Goal: Task Accomplishment & Management: Manage account settings

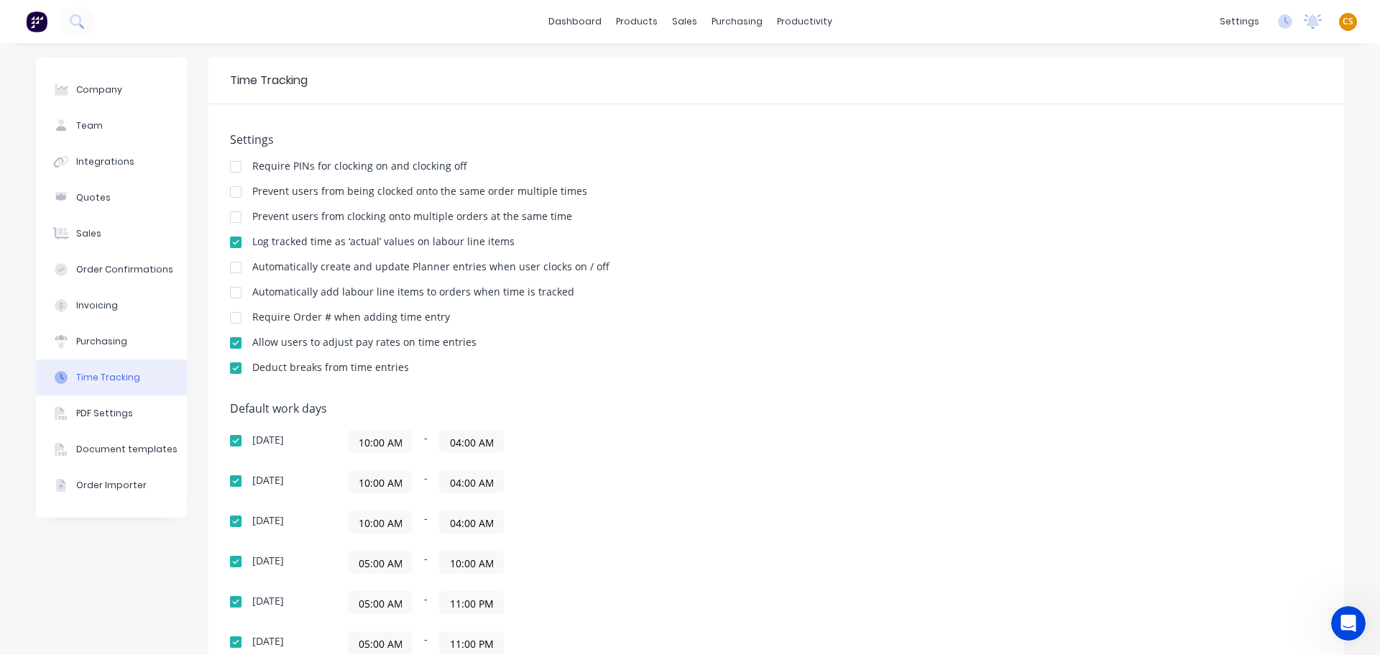
click at [232, 83] on div "Time Tracking" at bounding box center [269, 80] width 78 height 17
drag, startPoint x: 232, startPoint y: 83, endPoint x: 302, endPoint y: 83, distance: 69.7
click at [302, 83] on div "Time Tracking" at bounding box center [269, 80] width 78 height 17
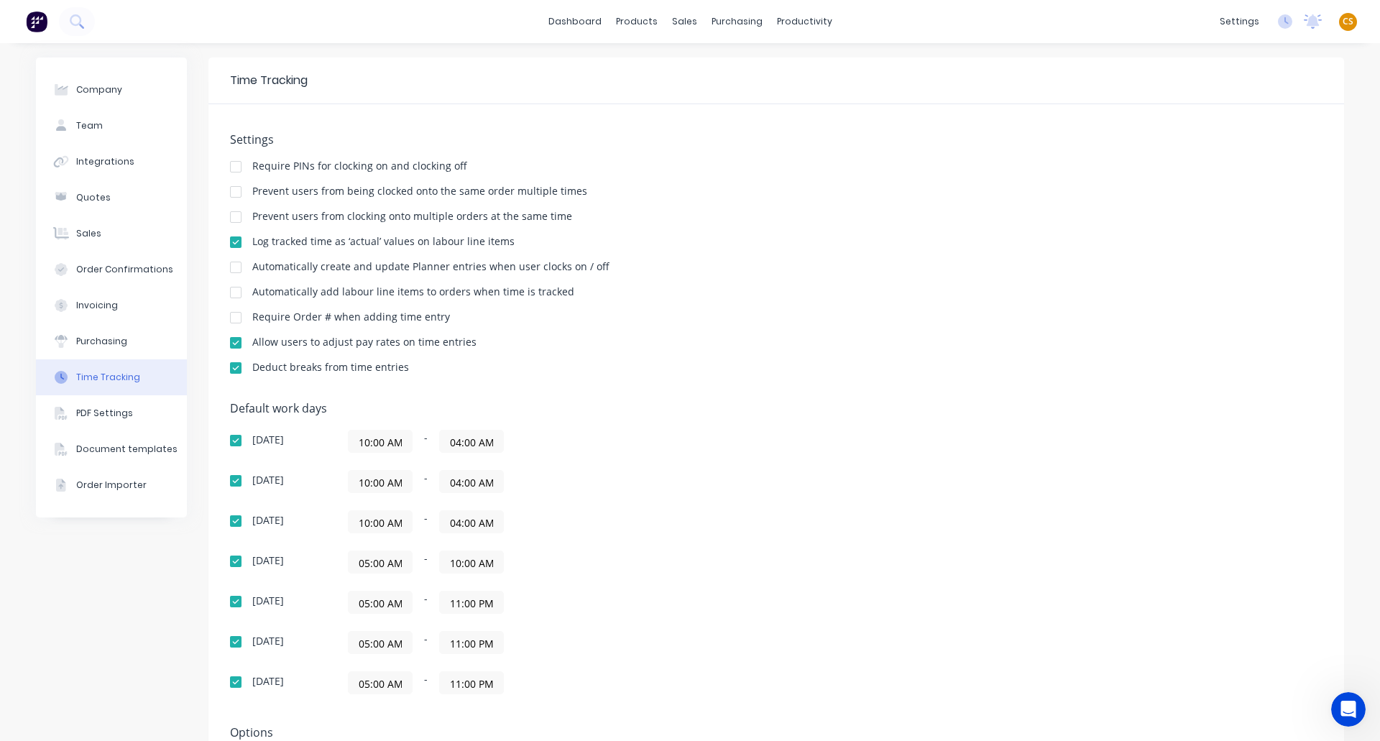
click at [234, 269] on div at bounding box center [235, 267] width 29 height 29
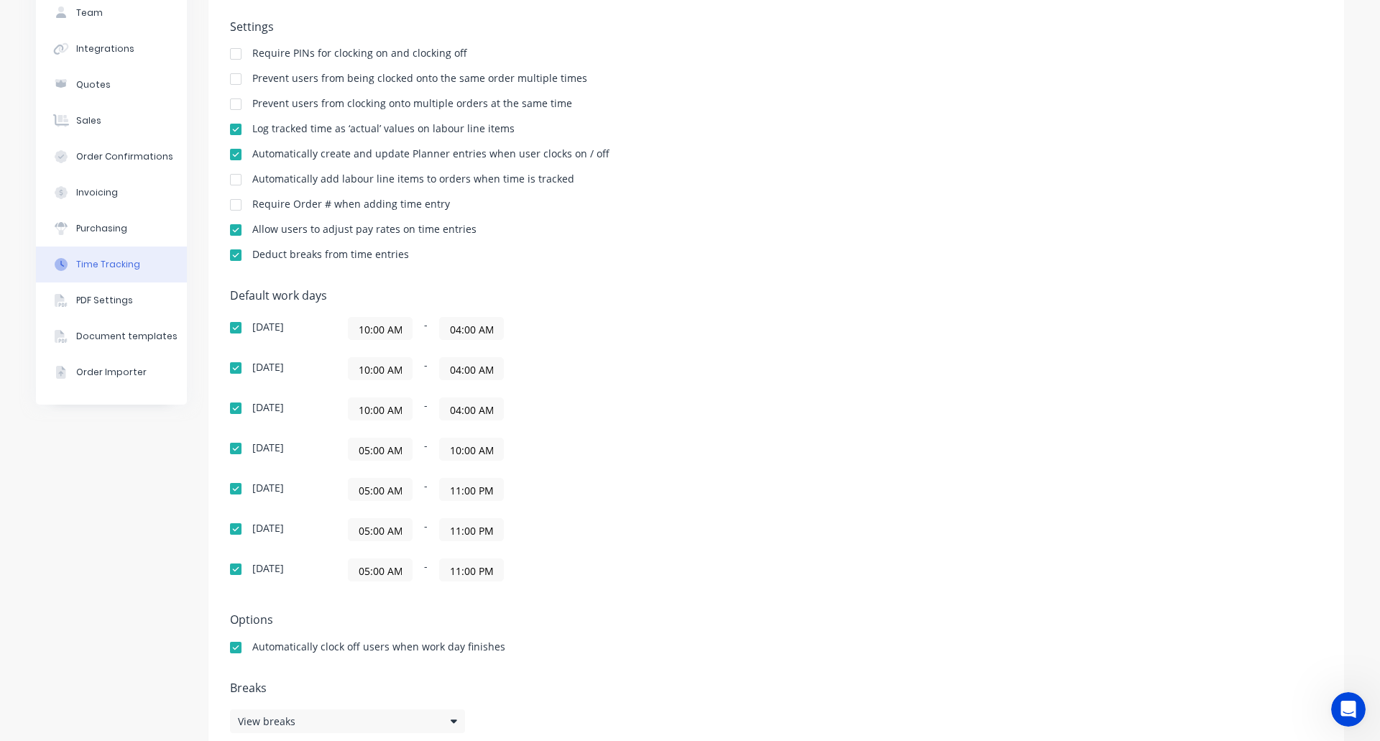
scroll to position [123, 0]
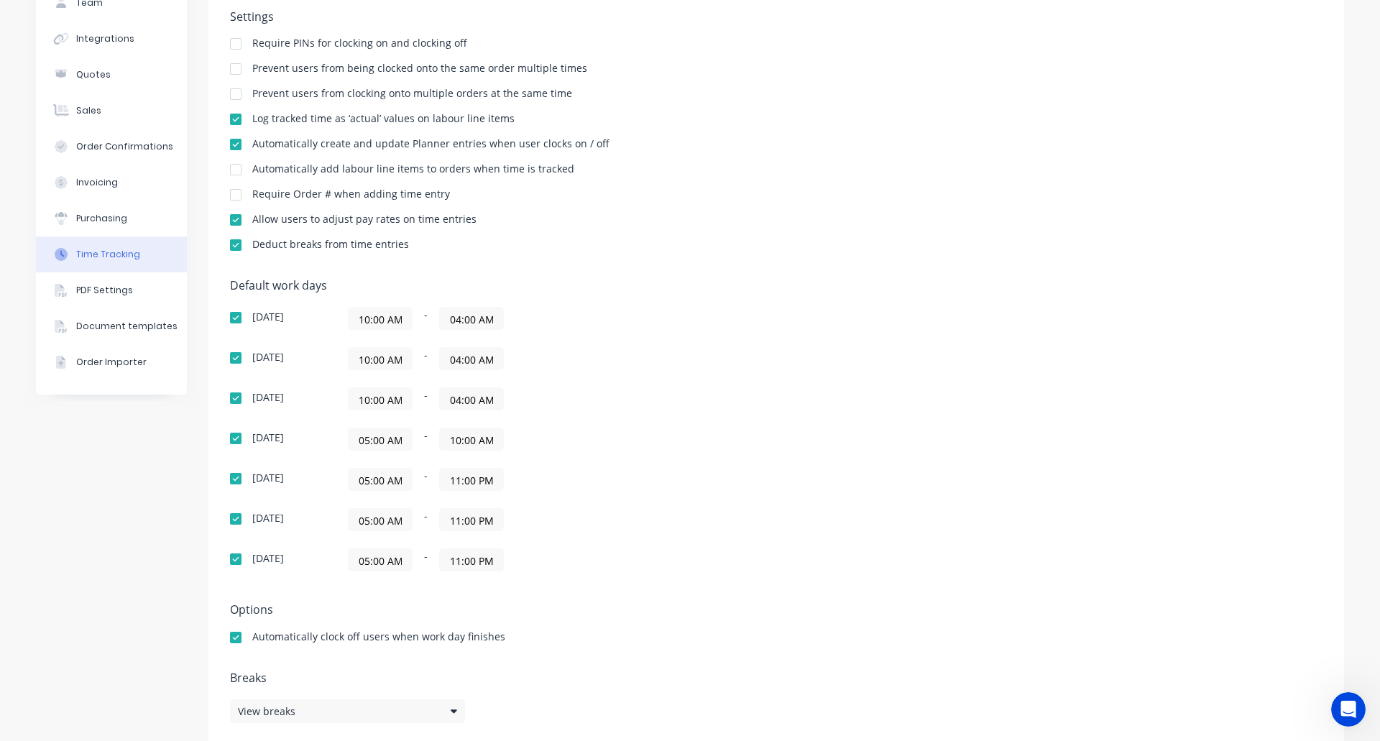
click at [372, 320] on input "10:00 AM" at bounding box center [380, 319] width 63 height 22
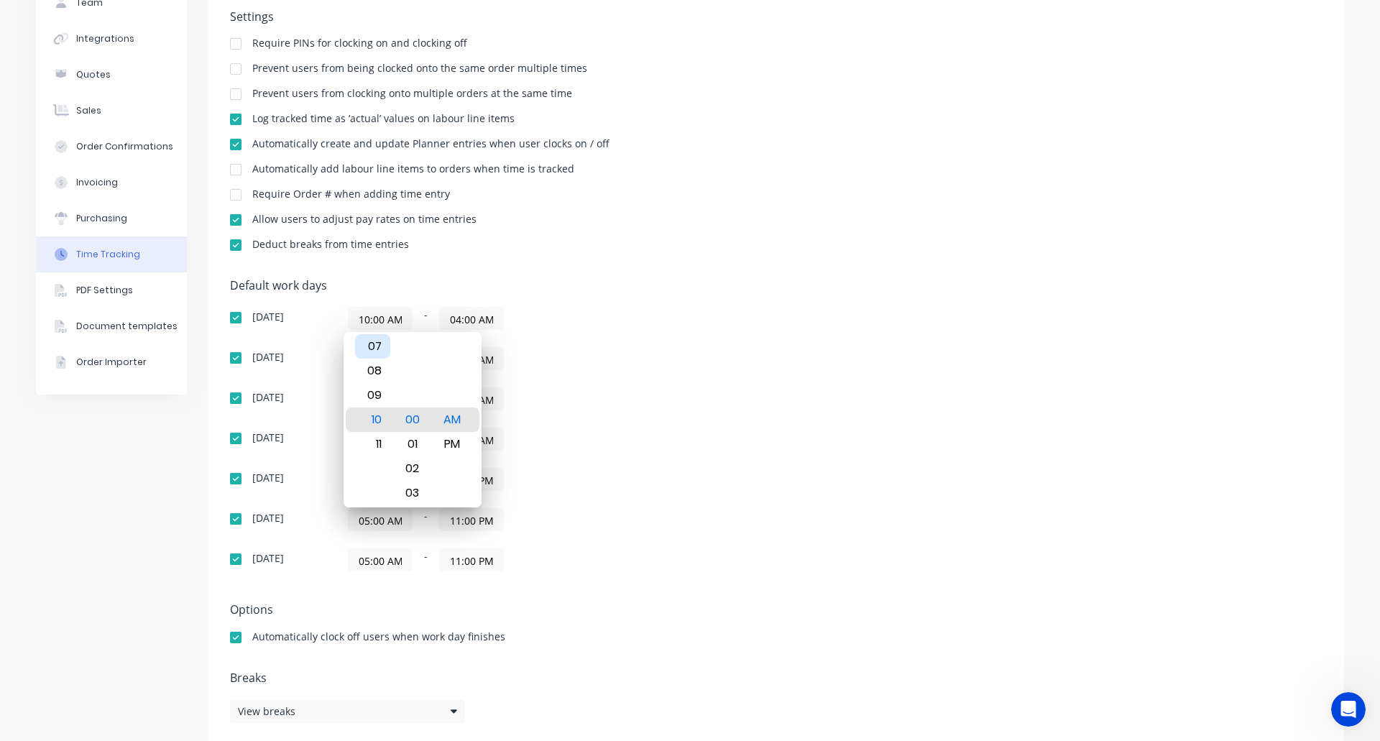
click at [382, 348] on div "07" at bounding box center [372, 346] width 35 height 24
click at [373, 348] on div "04" at bounding box center [372, 346] width 35 height 24
type input "04:00 AM"
click at [630, 400] on div "10:00 AM - 04:00 AM" at bounding box center [527, 398] width 359 height 23
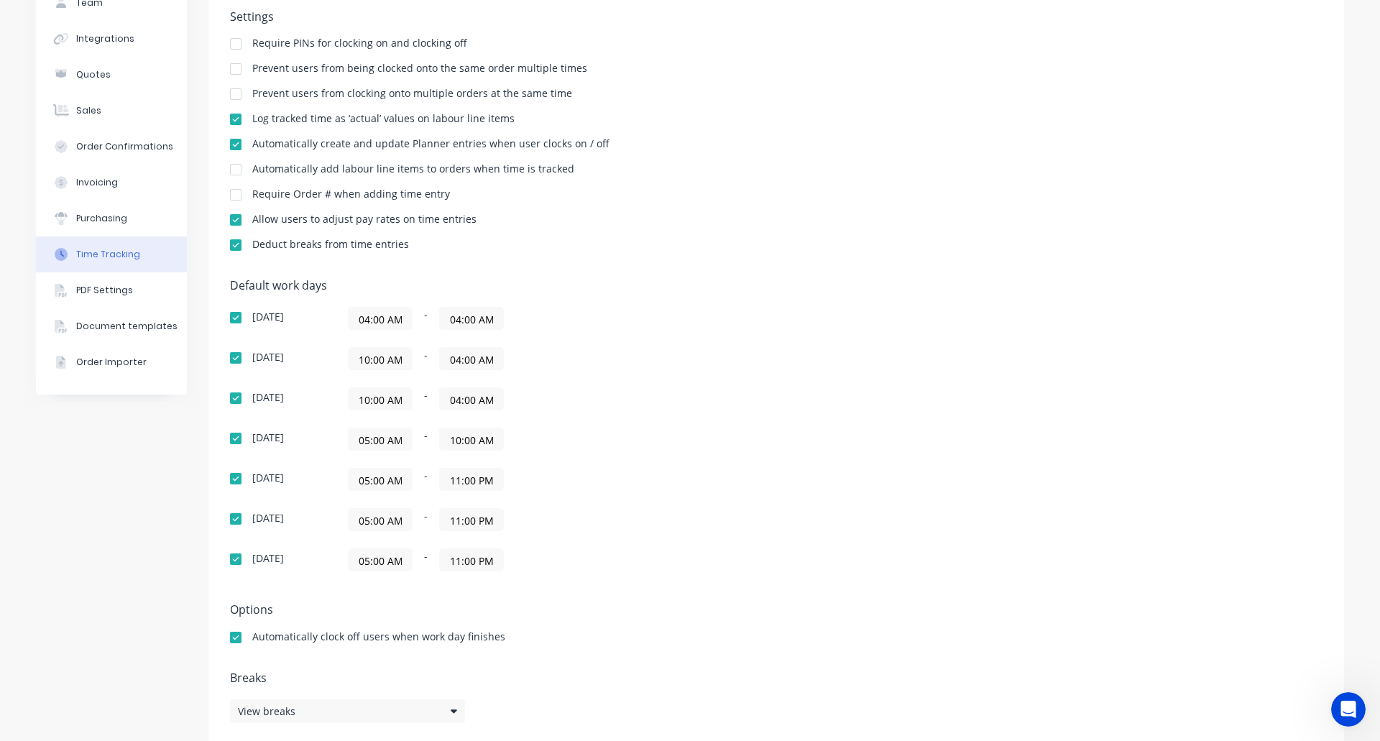
click at [368, 359] on input "10:00 AM" at bounding box center [380, 359] width 63 height 22
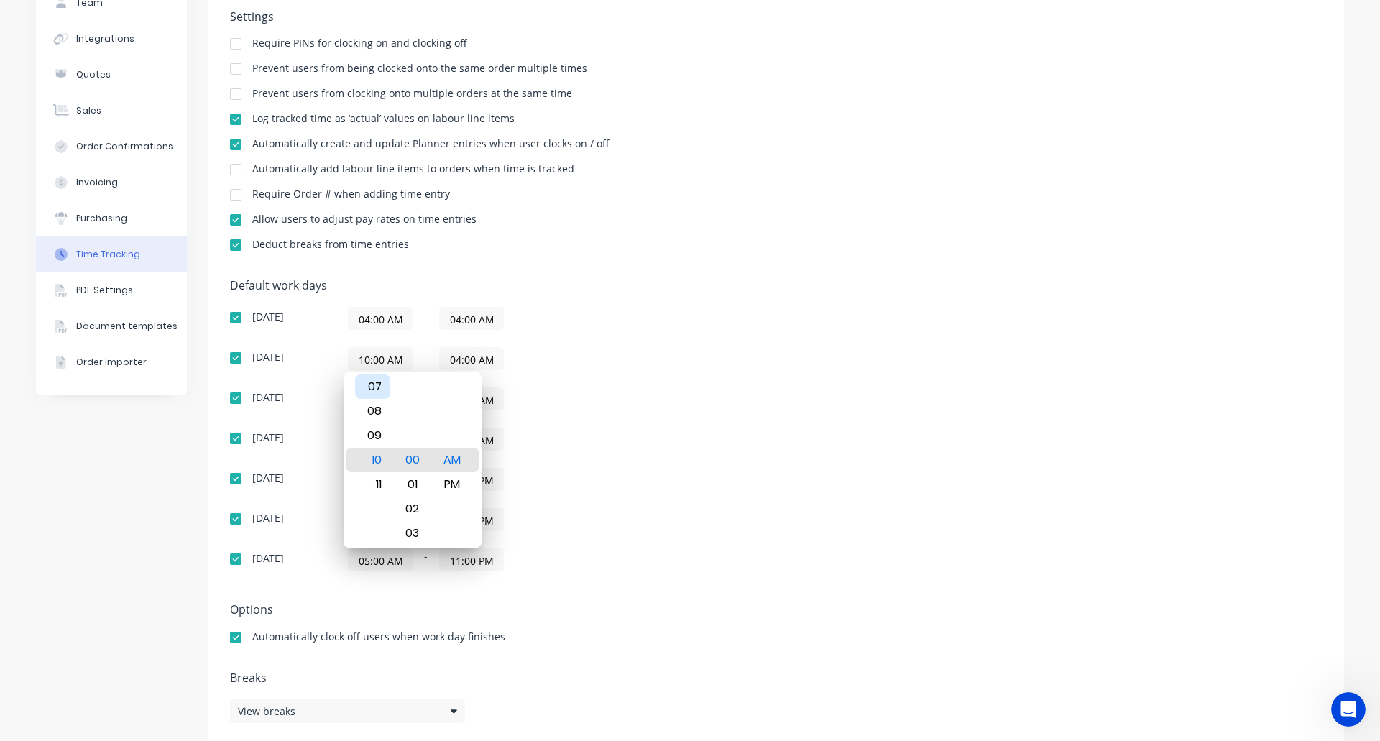
click at [374, 392] on div "07" at bounding box center [372, 386] width 35 height 24
click at [374, 392] on div "04" at bounding box center [372, 386] width 35 height 24
type input "04:00 AM"
click at [638, 392] on div "10:00 AM - 04:00 AM" at bounding box center [527, 398] width 359 height 23
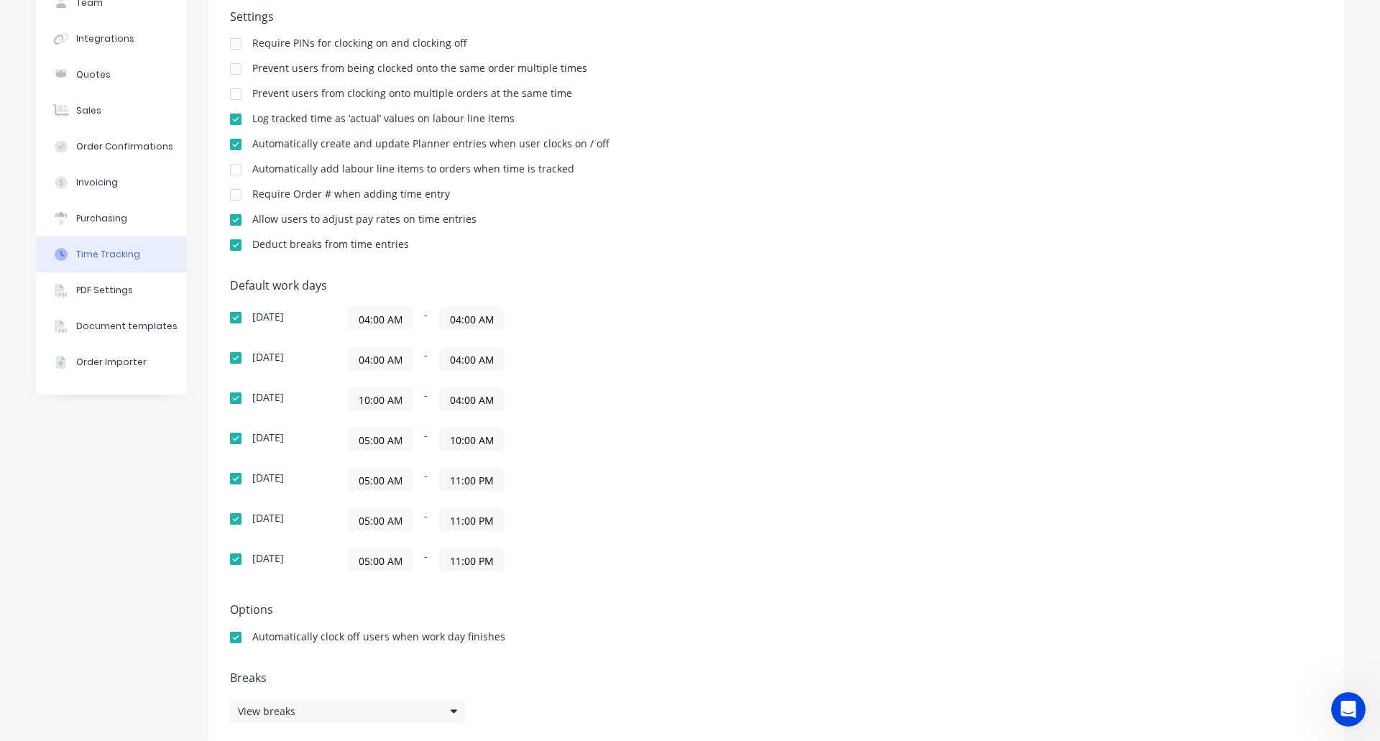
click at [369, 403] on input "10:00 AM" at bounding box center [380, 399] width 63 height 22
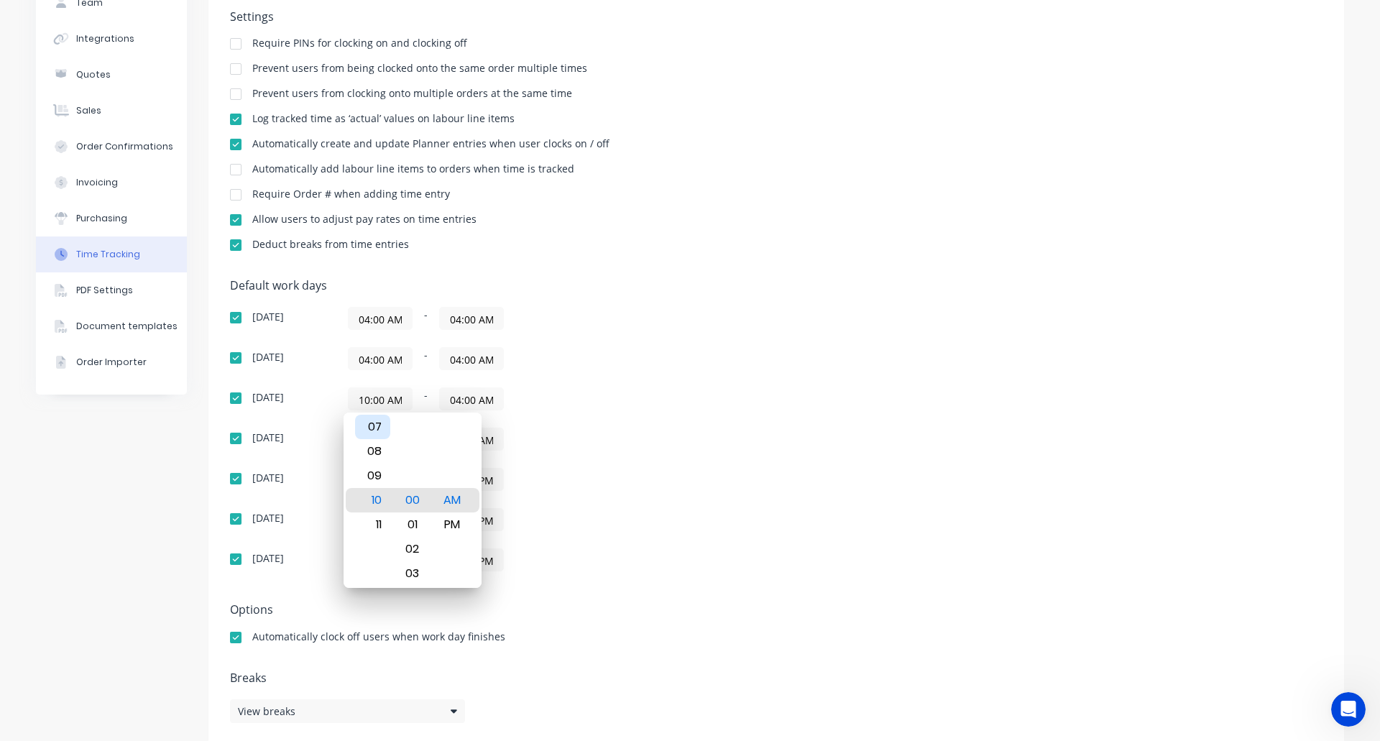
click at [379, 426] on div "07" at bounding box center [372, 427] width 35 height 24
click at [379, 426] on div "04" at bounding box center [372, 427] width 35 height 24
type input "04:00 AM"
click at [694, 465] on div "Sunday 04:00 AM - 04:00 AM Monday 04:00 AM - 04:00 AM Tuesday 04:00 AM - 04:00 …" at bounding box center [481, 439] width 503 height 265
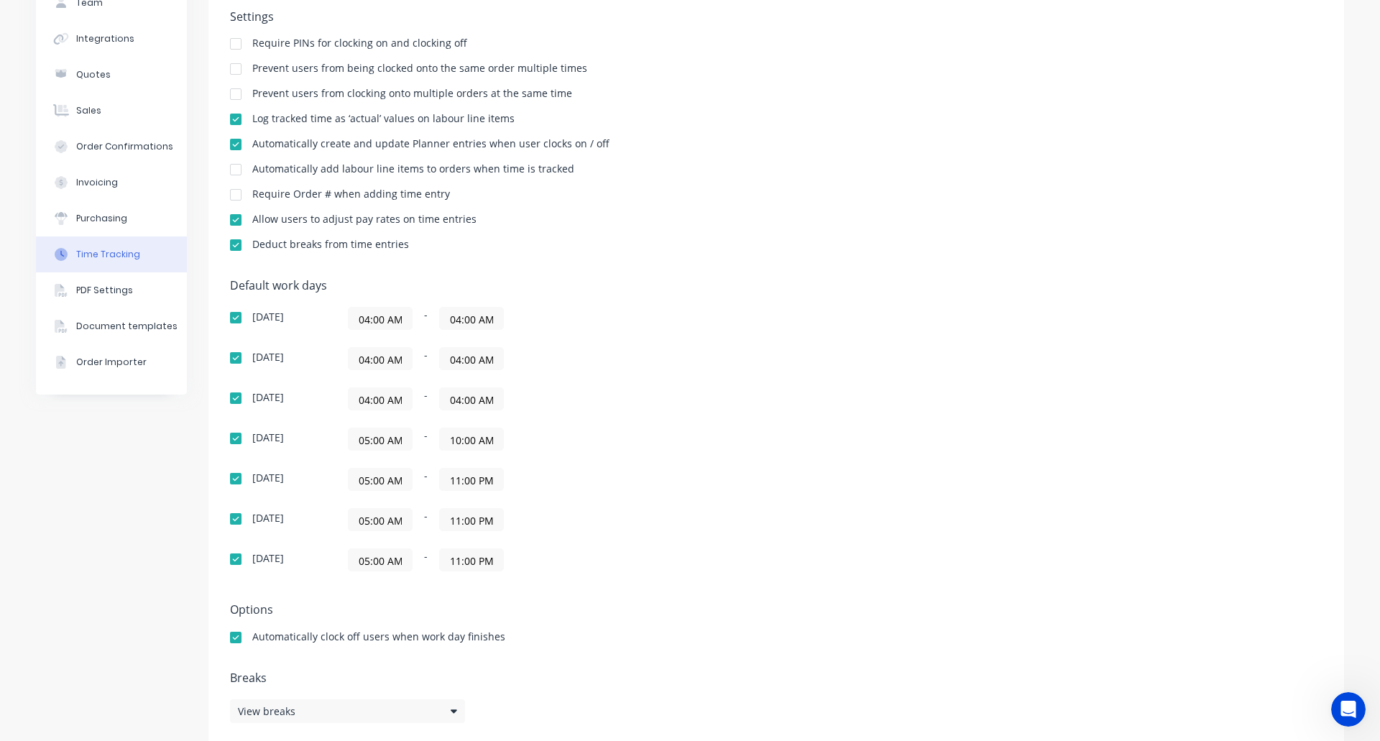
click at [363, 441] on input "05:00 AM" at bounding box center [380, 439] width 63 height 22
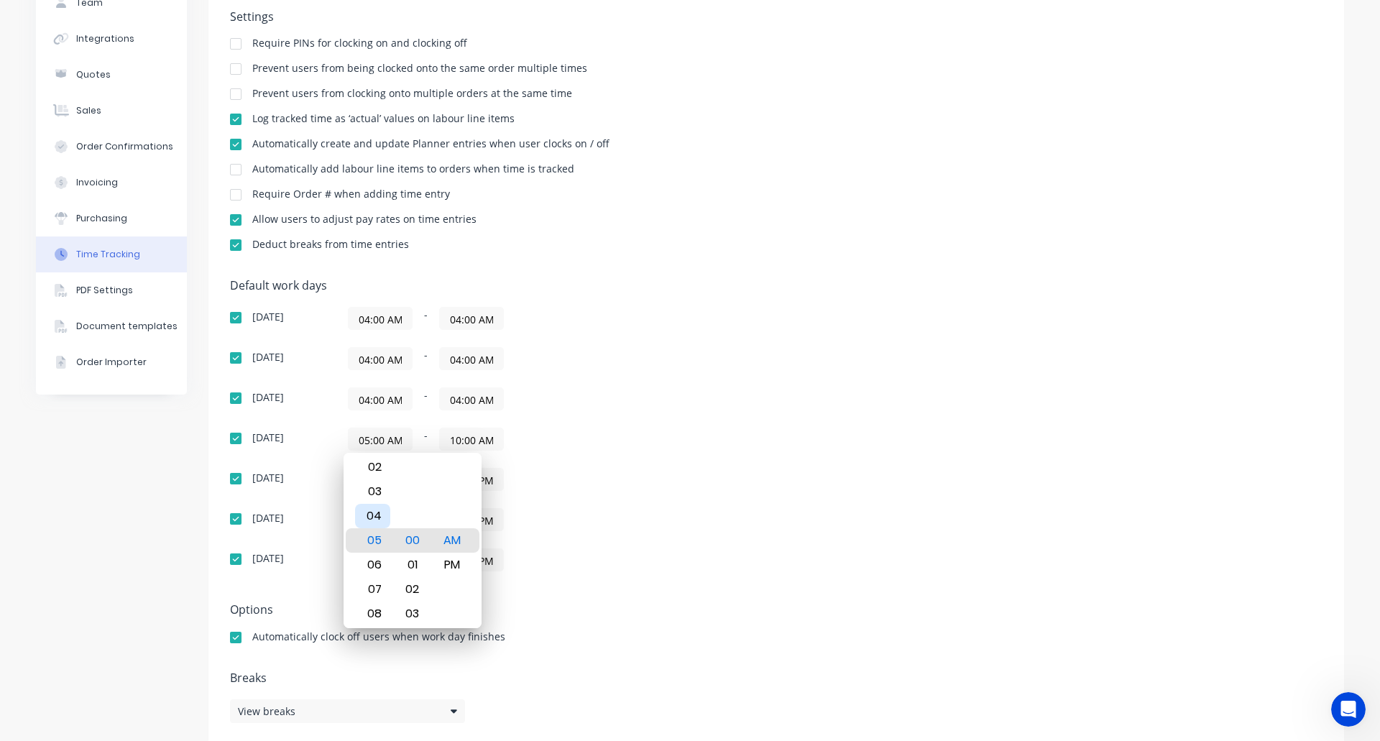
click at [382, 524] on div "04" at bounding box center [372, 516] width 35 height 24
type input "04:00 AM"
click at [665, 512] on div "05:00 AM - 11:00 PM" at bounding box center [527, 519] width 359 height 23
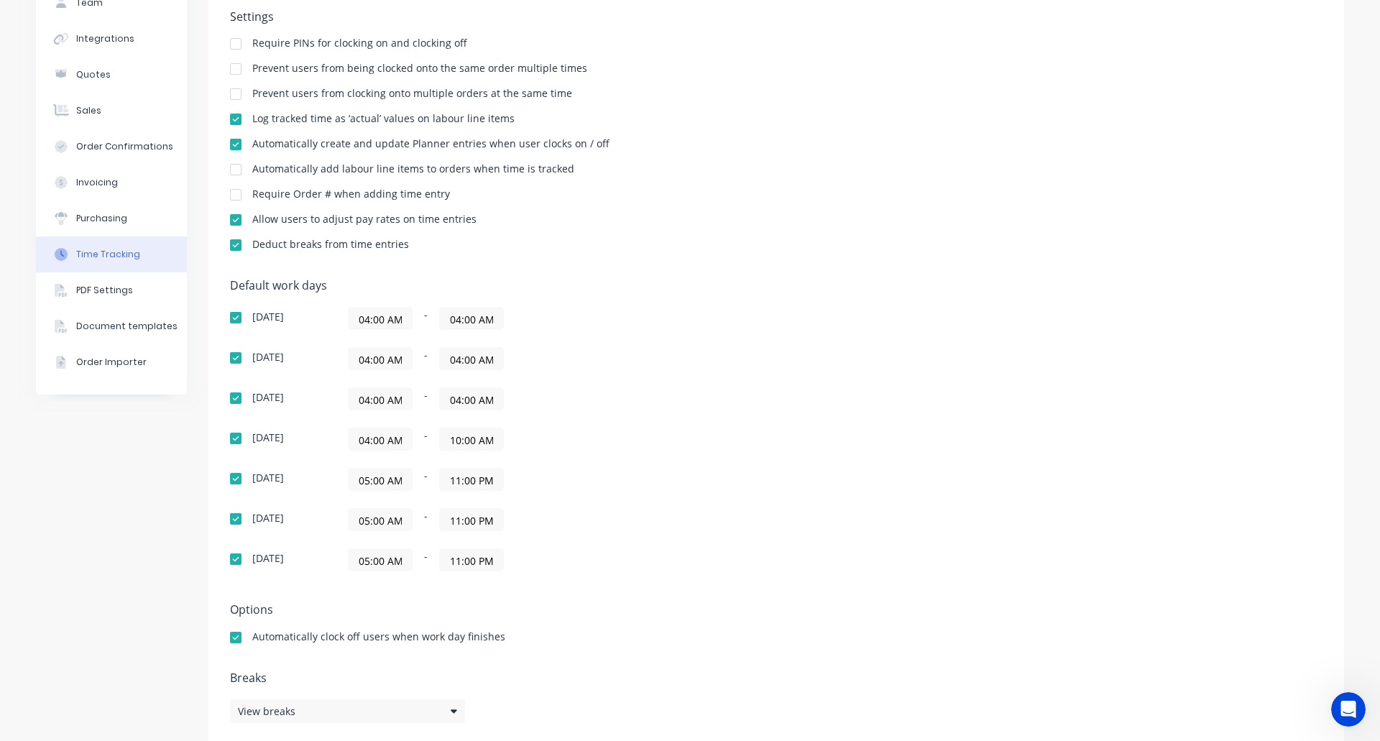
click at [364, 478] on input "05:00 AM" at bounding box center [380, 480] width 63 height 22
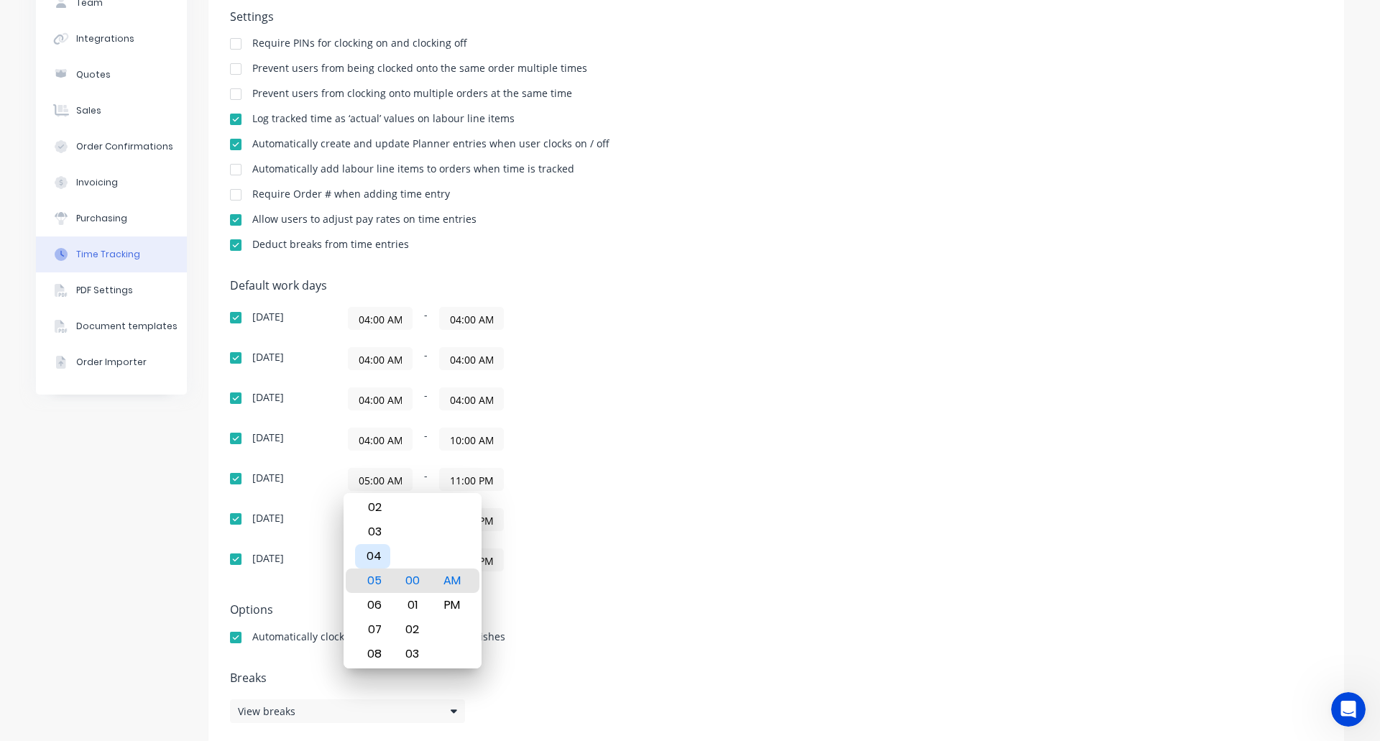
click at [384, 557] on div "04" at bounding box center [372, 556] width 35 height 24
type input "04:00 AM"
click at [630, 543] on div "Sunday 04:00 AM - 04:00 AM Monday 04:00 AM - 04:00 AM Tuesday 04:00 AM - 04:00 …" at bounding box center [481, 439] width 503 height 265
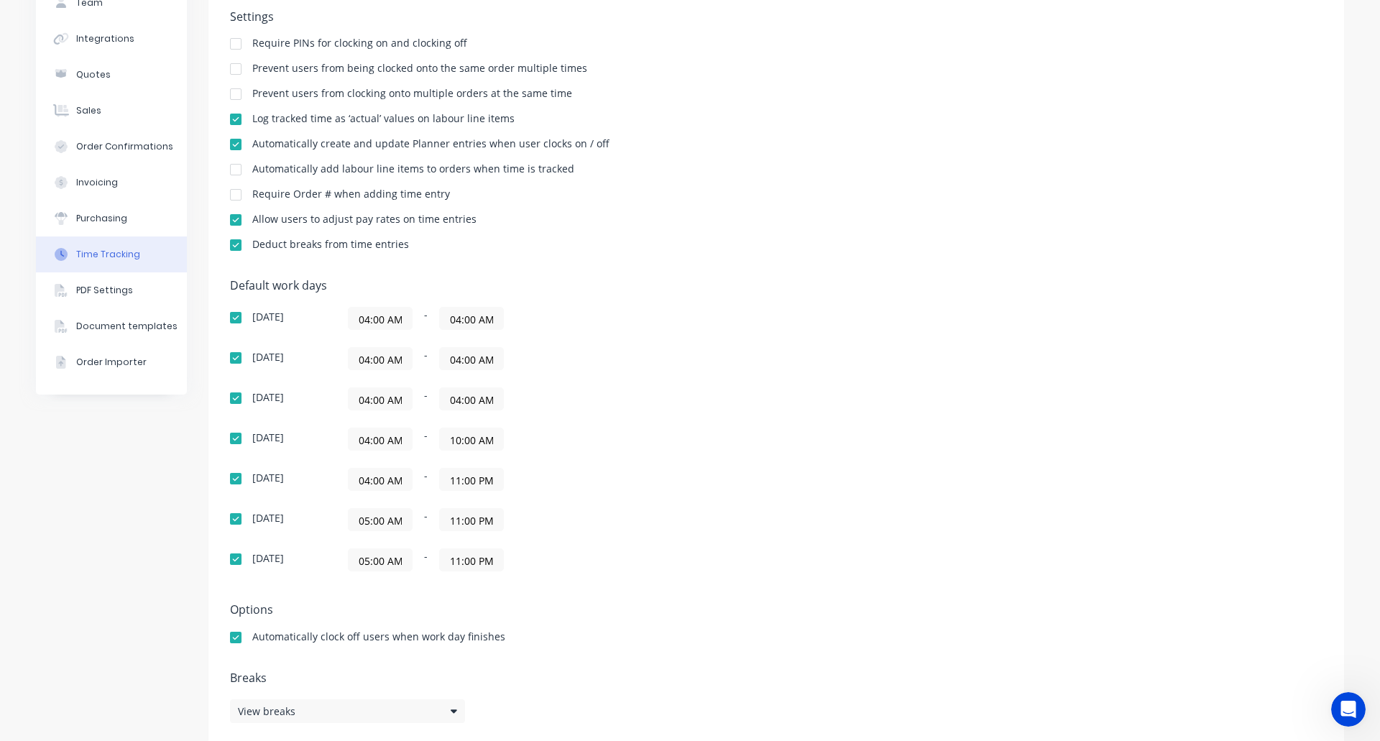
click at [364, 526] on input "05:00 AM" at bounding box center [380, 520] width 63 height 22
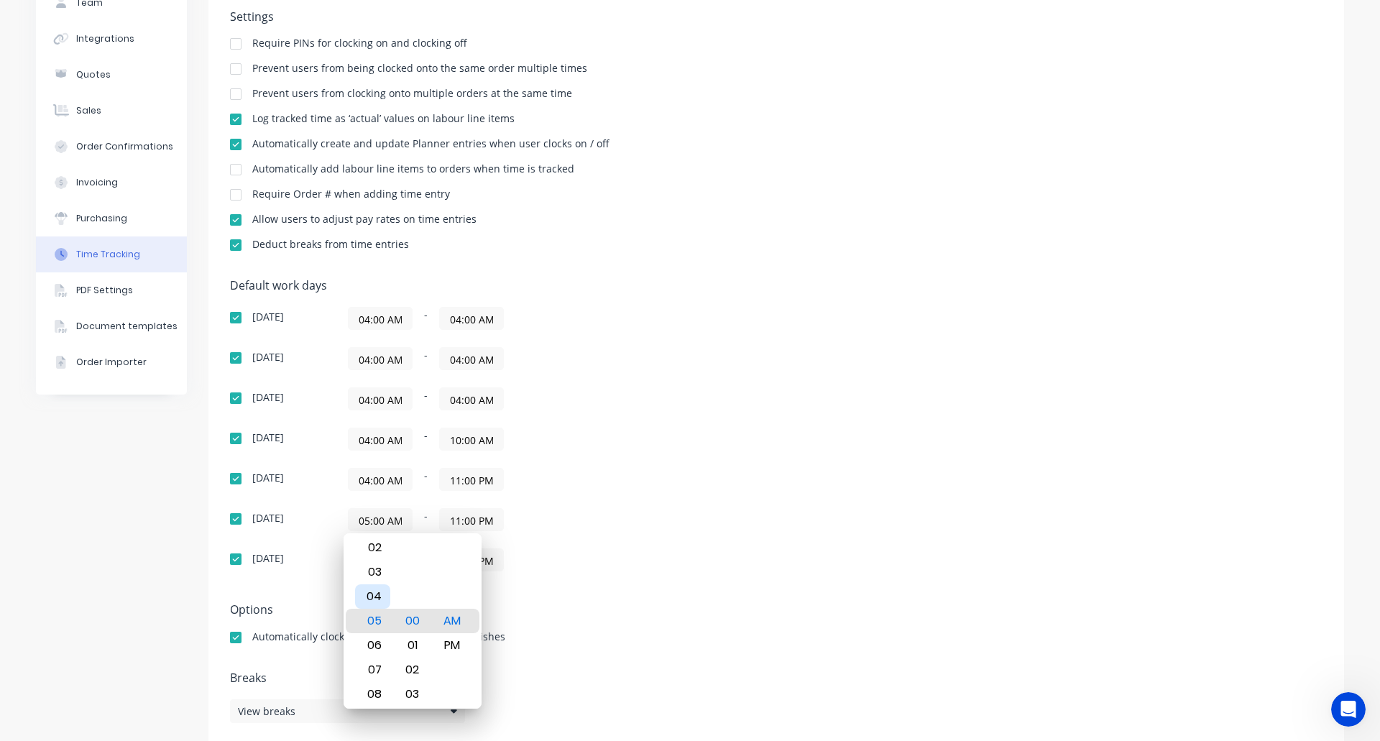
click at [376, 594] on div "04" at bounding box center [372, 596] width 35 height 24
type input "04:00 AM"
click at [562, 578] on div "Default work days Sunday 04:00 AM - 04:00 AM Monday 04:00 AM - 04:00 AM Tuesday…" at bounding box center [776, 434] width 1093 height 310
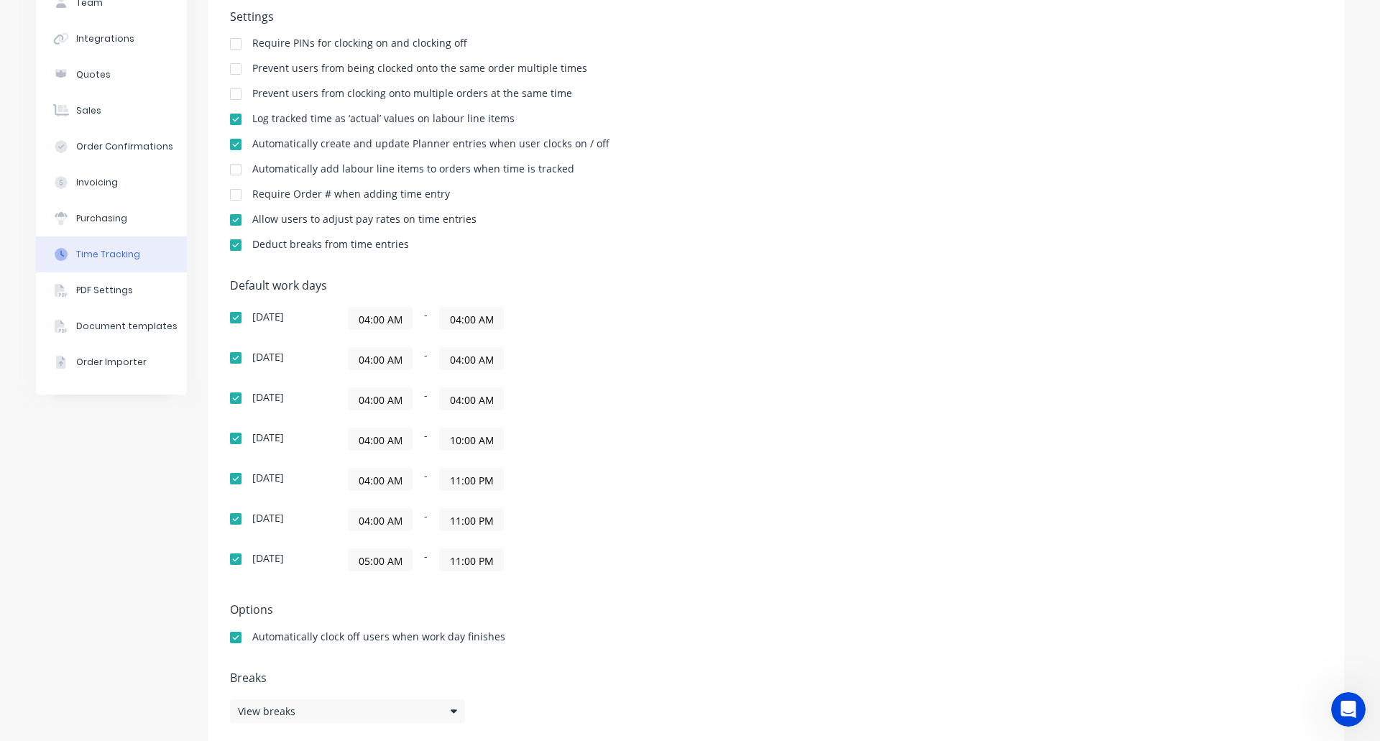
click at [371, 569] on input "05:00 AM" at bounding box center [380, 560] width 63 height 22
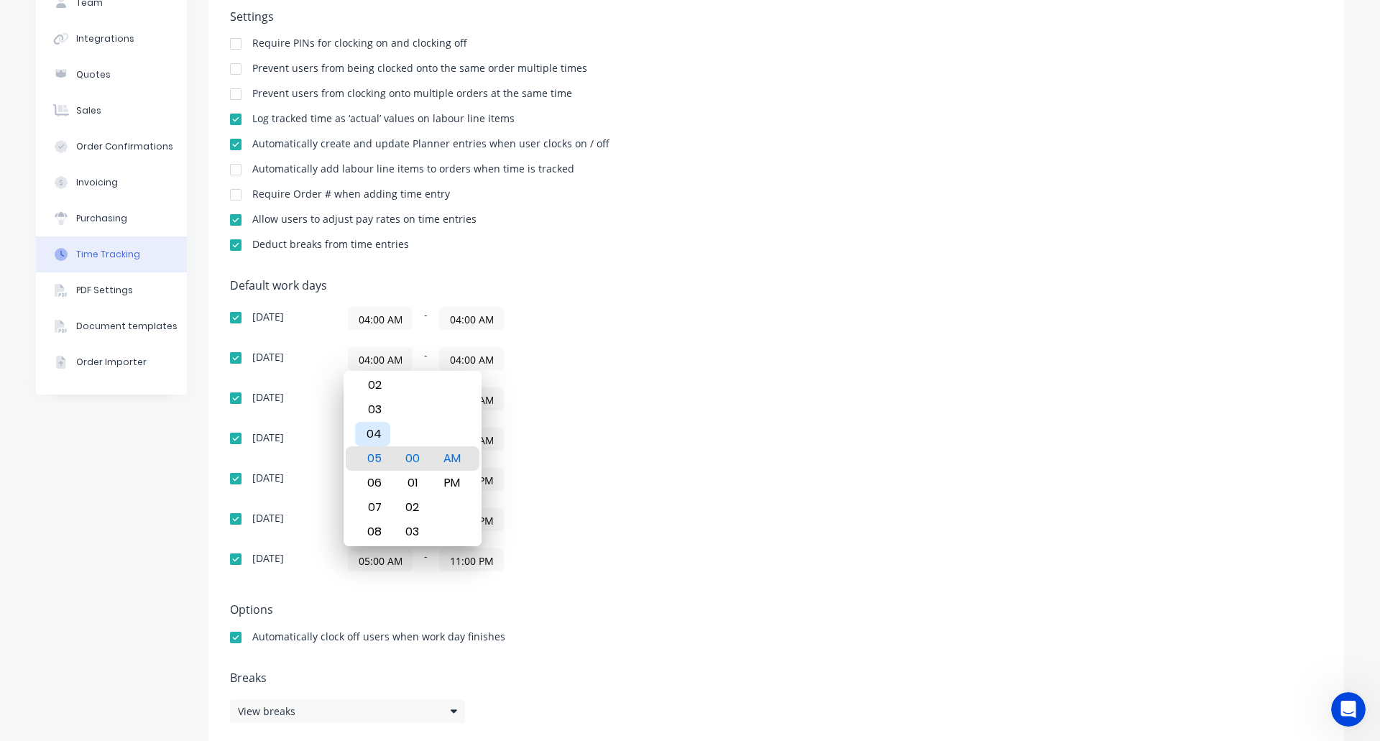
click at [373, 429] on div "04" at bounding box center [372, 434] width 35 height 24
type input "04:00 AM"
click at [461, 314] on input "04:00 AM" at bounding box center [471, 319] width 63 height 22
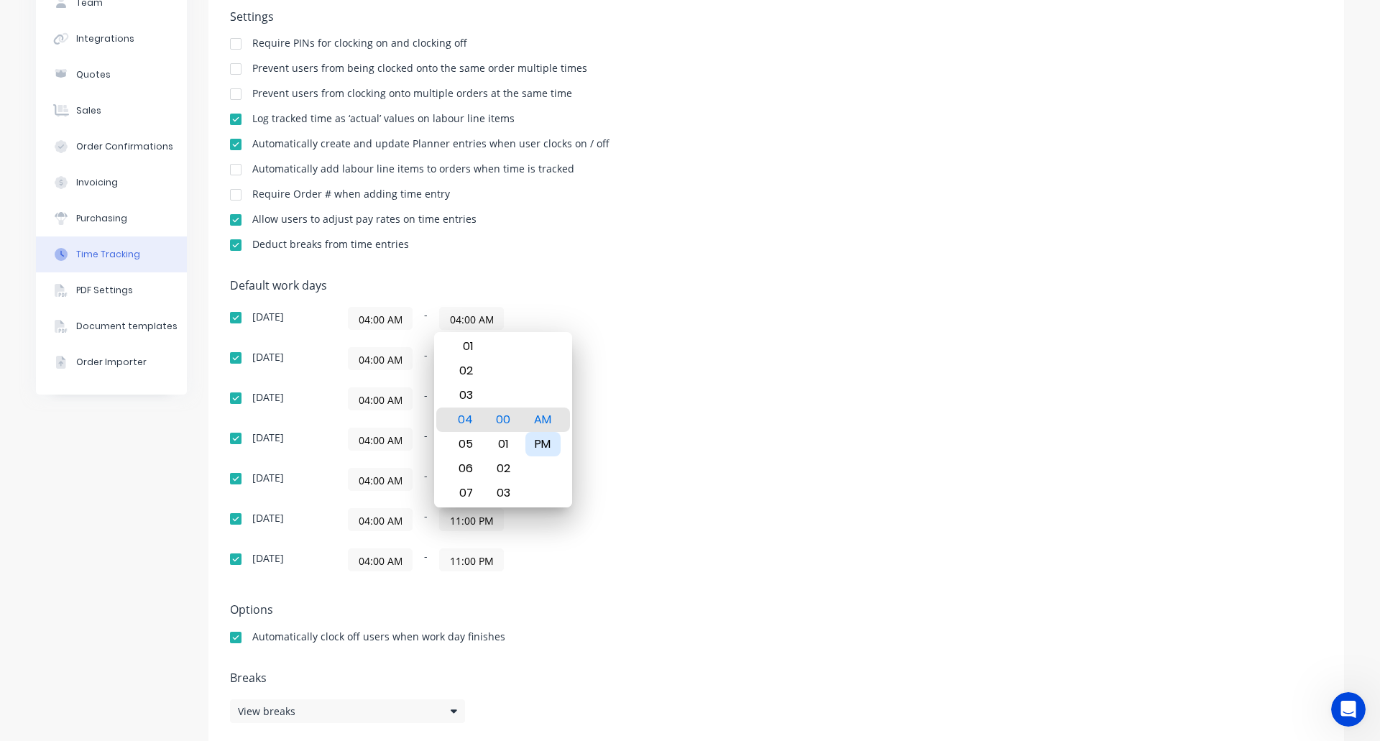
click at [543, 446] on div "PM" at bounding box center [542, 444] width 35 height 24
click at [456, 496] on div "07" at bounding box center [463, 493] width 35 height 24
click at [466, 492] on div "10" at bounding box center [463, 493] width 35 height 24
type input "10:00 PM"
click at [679, 434] on div "04:00 AM - 10:00 AM" at bounding box center [527, 439] width 359 height 23
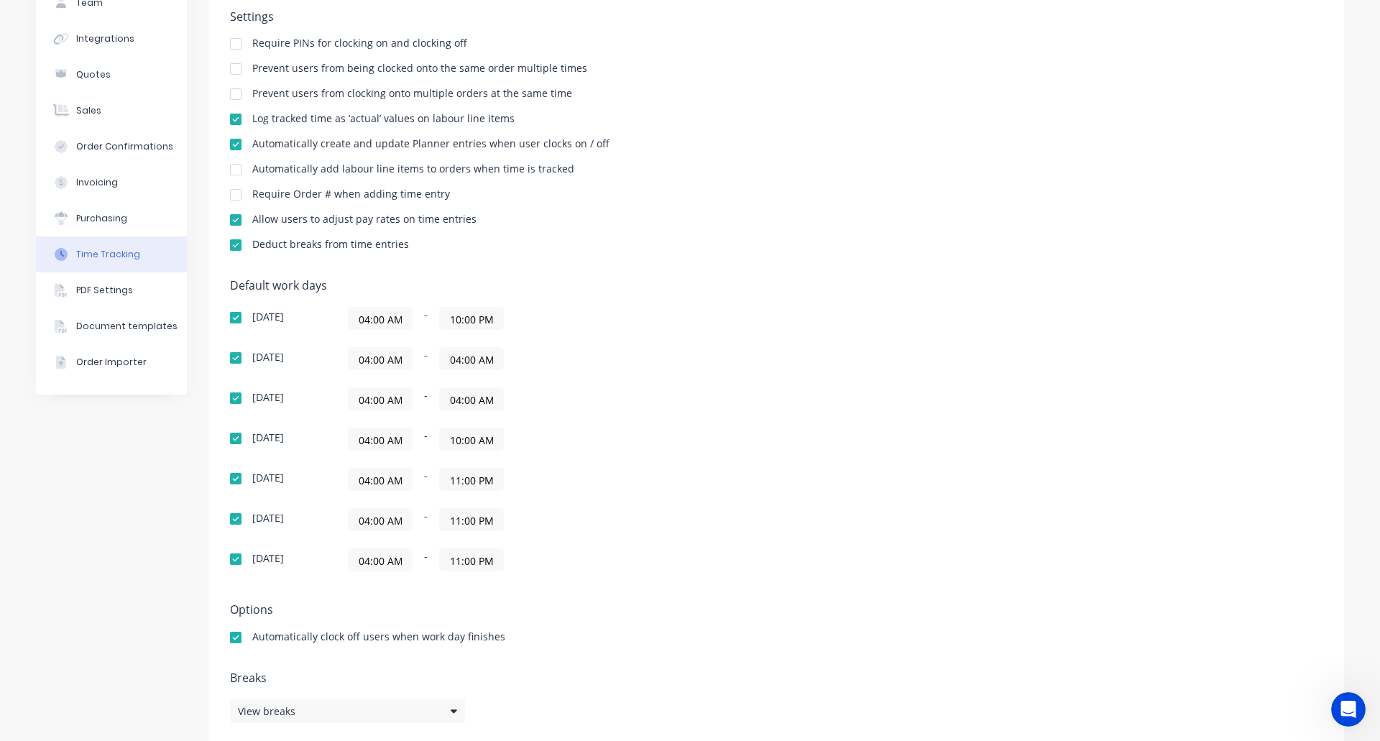
click at [458, 362] on input "04:00 AM" at bounding box center [471, 359] width 63 height 22
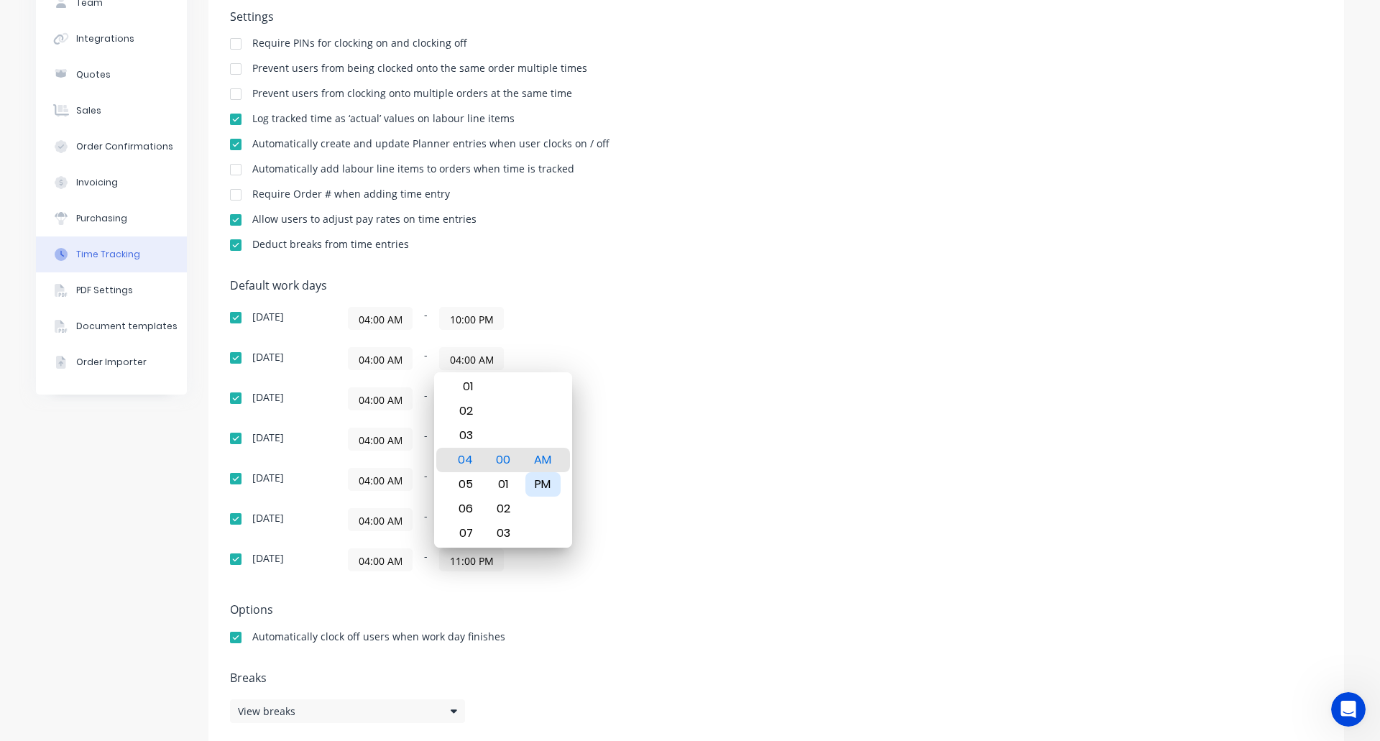
click at [543, 479] on div "PM" at bounding box center [542, 484] width 35 height 24
click at [466, 530] on div "07" at bounding box center [463, 533] width 35 height 24
click at [466, 530] on div "10" at bounding box center [463, 533] width 35 height 24
type input "10:00 PM"
click at [741, 469] on div "Default work days Sunday 04:00 AM - 10:00 PM Monday 04:00 AM - 10:00 PM Tuesday…" at bounding box center [776, 434] width 1093 height 310
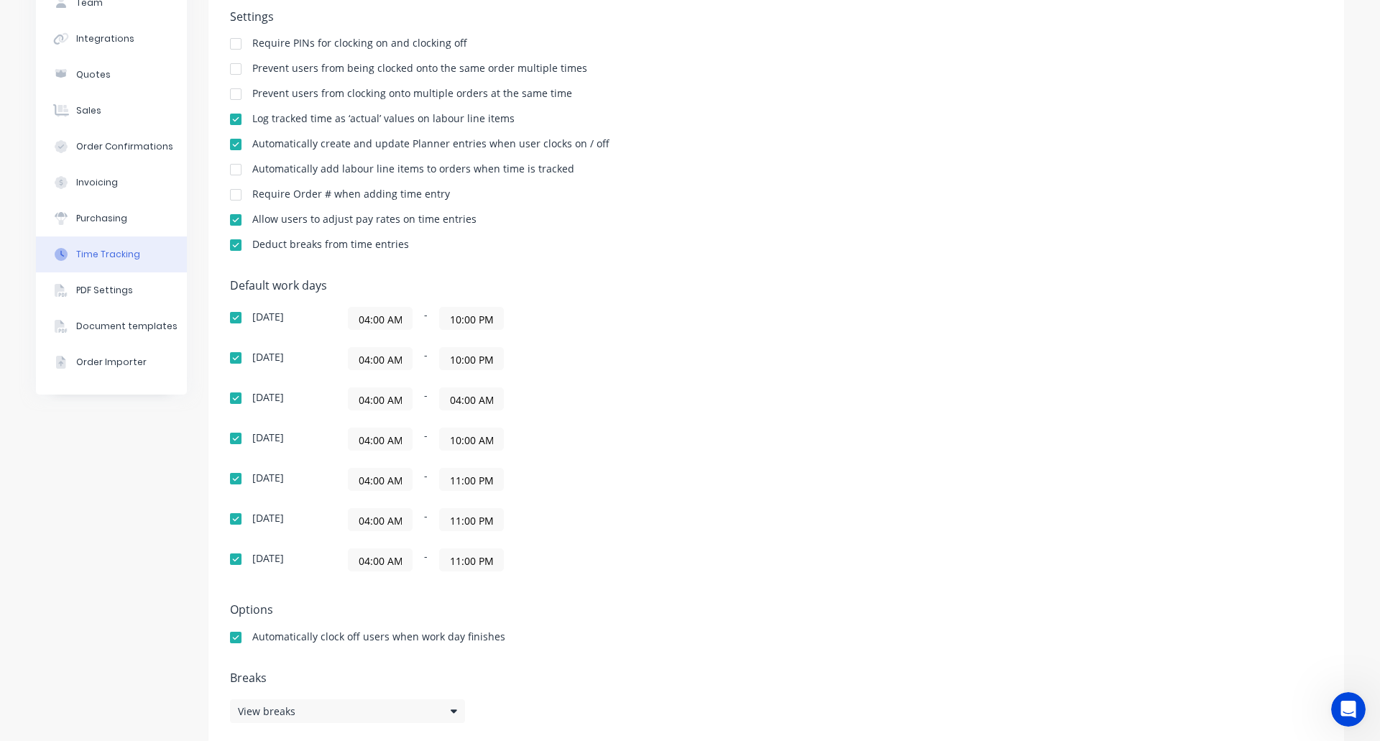
click at [472, 398] on input "04:00 AM" at bounding box center [471, 399] width 63 height 22
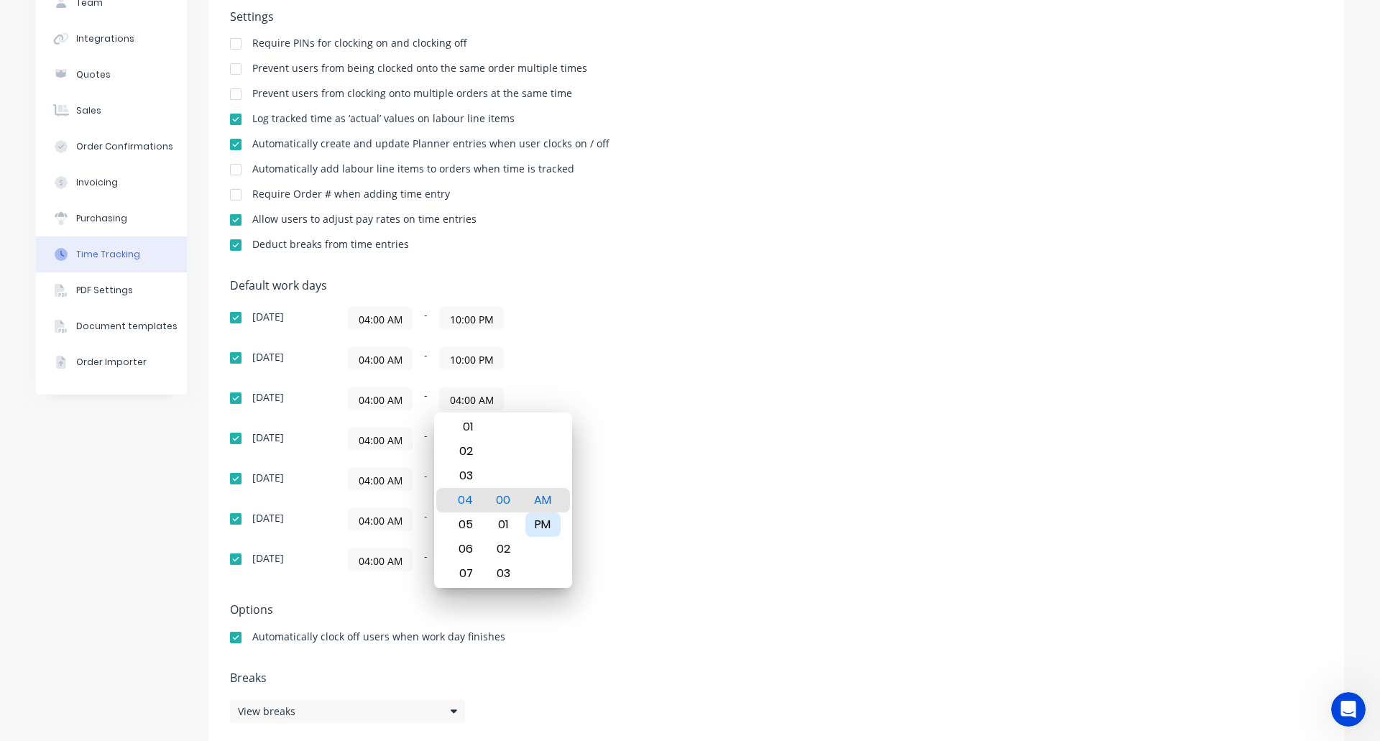
click at [547, 518] on div "PM" at bounding box center [542, 524] width 35 height 24
click at [461, 576] on div "07" at bounding box center [463, 573] width 35 height 24
click at [461, 576] on div "10" at bounding box center [463, 573] width 35 height 24
type input "10:00 PM"
click at [681, 518] on div "04:00 AM - 11:00 PM" at bounding box center [527, 519] width 359 height 23
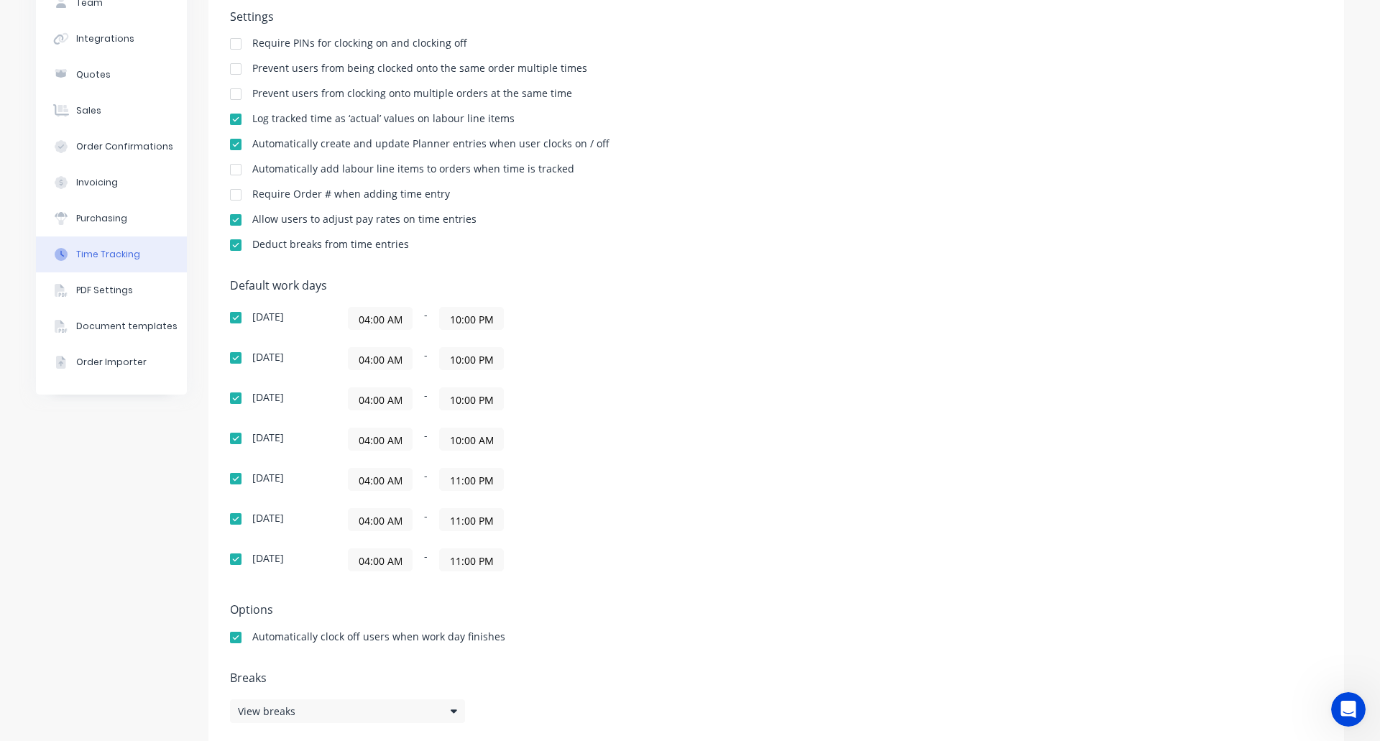
click at [470, 443] on input "10:00 AM" at bounding box center [471, 439] width 63 height 22
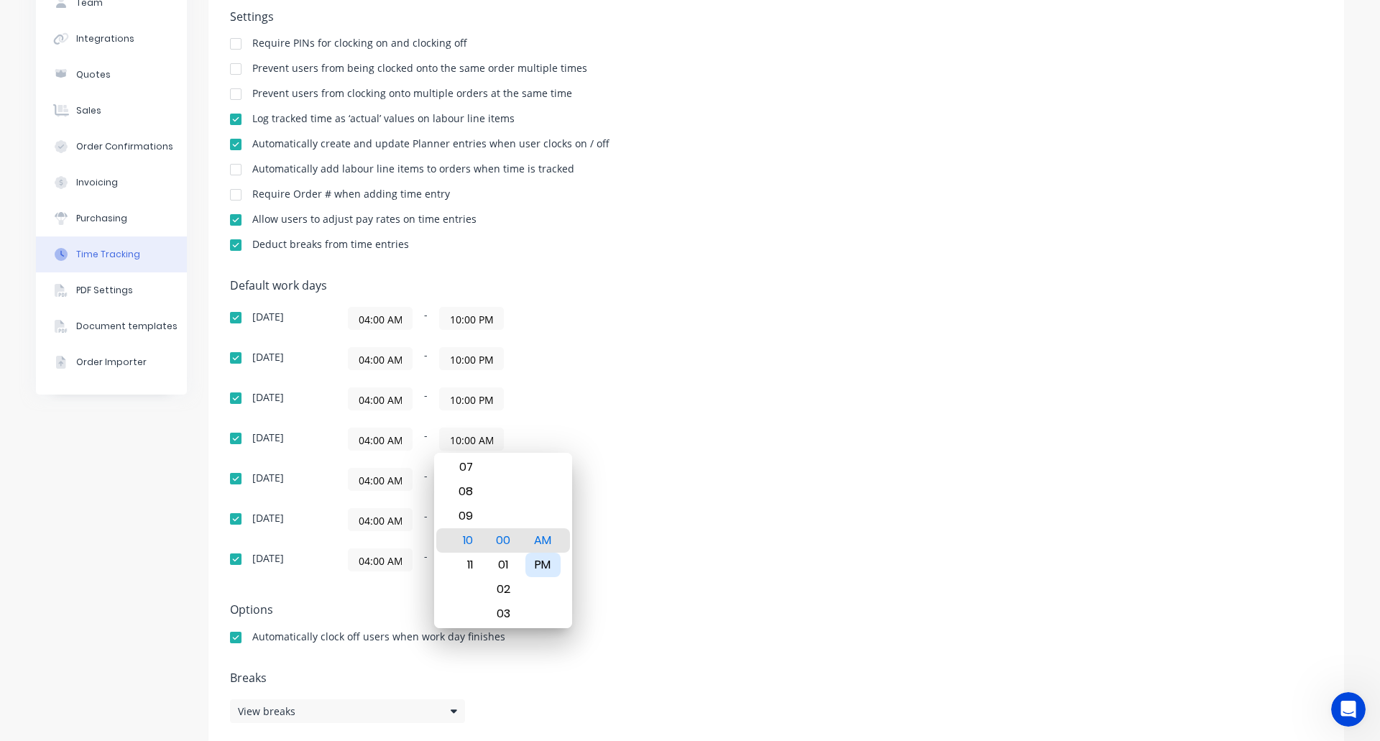
click at [541, 564] on div "PM" at bounding box center [542, 565] width 35 height 24
type input "10:00 PM"
click at [668, 533] on div "Sunday 04:00 AM - 10:00 PM Monday 04:00 AM - 10:00 PM Tuesday 04:00 AM - 10:00 …" at bounding box center [481, 439] width 503 height 265
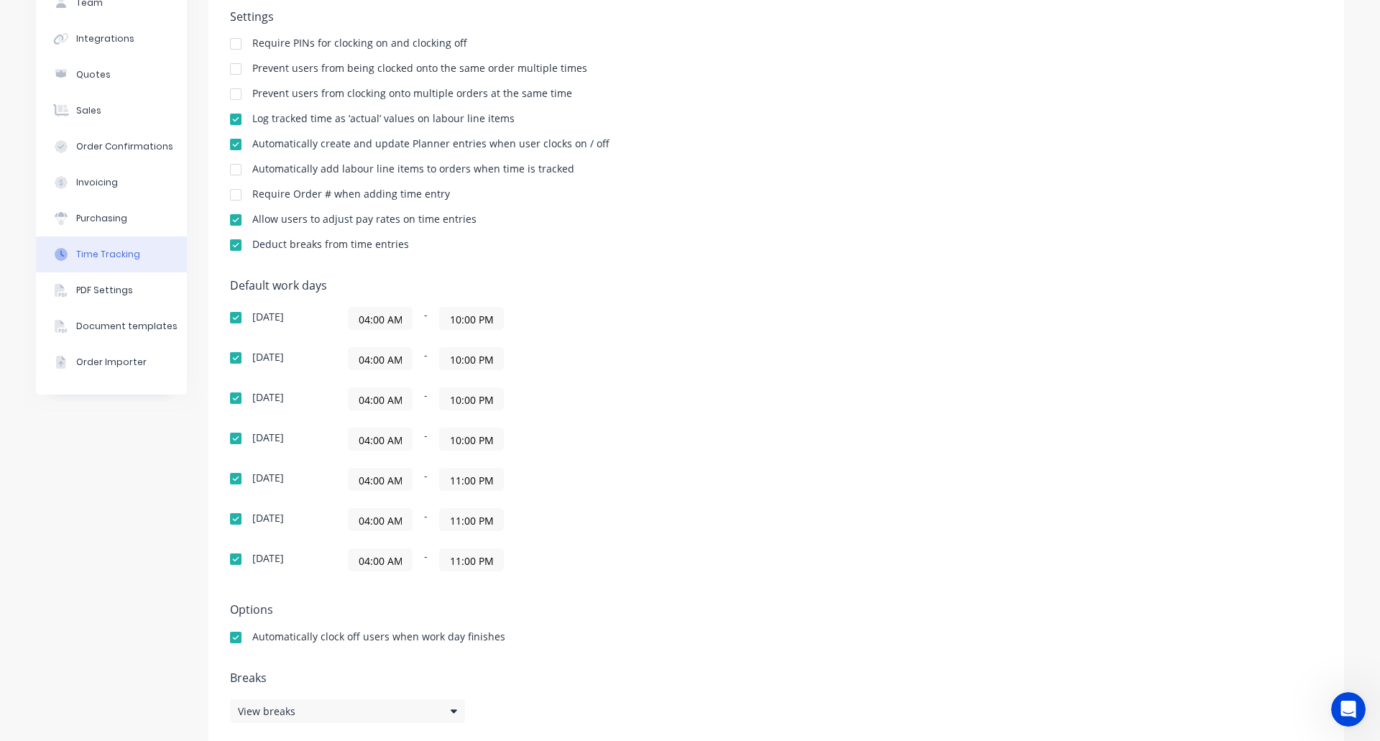
click at [461, 482] on input "11:00 PM" at bounding box center [471, 480] width 63 height 22
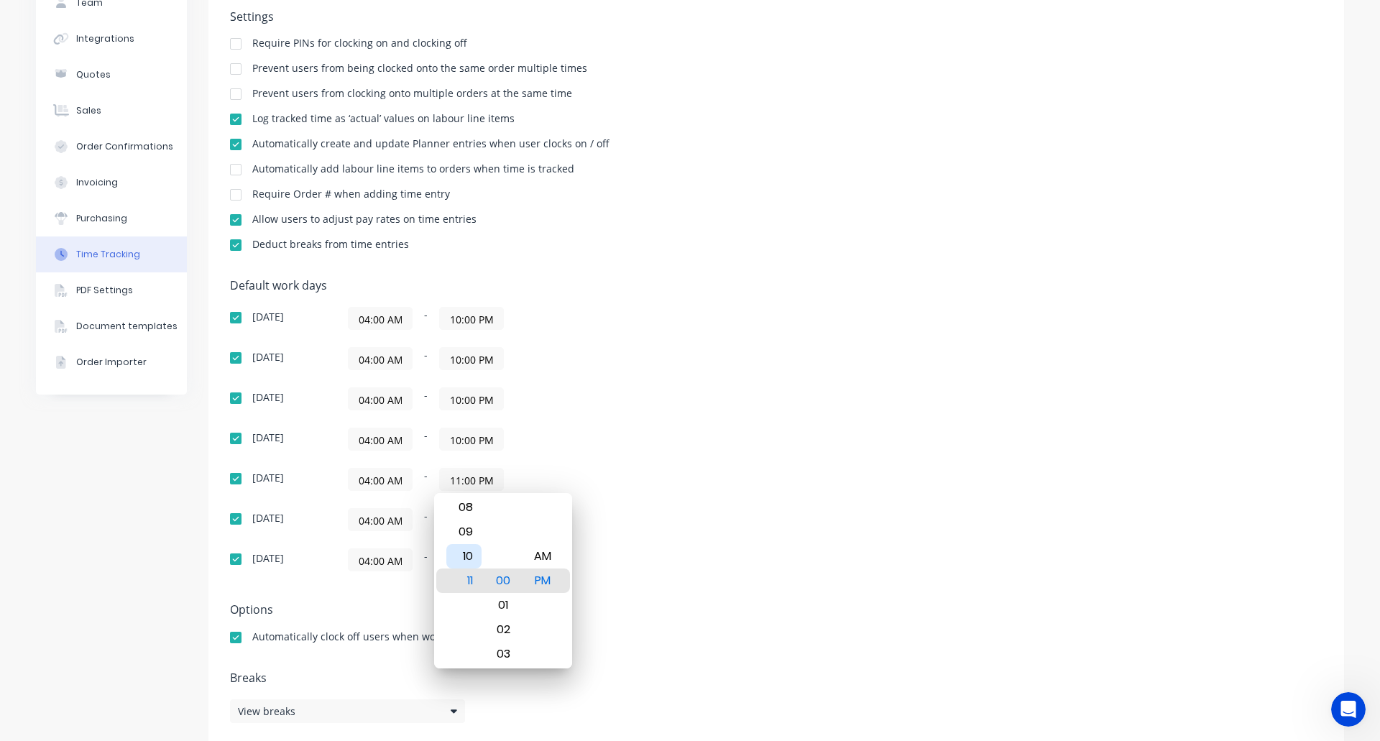
click at [459, 556] on div "10" at bounding box center [463, 556] width 35 height 24
type input "10:00 PM"
click at [650, 561] on div "04:00 AM - 11:00 PM" at bounding box center [527, 559] width 359 height 23
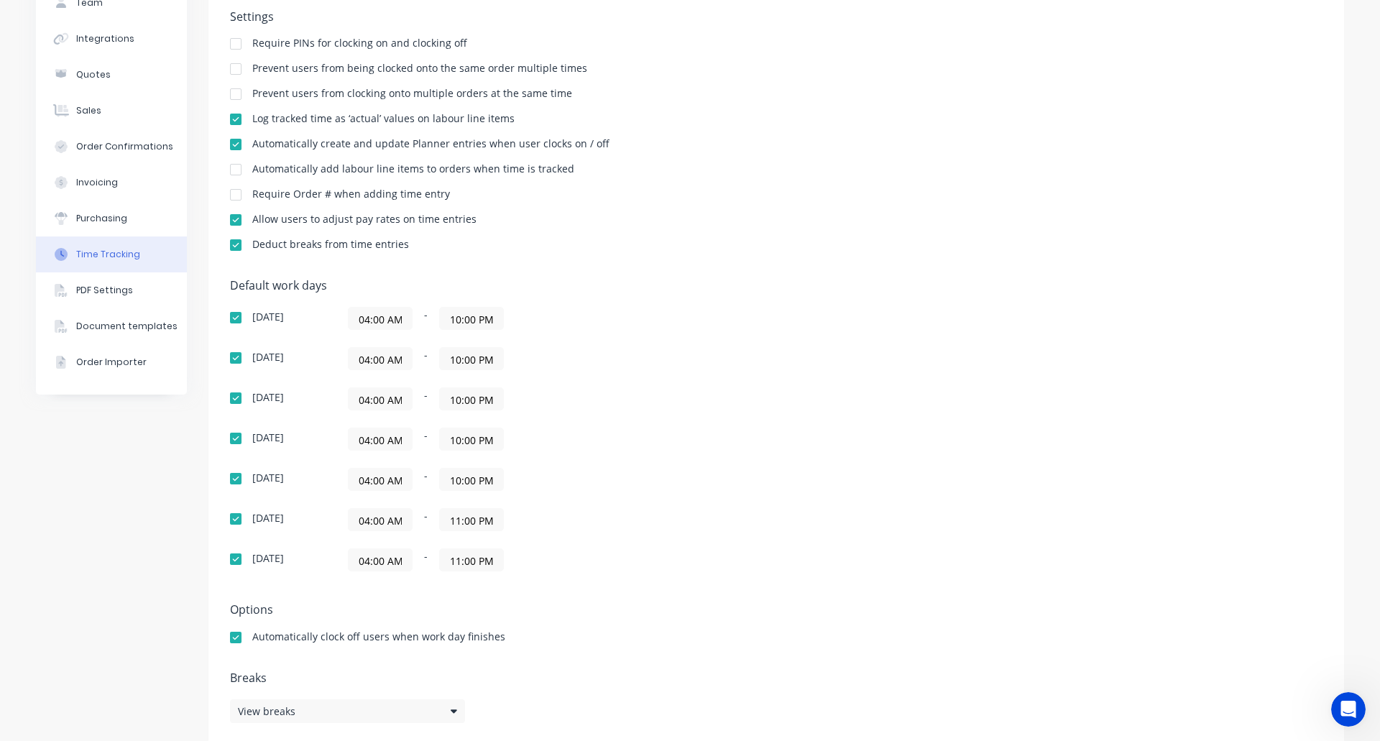
click at [461, 520] on input "11:00 PM" at bounding box center [471, 520] width 63 height 22
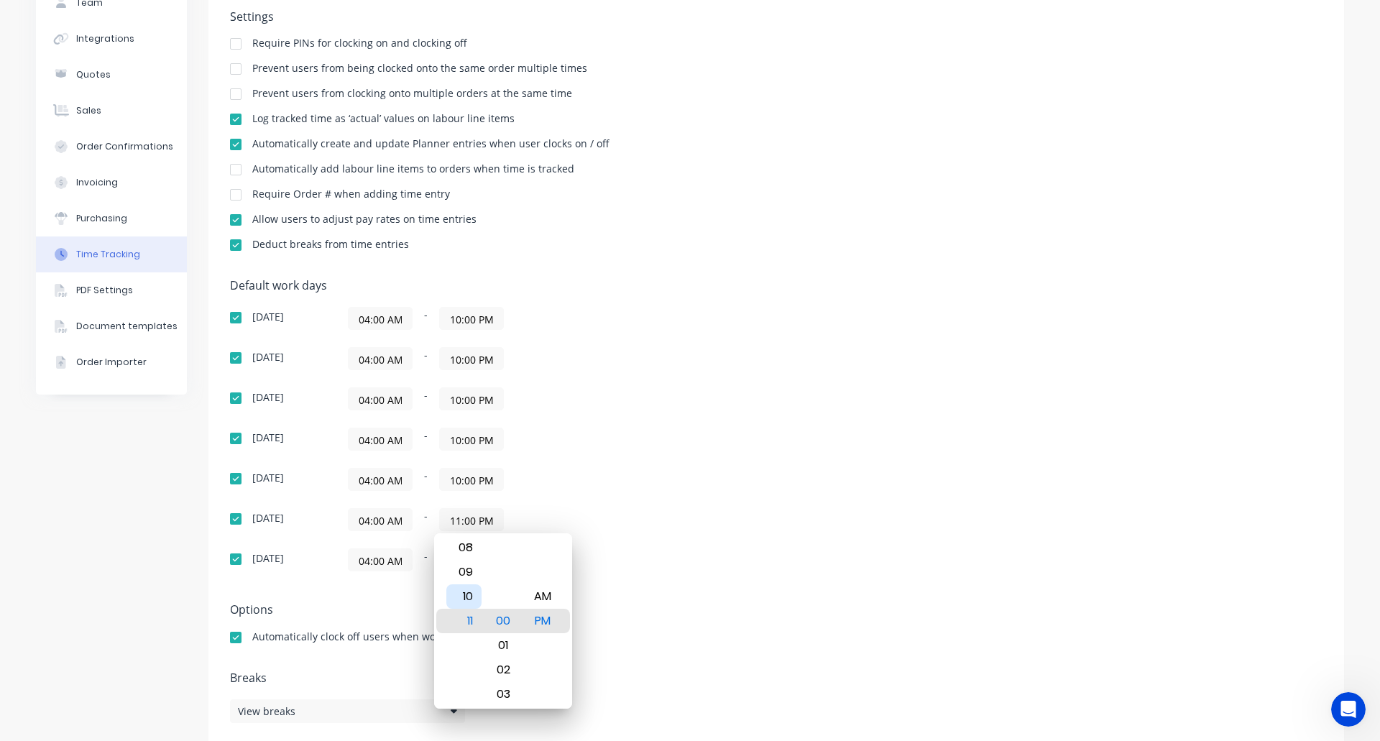
click at [465, 594] on div "10" at bounding box center [463, 596] width 35 height 24
type input "10:00 PM"
click at [767, 584] on div "Default work days Sunday 04:00 AM - 10:00 PM Monday 04:00 AM - 10:00 PM Tuesday…" at bounding box center [776, 434] width 1093 height 310
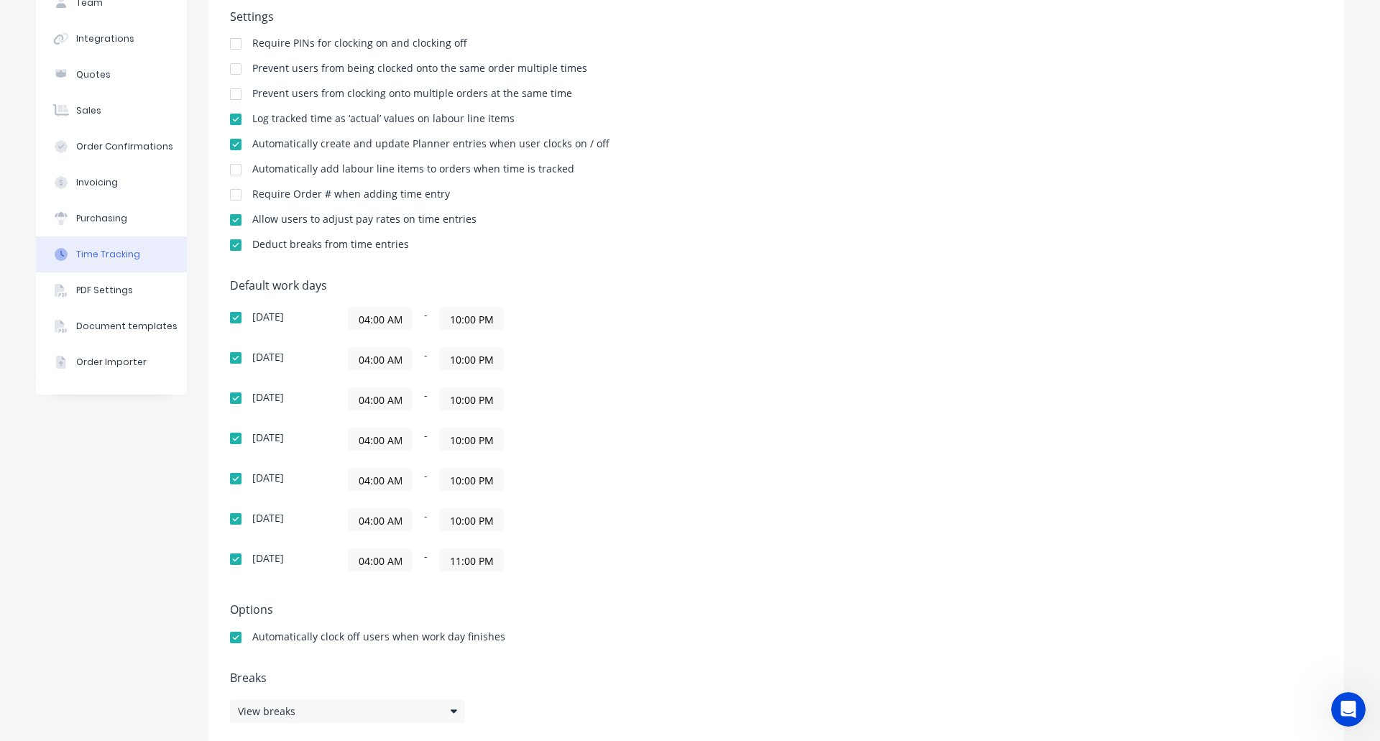
click at [464, 558] on input "11:00 PM" at bounding box center [471, 560] width 63 height 22
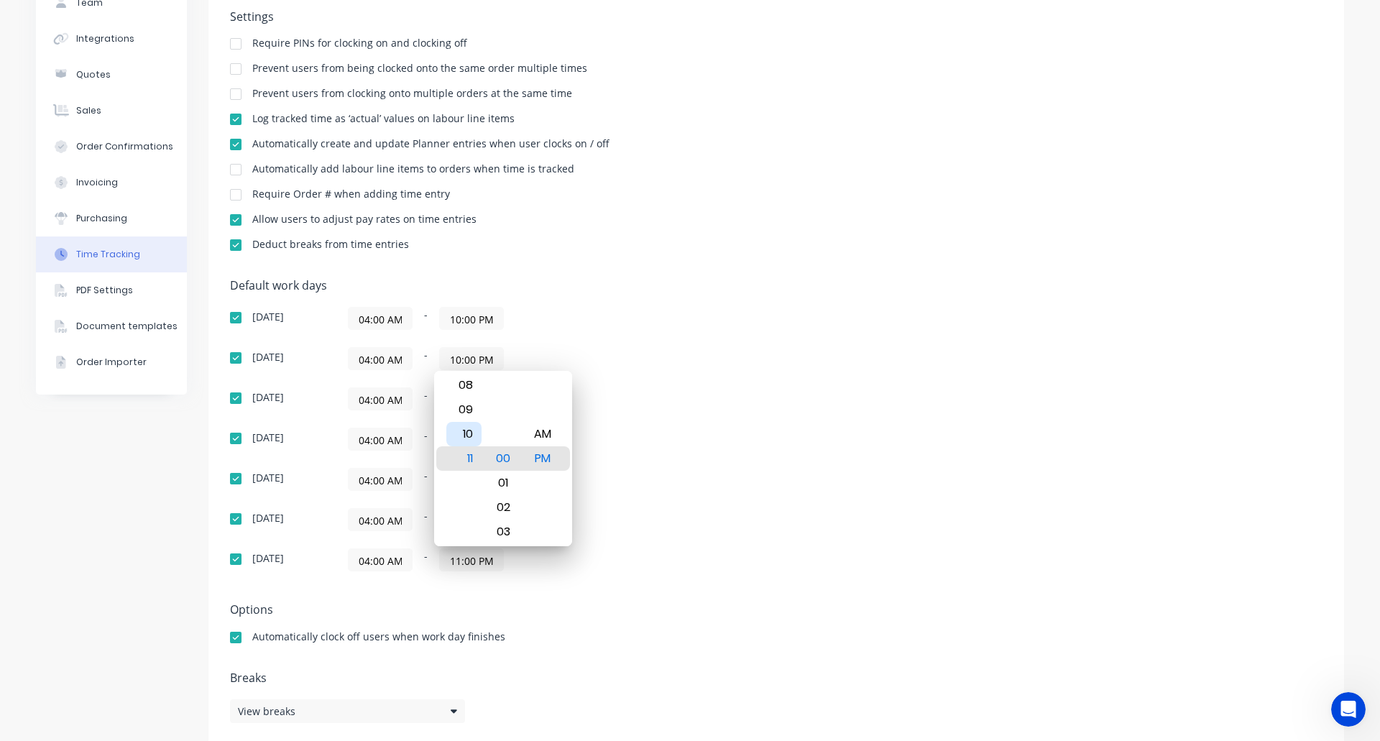
click at [467, 443] on div "10" at bounding box center [463, 434] width 35 height 24
type input "10:00 PM"
click at [728, 470] on div "Default work days Sunday 04:00 AM - 10:00 PM Monday 04:00 AM - 10:00 PM Tuesday…" at bounding box center [776, 434] width 1093 height 310
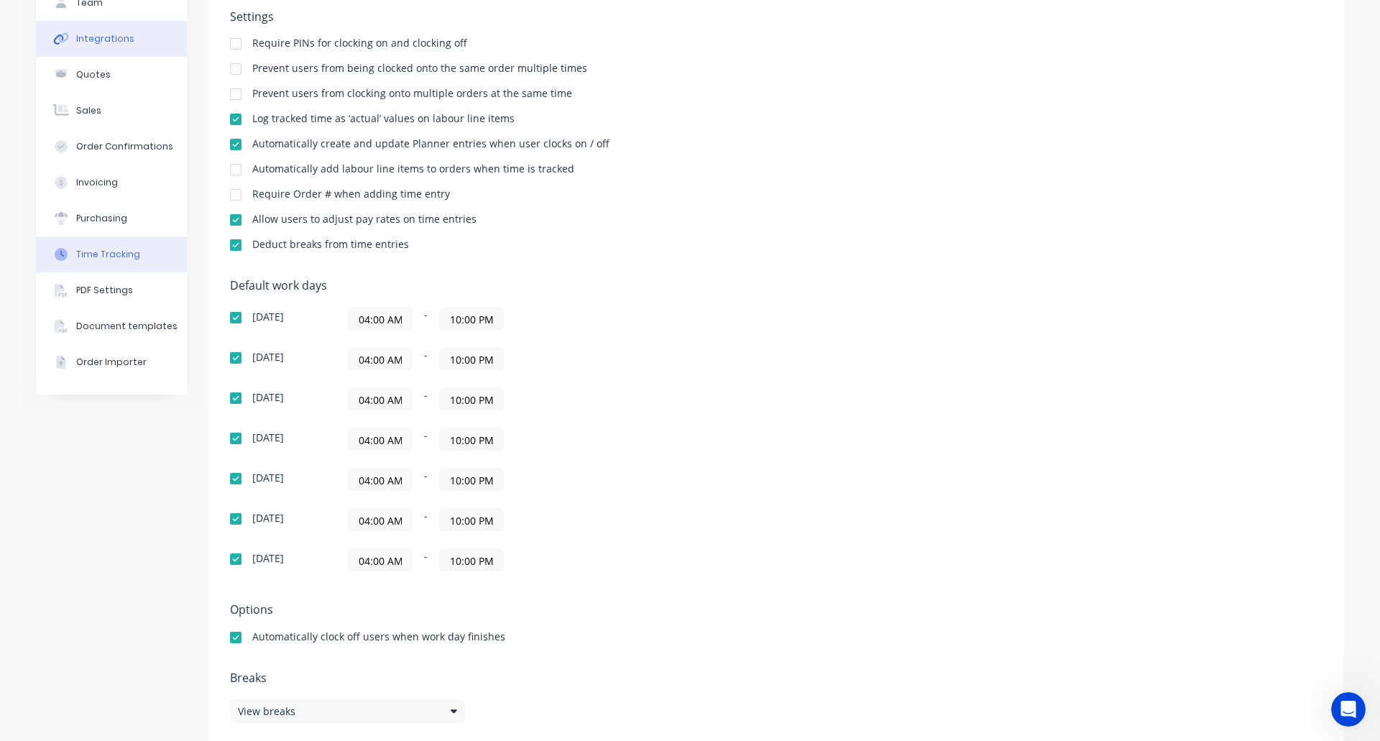
click at [93, 49] on button "Integrations" at bounding box center [111, 39] width 151 height 36
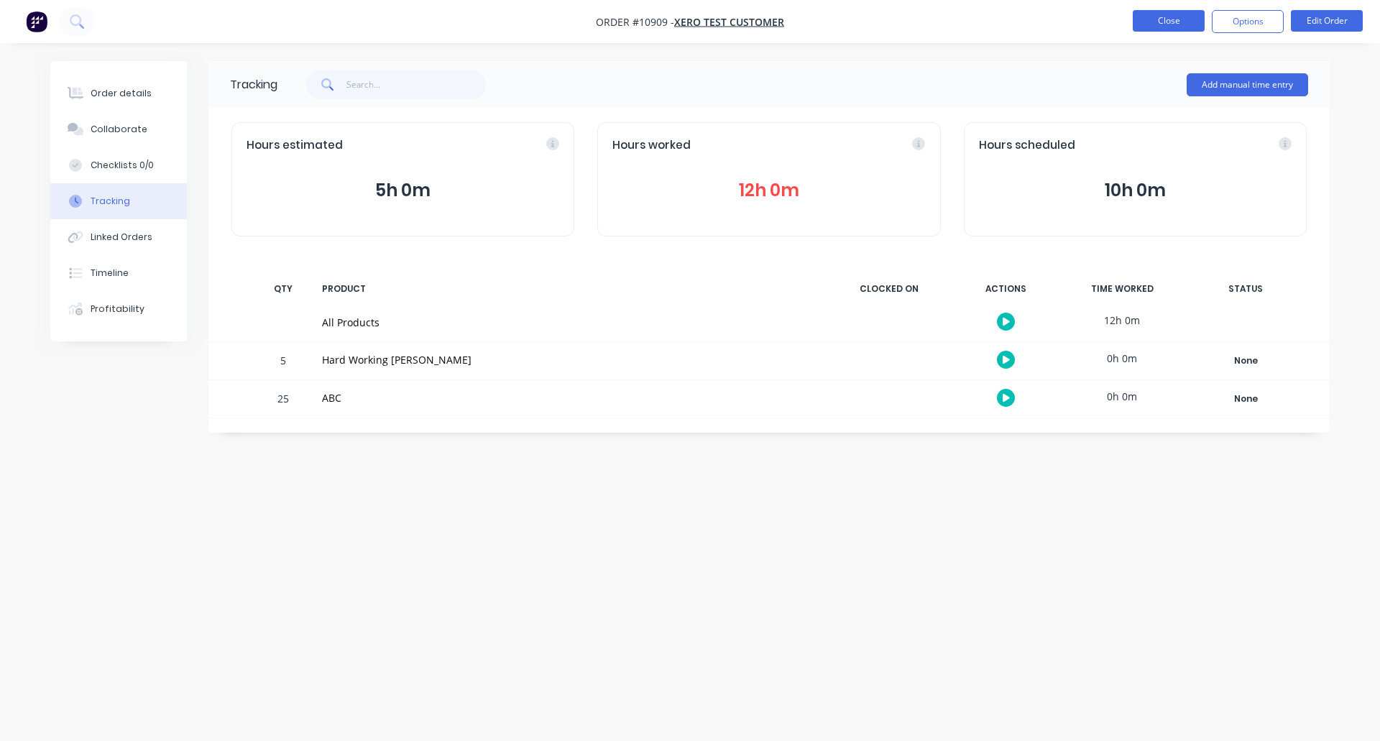
click at [1169, 21] on button "Close" at bounding box center [1169, 21] width 72 height 22
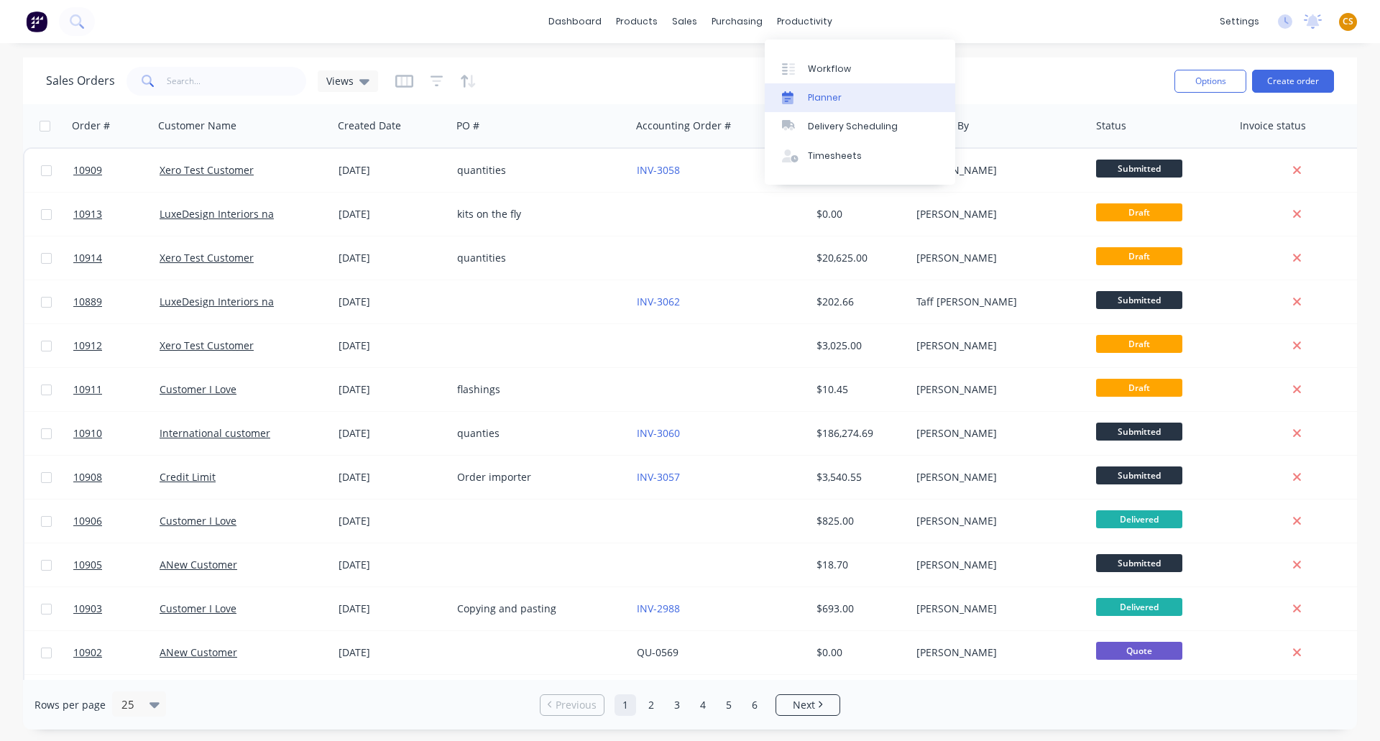
click at [827, 93] on div "Planner" at bounding box center [825, 97] width 34 height 13
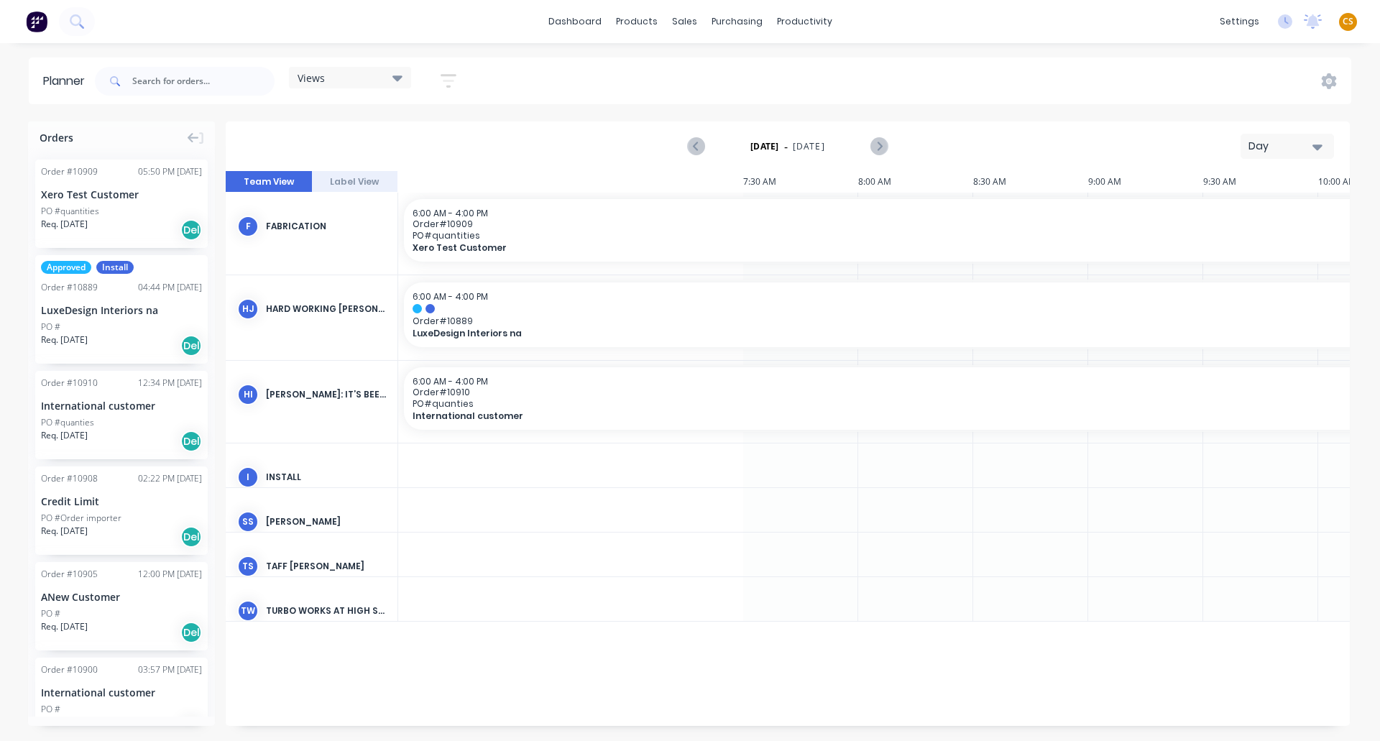
scroll to position [0, 1348]
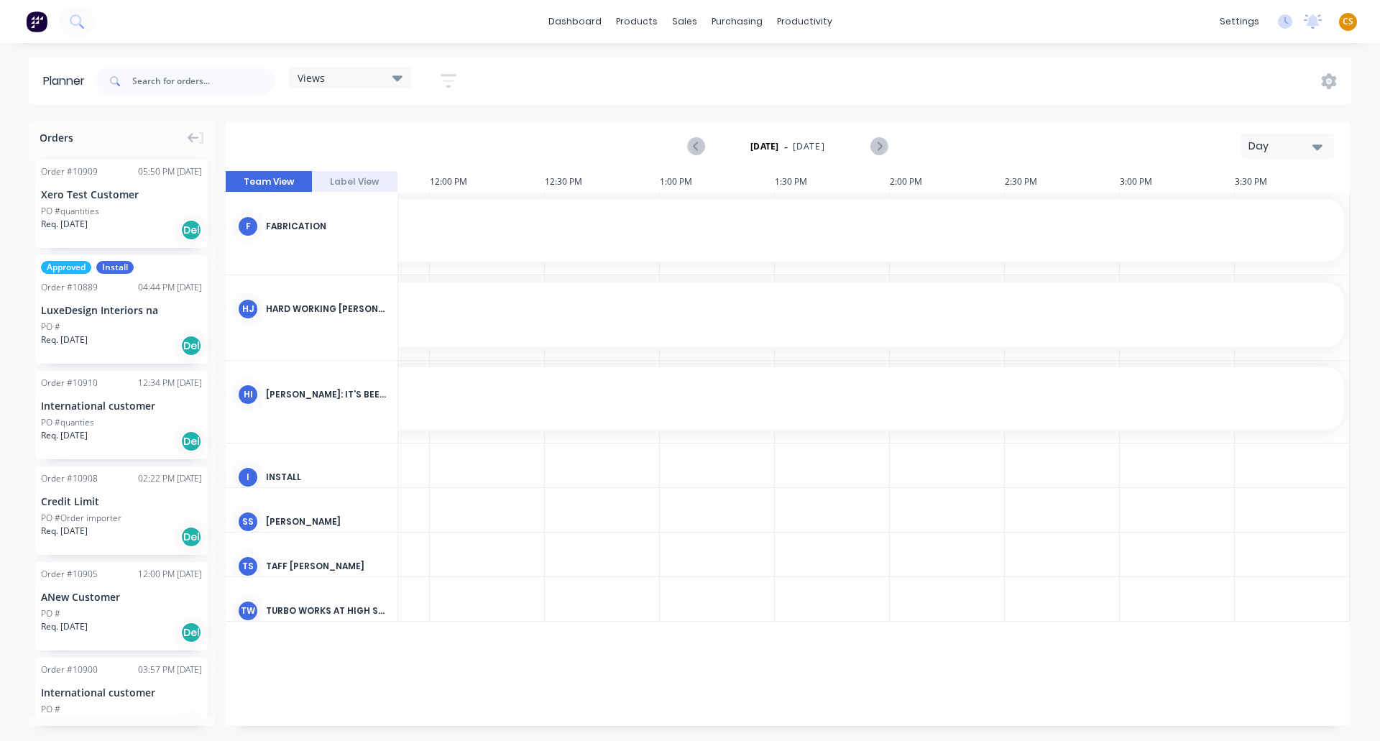
click at [1322, 146] on icon "button" at bounding box center [1317, 147] width 10 height 6
click at [1245, 213] on div "Week" at bounding box center [1261, 213] width 142 height 29
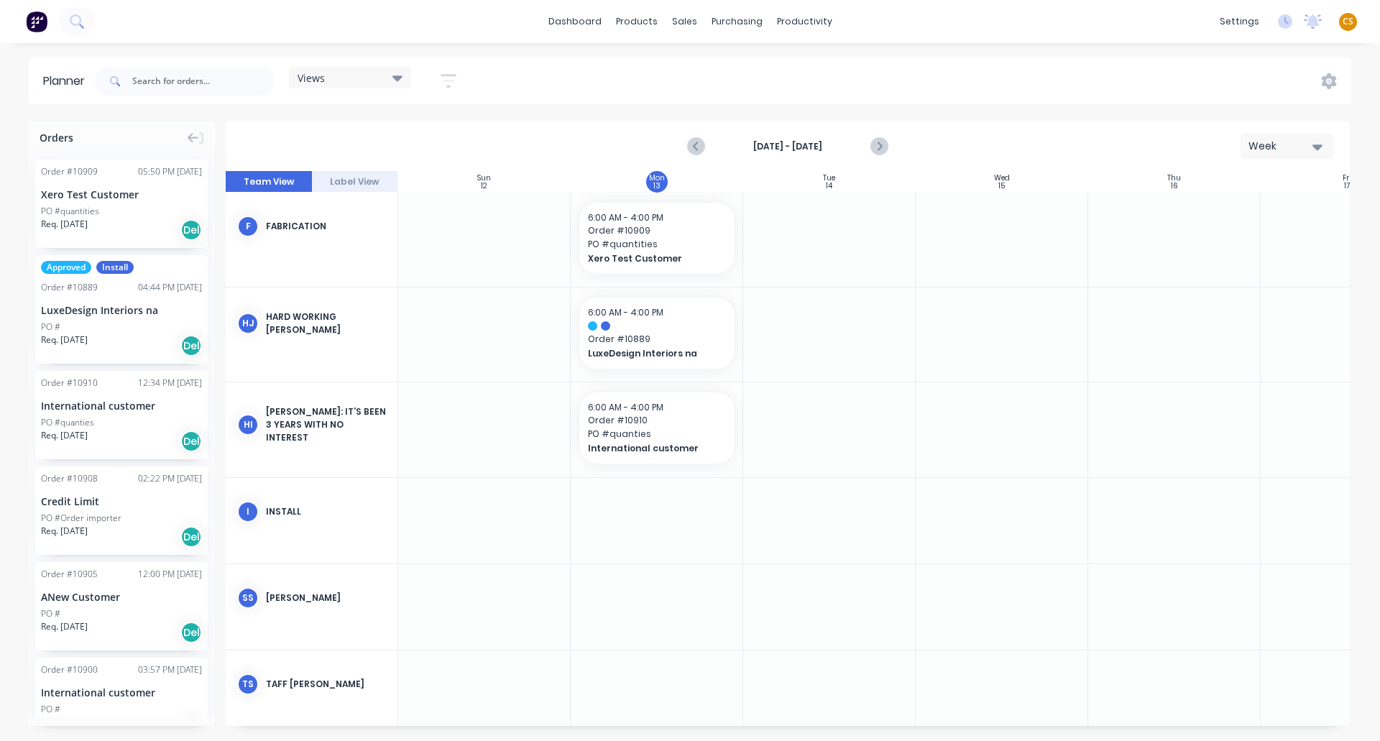
scroll to position [0, 1]
drag, startPoint x: 739, startPoint y: 234, endPoint x: 1108, endPoint y: 246, distance: 369.6
click at [747, 328] on div "Set start/finish time" at bounding box center [771, 324] width 154 height 29
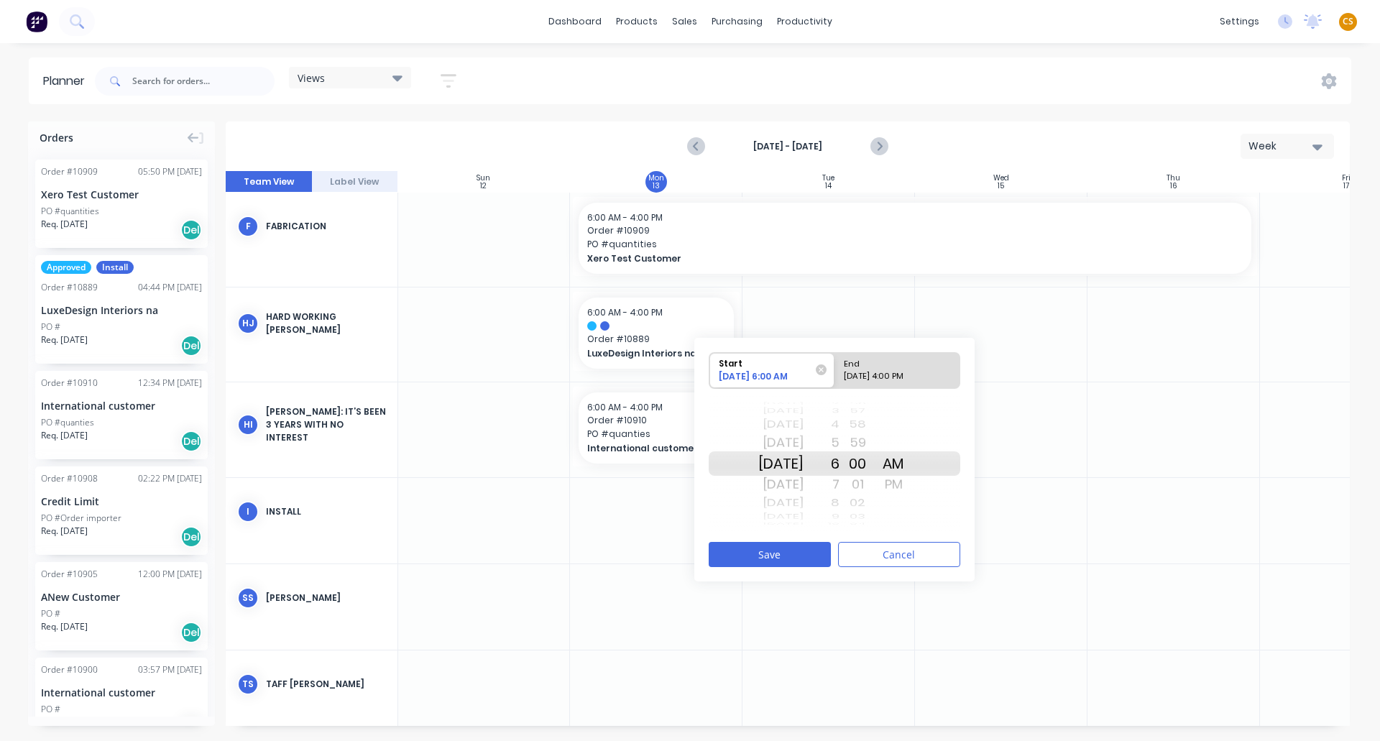
click at [891, 367] on div "End" at bounding box center [891, 362] width 104 height 18
click at [835, 367] on input "End [DATE] 4:00 PM" at bounding box center [834, 370] width 1 height 35
radio input "true"
click at [799, 464] on div "[DATE]" at bounding box center [780, 463] width 45 height 24
drag, startPoint x: 788, startPoint y: 500, endPoint x: 785, endPoint y: 304, distance: 196.3
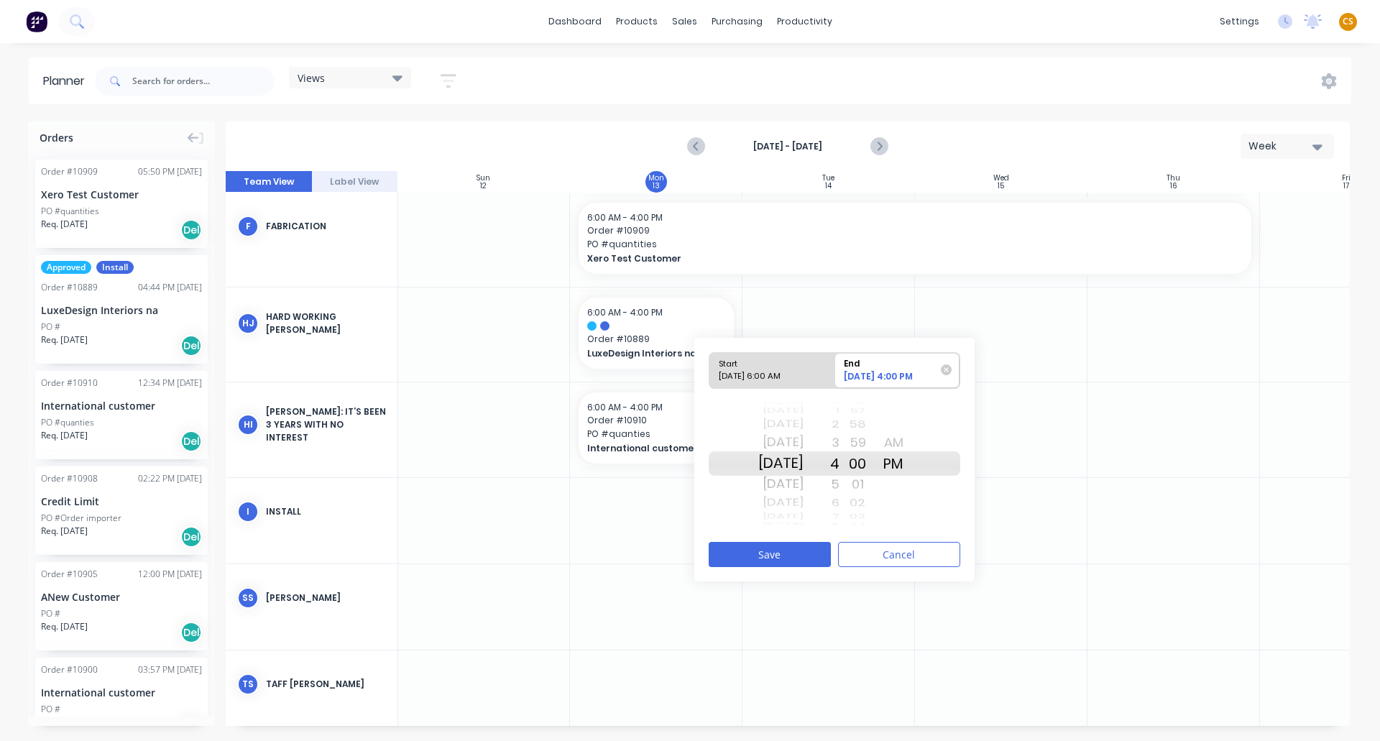
click at [785, 304] on div "Orders Order # 10909 05:50 PM [DATE] Xero Test Customer PO #quantities Req. [DA…" at bounding box center [690, 430] width 1380 height 619
click at [768, 556] on button "Save" at bounding box center [770, 554] width 122 height 25
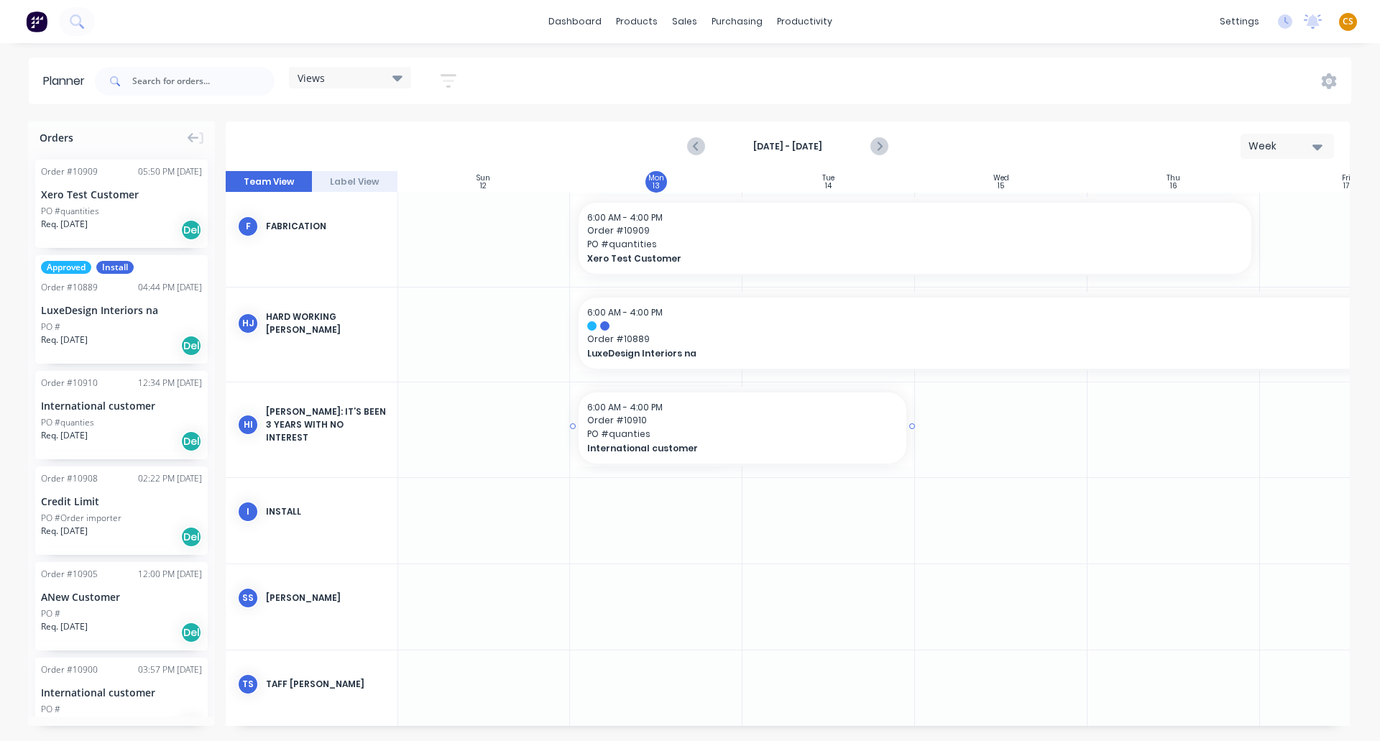
drag, startPoint x: 741, startPoint y: 428, endPoint x: 801, endPoint y: 432, distance: 60.5
click at [680, 425] on span "Order # 10910" at bounding box center [742, 420] width 311 height 13
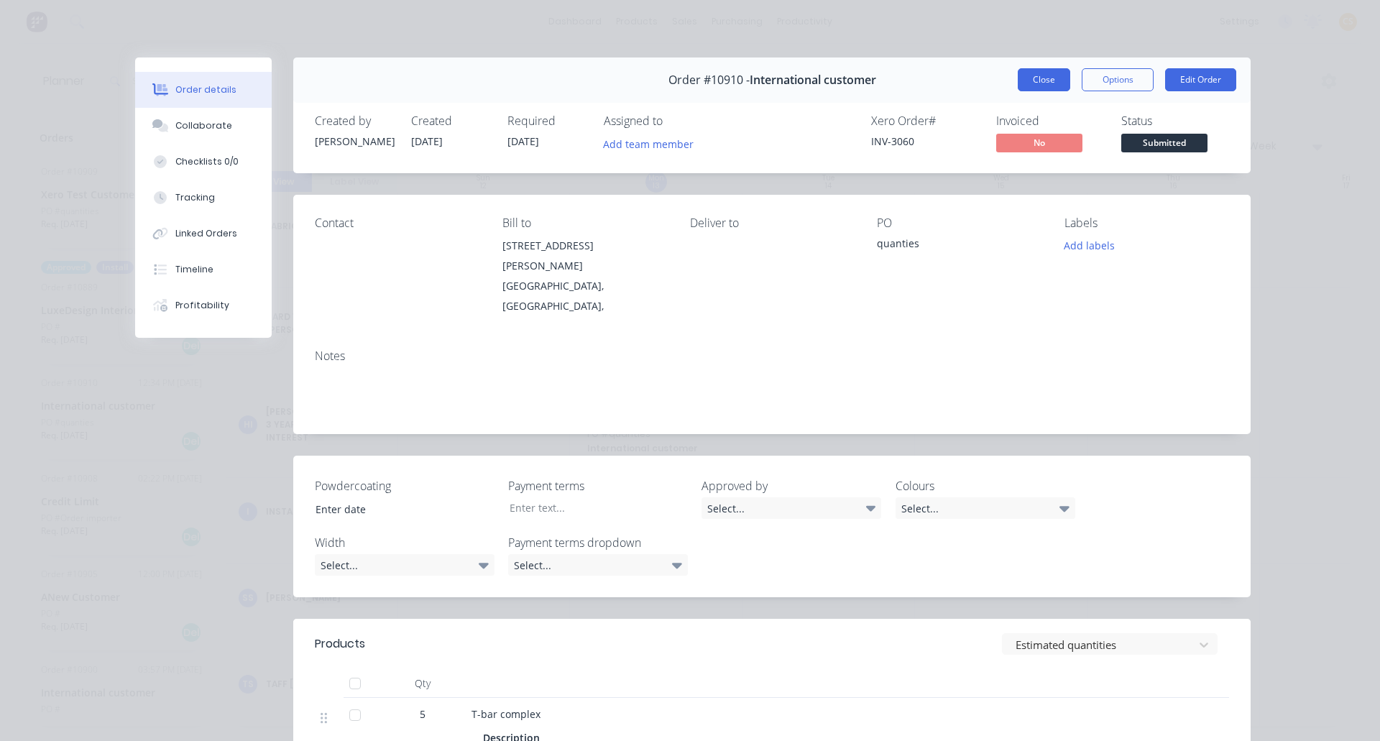
click at [1029, 75] on button "Close" at bounding box center [1044, 79] width 52 height 23
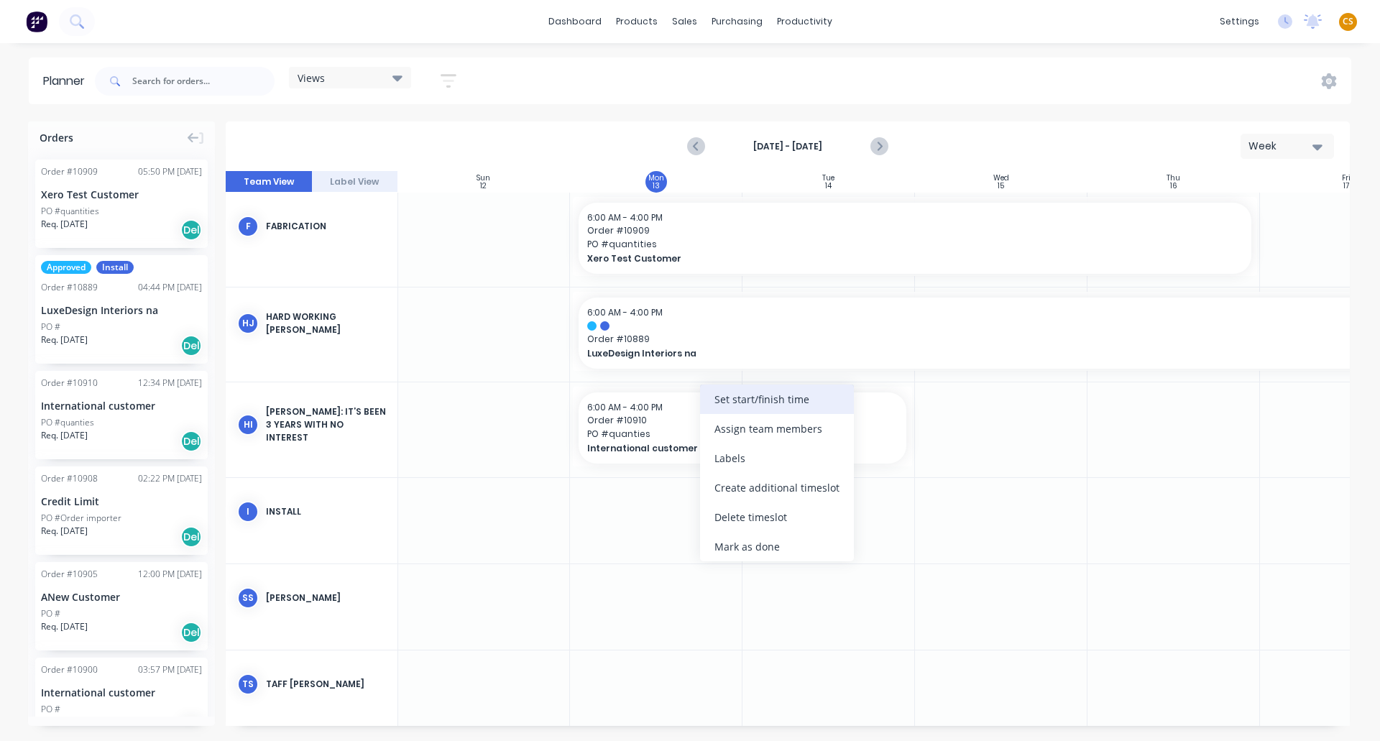
click at [769, 401] on div "Set start/finish time" at bounding box center [777, 399] width 154 height 29
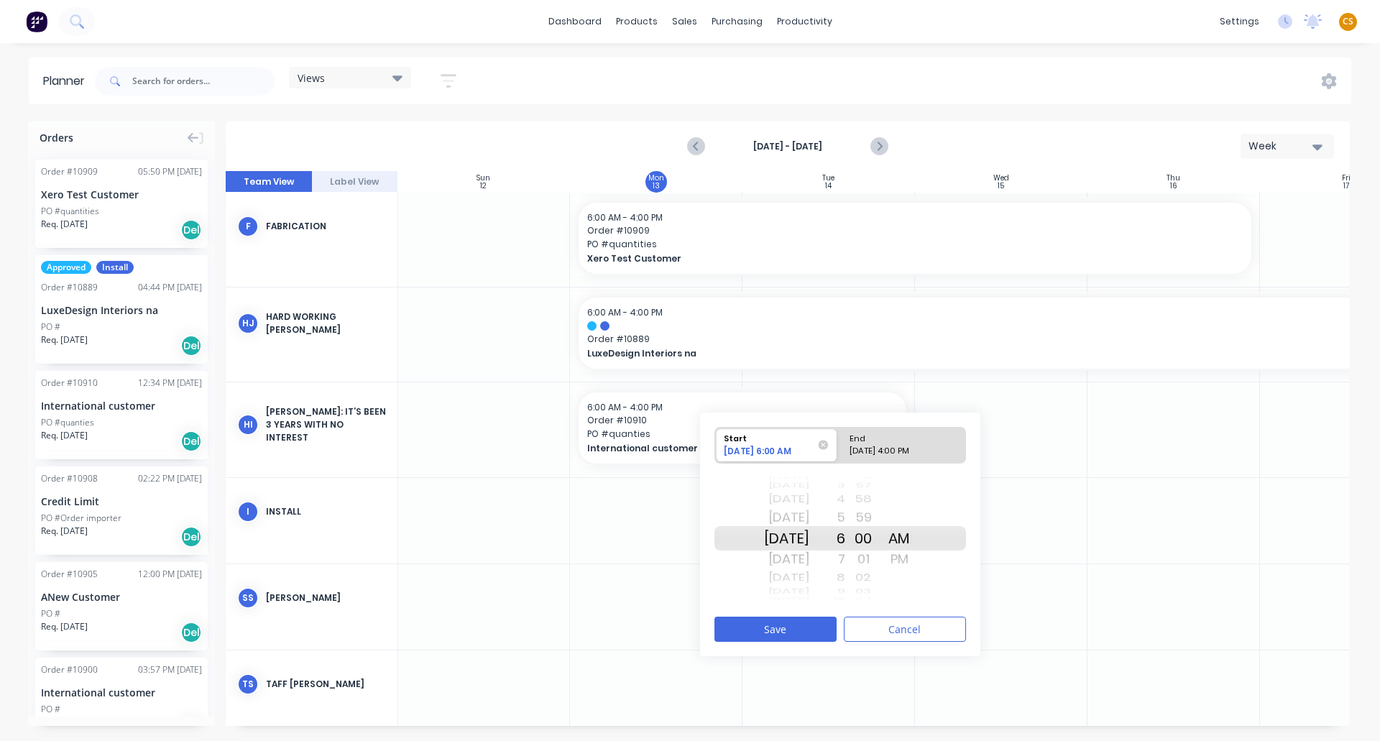
click at [780, 438] on div "Start" at bounding box center [769, 436] width 101 height 17
click at [716, 438] on input "Start [DATE] 6:00 AM" at bounding box center [715, 445] width 1 height 35
drag, startPoint x: 794, startPoint y: 505, endPoint x: 786, endPoint y: 626, distance: 121.7
click at [786, 626] on div "Start [DATE] 6:00 AM End [DATE] 4:00 PM [DATE] [DATE] [DATE] [DATE] [DATE] [DAT…" at bounding box center [840, 535] width 280 height 244
click at [771, 630] on button "Save" at bounding box center [775, 629] width 122 height 25
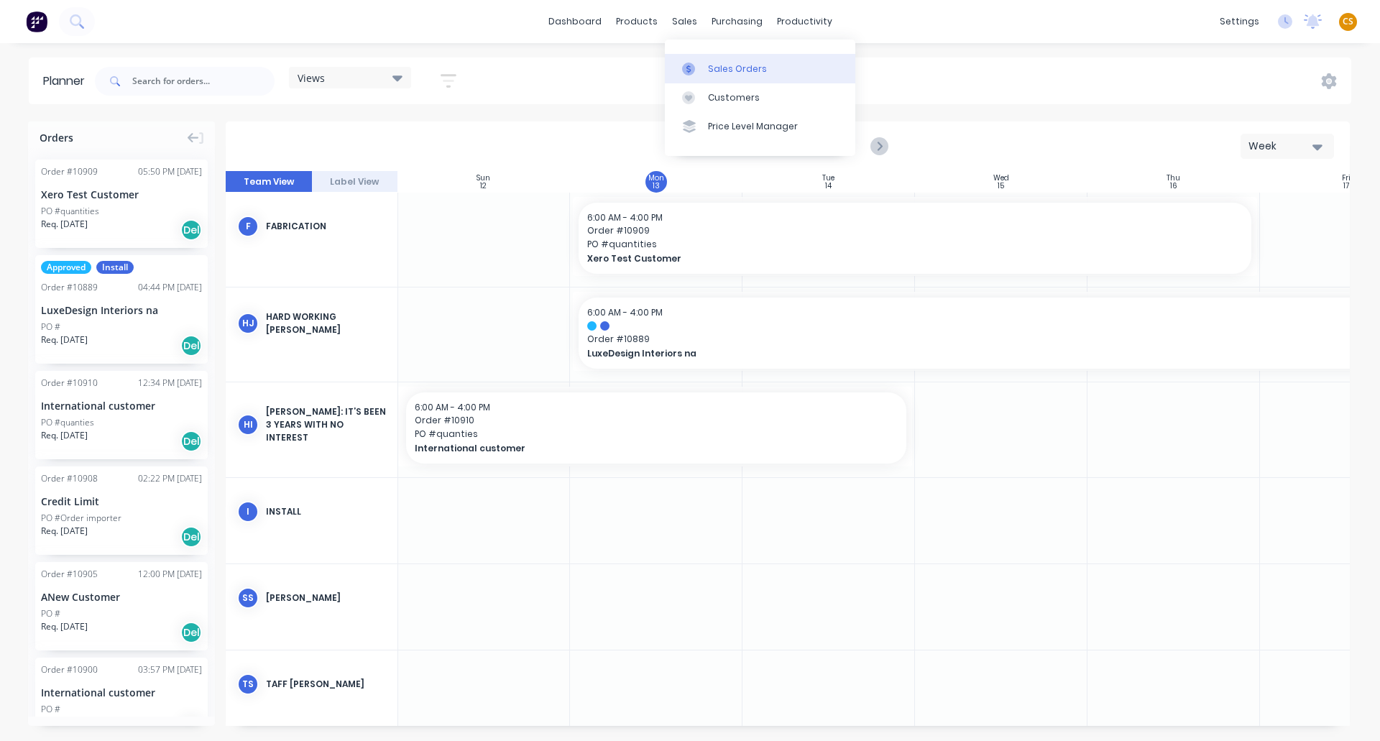
click at [753, 72] on div "Sales Orders" at bounding box center [737, 69] width 59 height 13
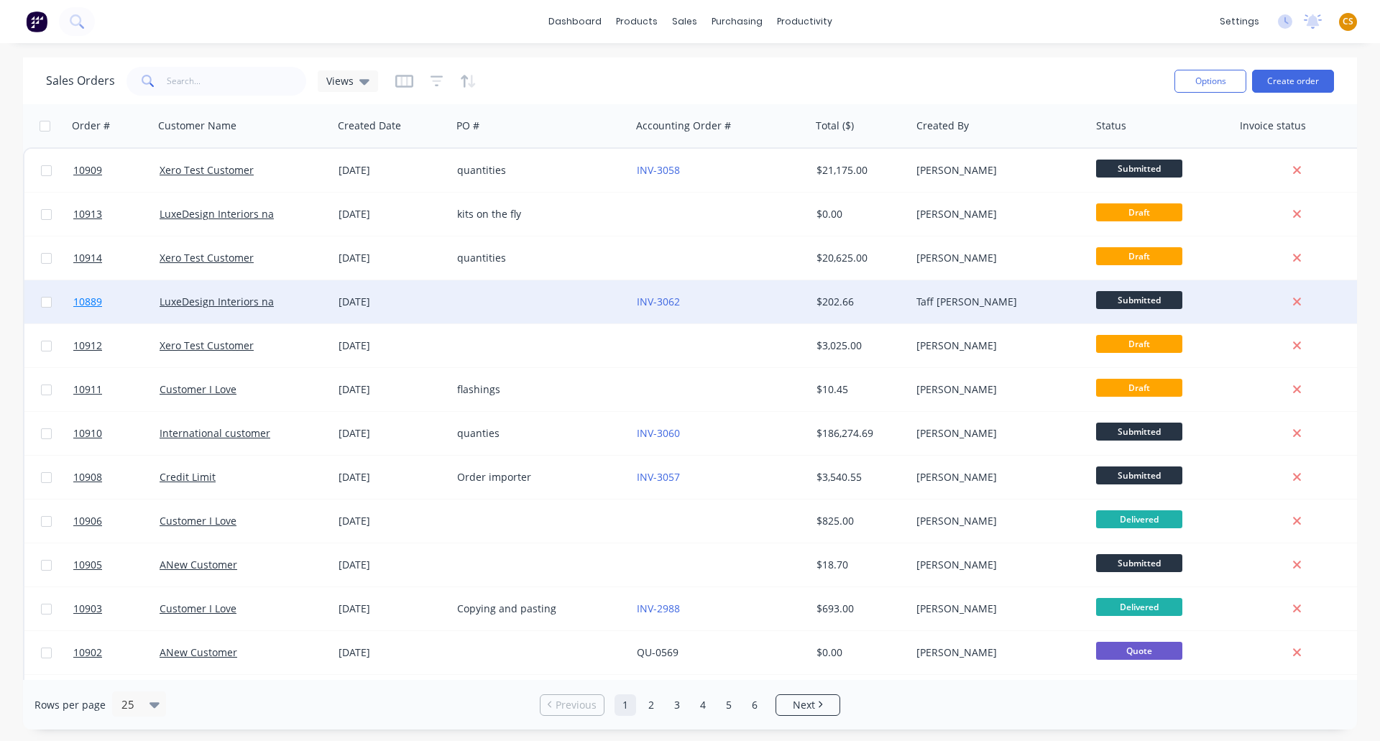
click at [134, 295] on link "10889" at bounding box center [116, 301] width 86 height 43
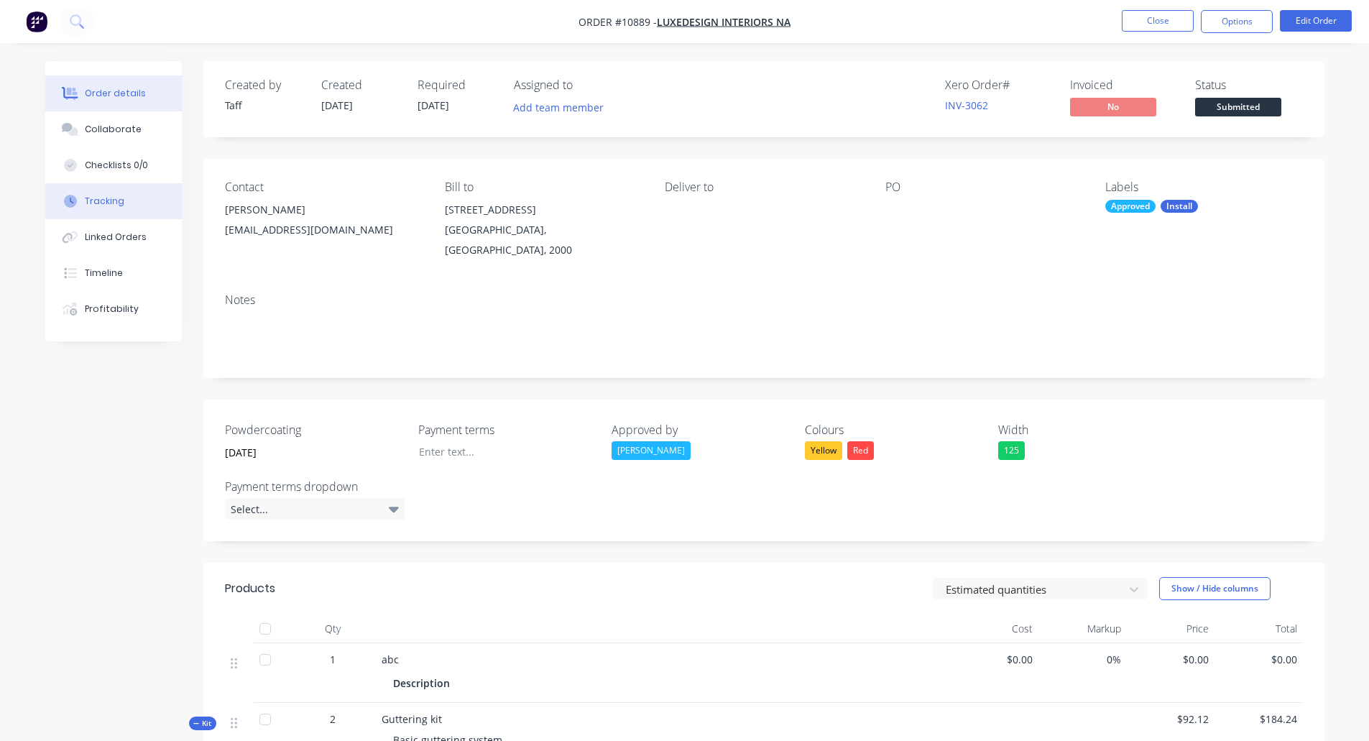
click at [123, 204] on button "Tracking" at bounding box center [113, 201] width 137 height 36
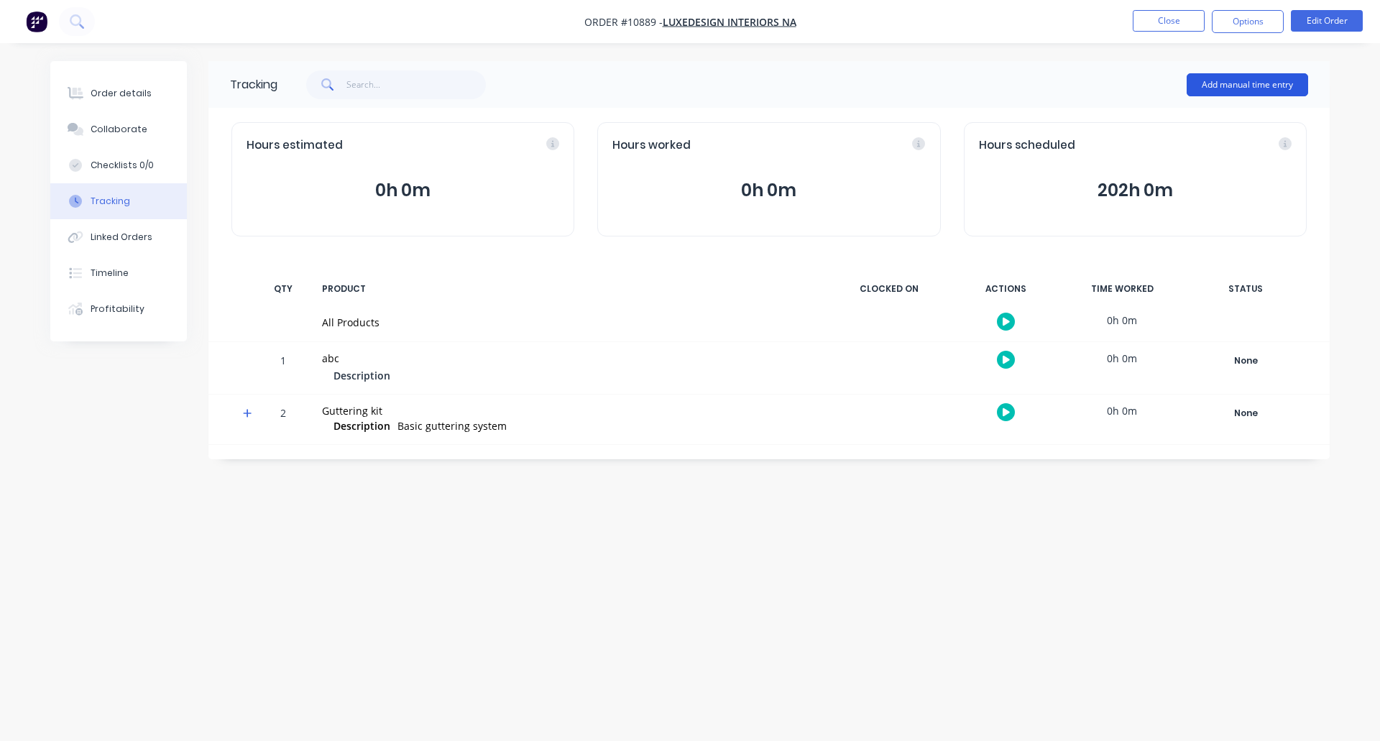
click at [1220, 88] on button "Add manual time entry" at bounding box center [1247, 84] width 121 height 23
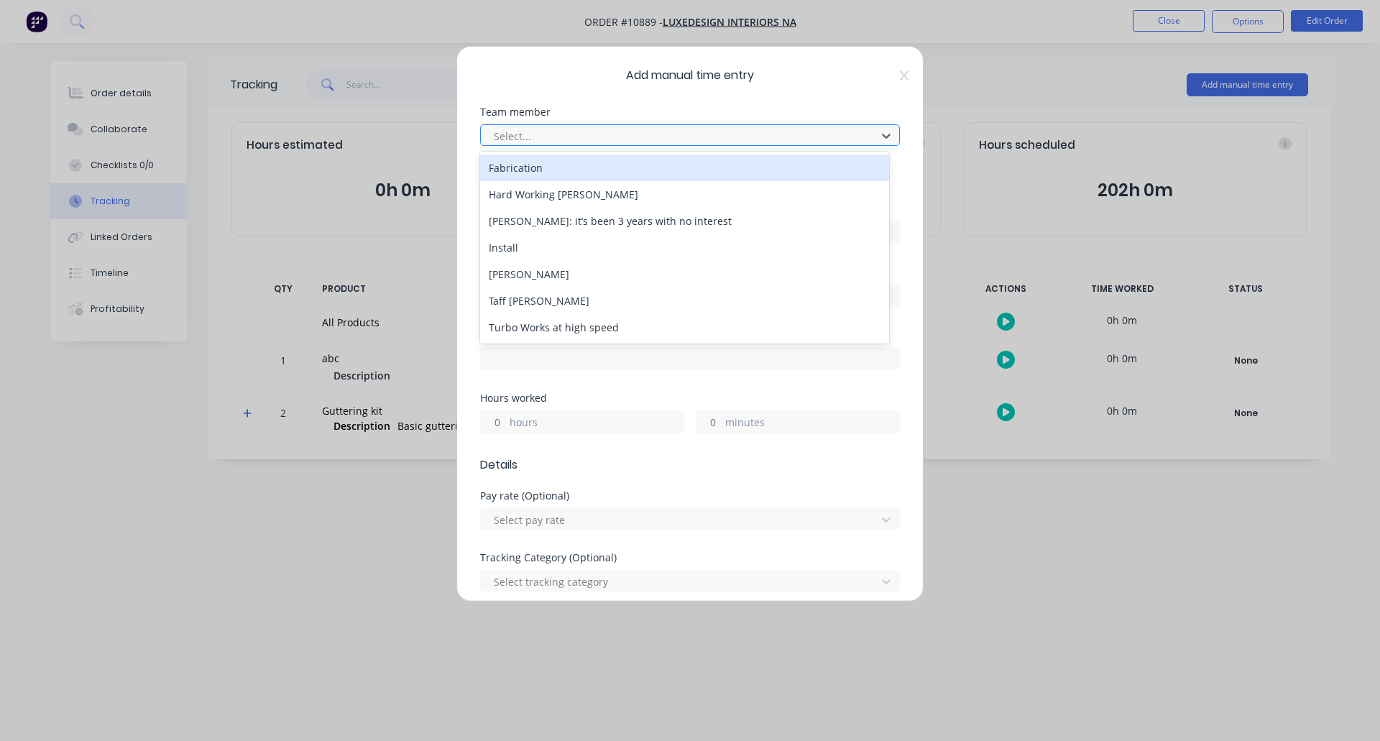
click at [610, 139] on div at bounding box center [680, 136] width 377 height 18
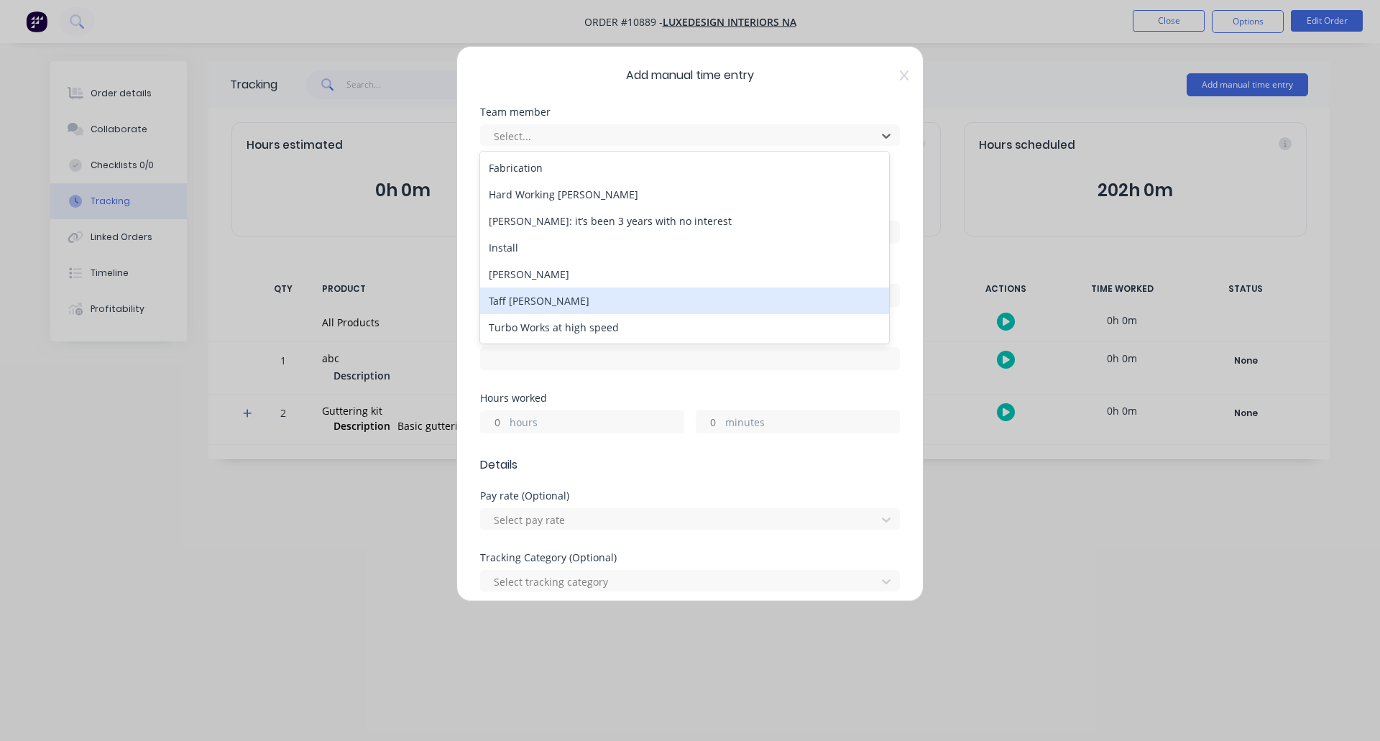
click at [543, 307] on div "Taff [PERSON_NAME]" at bounding box center [684, 301] width 409 height 27
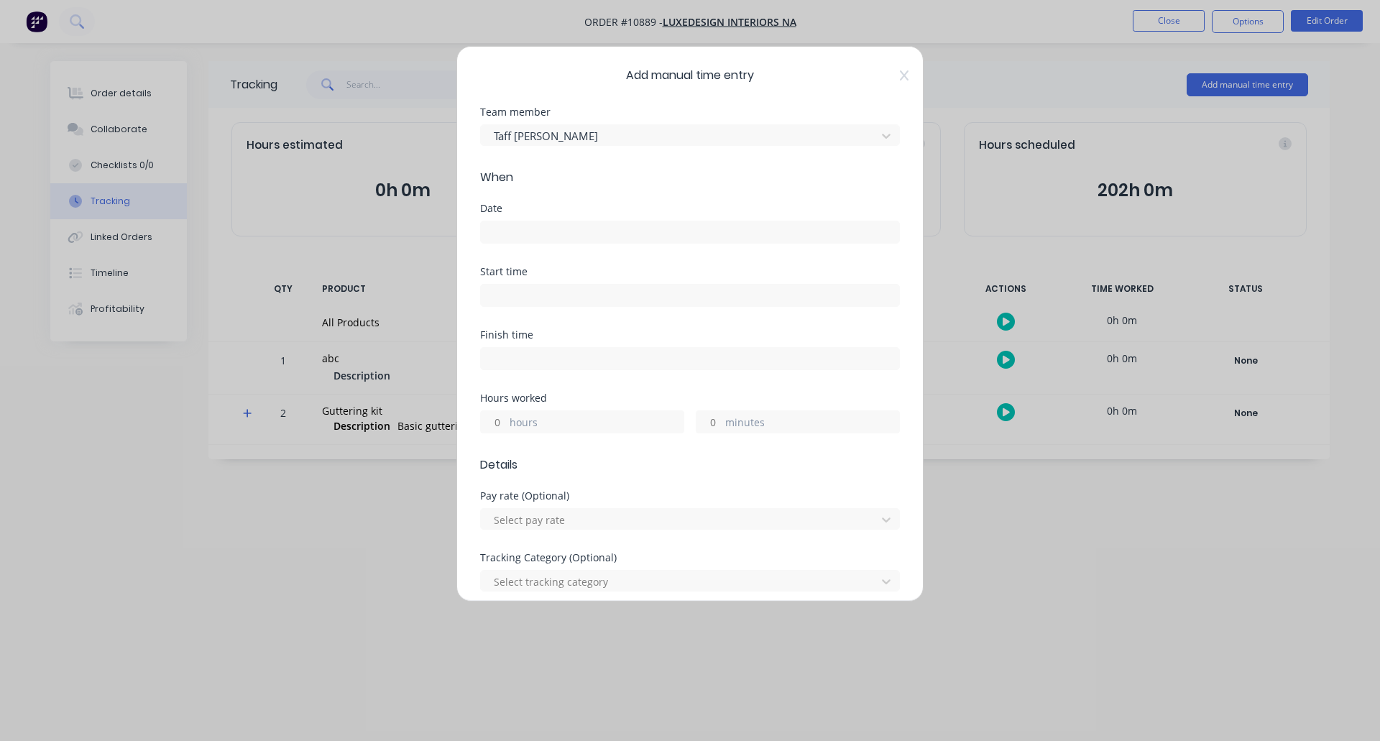
click at [520, 233] on input at bounding box center [690, 232] width 418 height 22
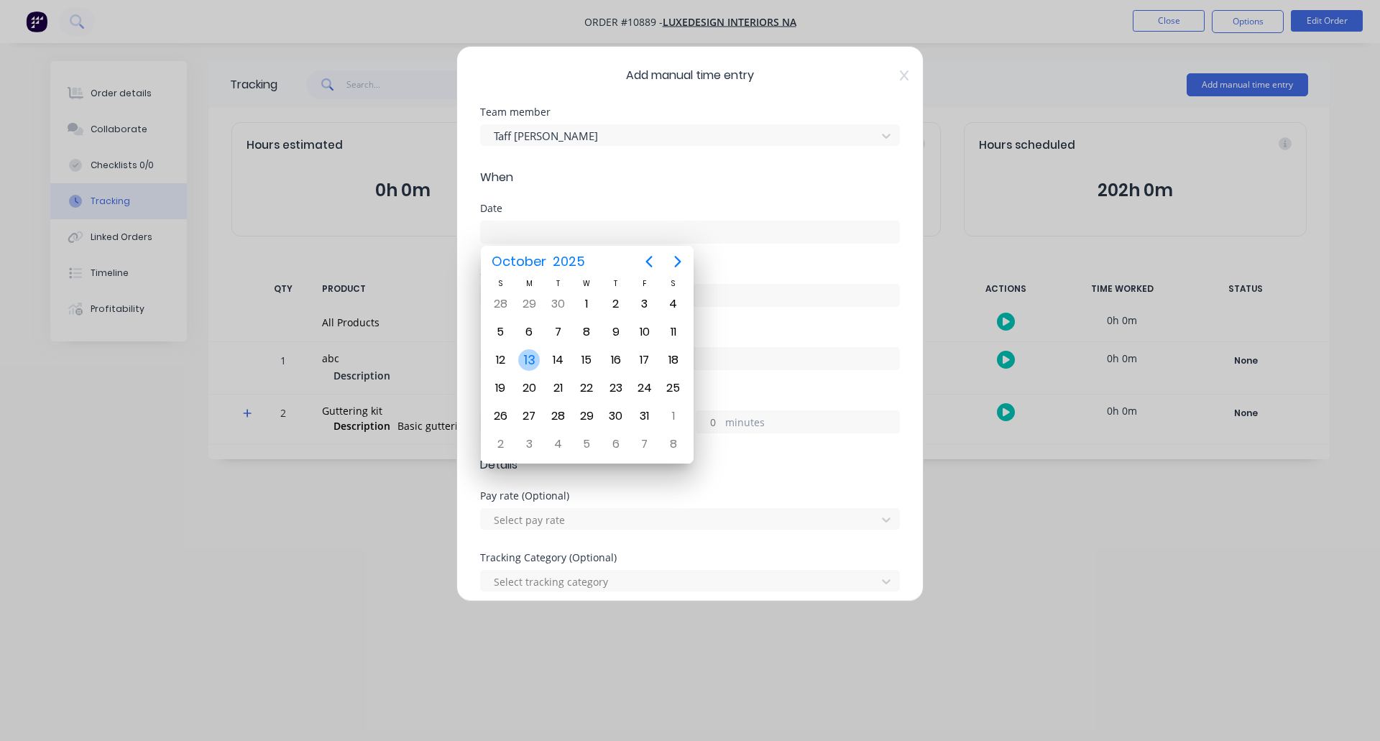
click at [530, 360] on div "13" at bounding box center [529, 360] width 22 height 22
type input "[DATE]"
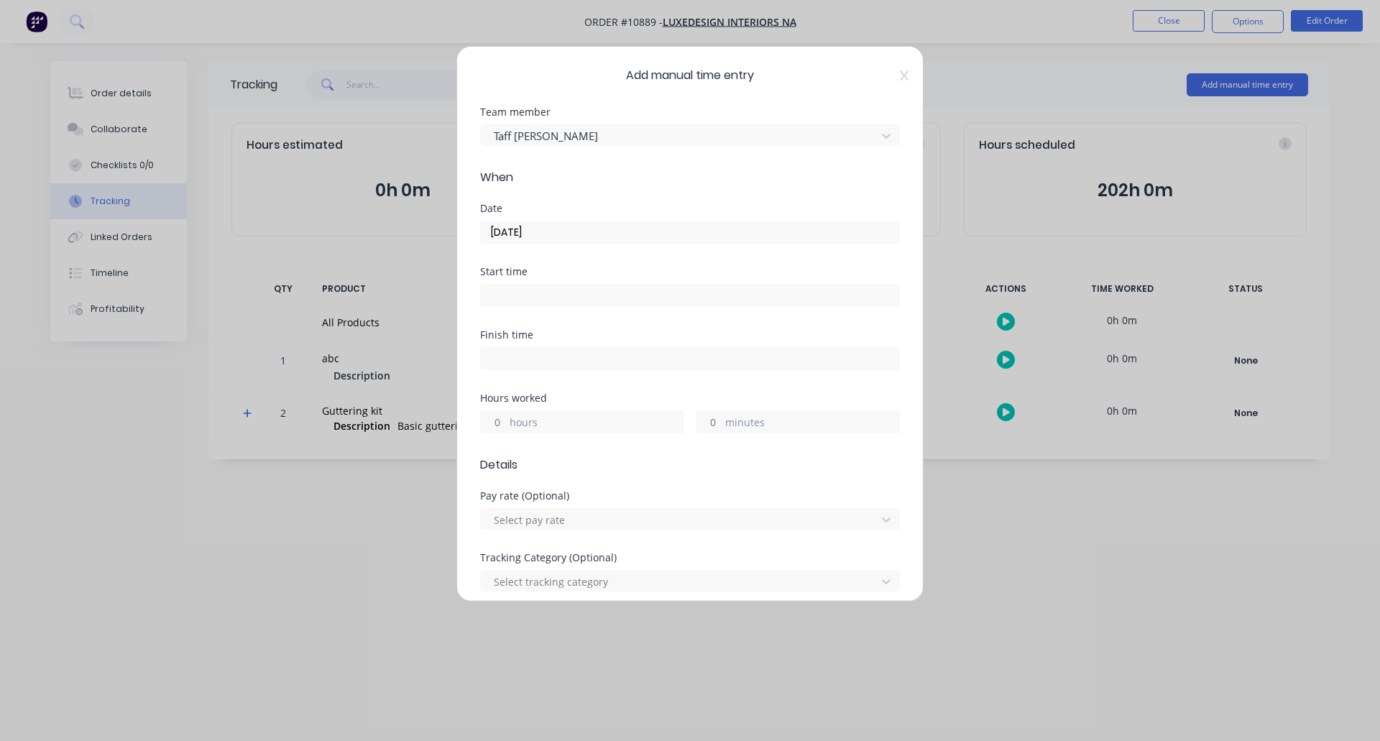
click at [518, 293] on input at bounding box center [690, 296] width 418 height 22
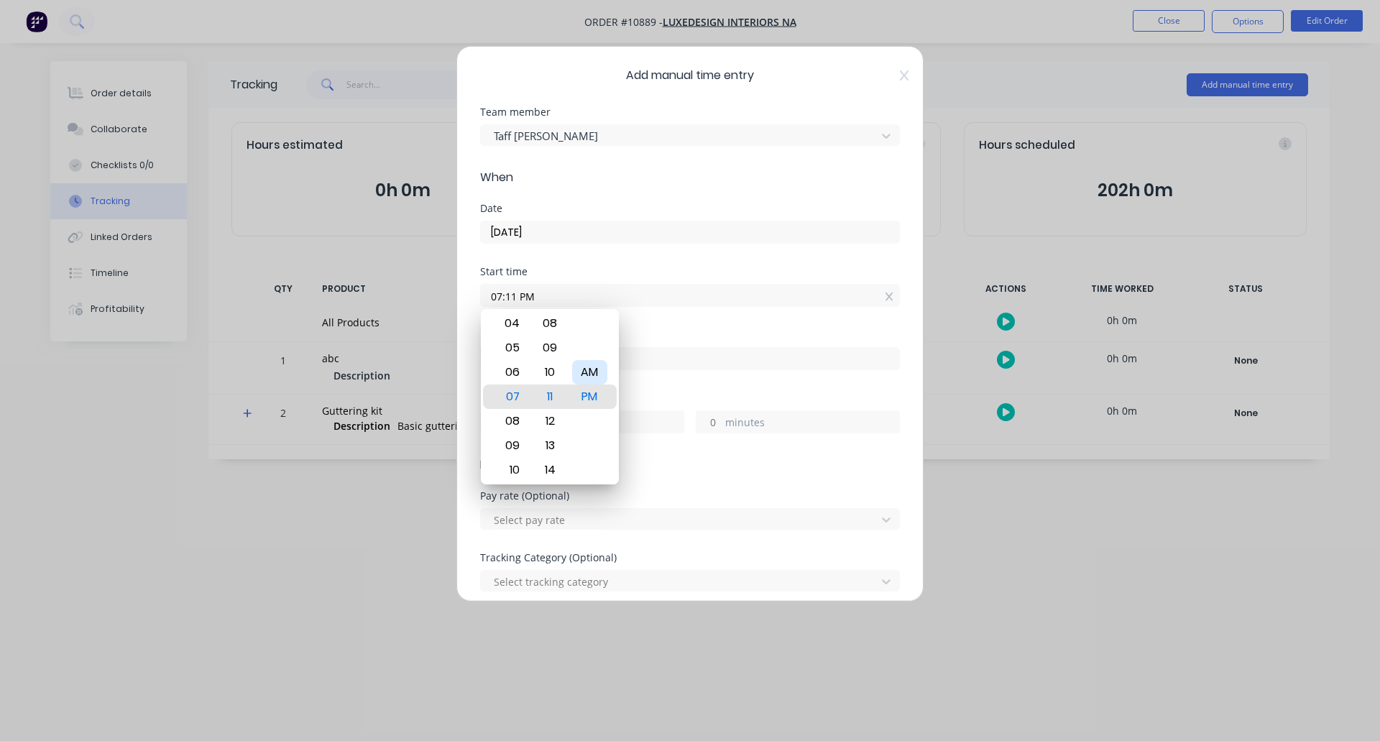
click at [592, 370] on div "AM" at bounding box center [589, 372] width 35 height 24
click at [513, 420] on div "08" at bounding box center [510, 421] width 35 height 24
type input "08:11 AM"
click at [668, 393] on div "Hours worked" at bounding box center [690, 398] width 420 height 10
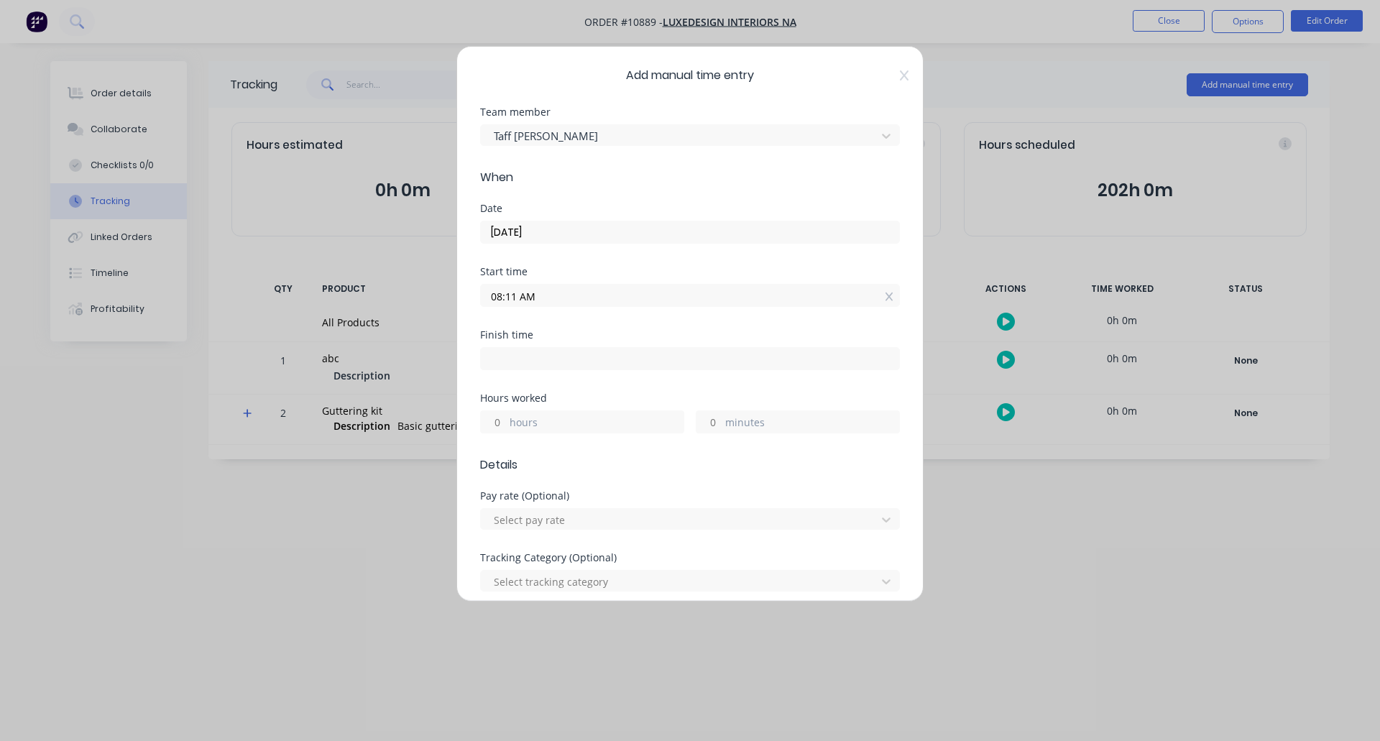
click at [510, 420] on label "hours" at bounding box center [597, 424] width 174 height 18
click at [506, 420] on input "hours" at bounding box center [493, 422] width 25 height 22
type input "4"
type input "12:11 PM"
type input "0"
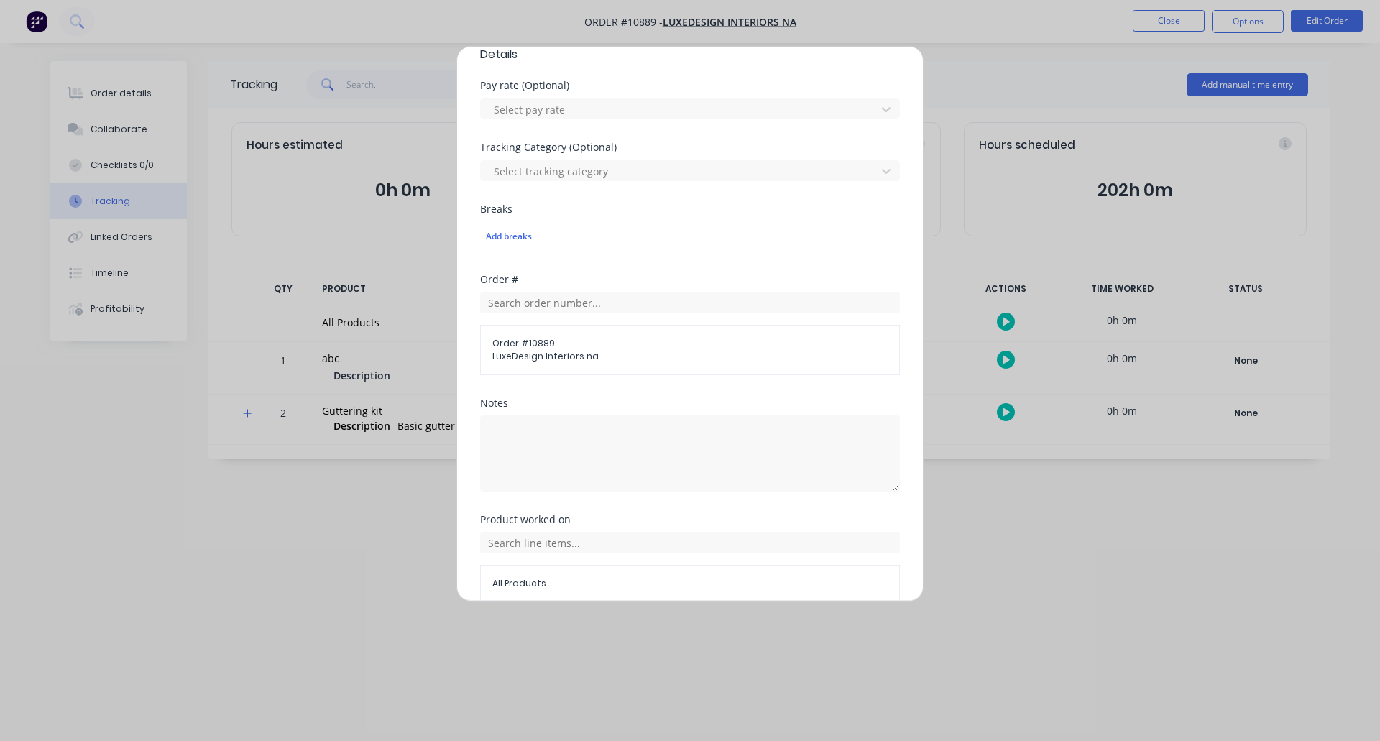
scroll to position [478, 0]
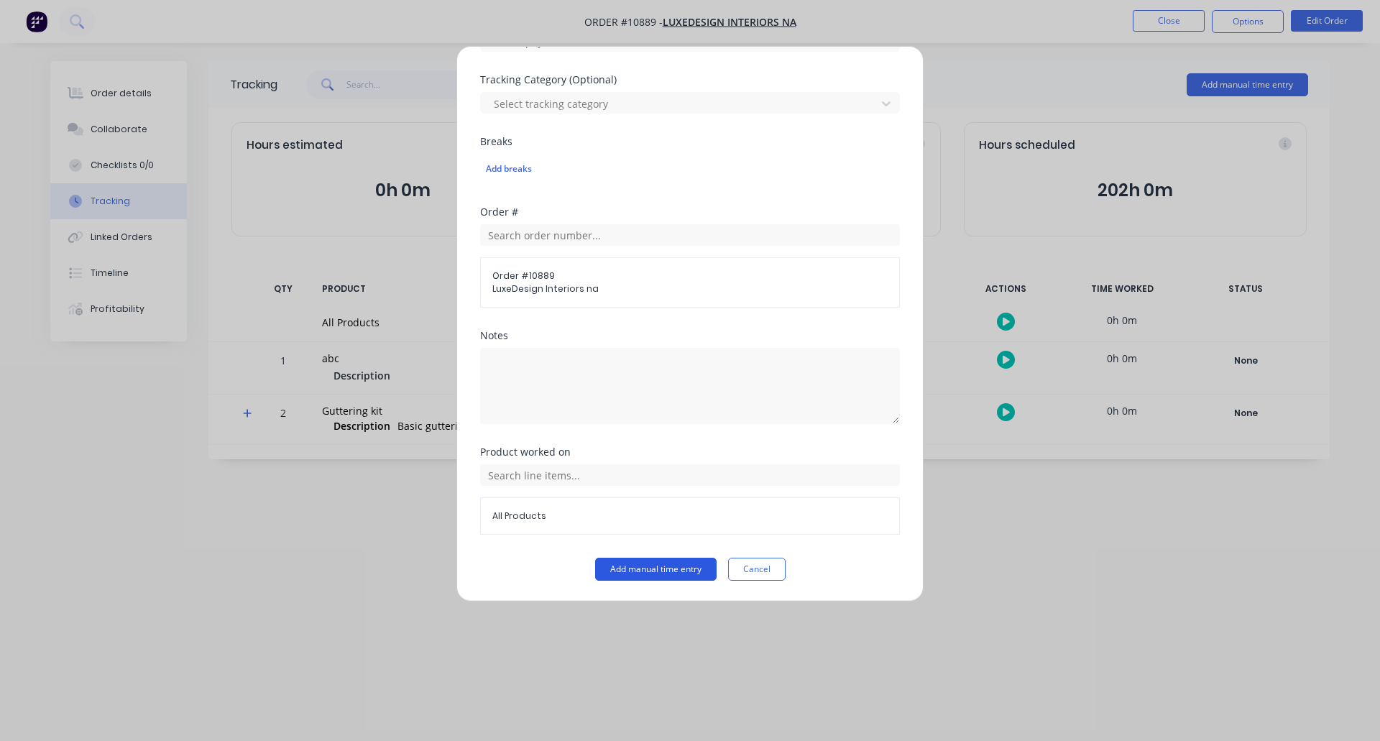
click at [612, 569] on button "Add manual time entry" at bounding box center [655, 569] width 121 height 23
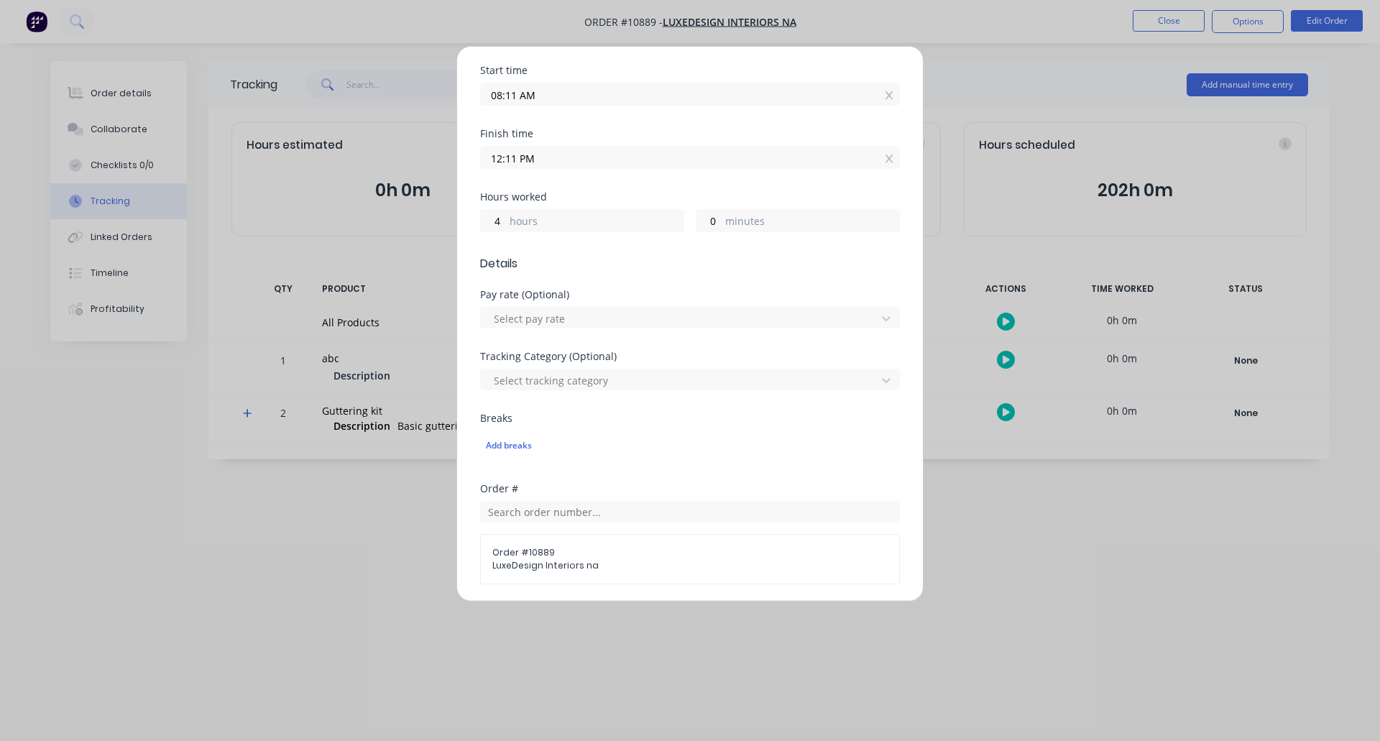
scroll to position [208, 0]
click at [520, 312] on div at bounding box center [680, 312] width 377 height 18
click at [519, 377] on div at bounding box center [680, 374] width 377 height 18
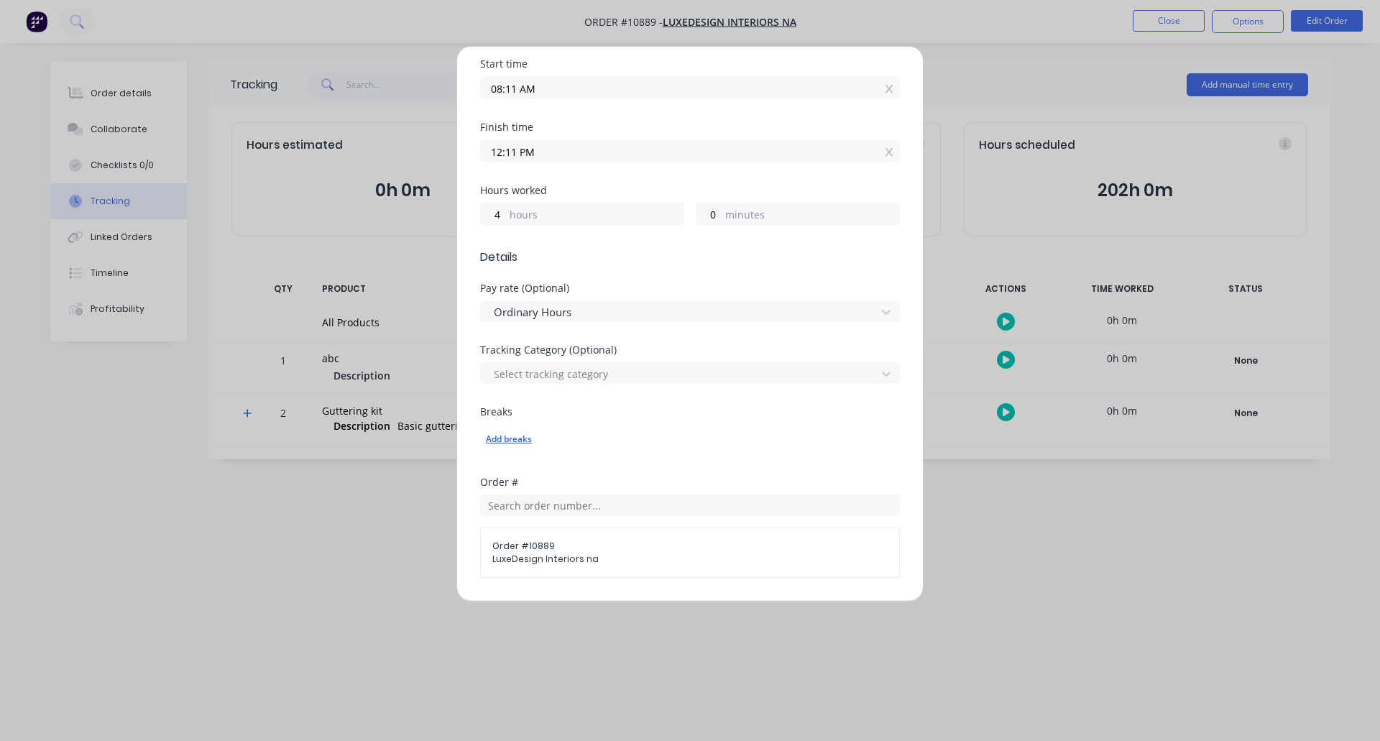
click at [506, 438] on div "Add breaks" at bounding box center [690, 439] width 408 height 19
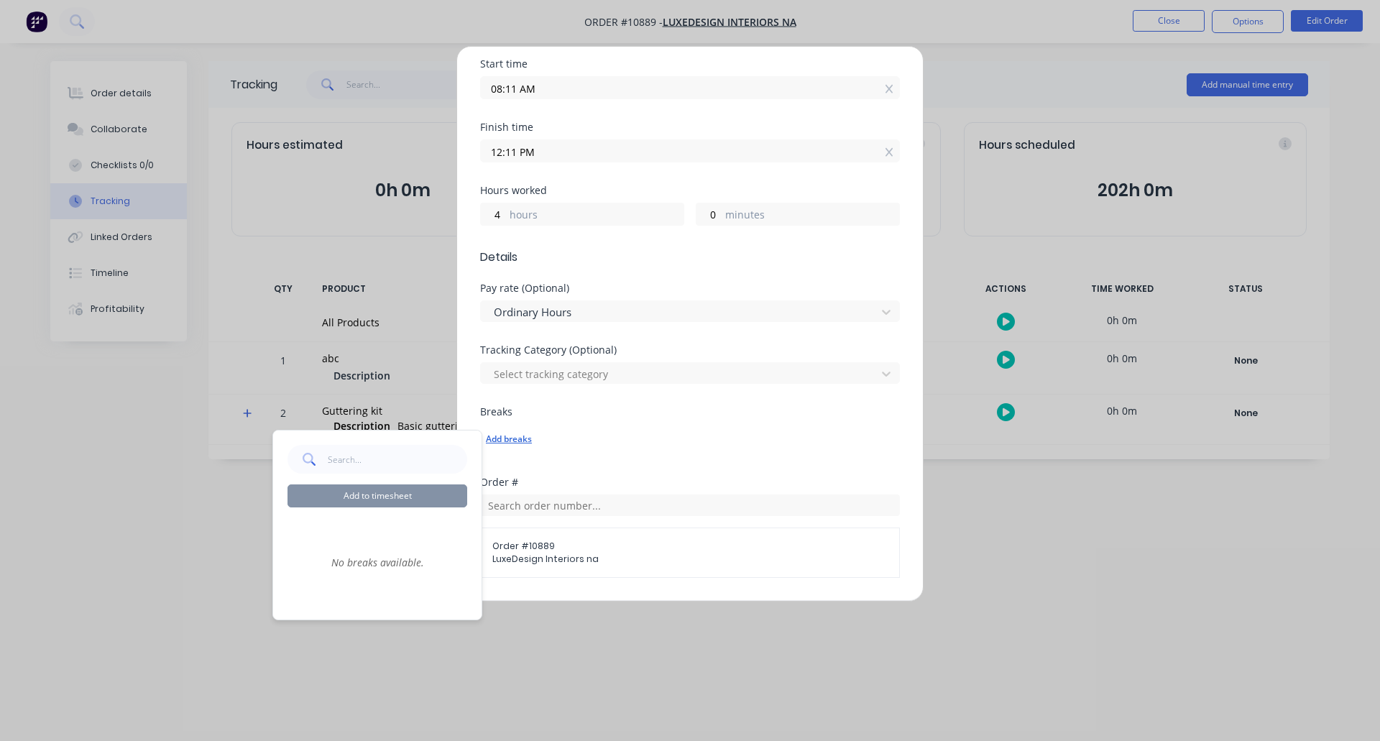
click at [529, 443] on div "Add breaks" at bounding box center [690, 439] width 408 height 19
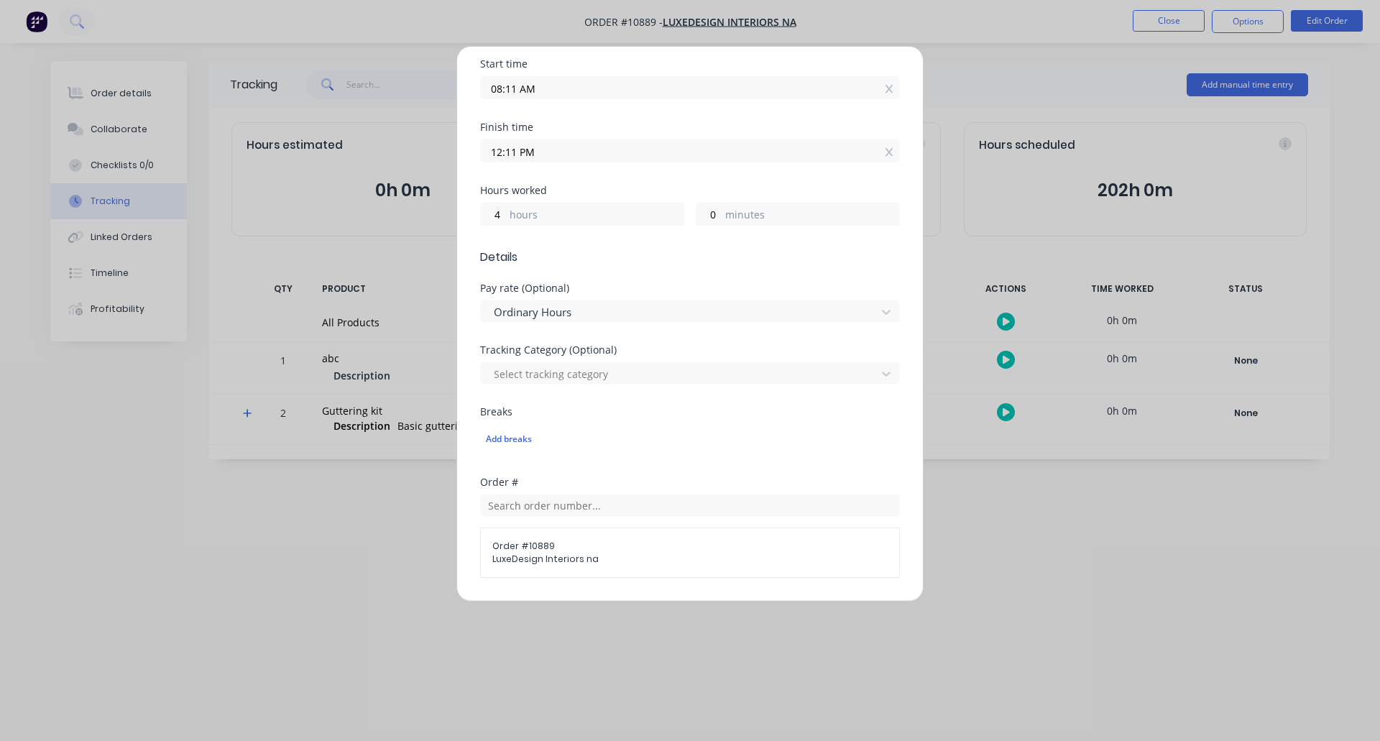
scroll to position [478, 0]
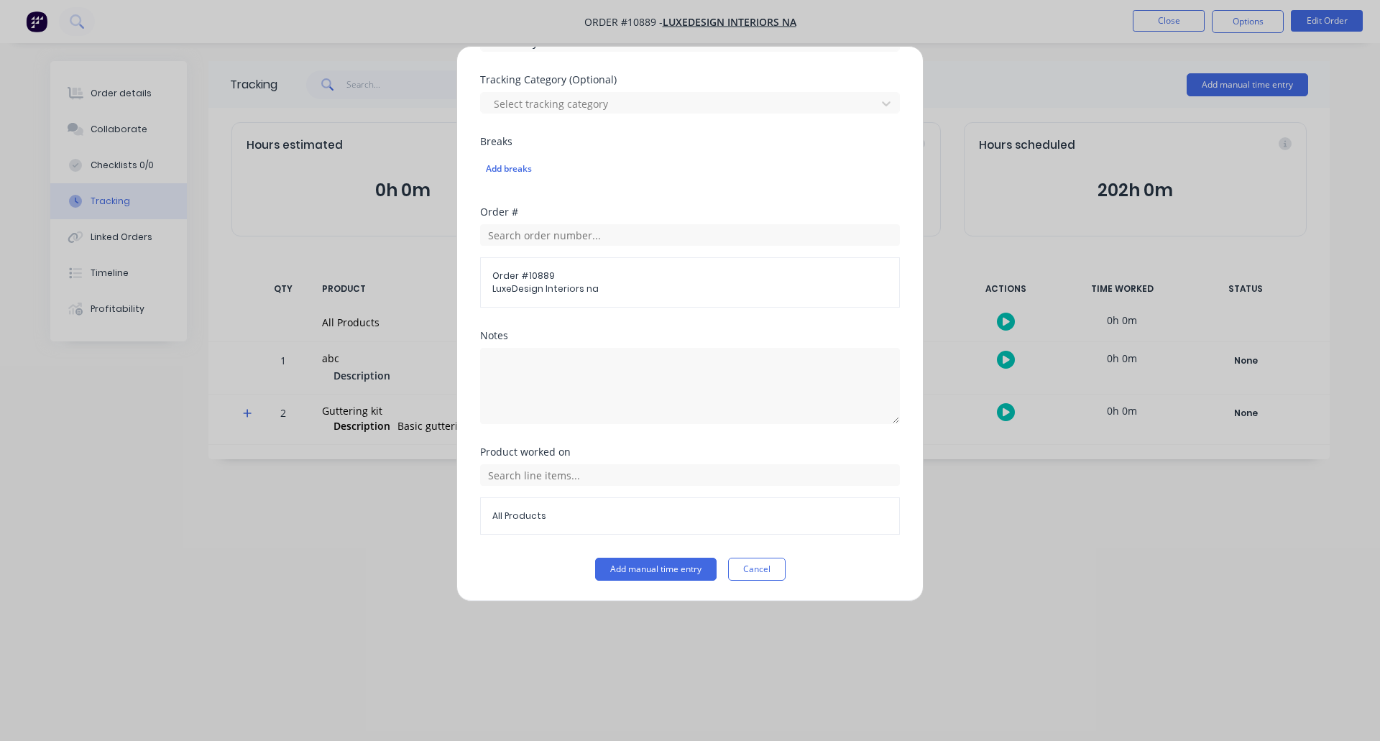
click at [245, 548] on div "Add manual time entry Team member Taff [PERSON_NAME] When Date [DATE] Start tim…" at bounding box center [690, 370] width 1380 height 741
click at [676, 569] on button "Add manual time entry" at bounding box center [655, 569] width 121 height 23
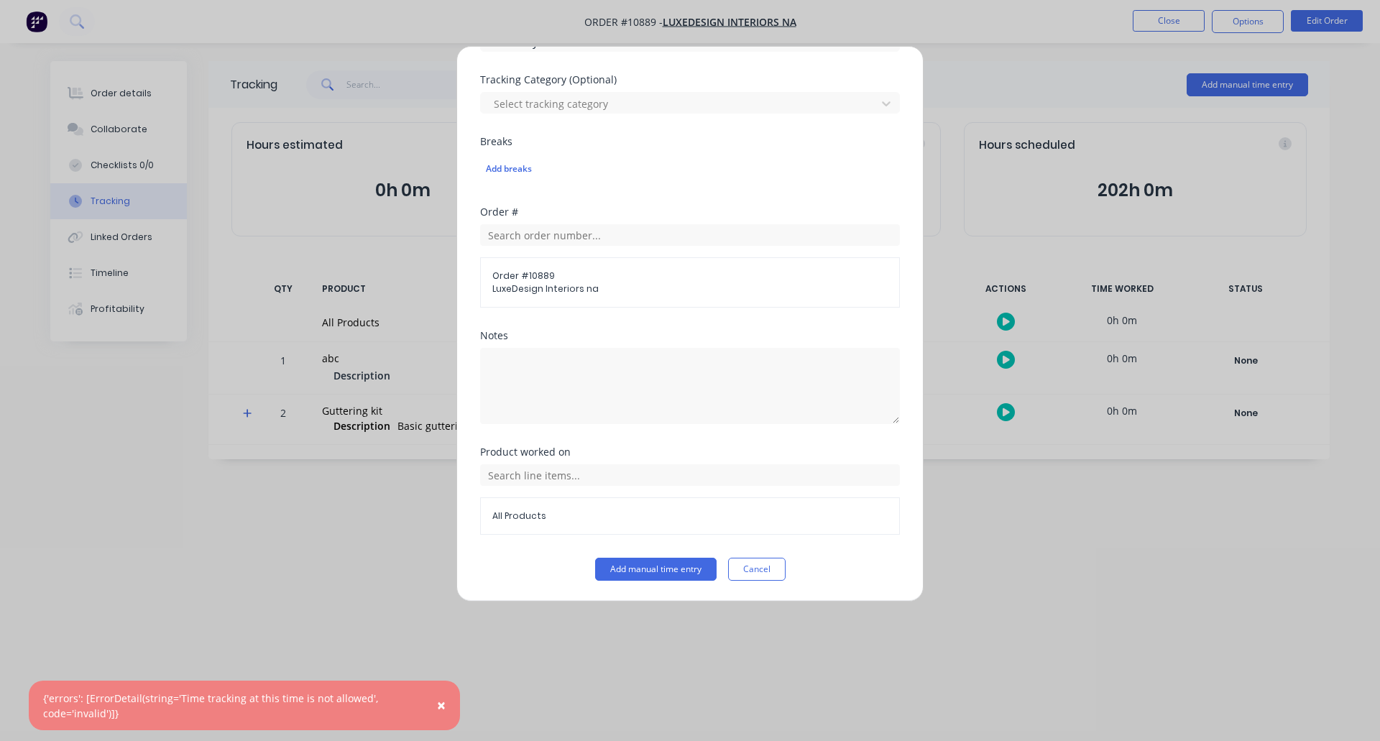
click at [439, 702] on span "×" at bounding box center [441, 705] width 9 height 20
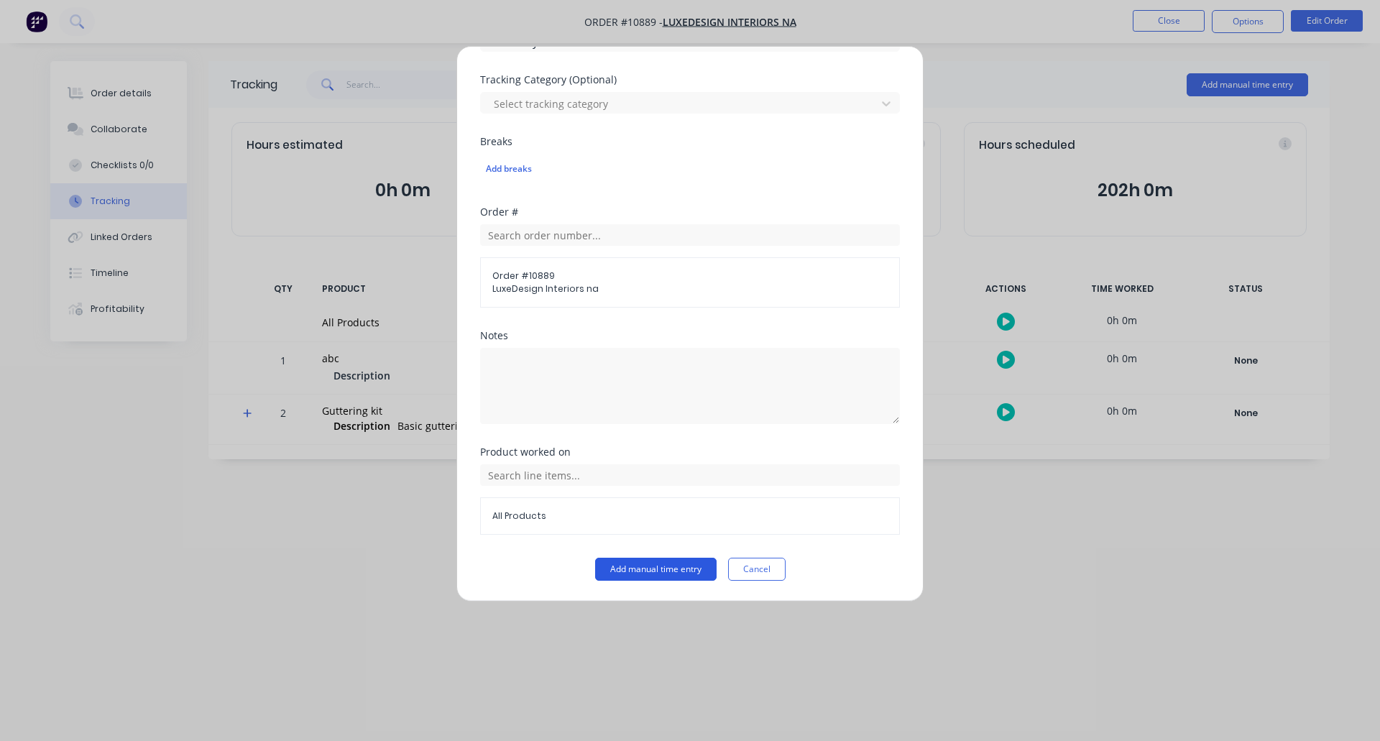
click at [678, 561] on button "Add manual time entry" at bounding box center [655, 569] width 121 height 23
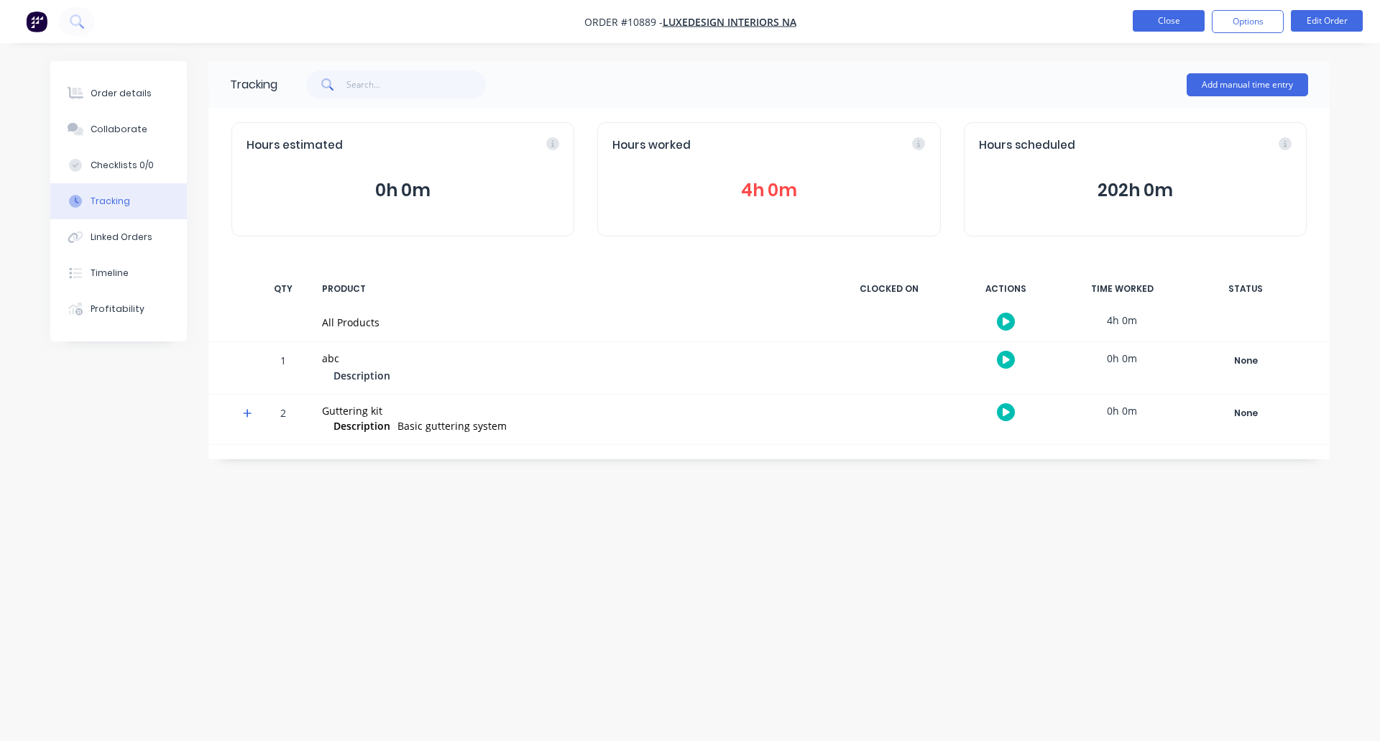
click at [1165, 19] on button "Close" at bounding box center [1169, 21] width 72 height 22
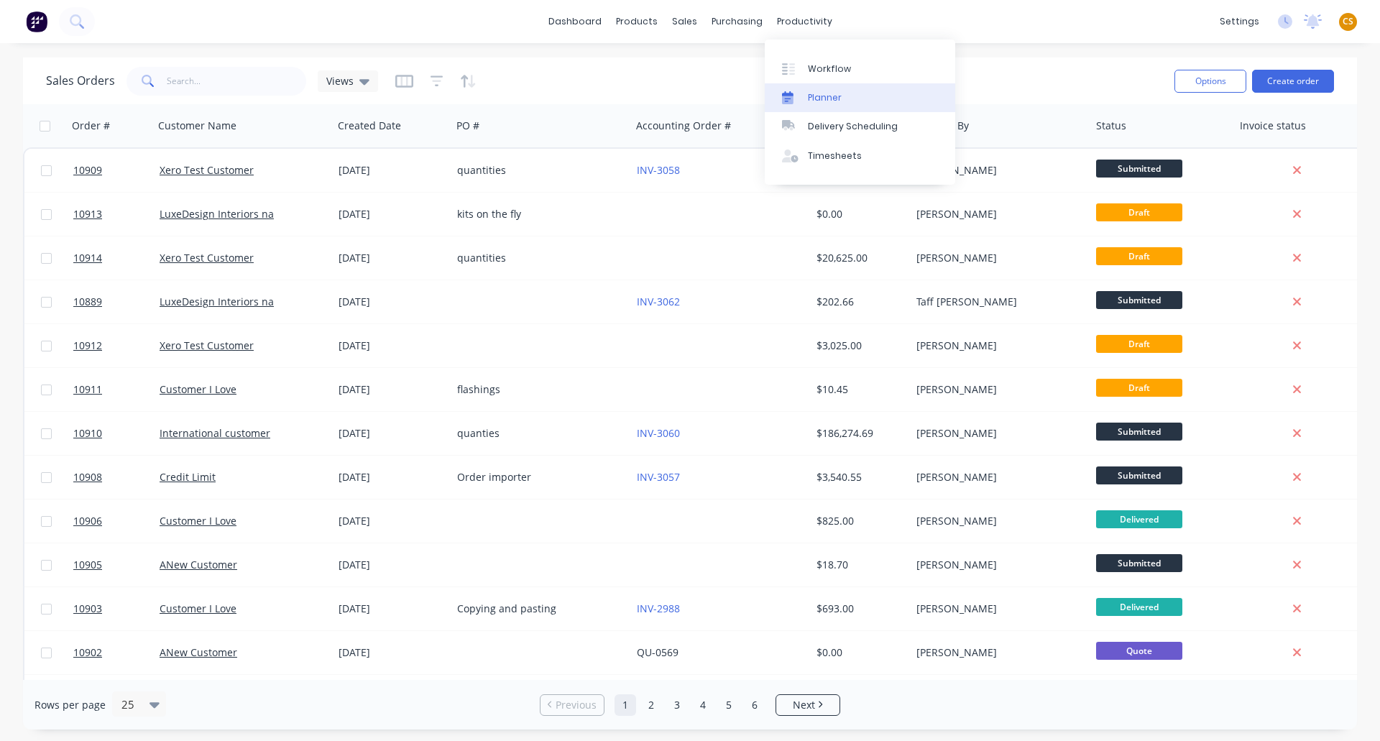
click at [837, 97] on div "Planner" at bounding box center [825, 97] width 34 height 13
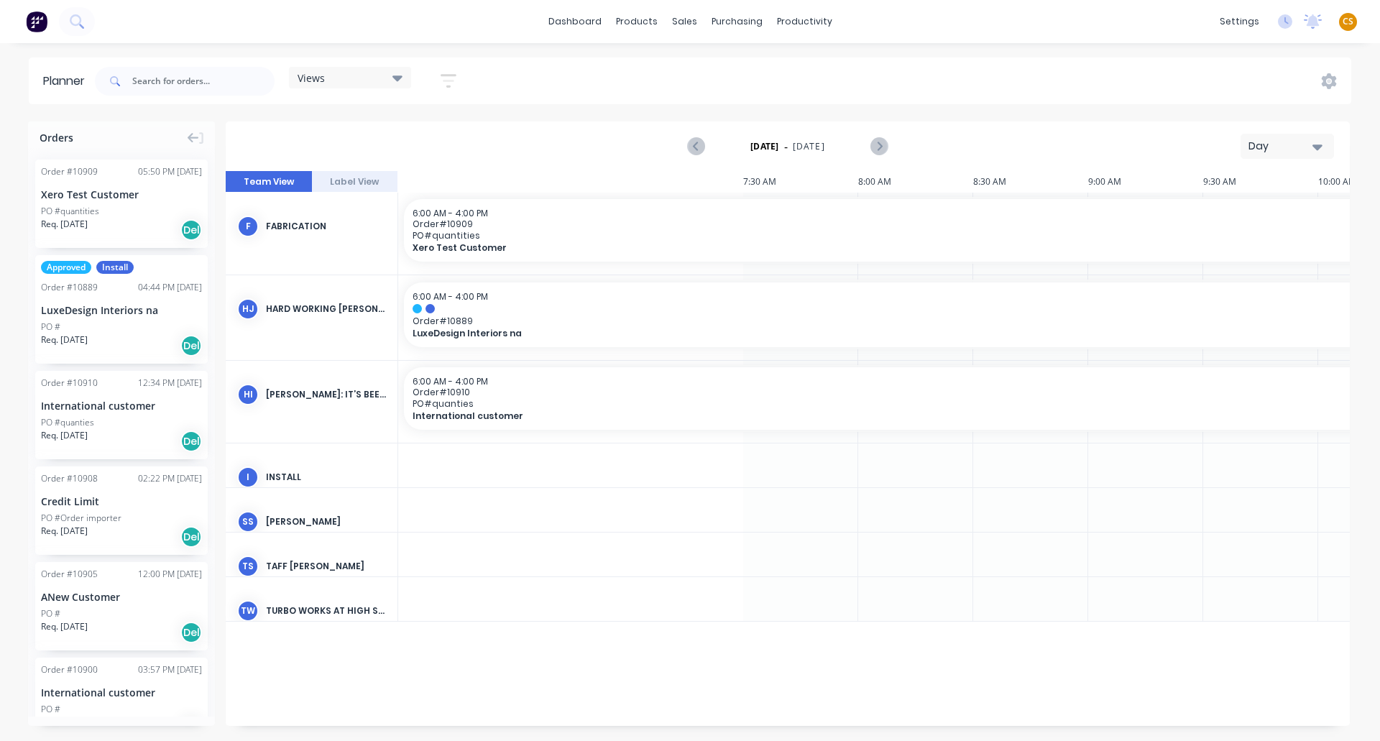
scroll to position [0, 1348]
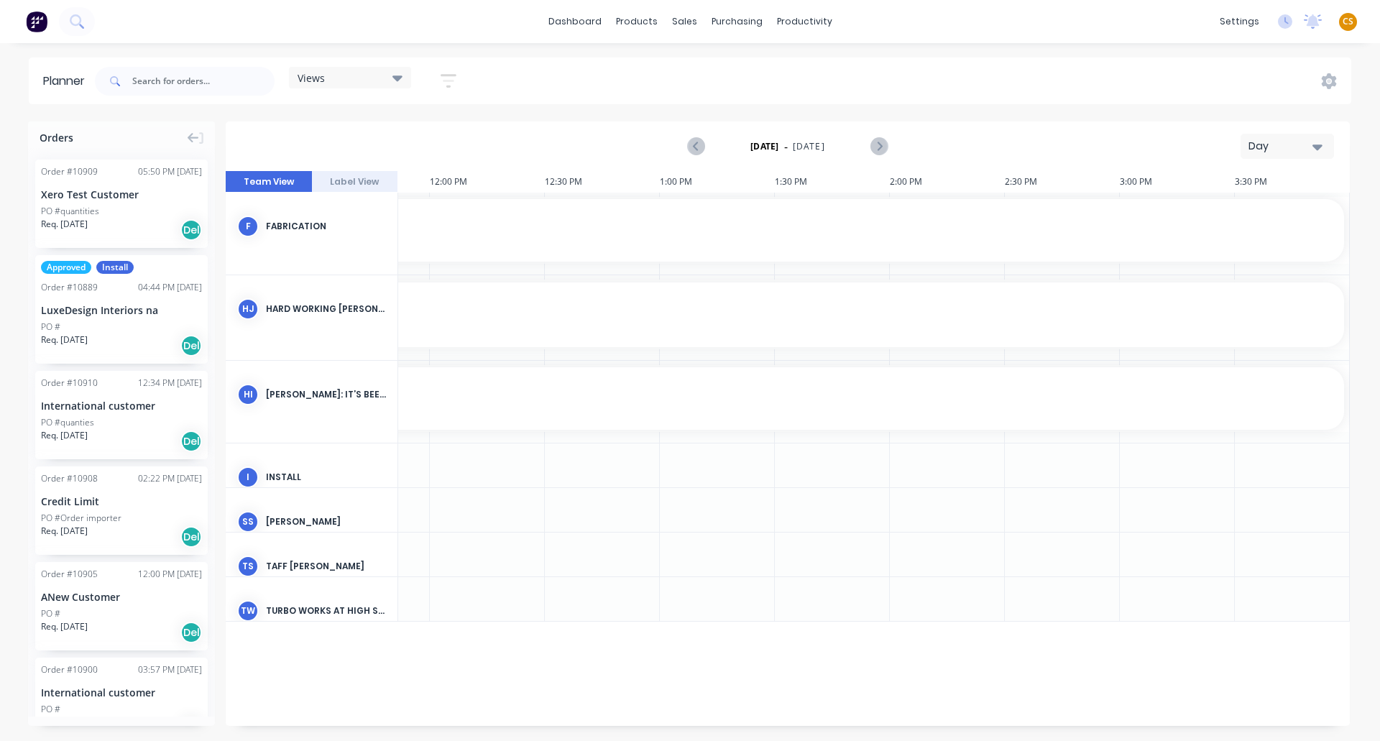
click at [1288, 150] on div "Day" at bounding box center [1281, 146] width 66 height 15
click at [1236, 214] on div "Week" at bounding box center [1261, 213] width 142 height 29
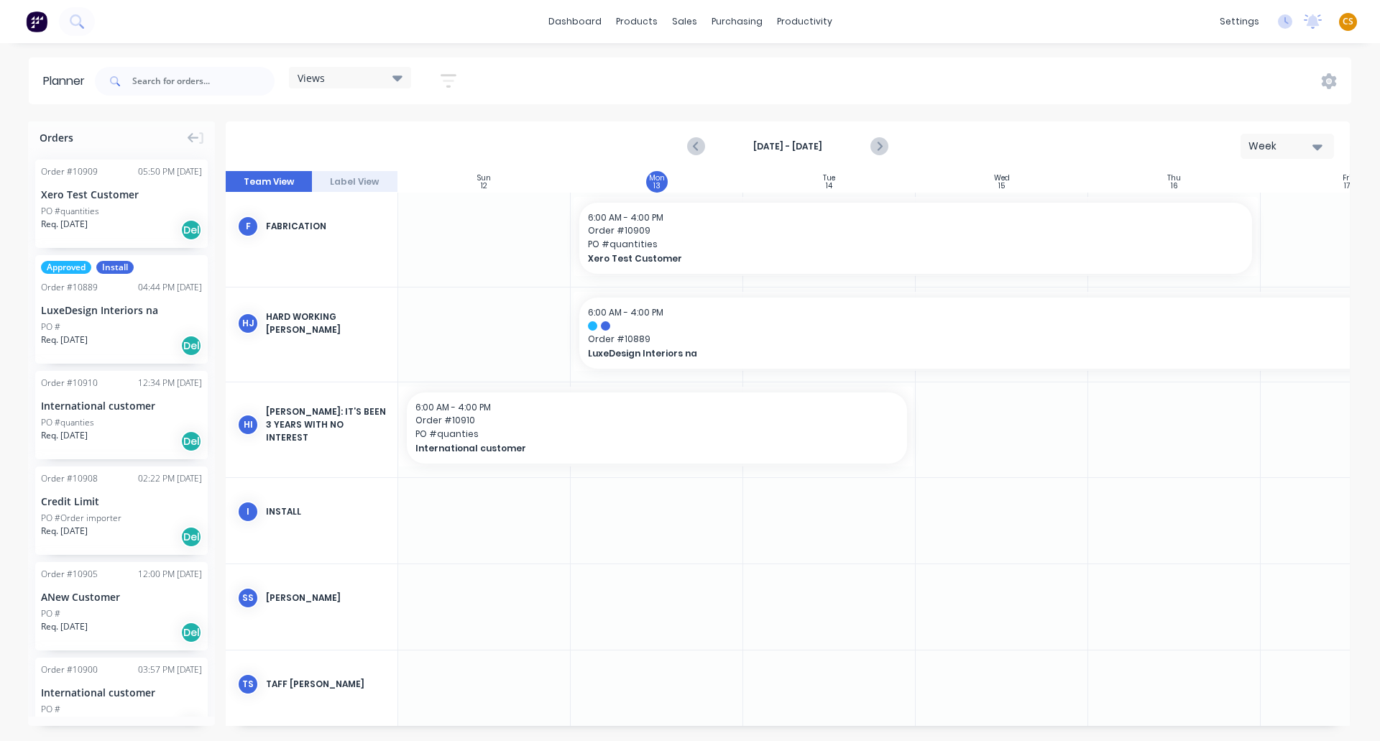
scroll to position [0, 1]
click at [401, 78] on icon at bounding box center [397, 78] width 10 height 6
click at [351, 120] on input "text" at bounding box center [400, 117] width 143 height 29
type input "Weekly view"
click at [402, 155] on button "Save new view" at bounding box center [390, 154] width 180 height 22
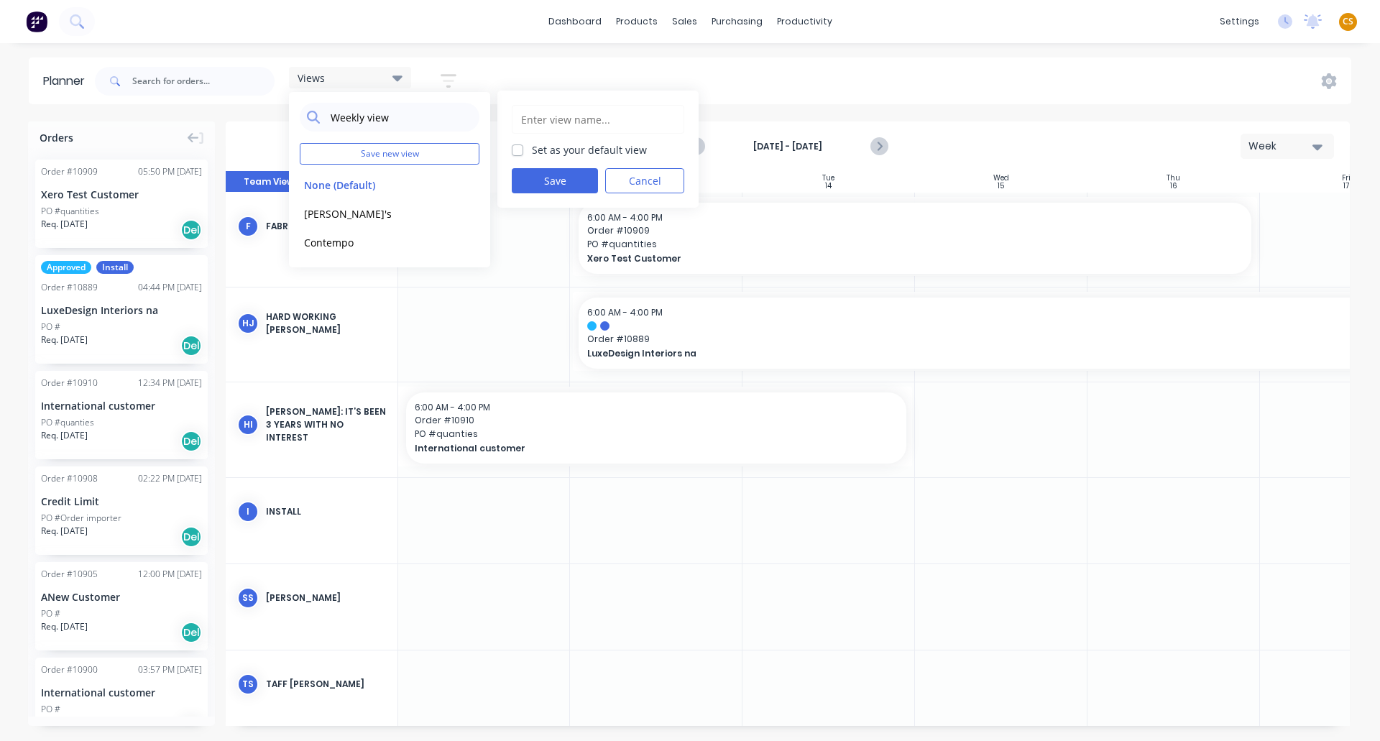
click at [532, 152] on label "Set as your default view" at bounding box center [589, 149] width 115 height 15
click at [519, 152] on input "Set as your default view" at bounding box center [518, 149] width 12 height 14
checkbox input "true"
click at [538, 181] on button "Save" at bounding box center [555, 180] width 86 height 25
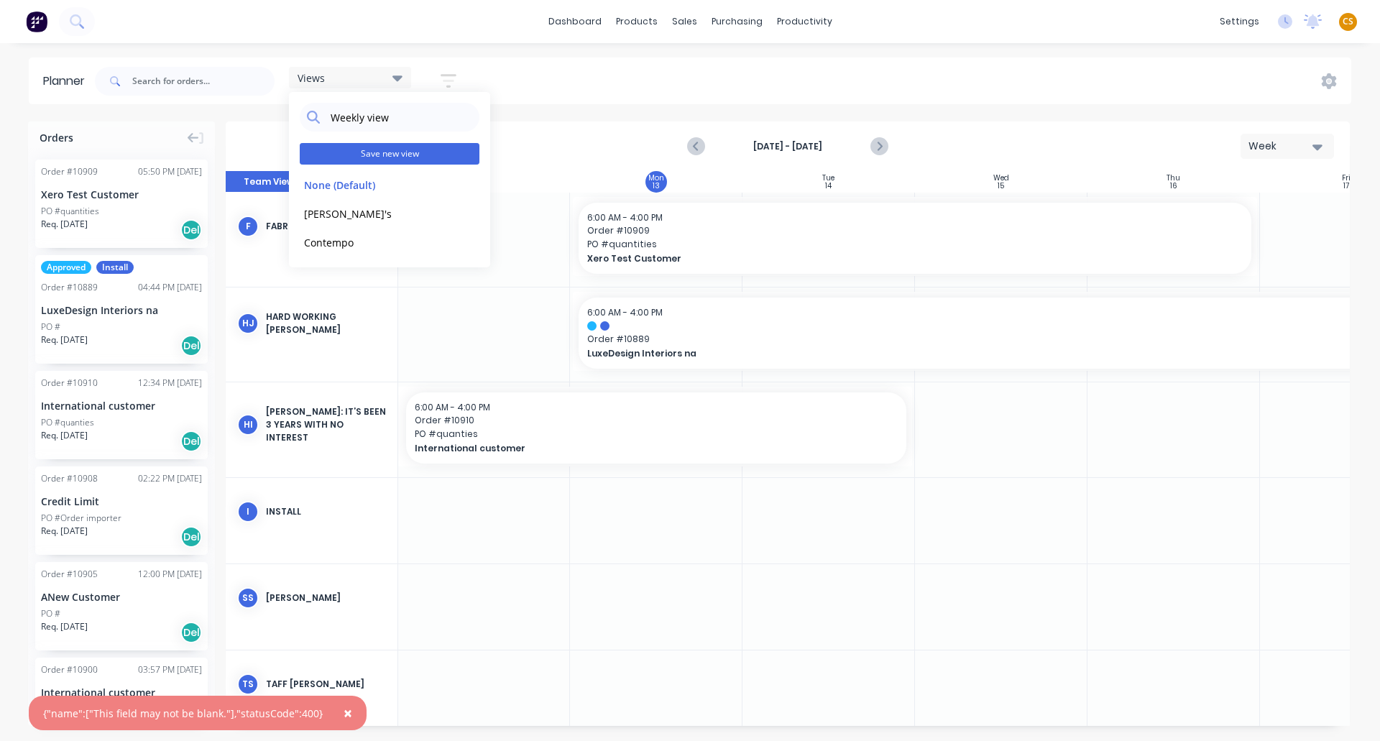
click at [400, 154] on button "Save new view" at bounding box center [390, 154] width 180 height 22
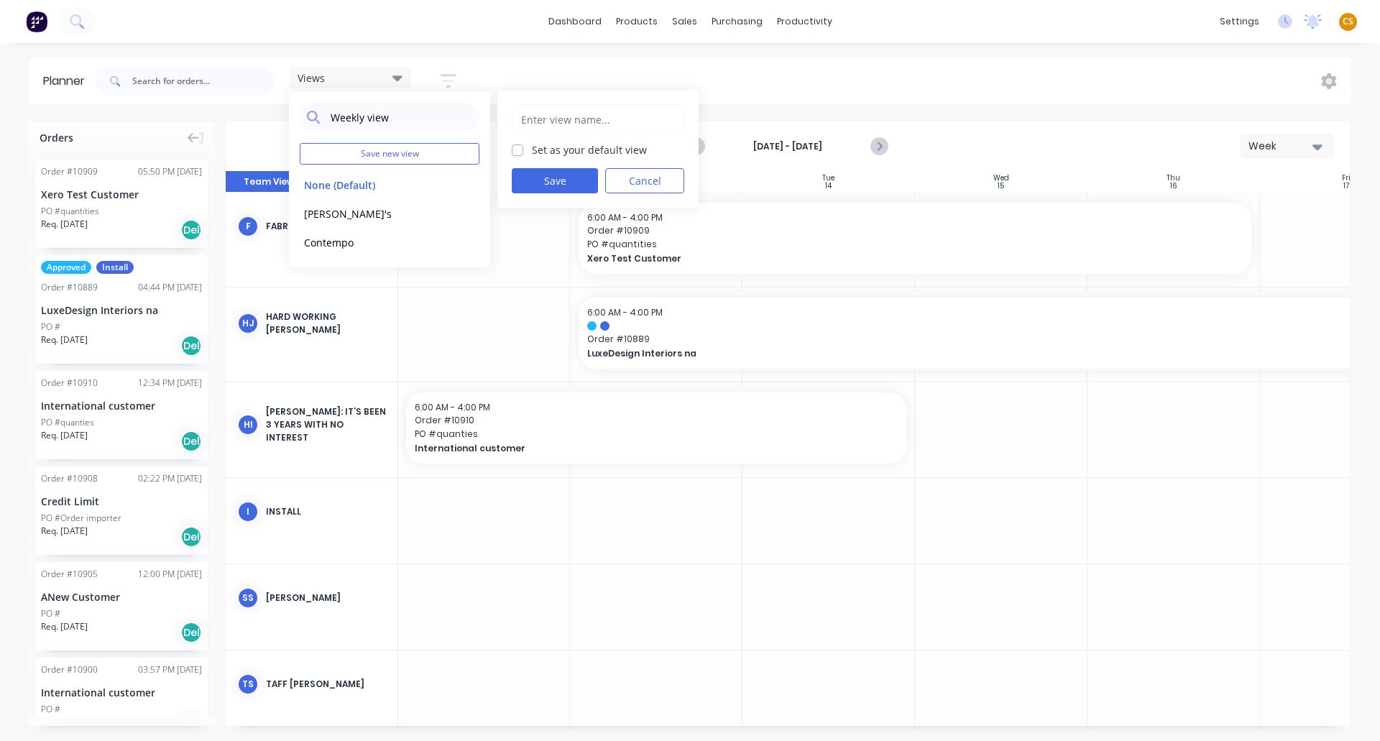
click at [532, 150] on label "Set as your default view" at bounding box center [589, 149] width 115 height 15
click at [515, 150] on input "Set as your default view" at bounding box center [518, 149] width 12 height 14
checkbox input "true"
click at [546, 118] on input "text" at bounding box center [598, 119] width 157 height 27
type input "Weekly view"
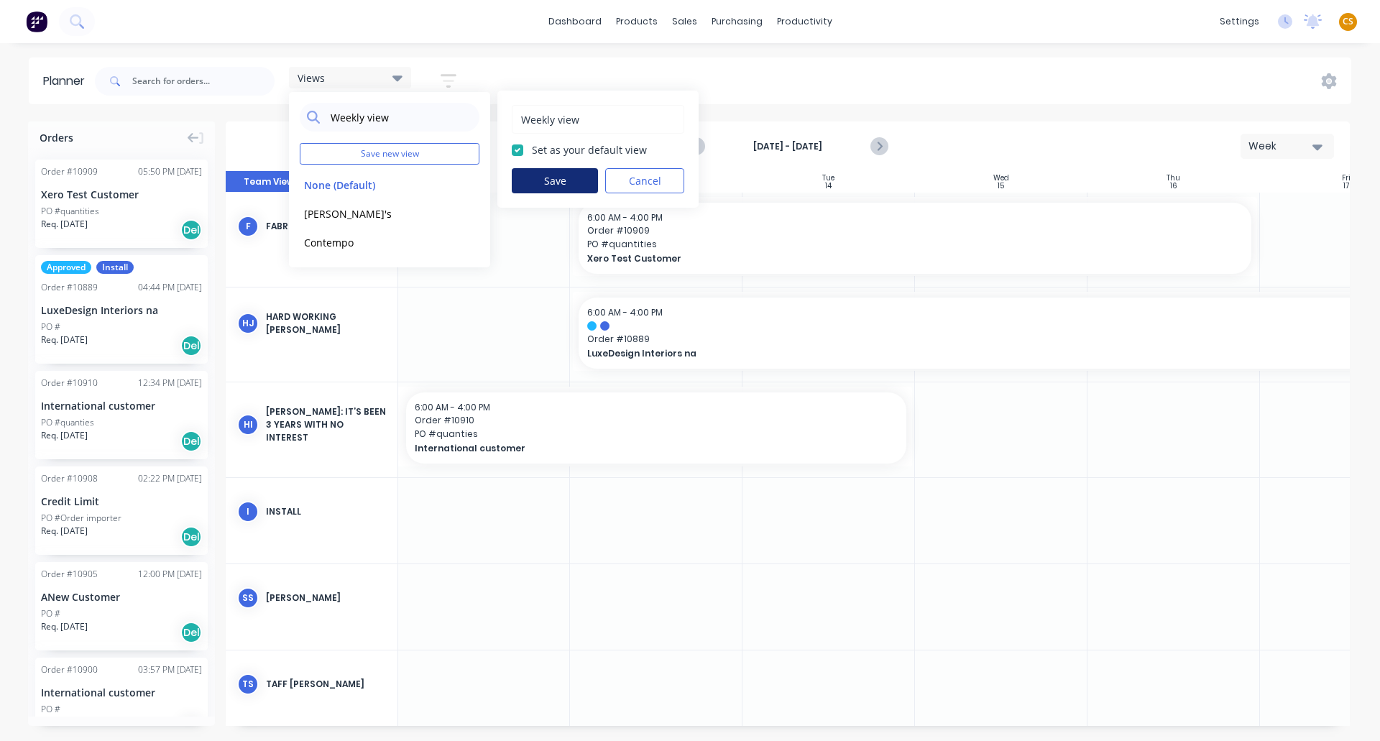
click at [564, 183] on button "Save" at bounding box center [555, 180] width 86 height 25
click at [572, 155] on div "[DATE] - [DATE] Week" at bounding box center [787, 146] width 1121 height 47
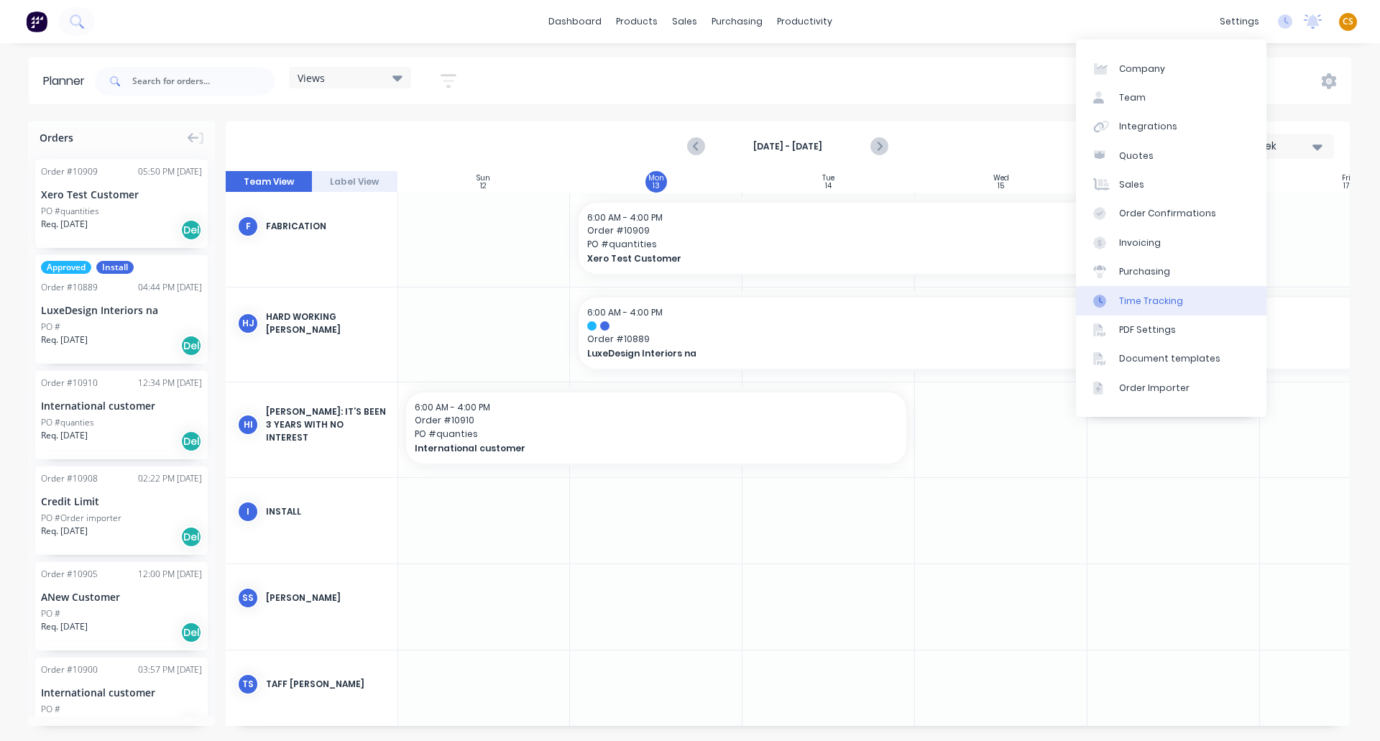
click at [1156, 301] on div "Time Tracking" at bounding box center [1151, 301] width 64 height 13
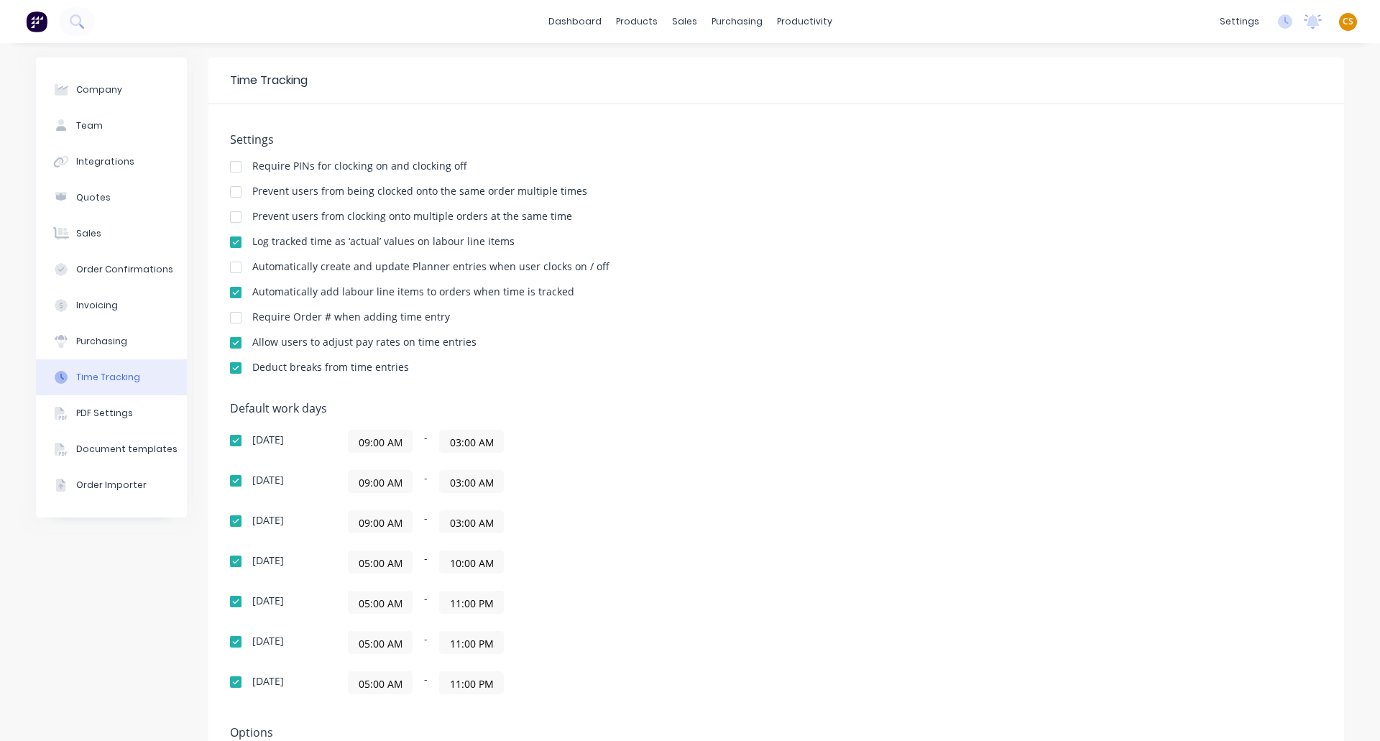
click at [231, 265] on div at bounding box center [235, 267] width 29 height 29
click at [722, 70] on div "Sales Orders" at bounding box center [732, 69] width 59 height 13
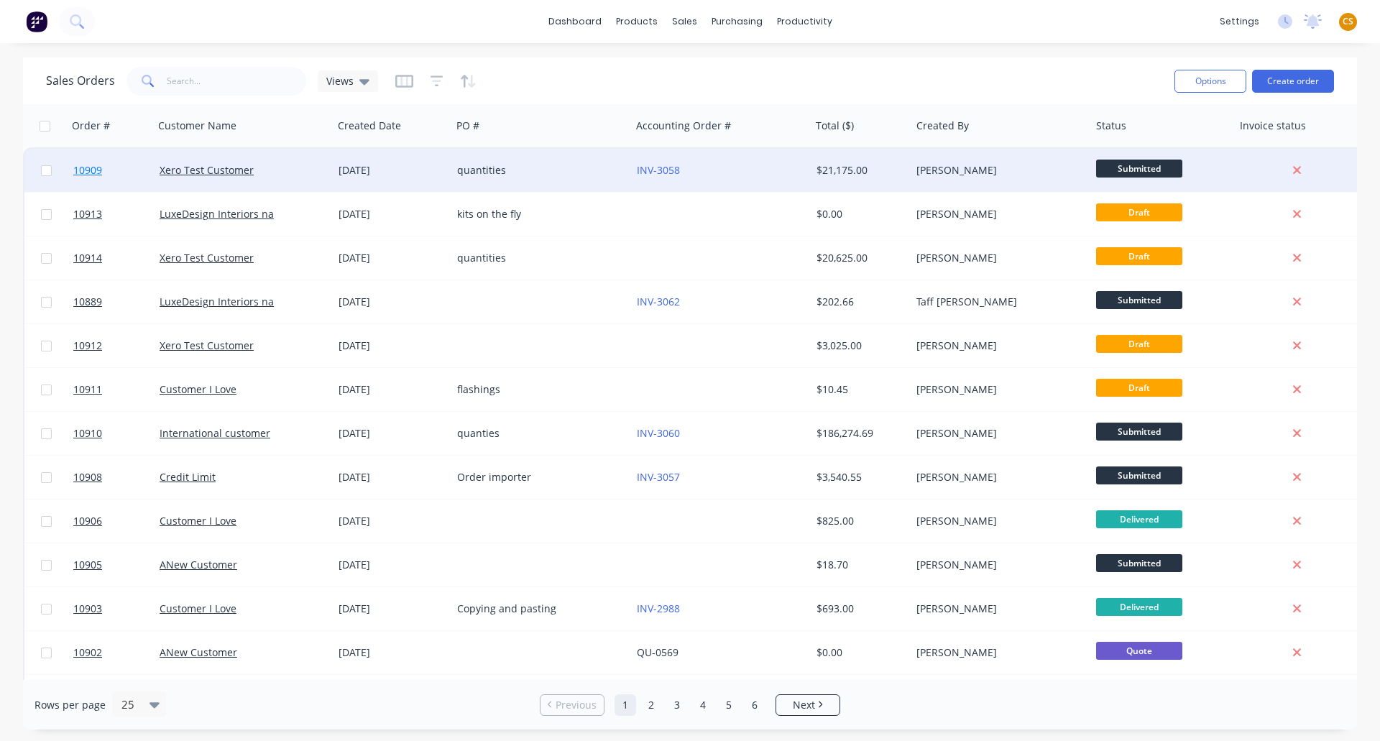
click at [128, 178] on link "10909" at bounding box center [116, 170] width 86 height 43
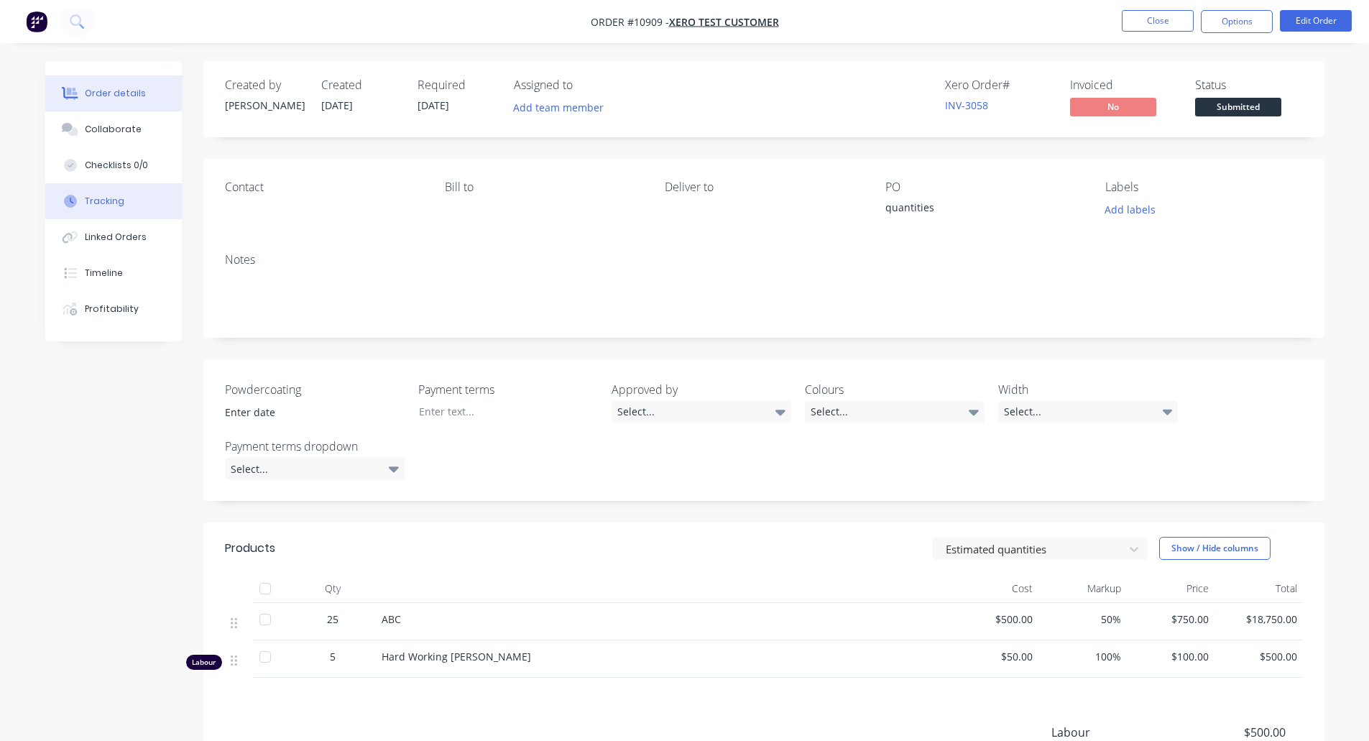
click at [111, 198] on div "Tracking" at bounding box center [105, 201] width 40 height 13
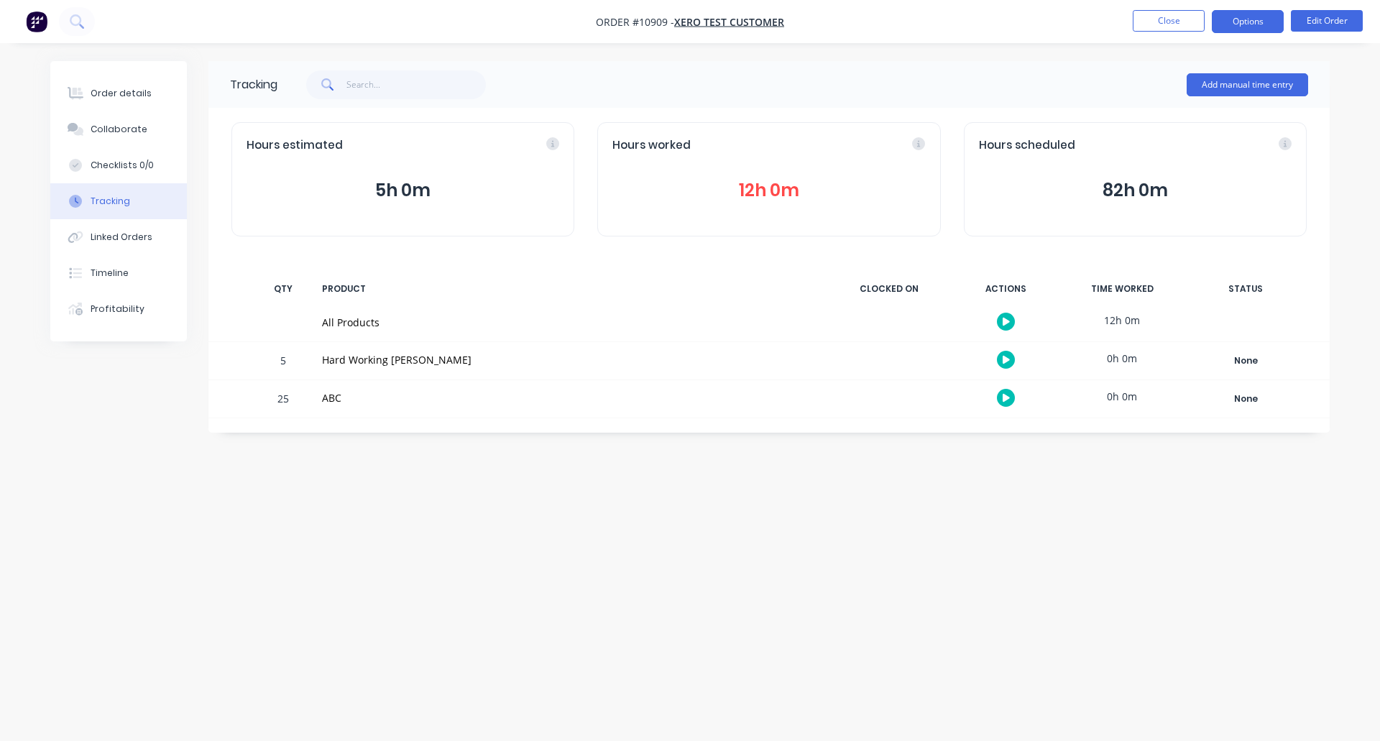
click at [1237, 18] on button "Options" at bounding box center [1248, 21] width 72 height 23
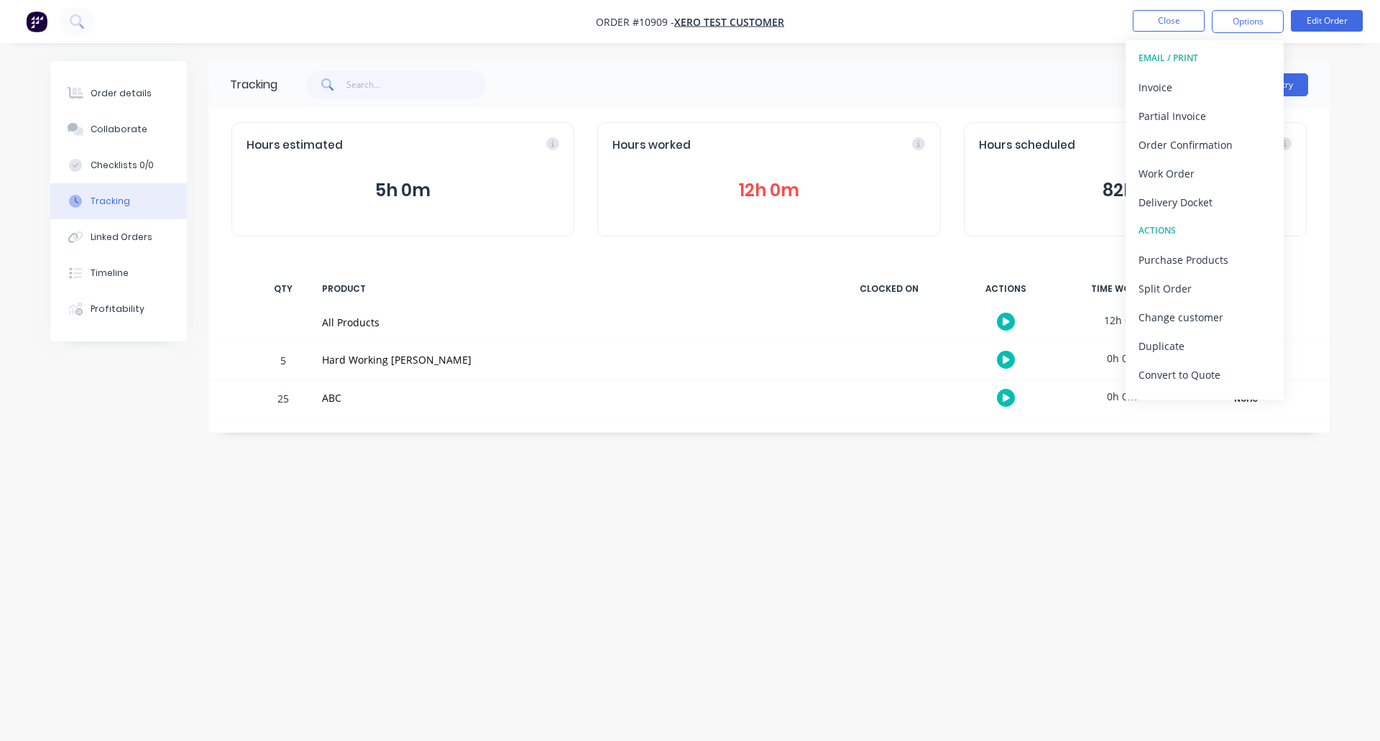
click at [1017, 75] on div "Add manual time entry" at bounding box center [792, 84] width 1031 height 43
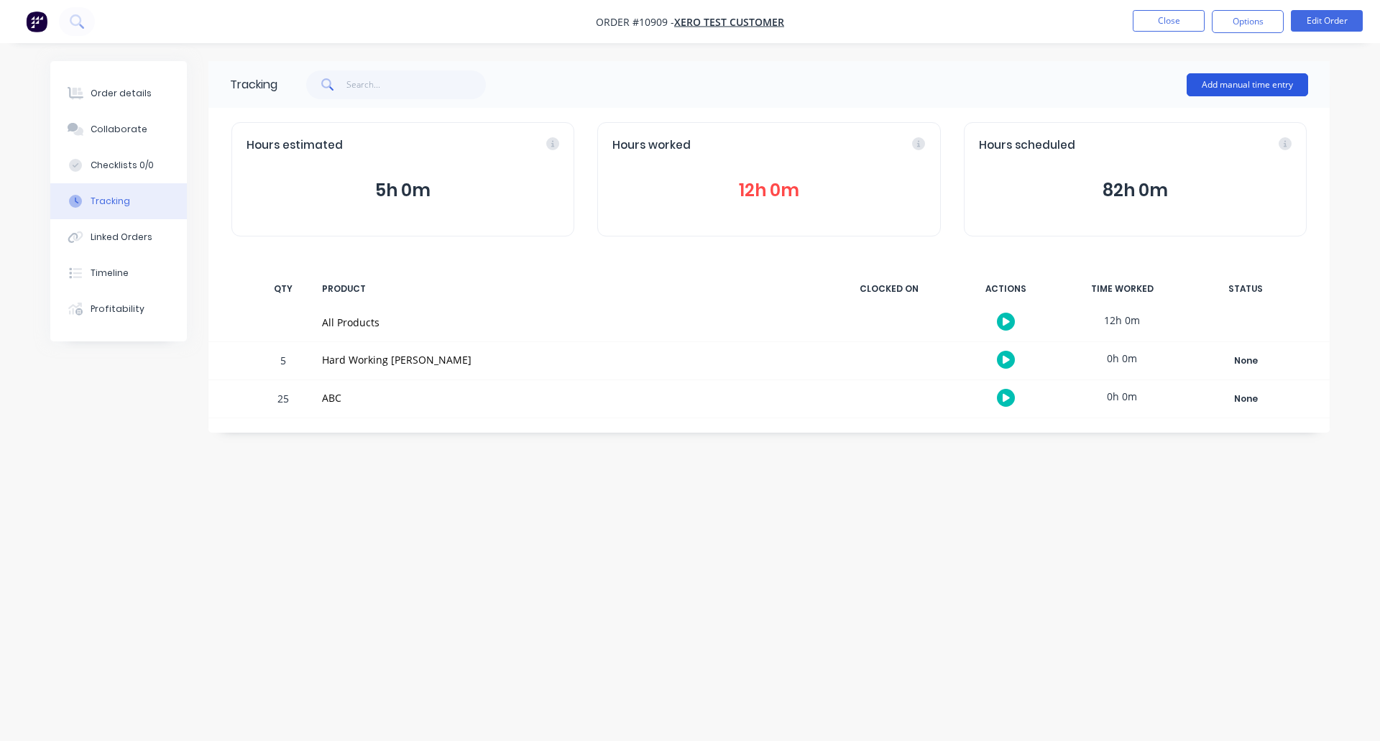
click at [1248, 80] on button "Add manual time entry" at bounding box center [1247, 84] width 121 height 23
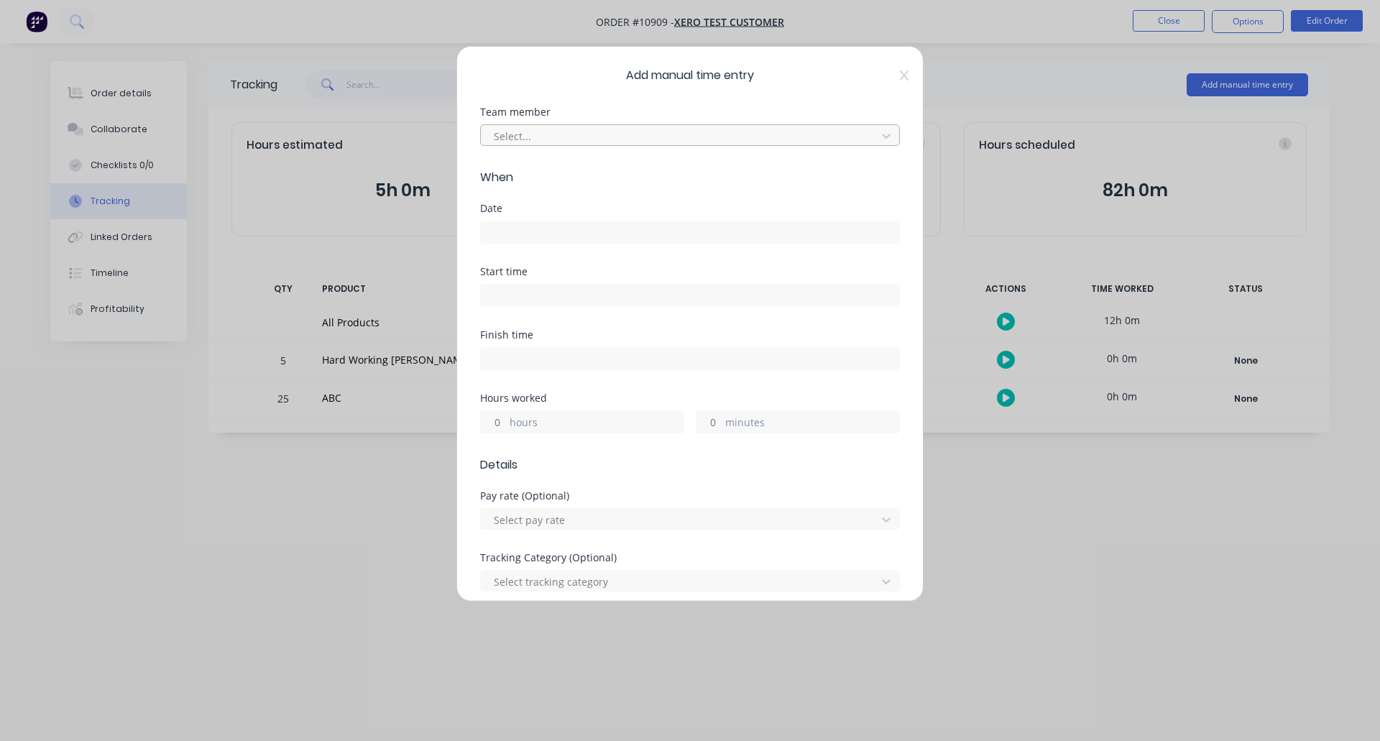
click at [609, 131] on div at bounding box center [680, 136] width 377 height 18
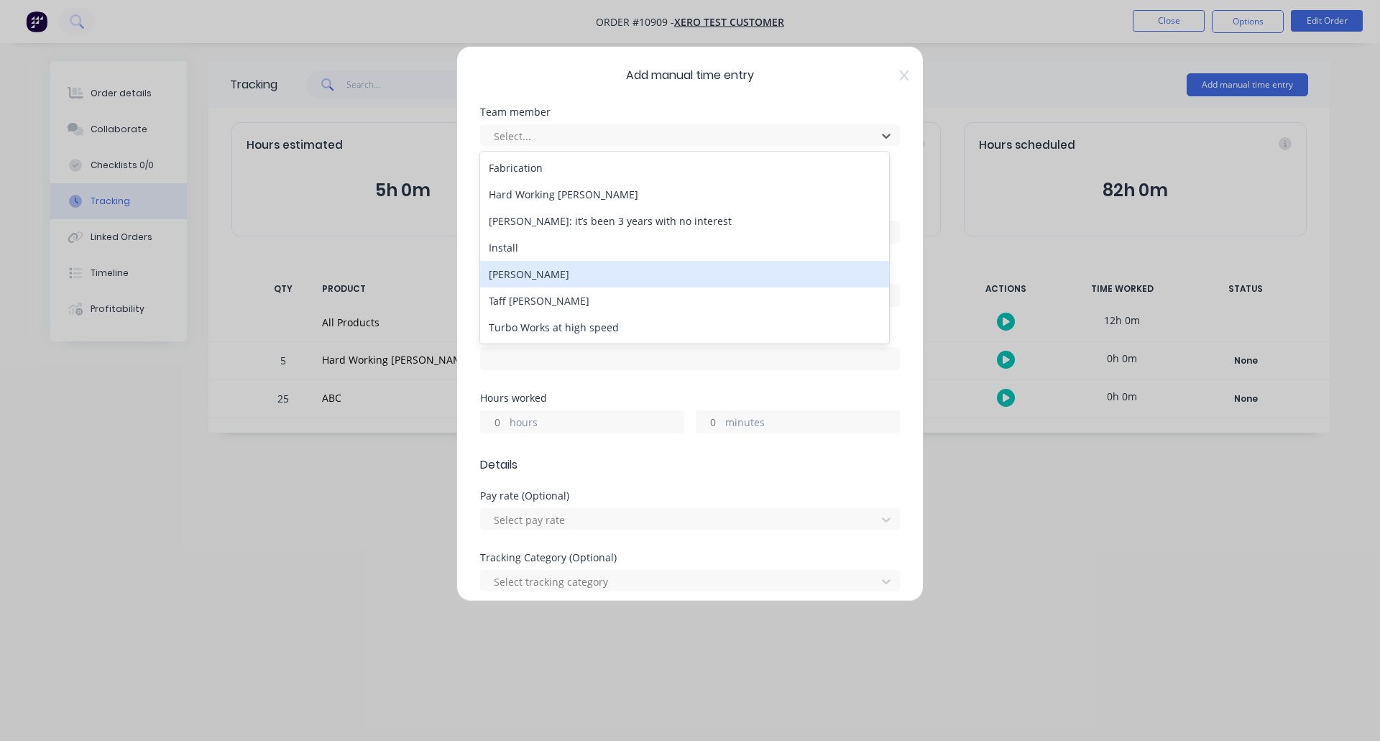
click at [571, 271] on div "[PERSON_NAME]" at bounding box center [684, 274] width 409 height 27
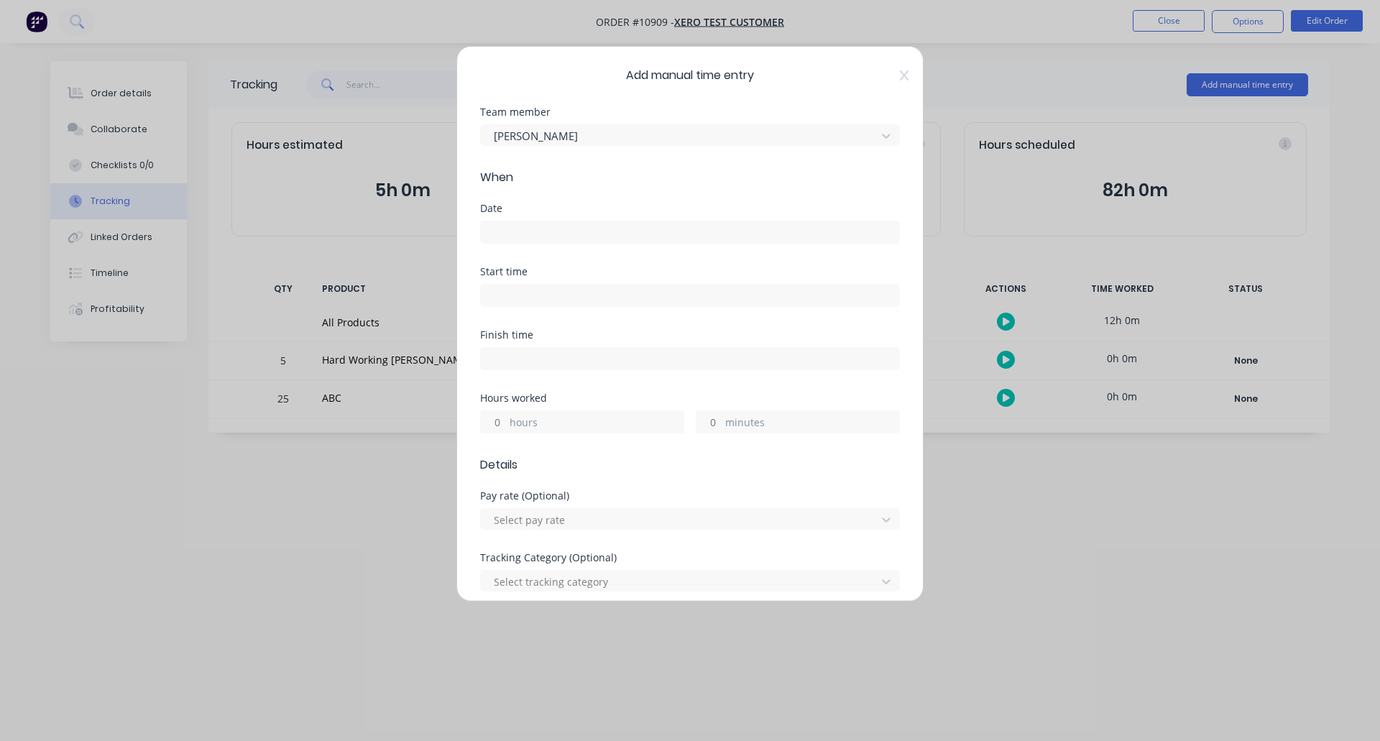
click at [527, 228] on input at bounding box center [690, 232] width 418 height 22
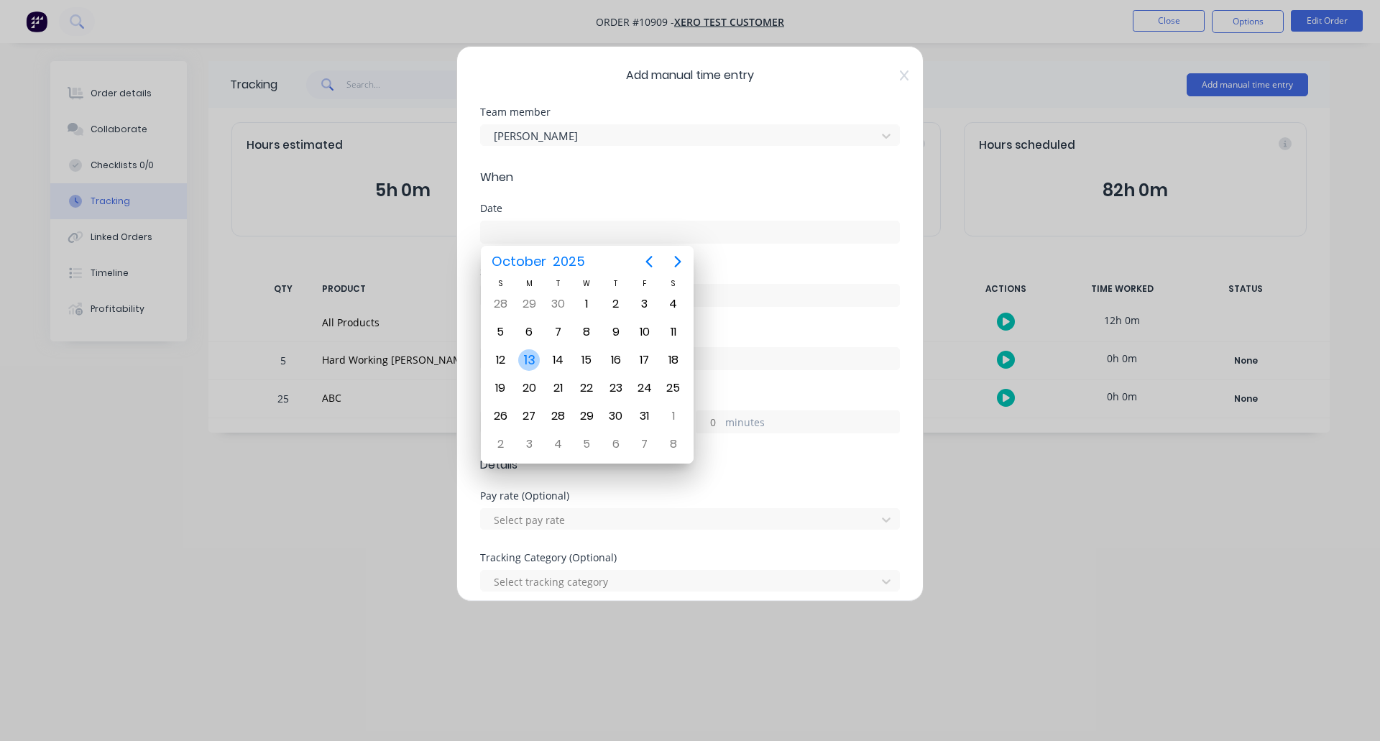
click at [527, 349] on div "13" at bounding box center [529, 359] width 29 height 27
type input "[DATE]"
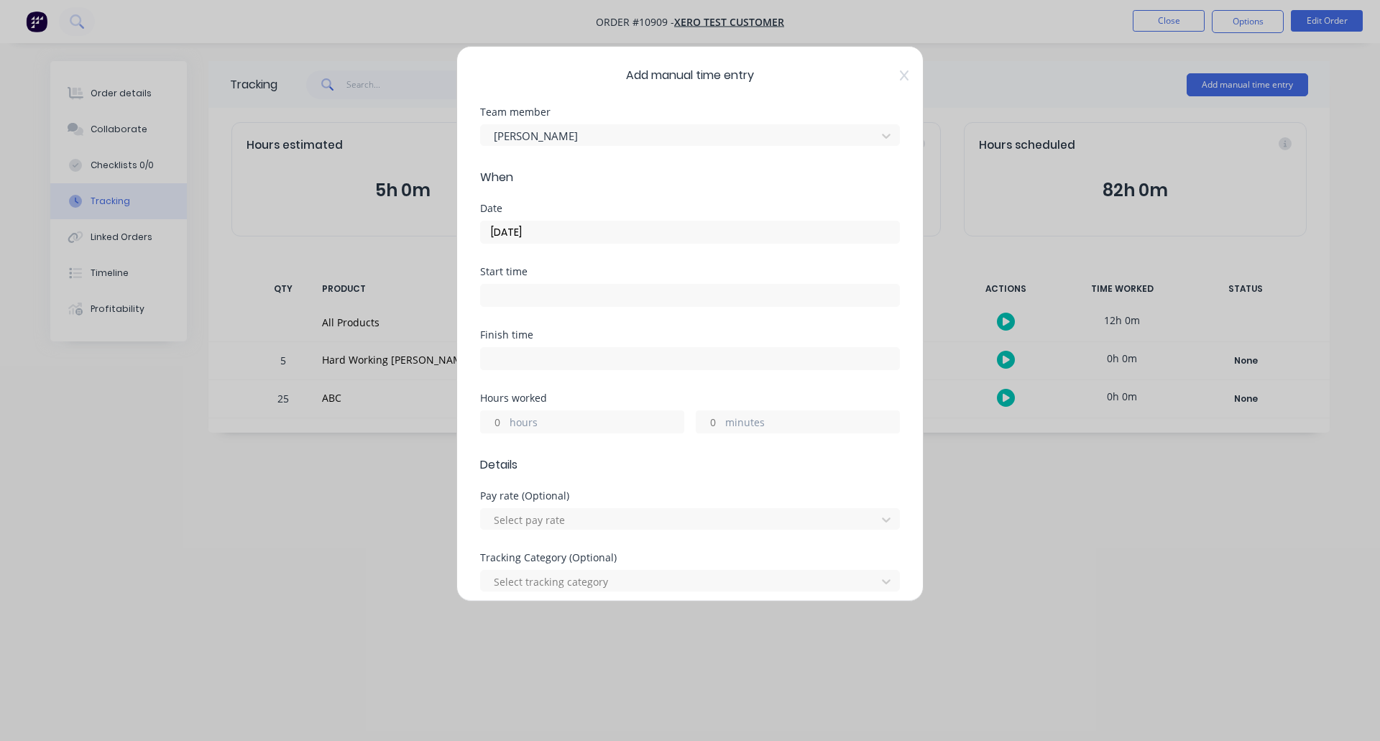
click at [524, 290] on input at bounding box center [690, 296] width 418 height 22
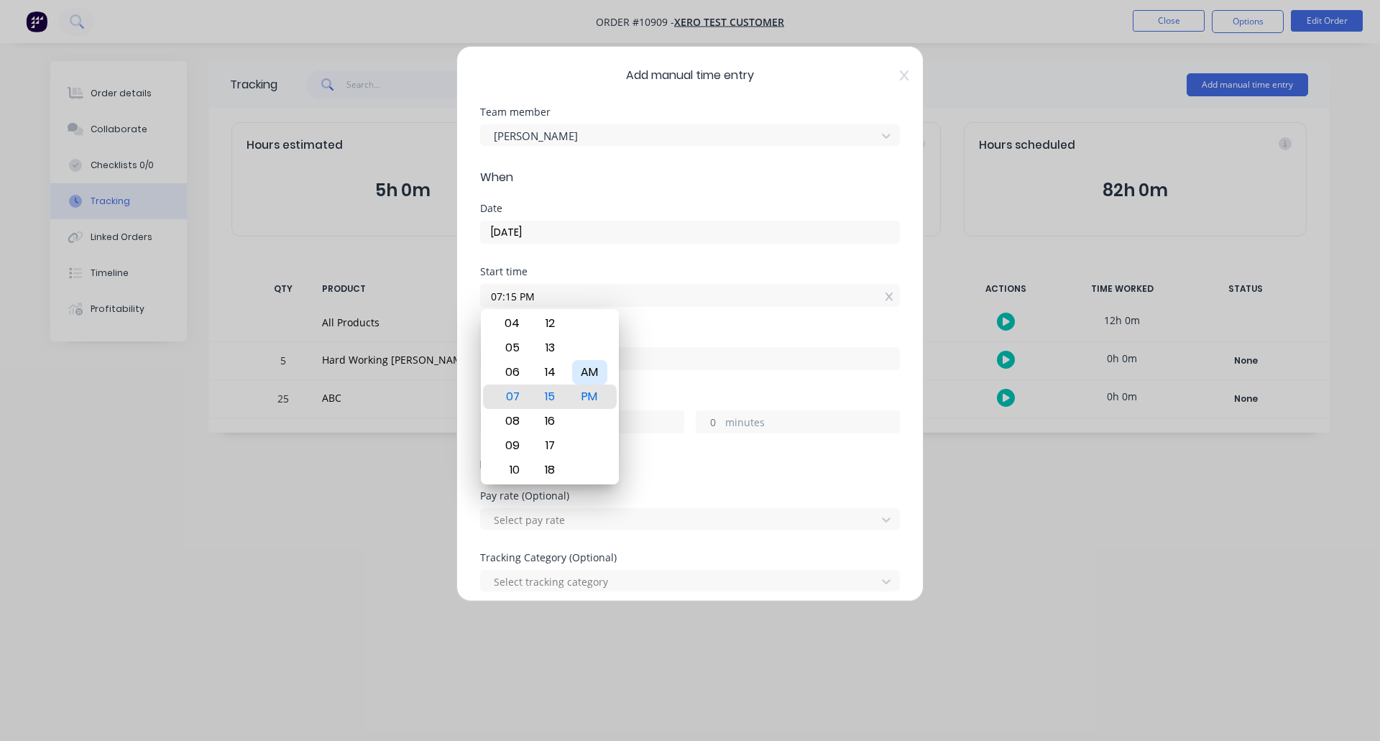
click at [594, 373] on div "AM" at bounding box center [589, 372] width 35 height 24
type input "07:15 AM"
click at [647, 384] on div "Finish time" at bounding box center [690, 361] width 420 height 63
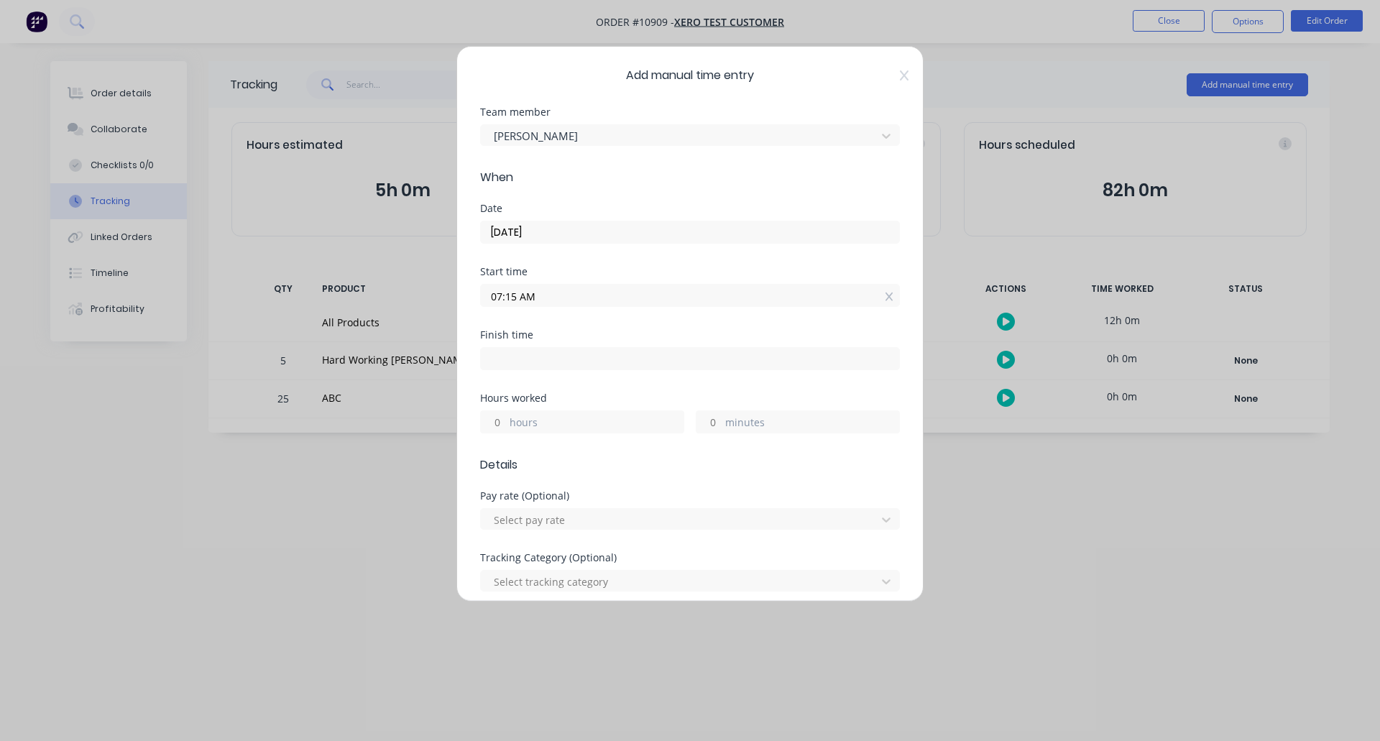
click at [526, 426] on label "hours" at bounding box center [597, 424] width 174 height 18
click at [506, 426] on input "hours" at bounding box center [493, 422] width 25 height 22
type input "4"
type input "11:15 AM"
type input "0"
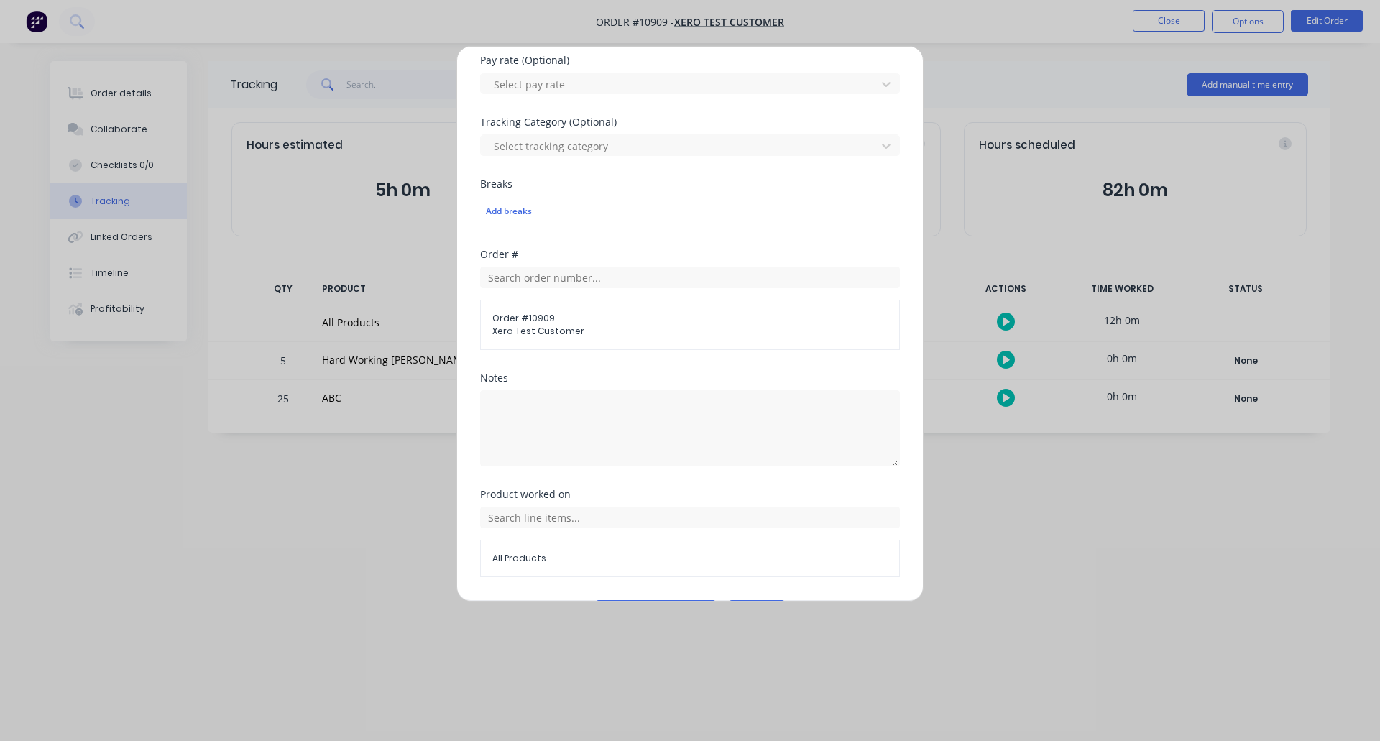
scroll to position [478, 0]
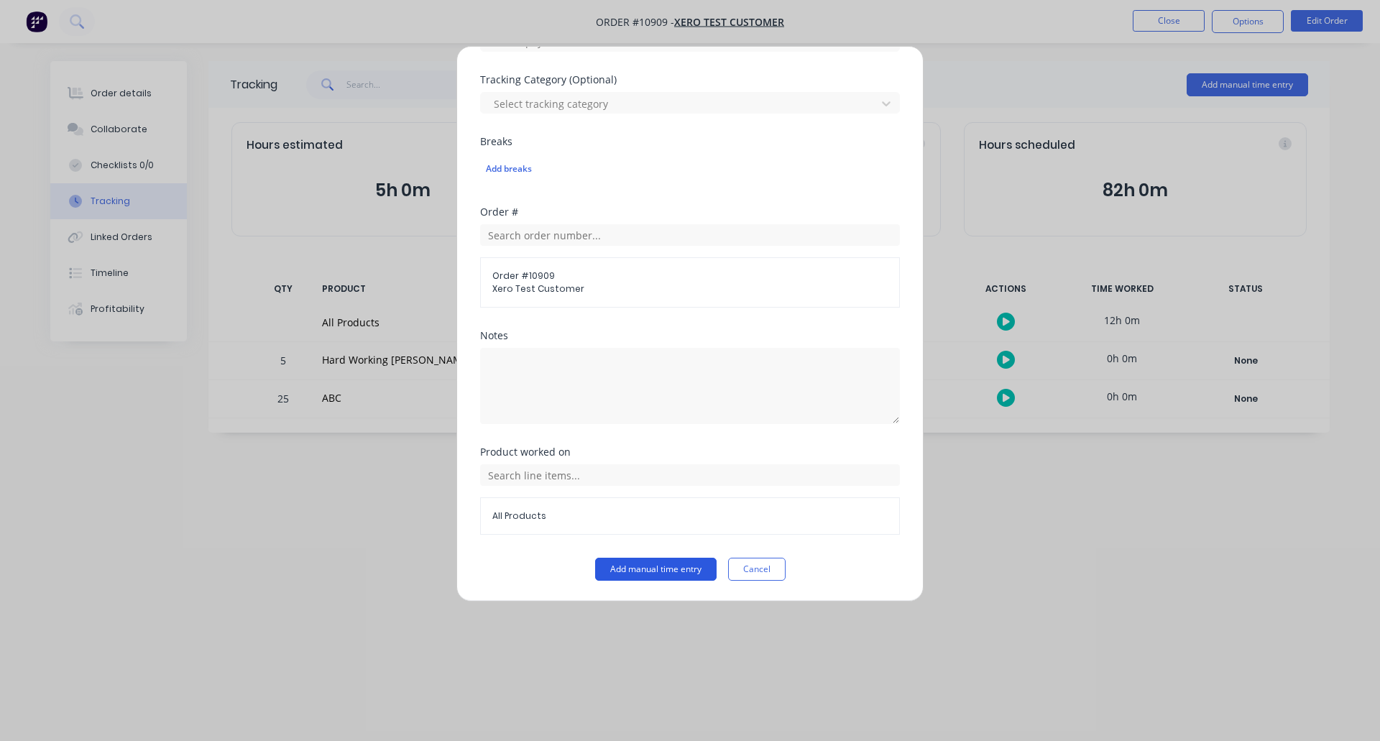
click at [668, 571] on button "Add manual time entry" at bounding box center [655, 569] width 121 height 23
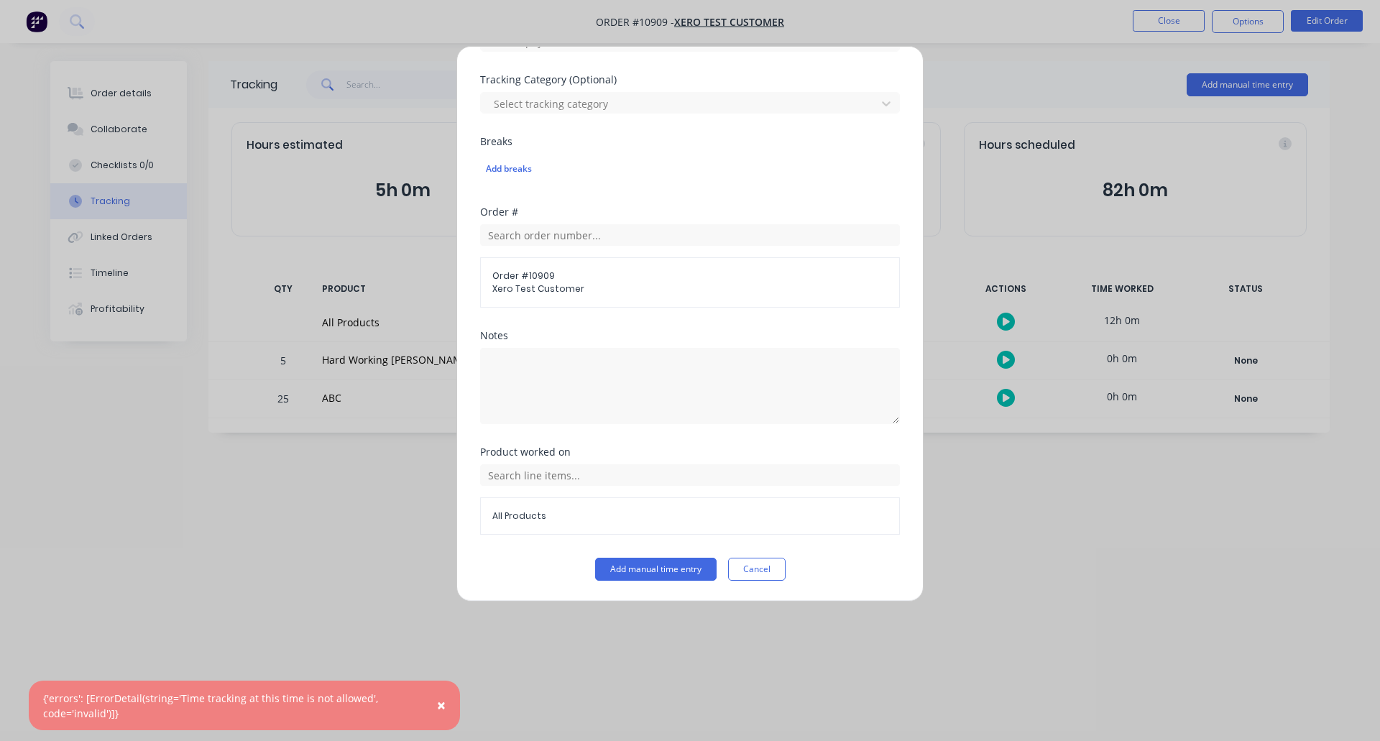
click at [438, 709] on span "×" at bounding box center [441, 705] width 9 height 20
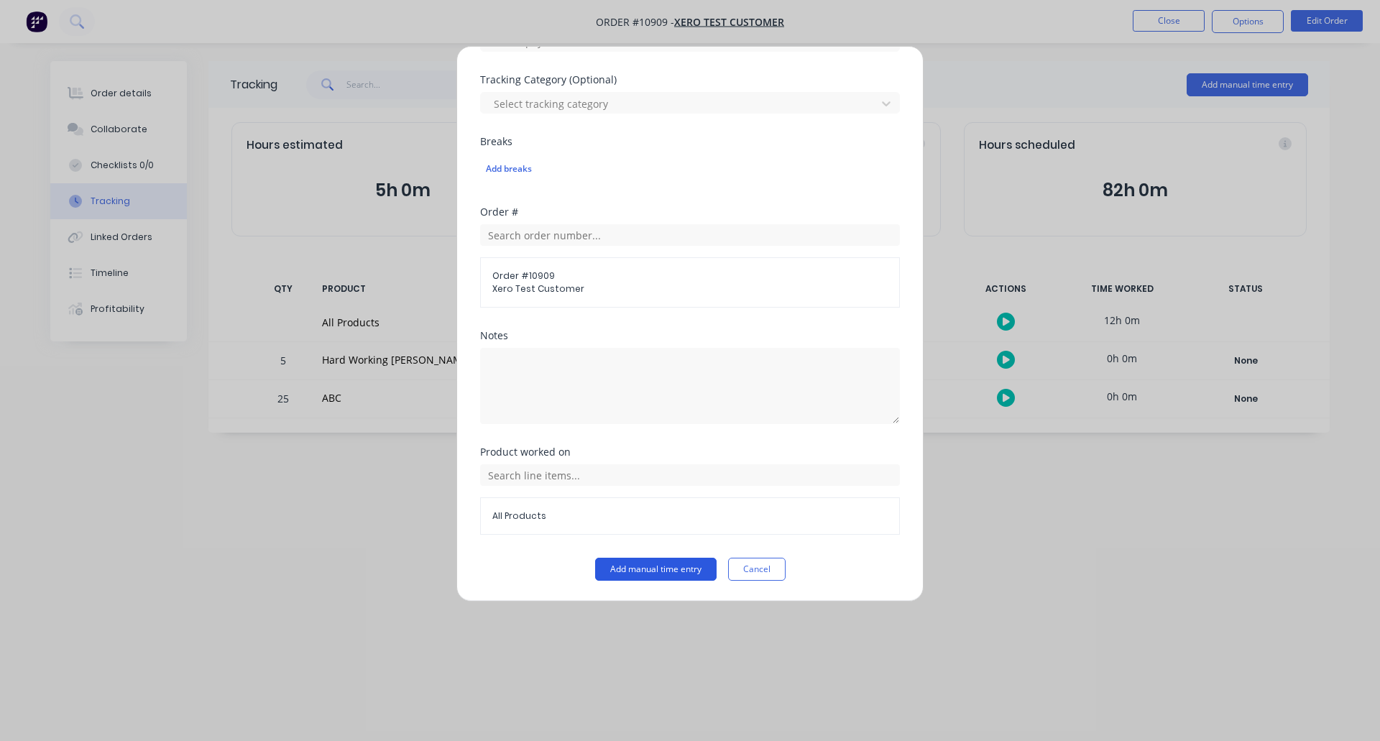
click at [607, 566] on button "Add manual time entry" at bounding box center [655, 569] width 121 height 23
click at [614, 576] on button "Add manual time entry" at bounding box center [655, 569] width 121 height 23
click at [760, 575] on button "Cancel" at bounding box center [757, 569] width 58 height 23
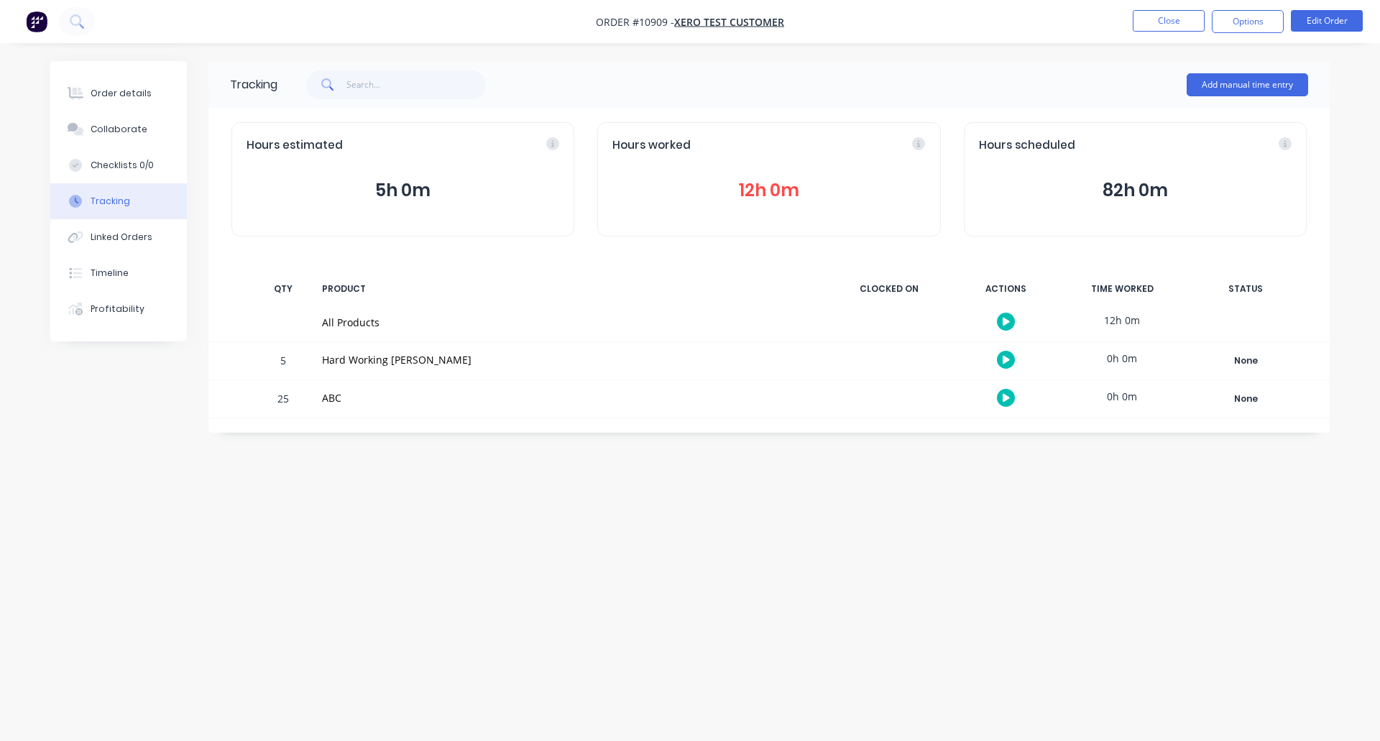
click at [1156, 33] on nav "Order #10909 - Xero Test Customer Close Options Edit Order" at bounding box center [690, 21] width 1380 height 43
click at [1162, 22] on button "Close" at bounding box center [1169, 21] width 72 height 22
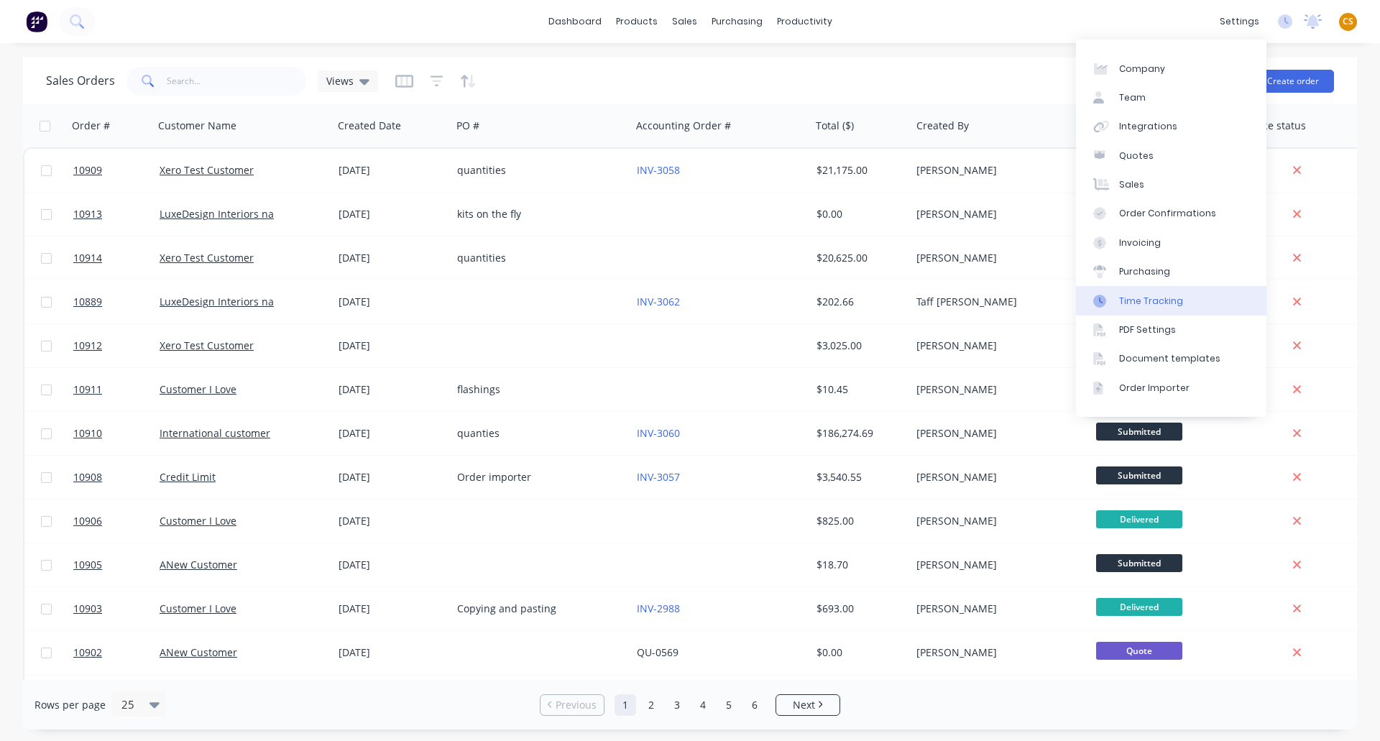
click at [1164, 299] on div "Time Tracking" at bounding box center [1151, 301] width 64 height 13
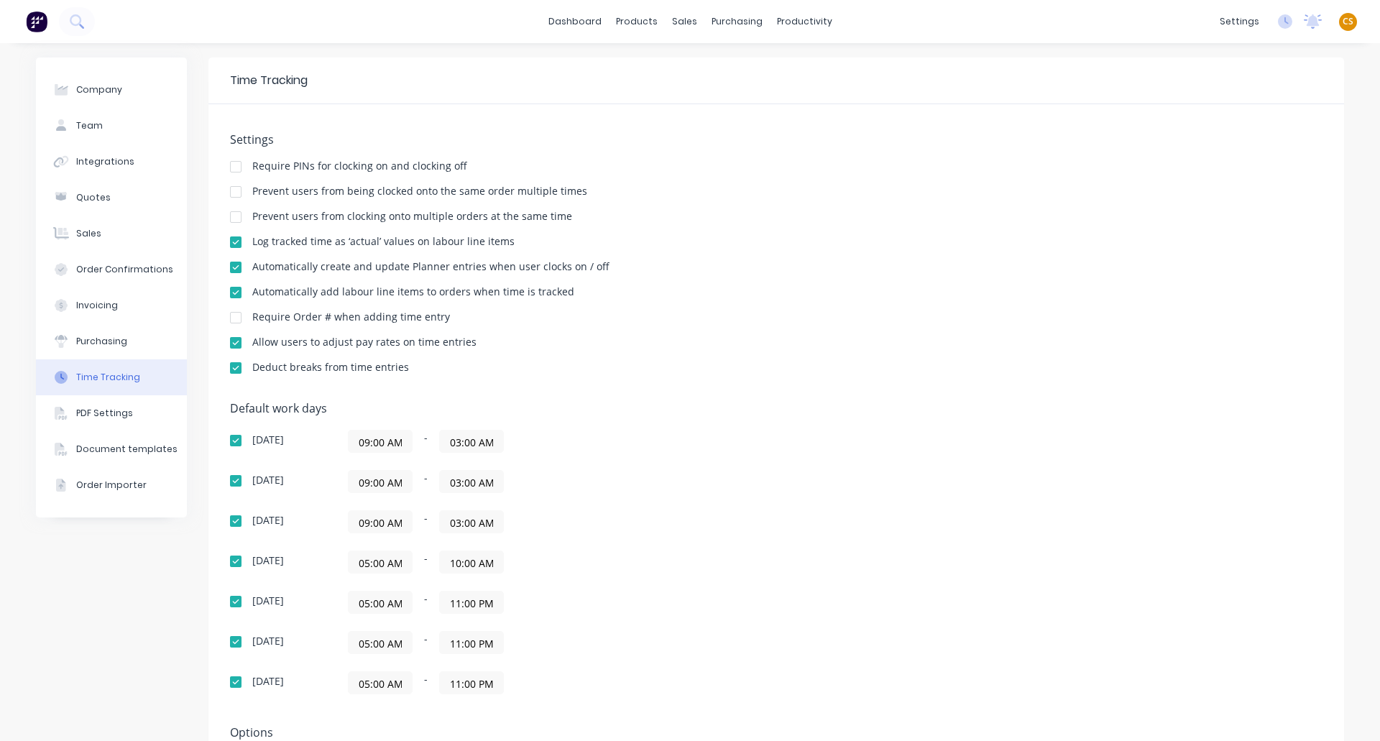
click at [230, 296] on div at bounding box center [235, 292] width 29 height 29
click at [731, 75] on link "Sales Orders" at bounding box center [755, 68] width 190 height 29
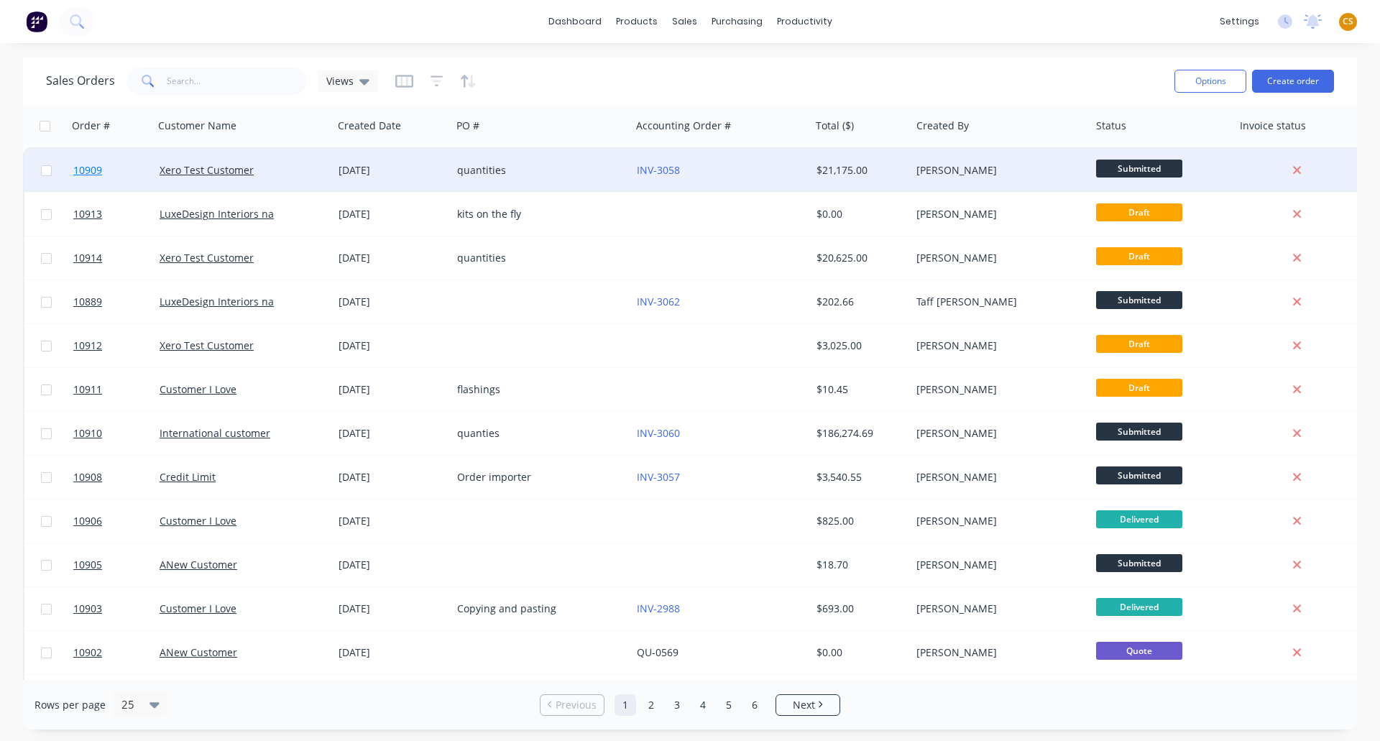
click at [129, 170] on link "10909" at bounding box center [116, 170] width 86 height 43
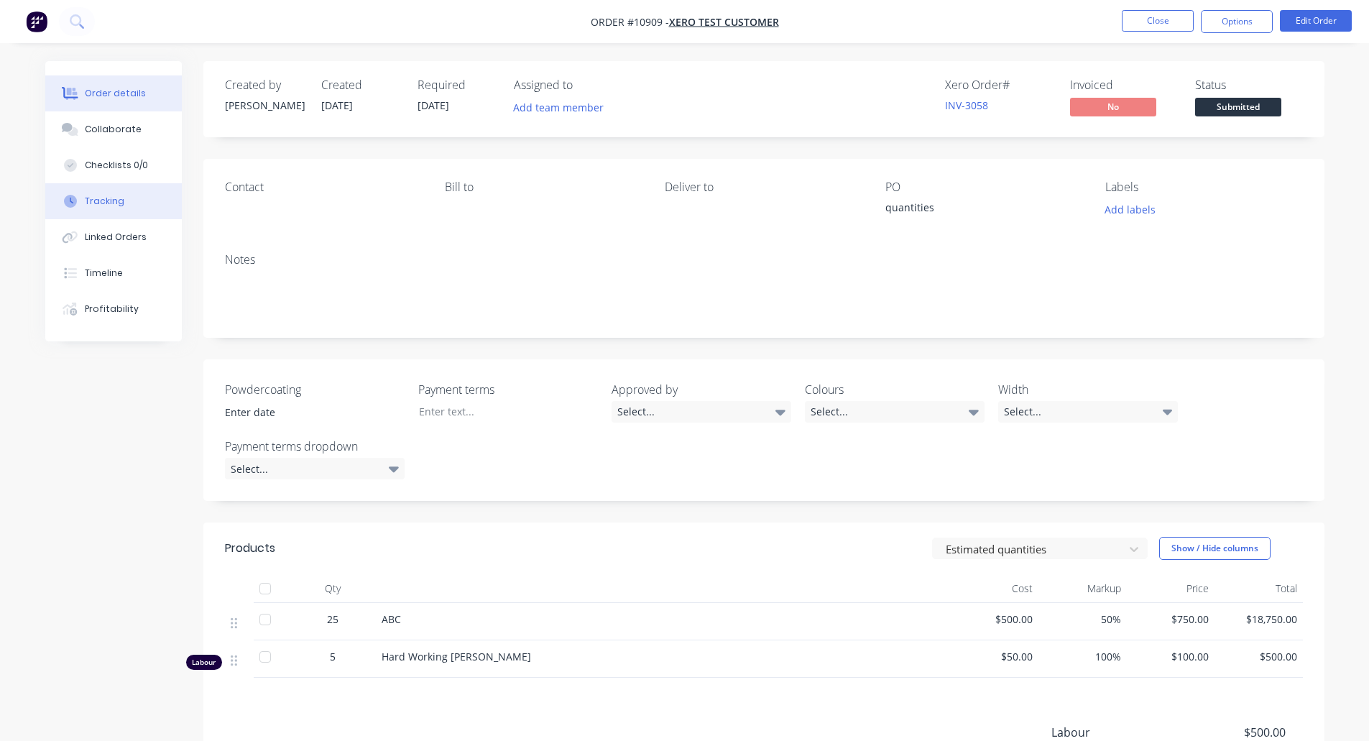
click at [121, 192] on button "Tracking" at bounding box center [113, 201] width 137 height 36
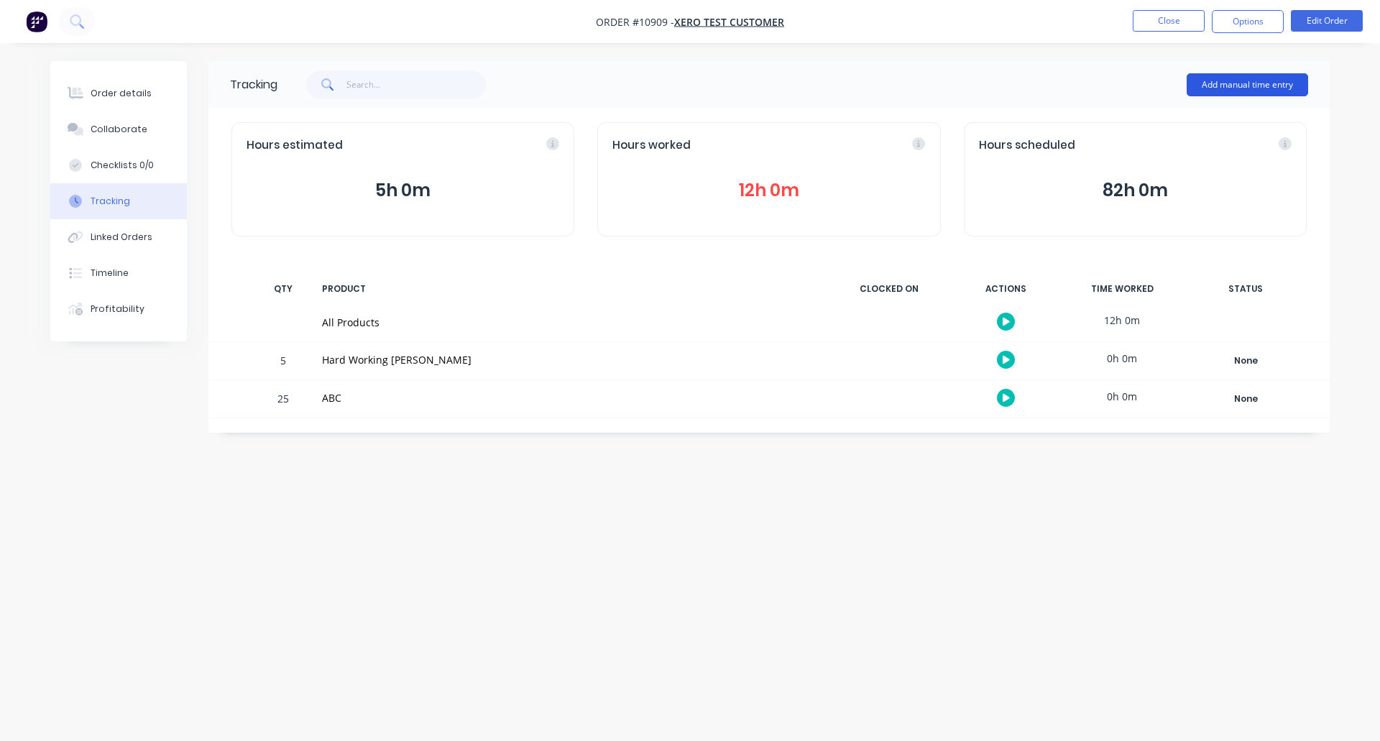
click at [1252, 83] on button "Add manual time entry" at bounding box center [1247, 84] width 121 height 23
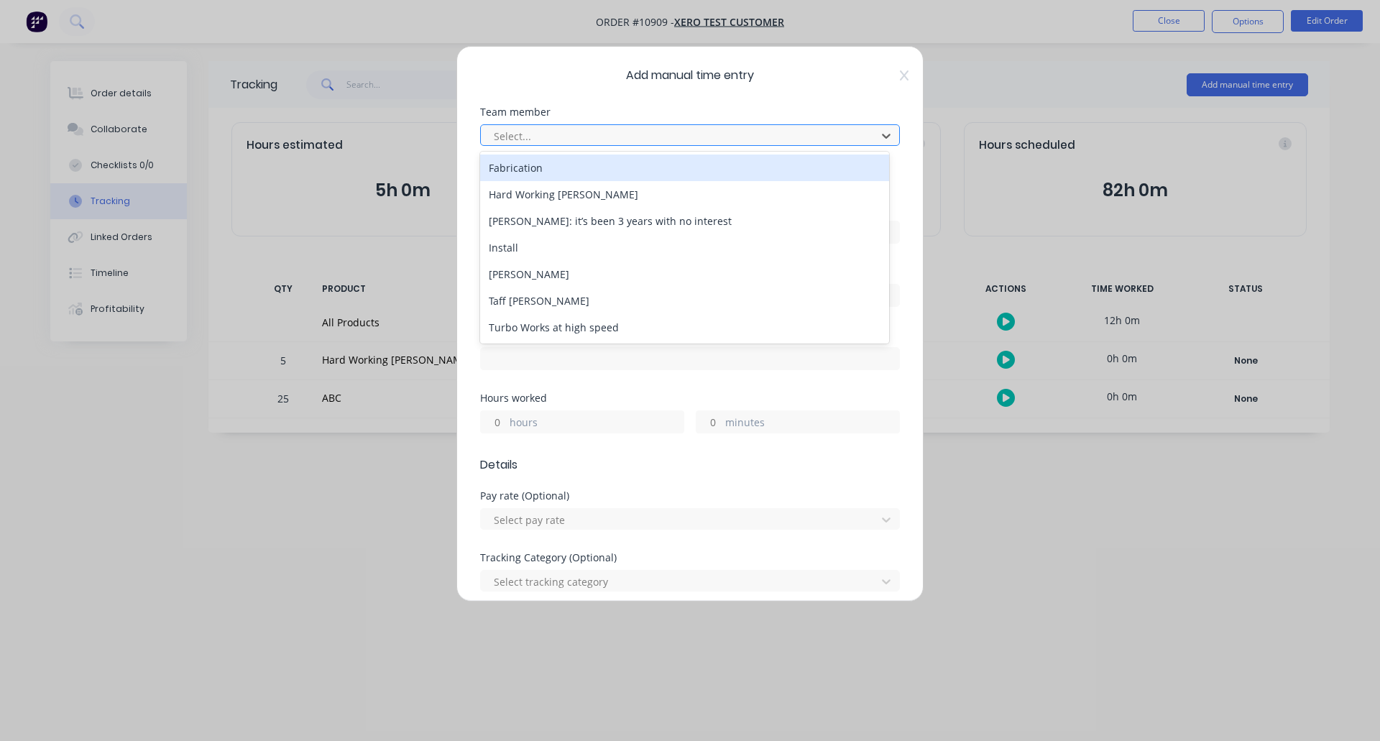
click at [598, 126] on div "Select..." at bounding box center [680, 136] width 385 height 22
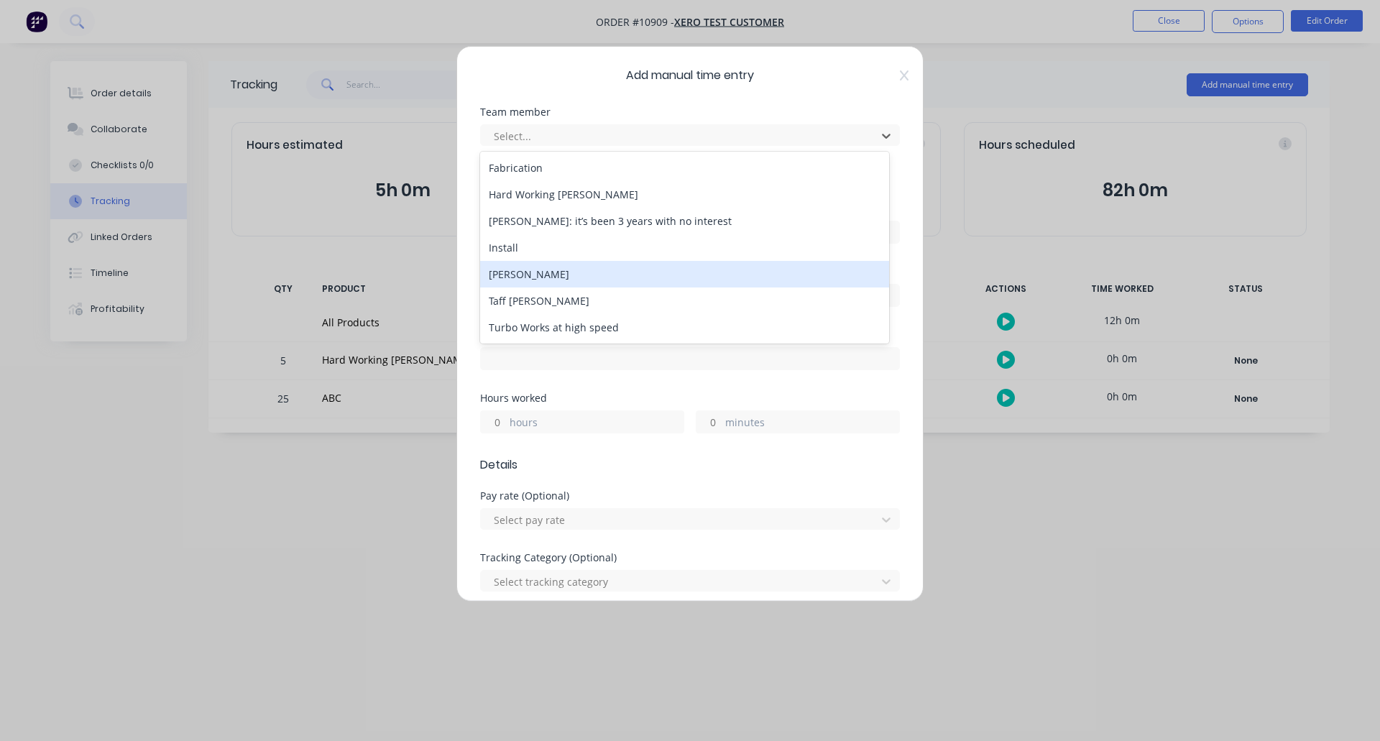
click at [561, 272] on div "[PERSON_NAME]" at bounding box center [684, 274] width 409 height 27
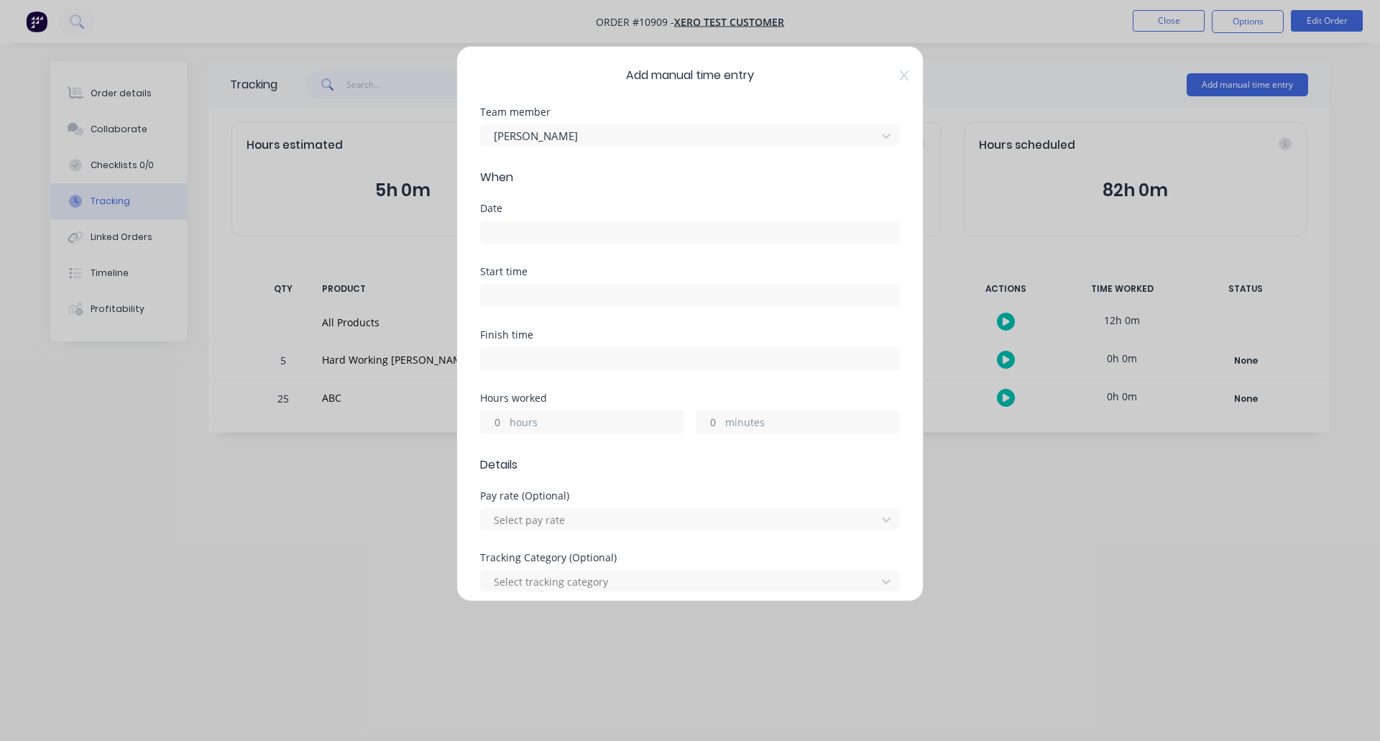
click at [519, 224] on input at bounding box center [690, 232] width 418 height 22
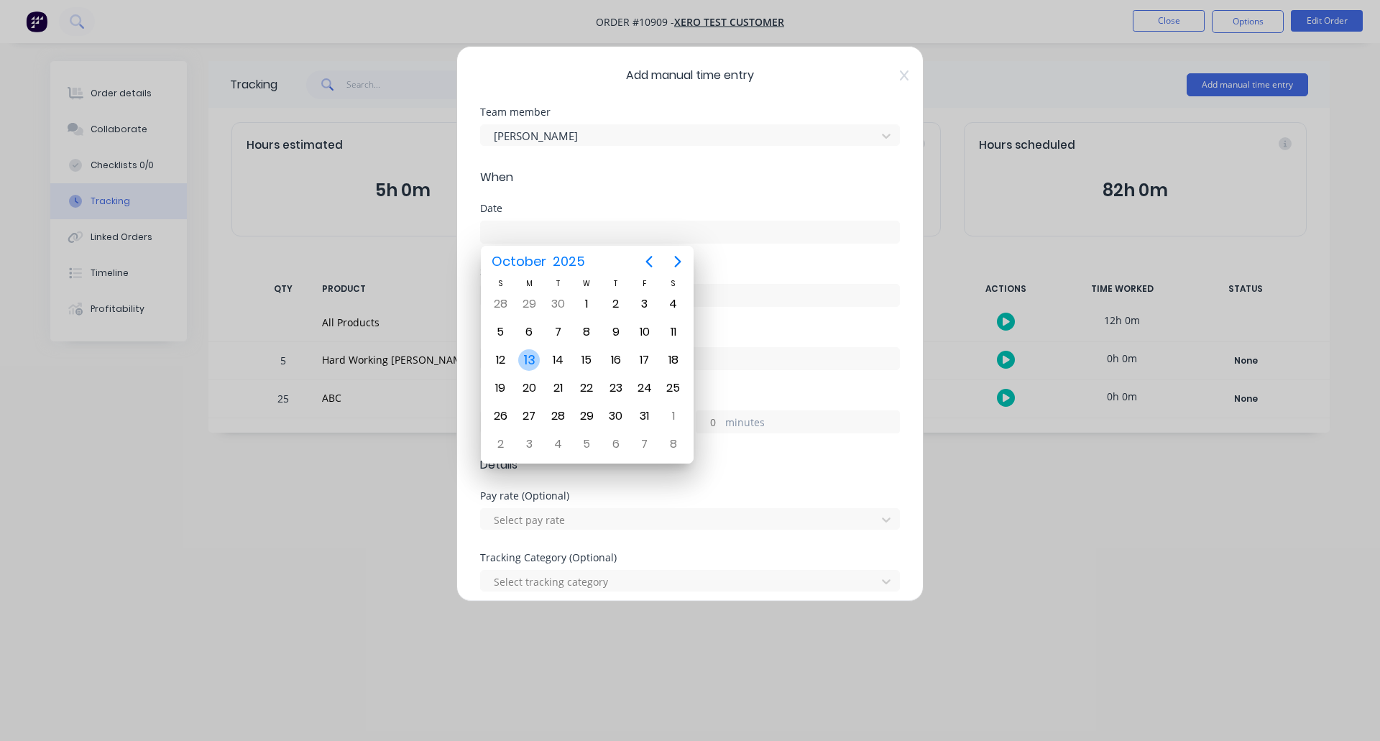
click at [528, 358] on div "13" at bounding box center [529, 360] width 22 height 22
type input "[DATE]"
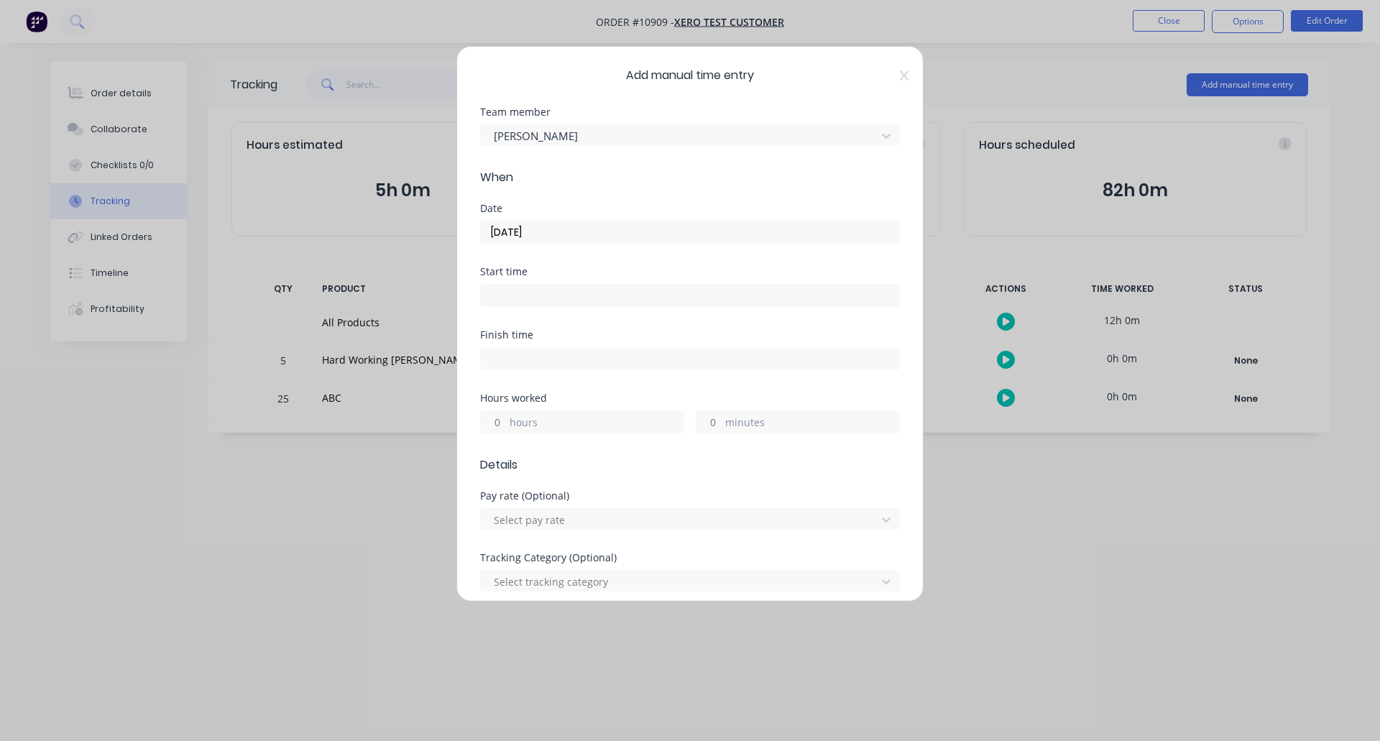
click at [519, 297] on input at bounding box center [690, 296] width 418 height 22
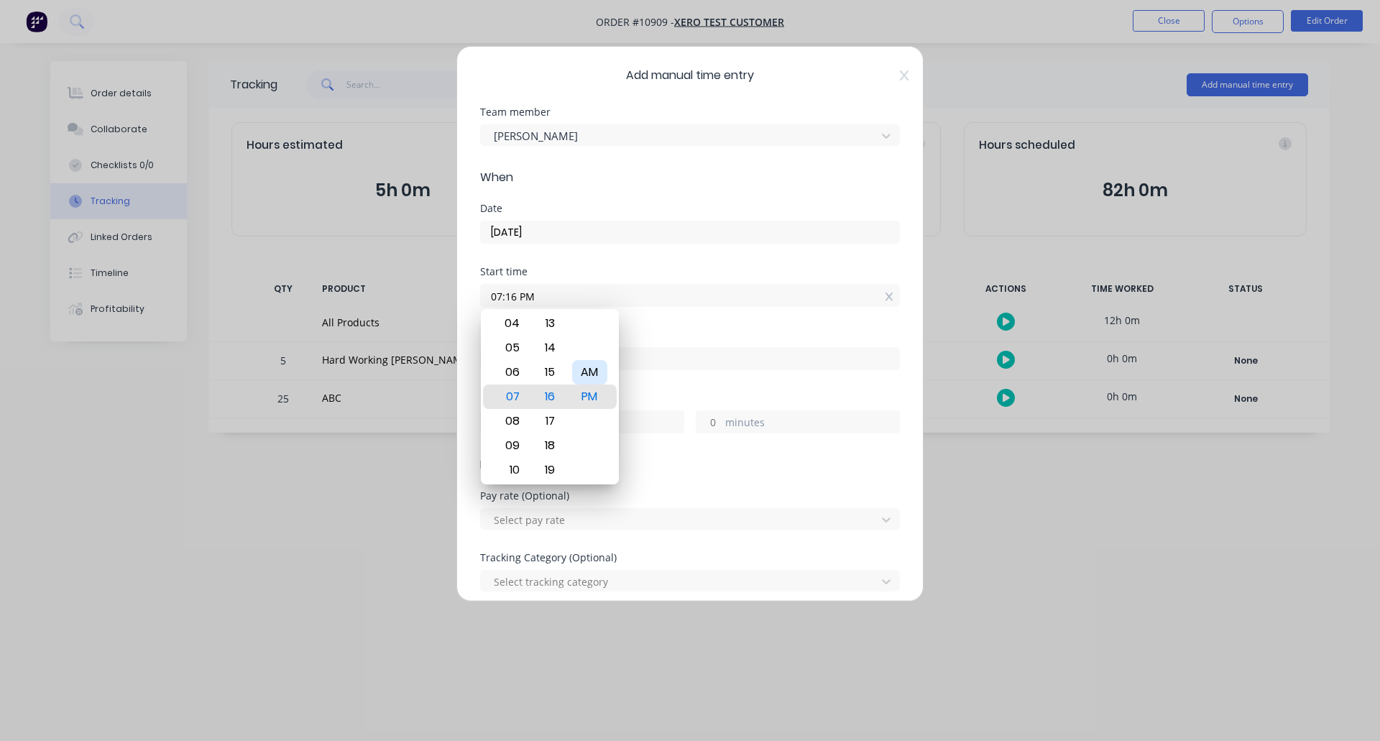
click at [594, 369] on div "AM" at bounding box center [589, 372] width 35 height 24
click at [509, 418] on div "08" at bounding box center [510, 421] width 35 height 24
type input "08:16 AM"
click at [658, 392] on div "Finish time" at bounding box center [690, 361] width 420 height 63
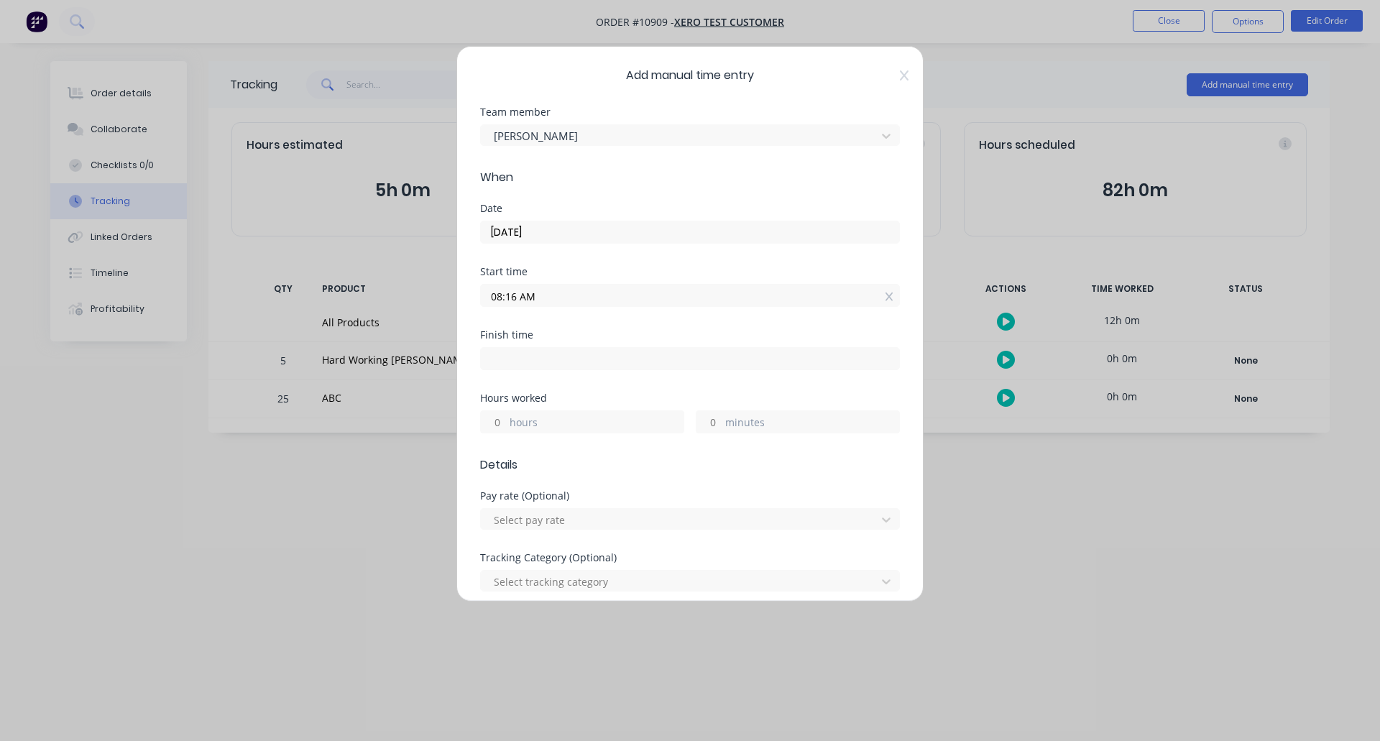
click at [507, 418] on div "hours" at bounding box center [582, 421] width 204 height 23
click at [490, 420] on input "hours" at bounding box center [493, 422] width 25 height 22
type input "4"
type input "12:16 PM"
type input "0"
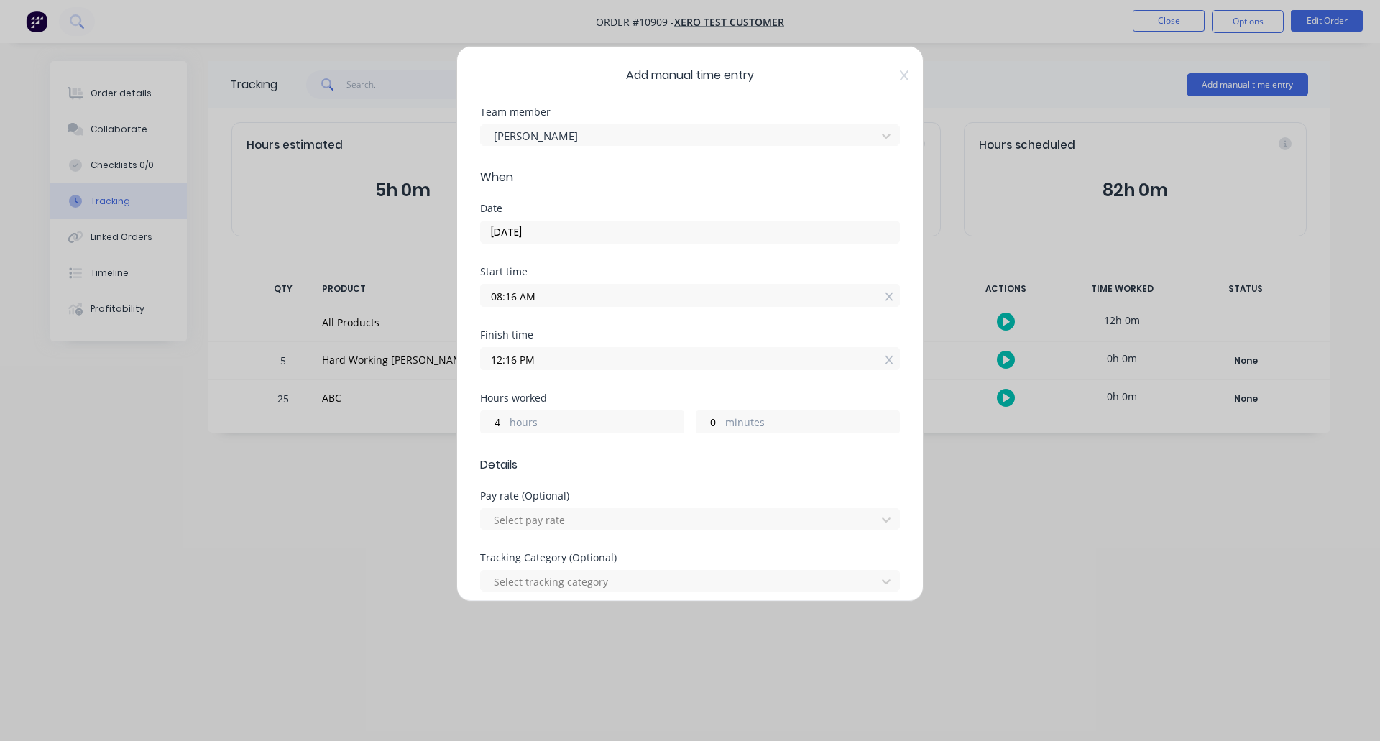
scroll to position [478, 0]
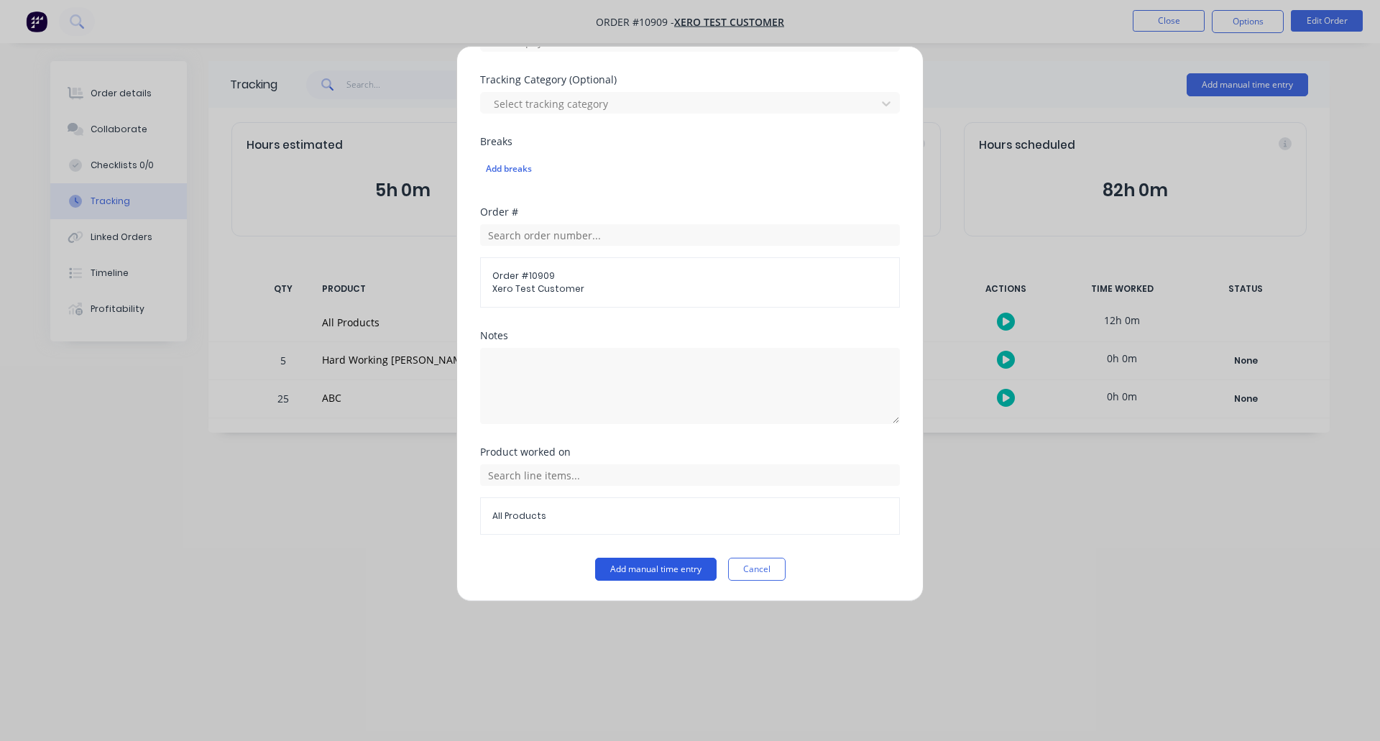
click at [630, 571] on button "Add manual time entry" at bounding box center [655, 569] width 121 height 23
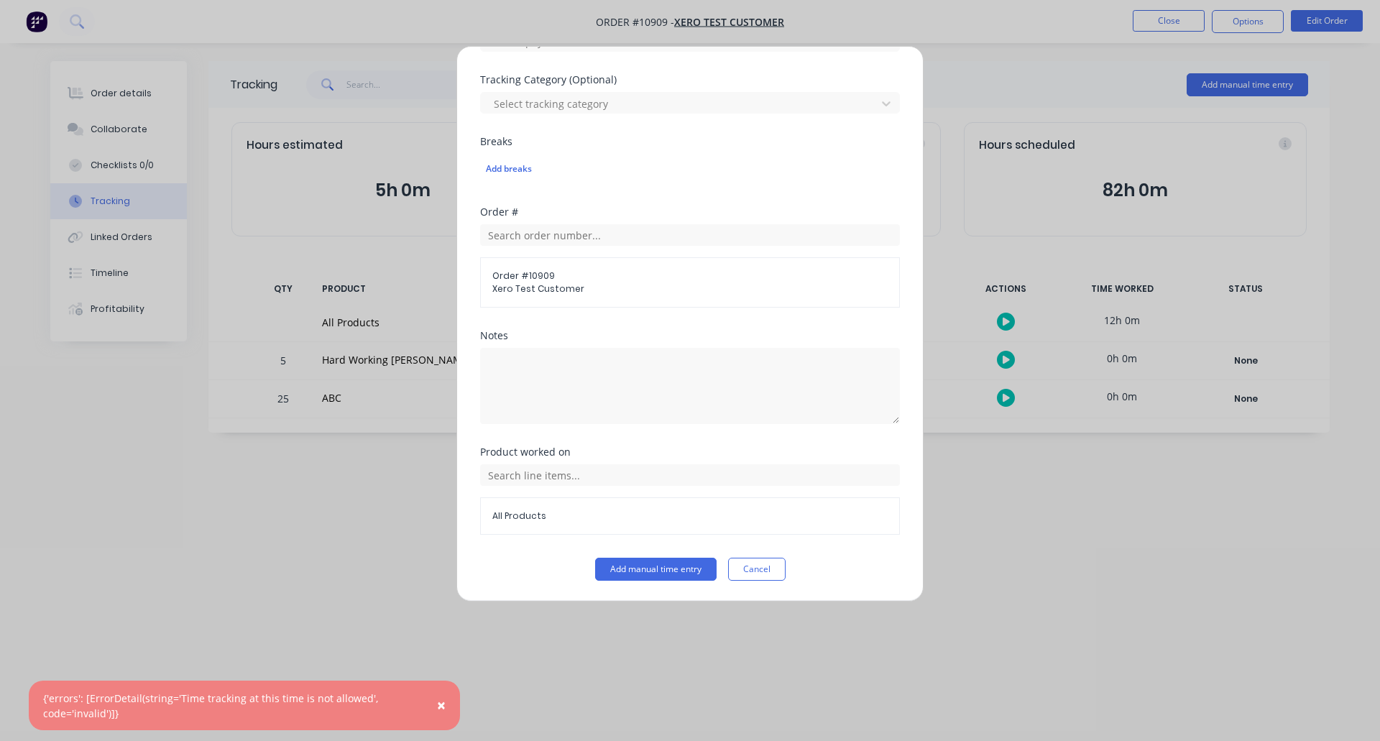
click at [443, 706] on span "×" at bounding box center [441, 705] width 9 height 20
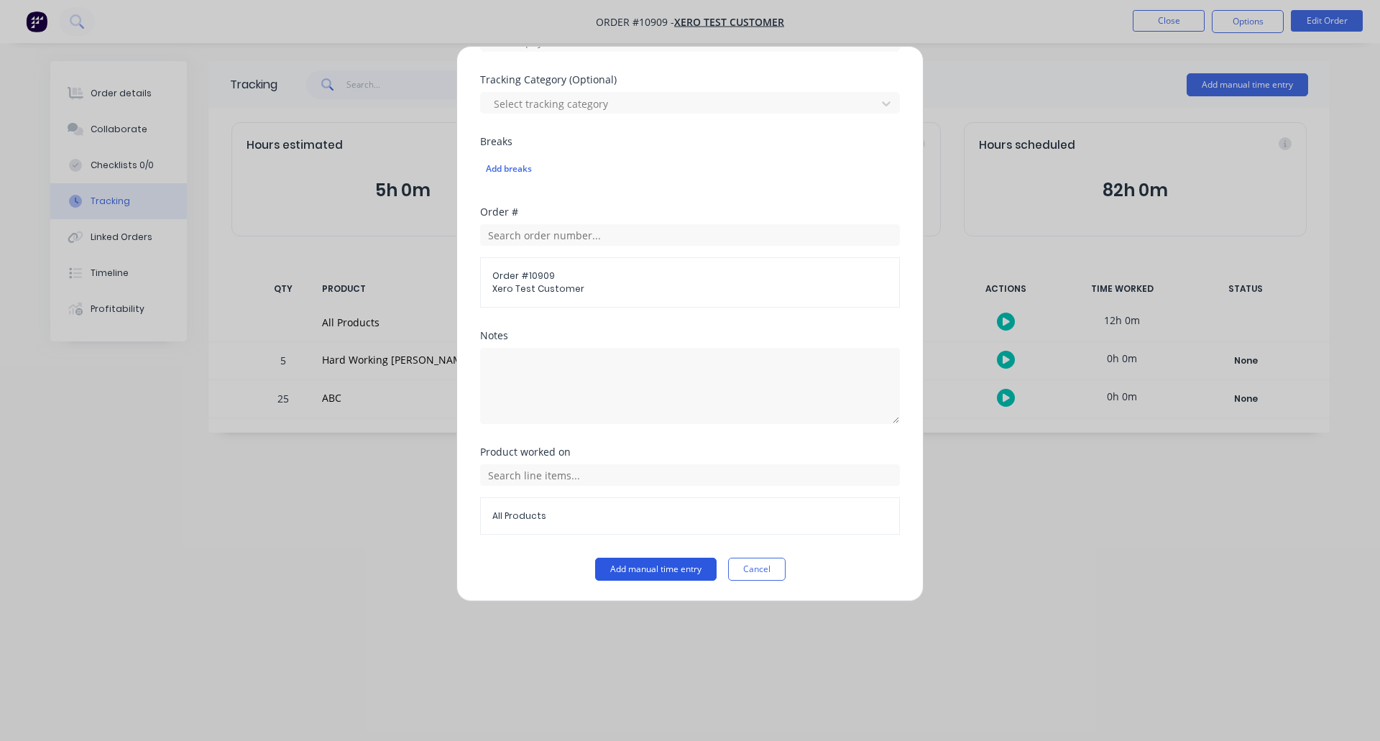
click at [676, 569] on button "Add manual time entry" at bounding box center [655, 569] width 121 height 23
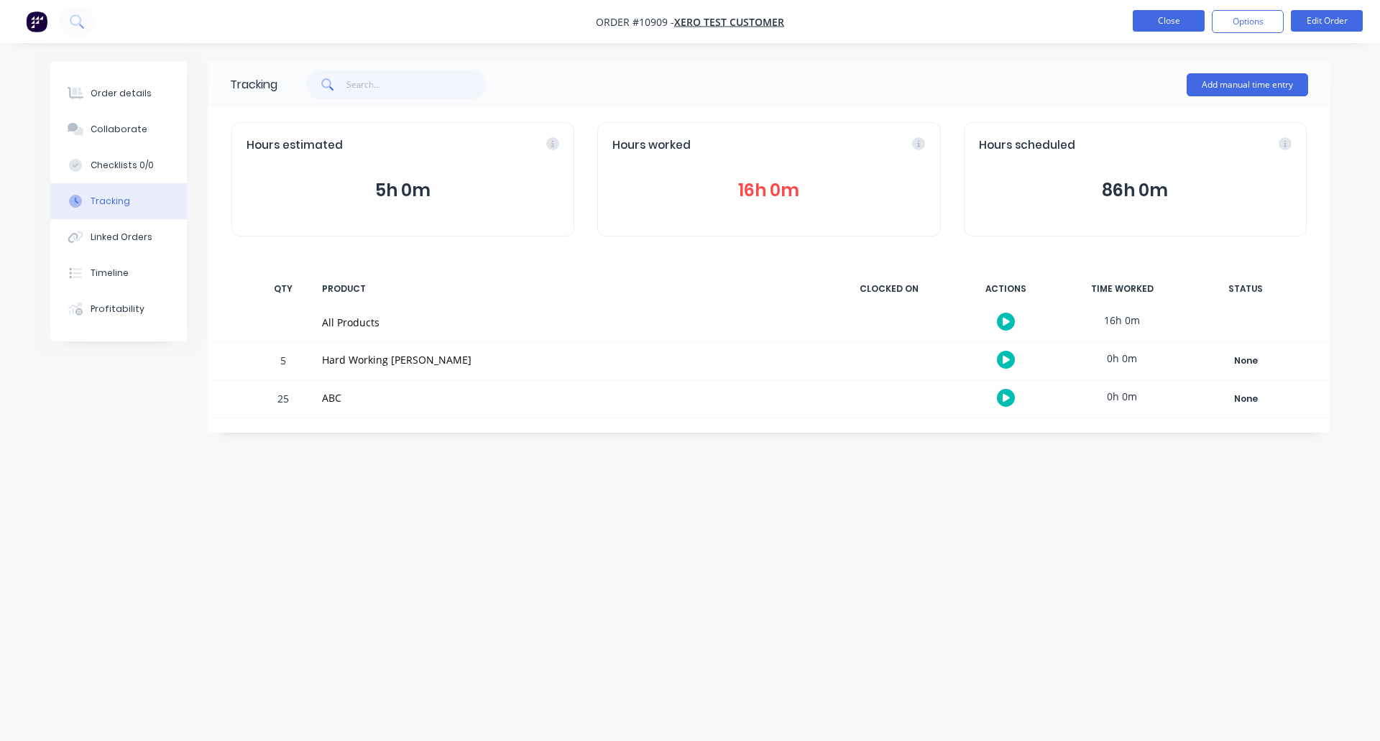
click at [1164, 24] on button "Close" at bounding box center [1169, 21] width 72 height 22
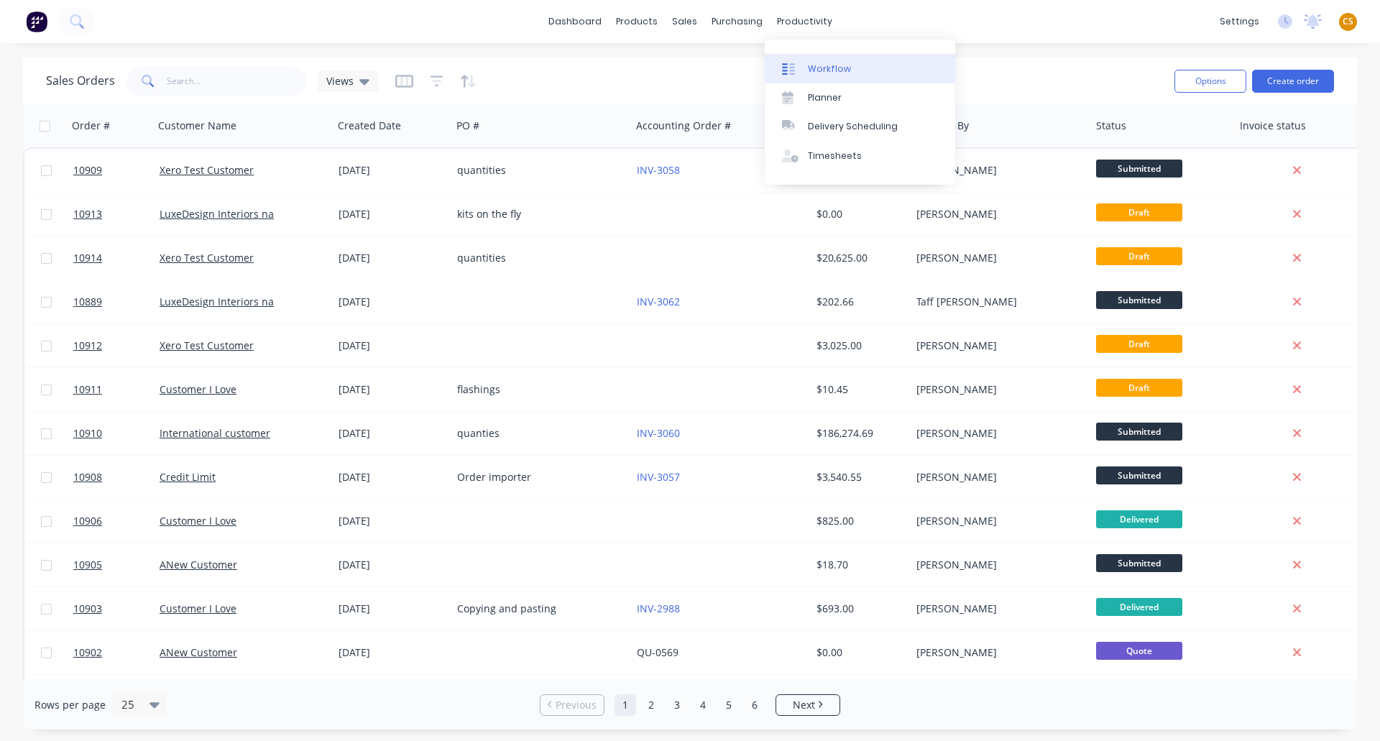
click at [823, 73] on div "Workflow" at bounding box center [829, 69] width 43 height 13
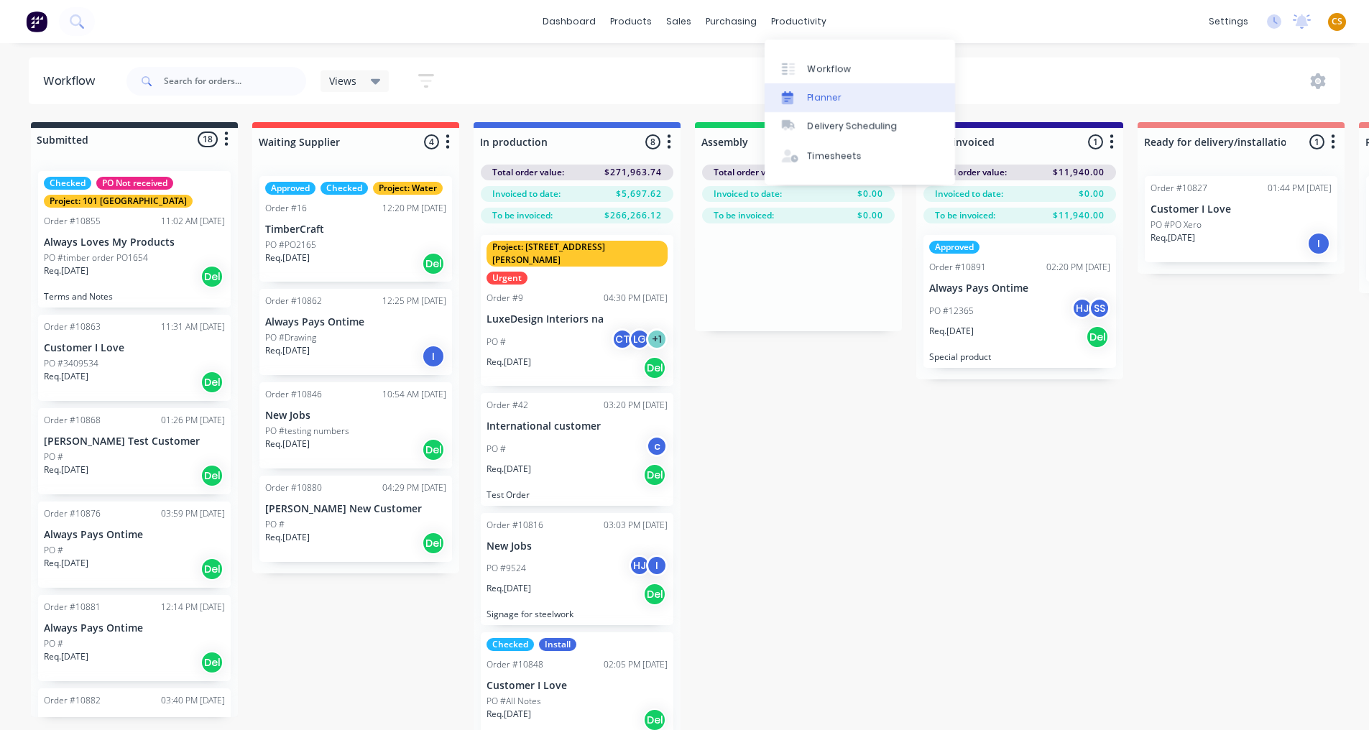
click at [845, 98] on link "Planner" at bounding box center [860, 97] width 190 height 29
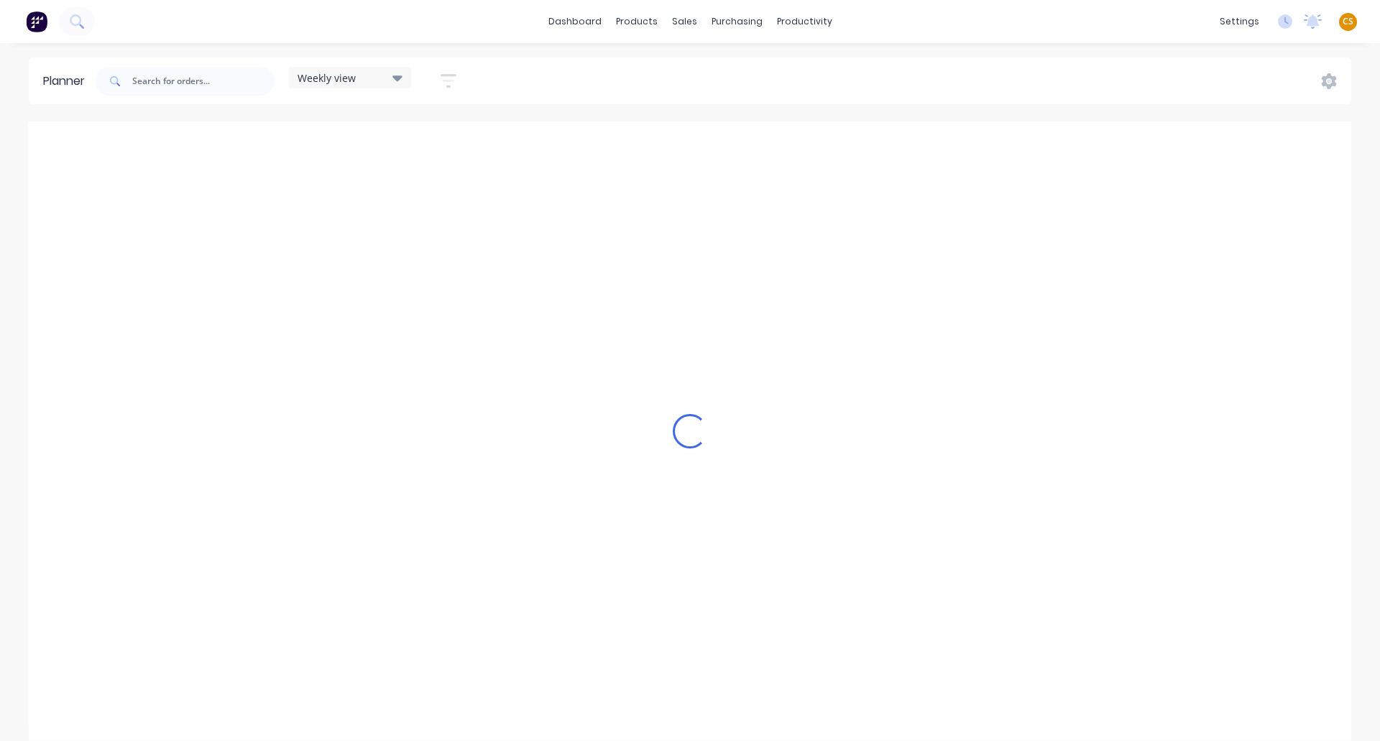
scroll to position [0, 1]
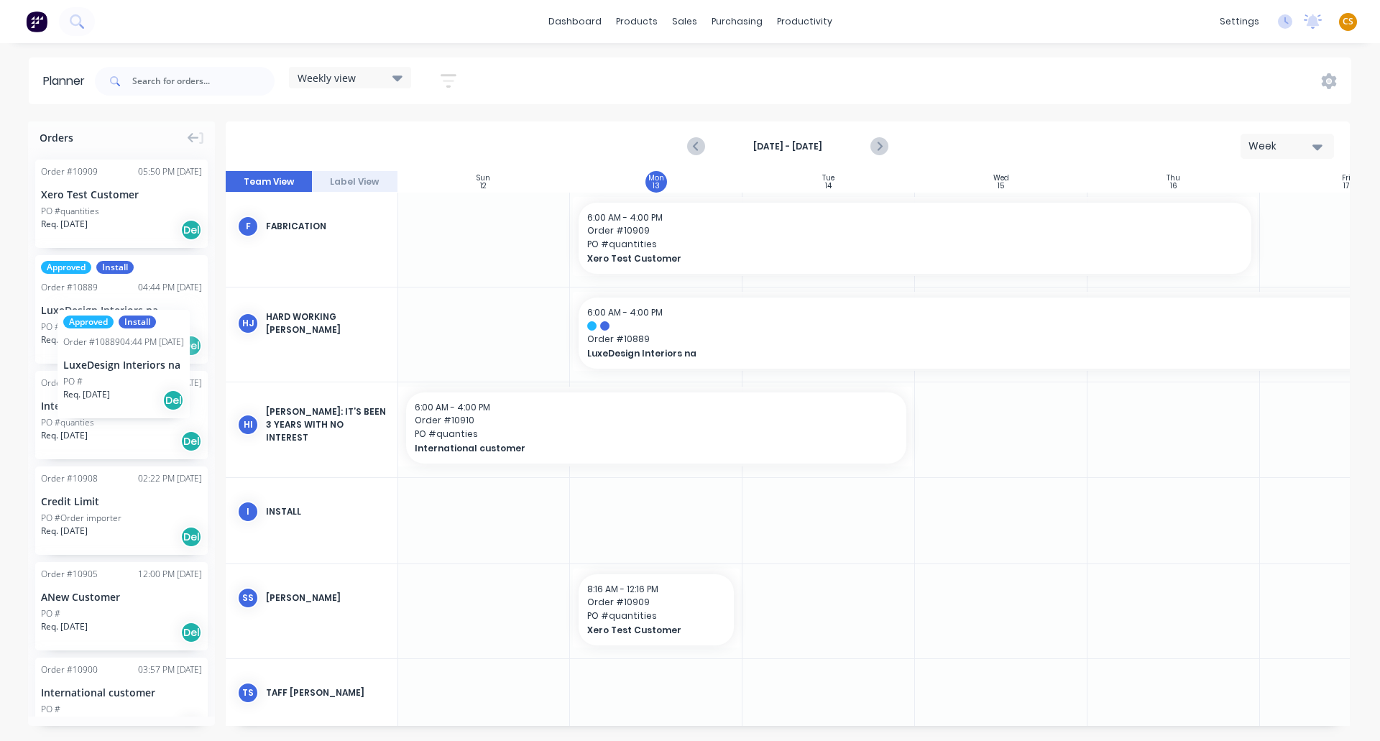
drag, startPoint x: 132, startPoint y: 344, endPoint x: 58, endPoint y: 298, distance: 87.5
drag, startPoint x: 105, startPoint y: 389, endPoint x: 465, endPoint y: 400, distance: 360.3
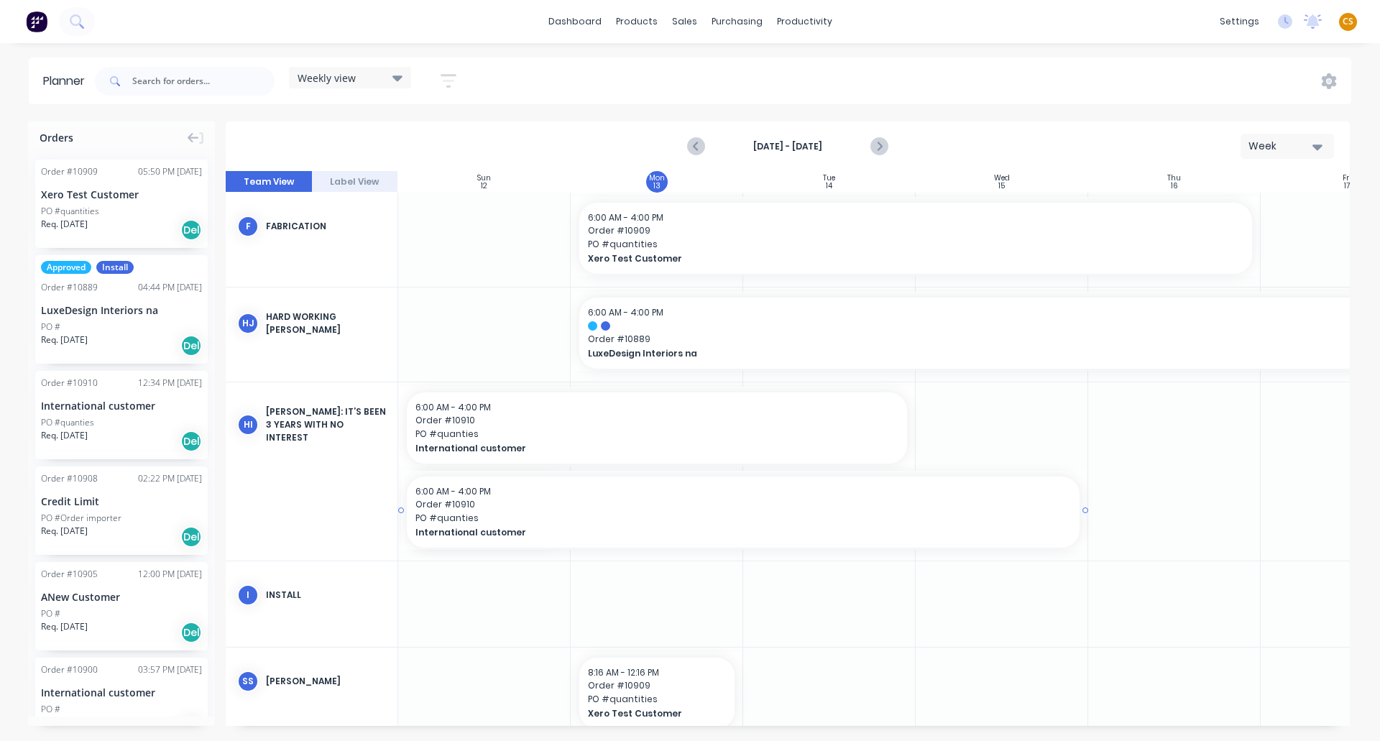
drag, startPoint x: 569, startPoint y: 509, endPoint x: 1046, endPoint y: 540, distance: 477.5
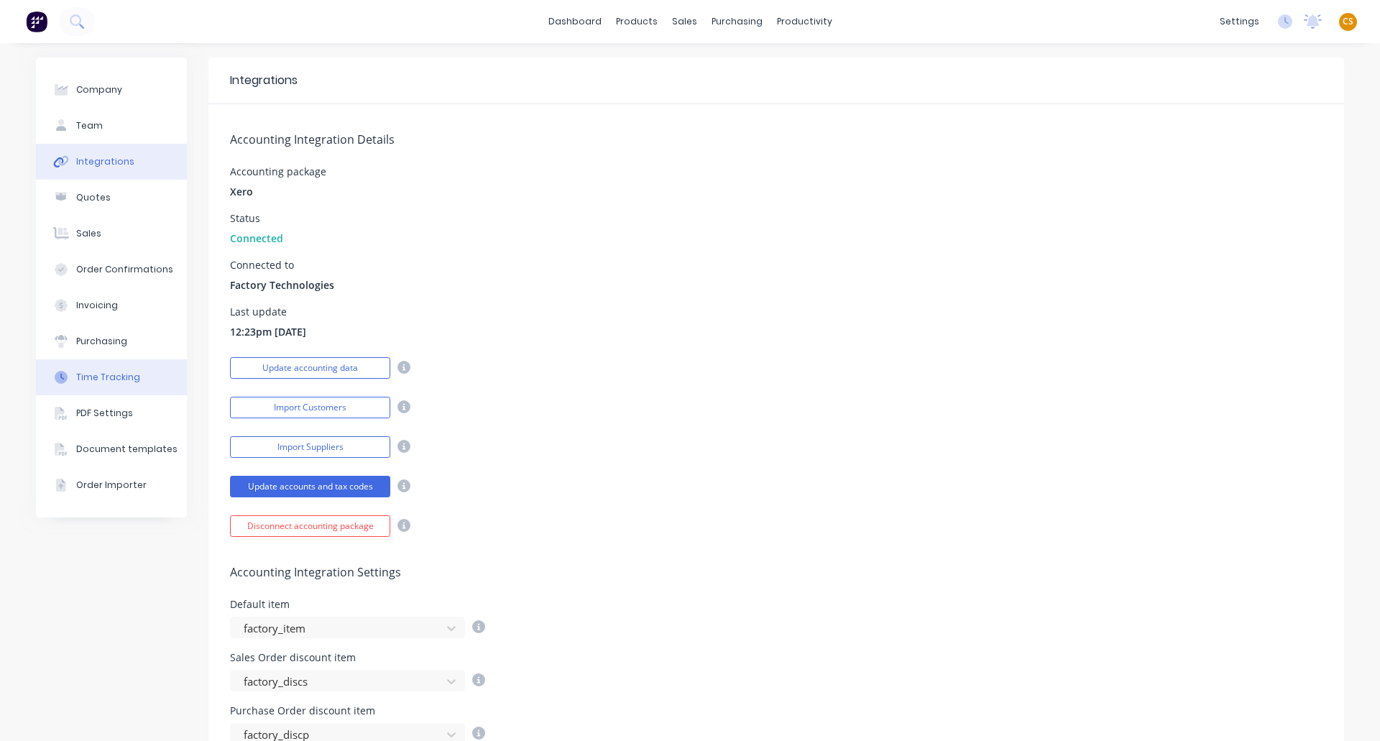
click at [98, 379] on div "Time Tracking" at bounding box center [108, 377] width 64 height 13
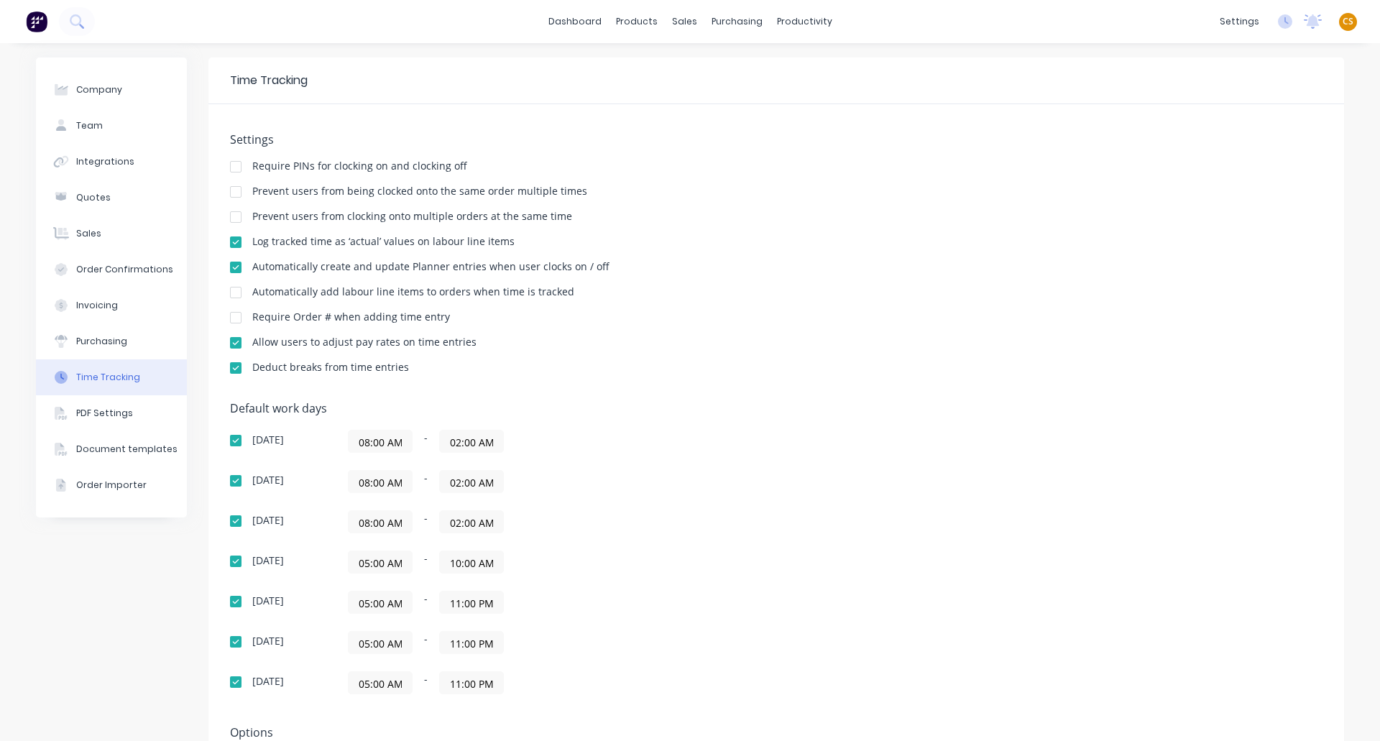
click at [374, 525] on input "08:00 AM" at bounding box center [380, 522] width 63 height 22
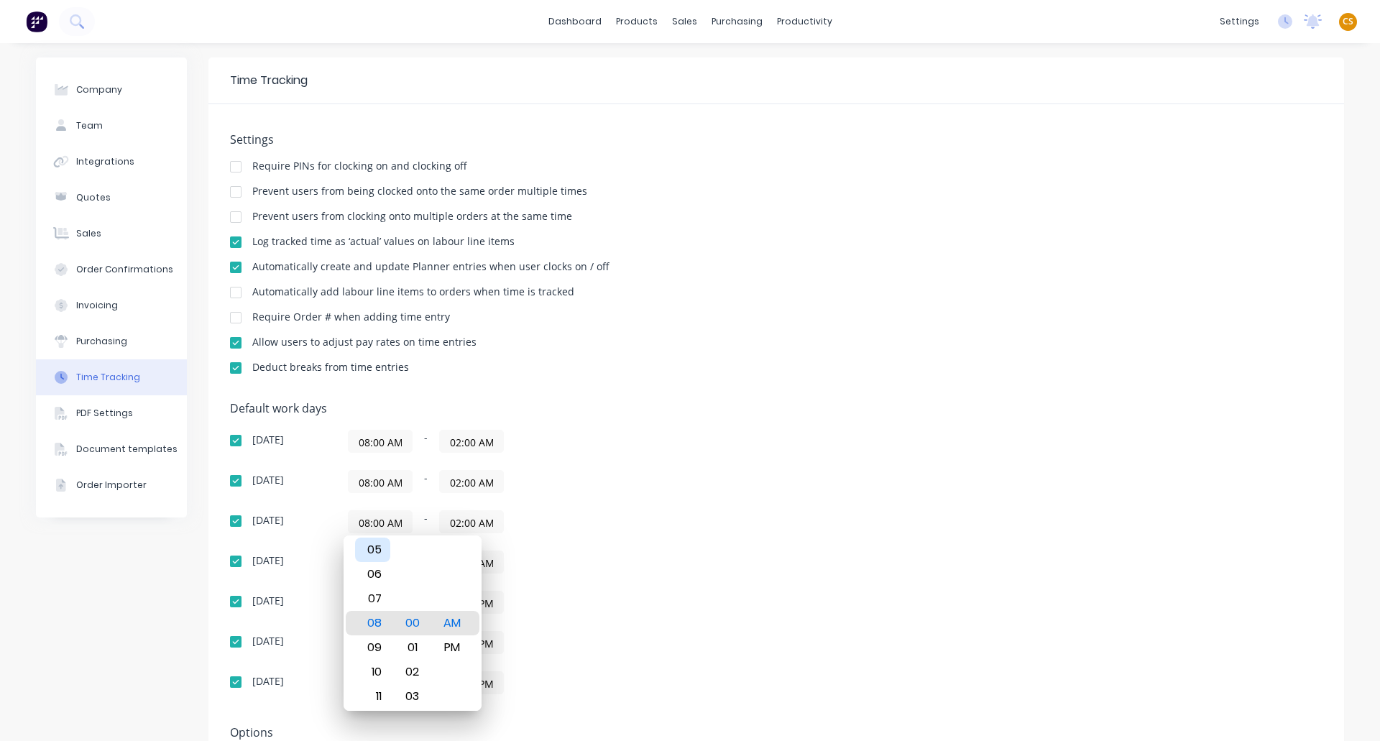
click at [385, 556] on div "05" at bounding box center [372, 550] width 35 height 24
type input "05:00 AM"
click at [378, 478] on input "08:00 AM" at bounding box center [380, 482] width 63 height 22
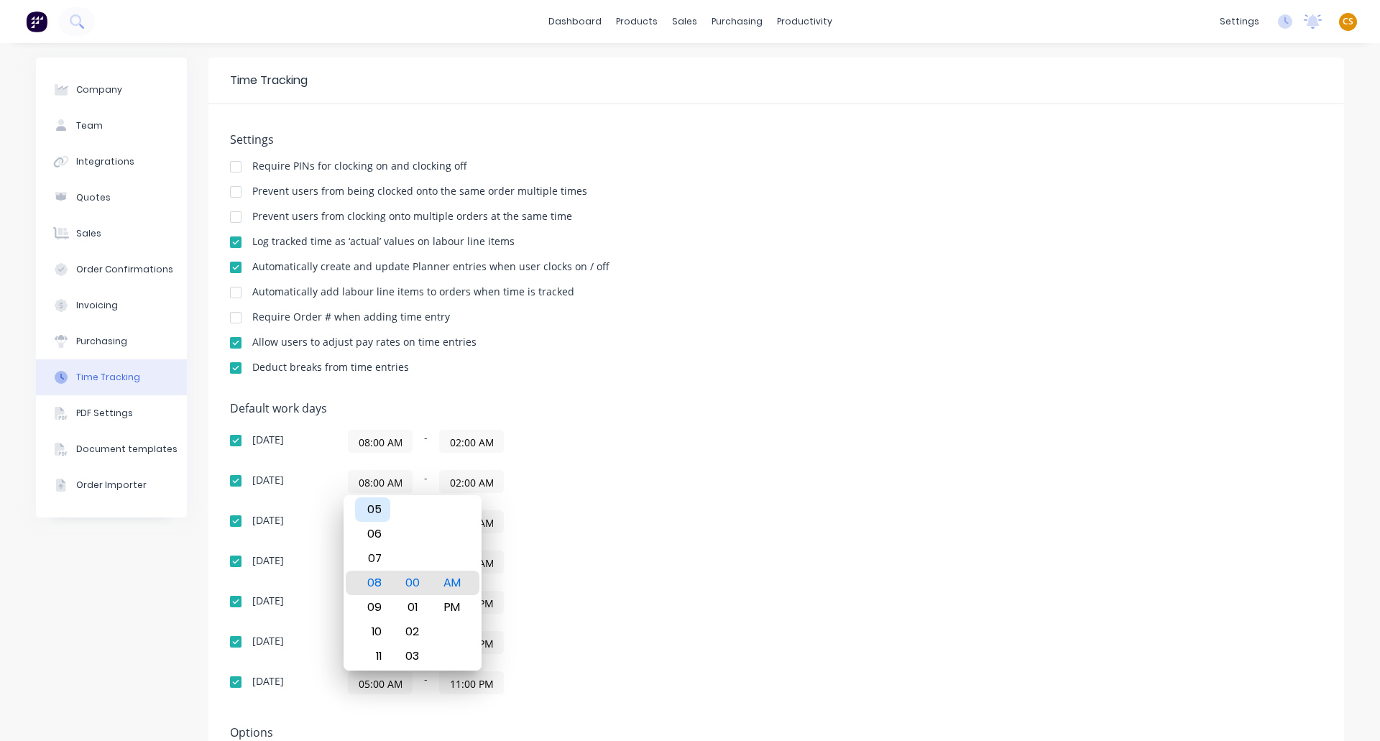
click at [380, 510] on div "05" at bounding box center [372, 509] width 35 height 24
type input "05:00 AM"
click at [369, 436] on input "08:00 AM" at bounding box center [380, 442] width 63 height 22
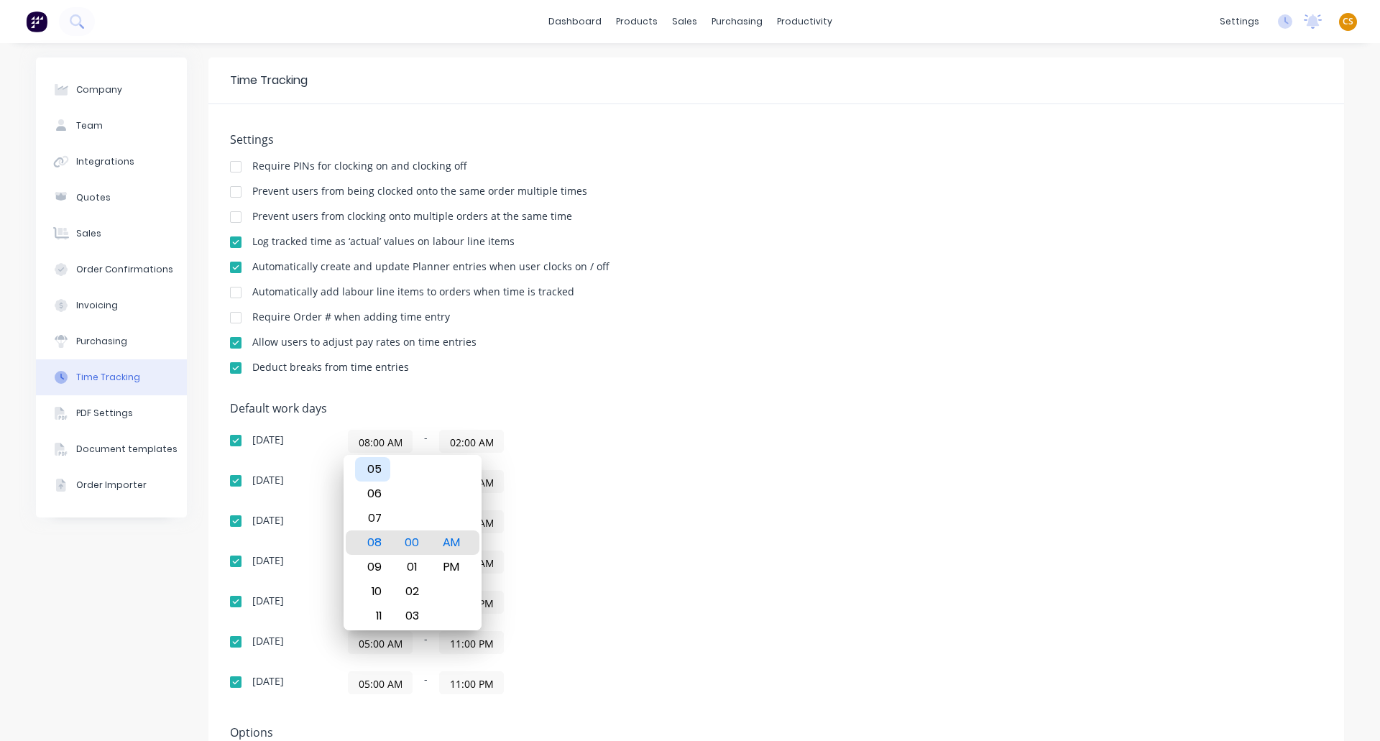
click at [371, 466] on div "05" at bounding box center [372, 469] width 35 height 24
type input "05:00 AM"
click at [668, 512] on div "05:00 AM - 02:00 AM" at bounding box center [527, 521] width 359 height 23
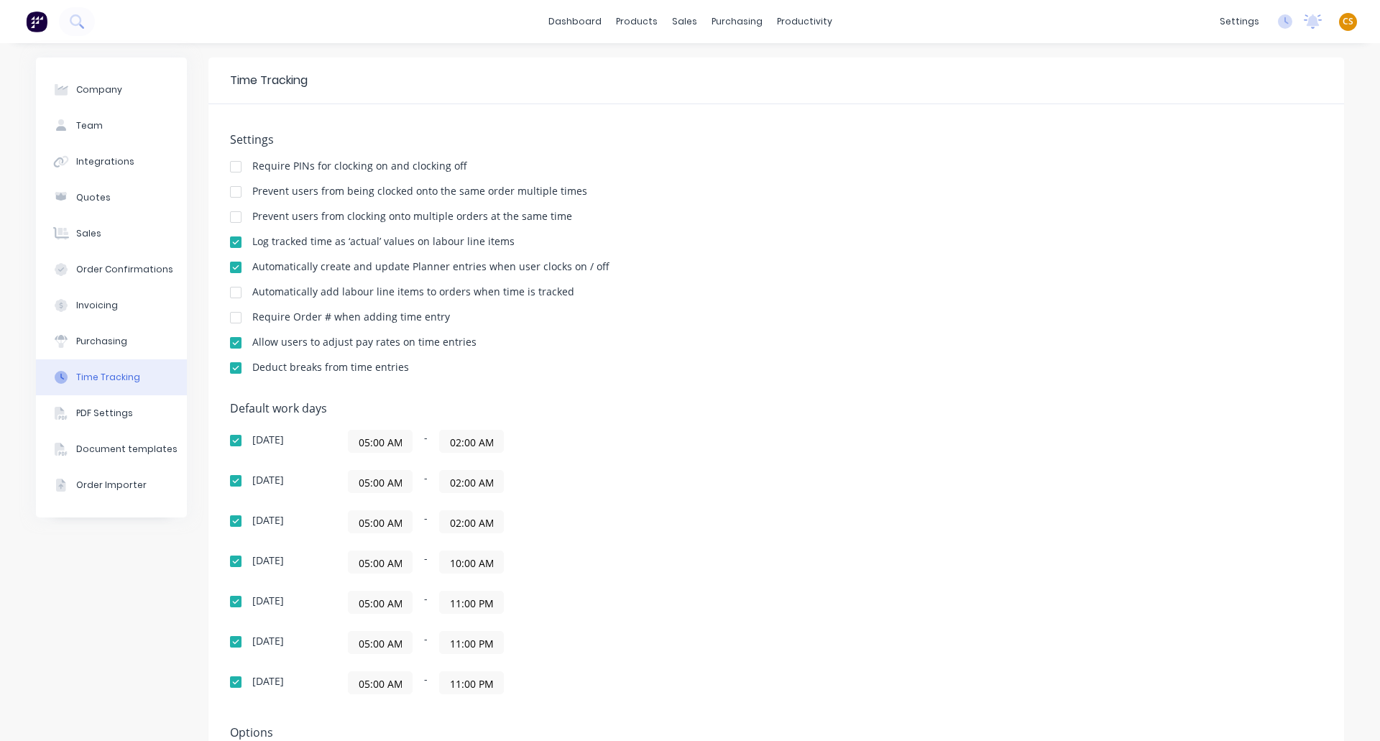
click at [467, 564] on input "10:00 AM" at bounding box center [471, 562] width 63 height 22
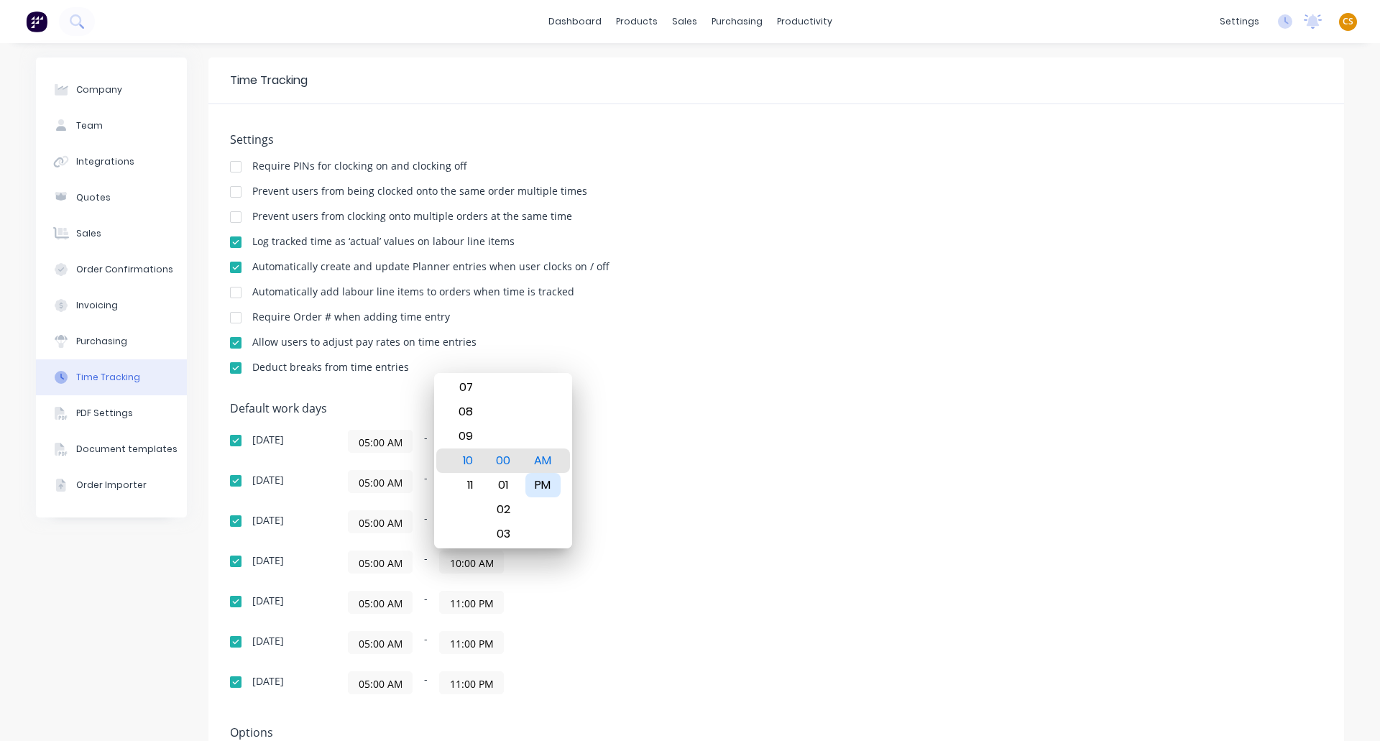
click at [539, 484] on div "PM" at bounding box center [542, 485] width 35 height 24
click at [610, 600] on div "05:00 AM - 11:00 PM" at bounding box center [527, 602] width 359 height 23
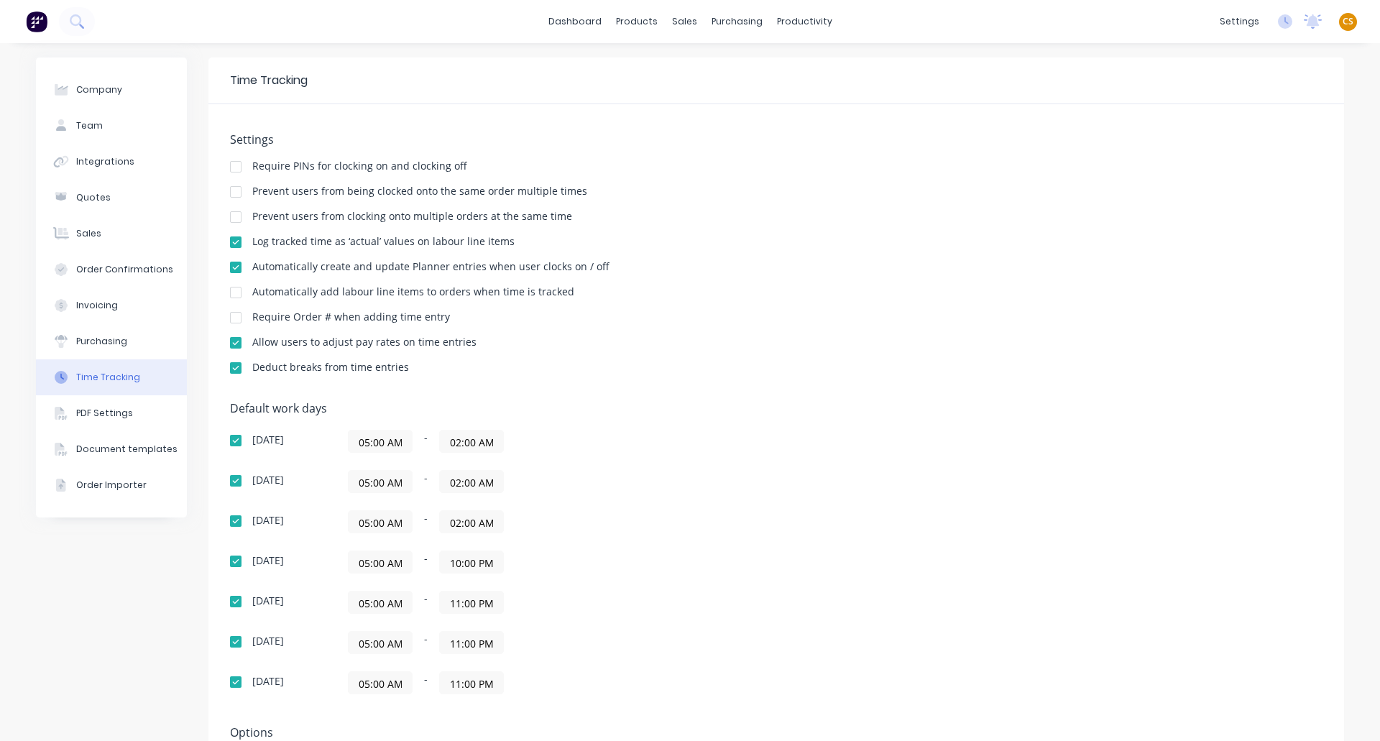
click at [464, 564] on input "10:00 PM" at bounding box center [471, 562] width 63 height 22
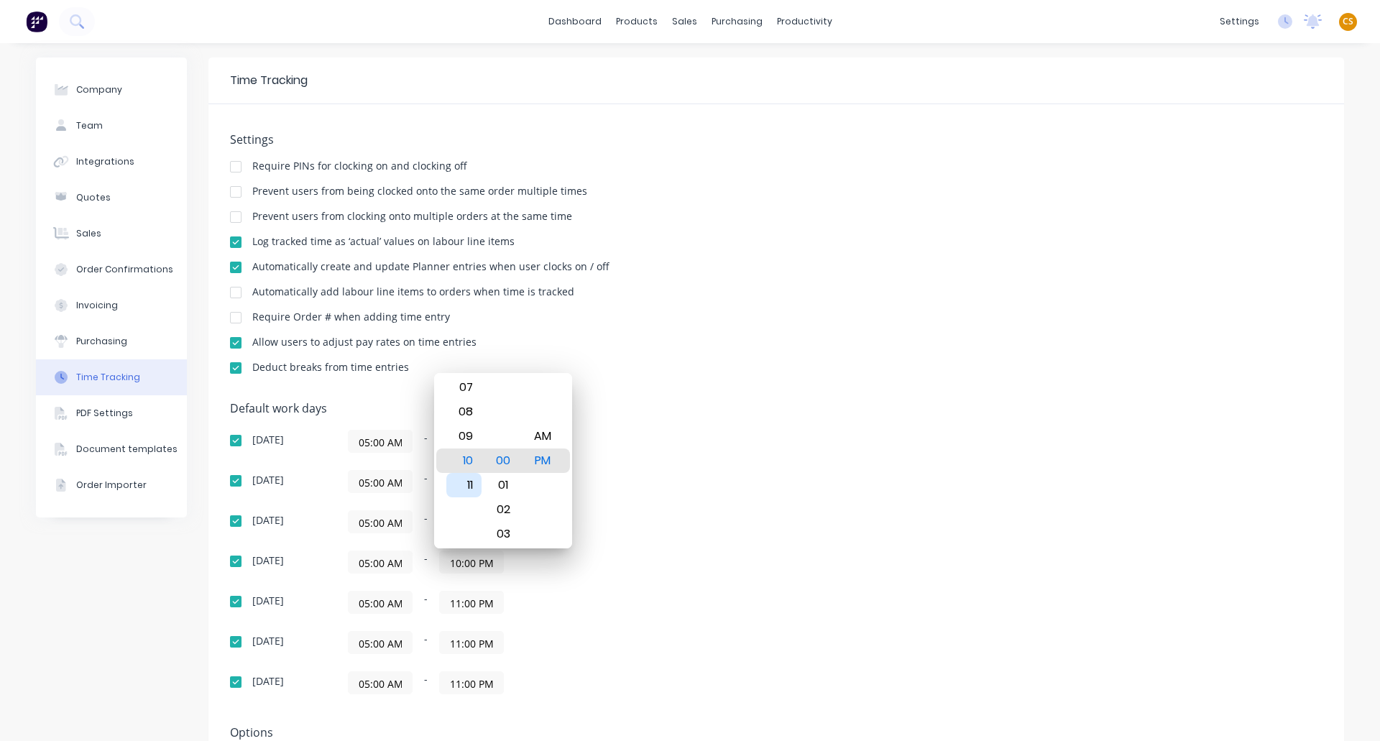
click at [466, 487] on div "11" at bounding box center [463, 485] width 35 height 24
type input "11:00 PM"
click at [675, 597] on div "05:00 AM - 11:00 PM" at bounding box center [527, 602] width 359 height 23
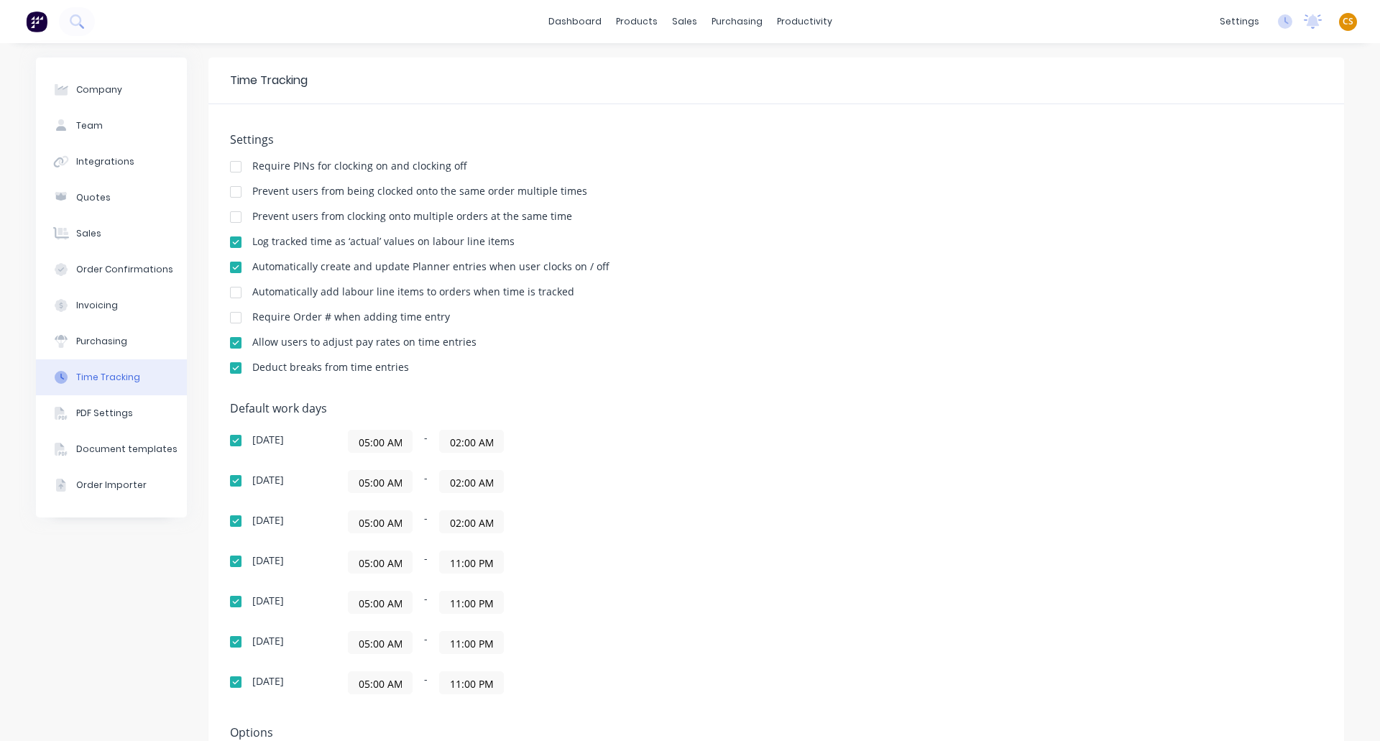
click at [466, 522] on input "02:00 AM" at bounding box center [471, 522] width 63 height 22
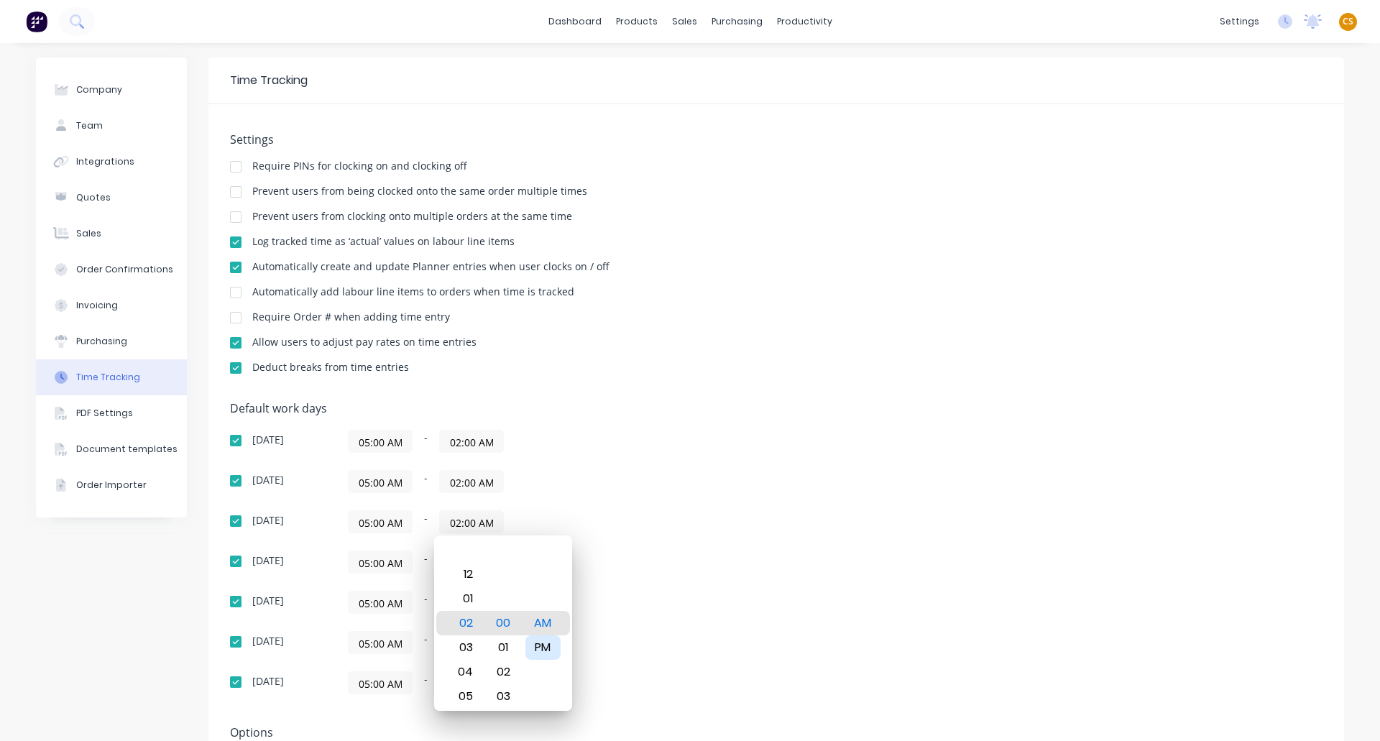
click at [553, 645] on div "PM" at bounding box center [542, 647] width 35 height 24
click at [463, 706] on div "05" at bounding box center [463, 696] width 35 height 24
click at [463, 703] on div "08" at bounding box center [463, 696] width 35 height 24
click at [463, 703] on div "11" at bounding box center [463, 696] width 35 height 24
type input "11:00 PM"
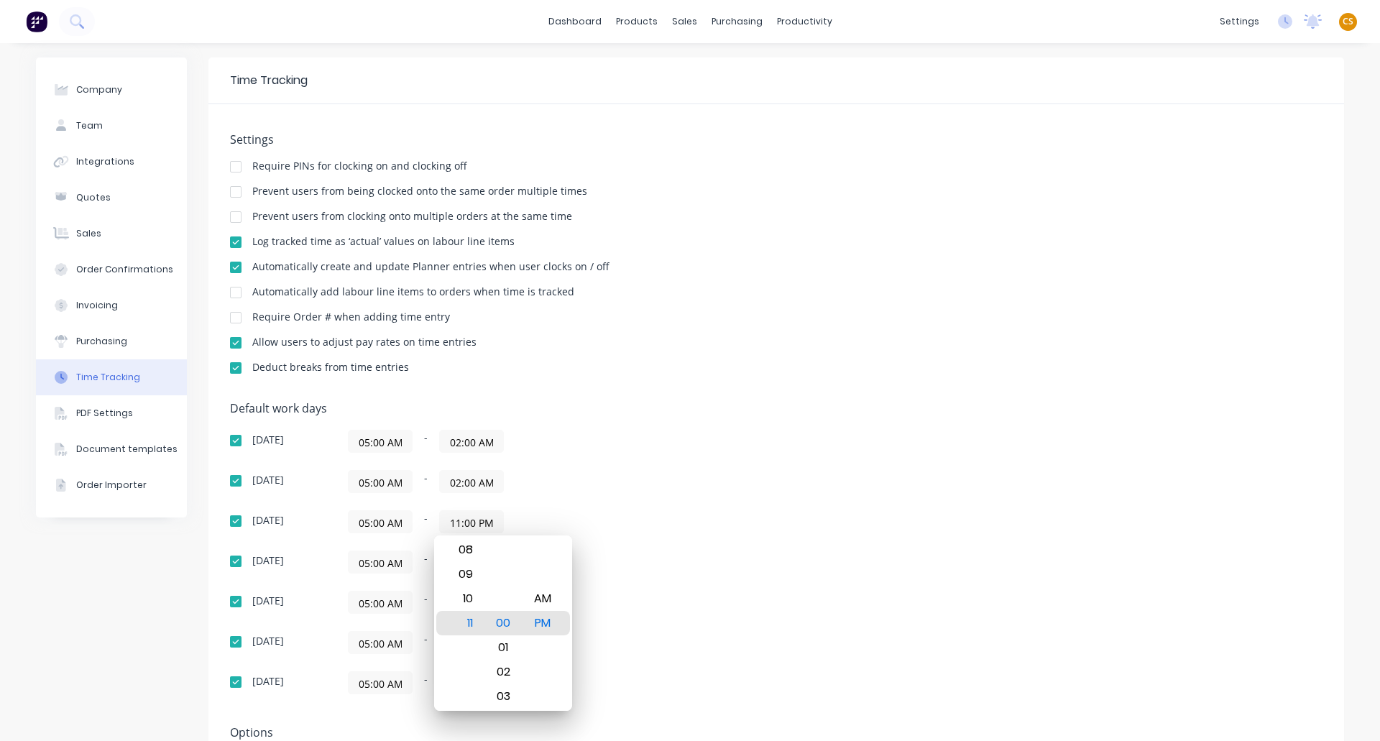
click at [742, 584] on div "Default work days Sunday 05:00 AM - 02:00 AM Monday 05:00 AM - 02:00 AM Tuesday…" at bounding box center [776, 557] width 1093 height 310
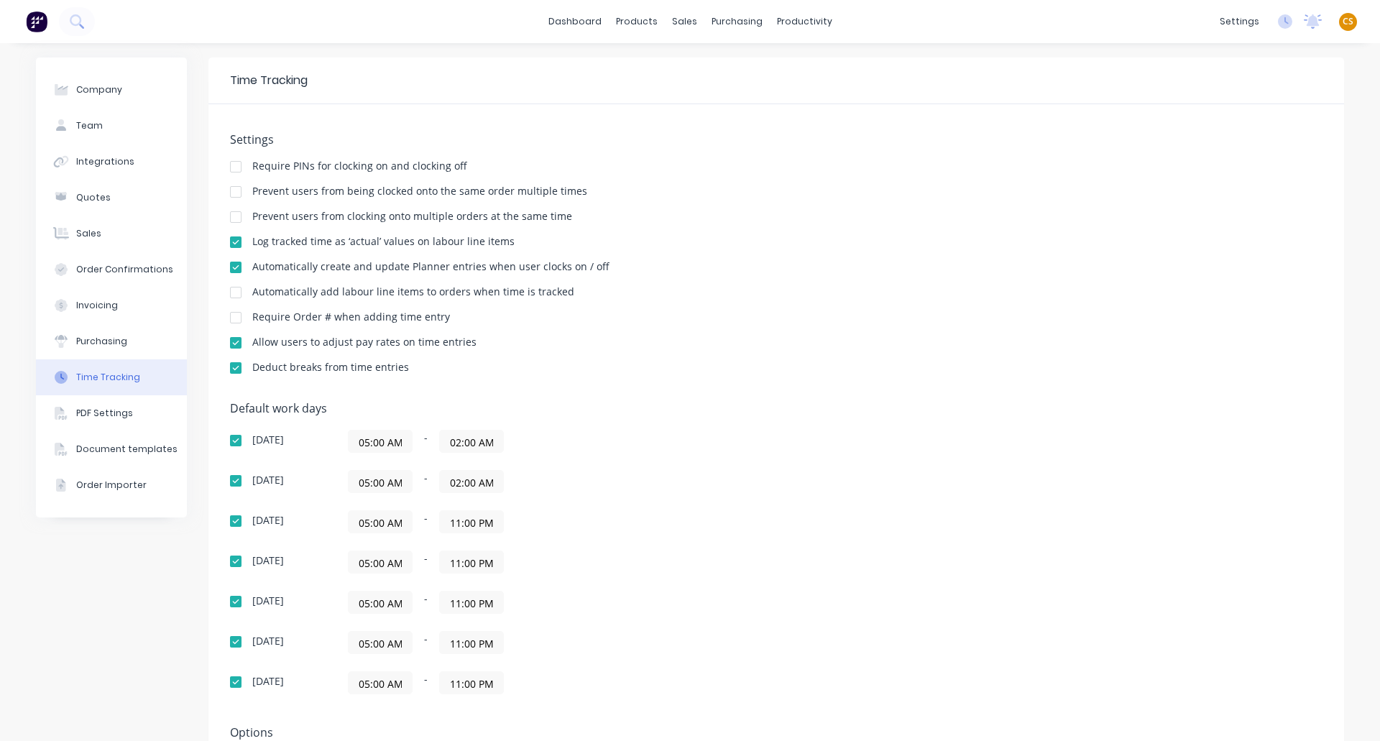
click at [460, 483] on input "02:00 AM" at bounding box center [471, 482] width 63 height 22
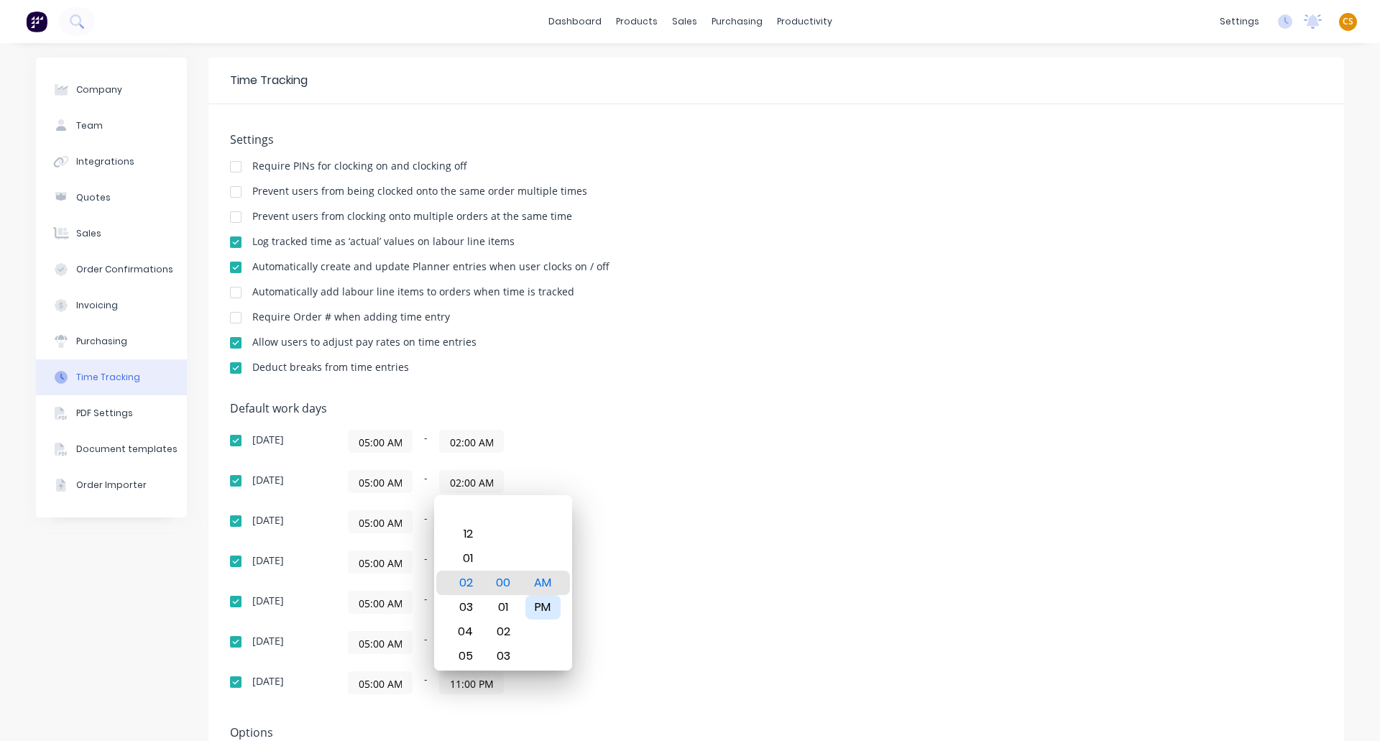
click at [547, 604] on div "PM" at bounding box center [542, 607] width 35 height 24
click at [454, 659] on div "05" at bounding box center [463, 656] width 35 height 24
click at [454, 659] on div "08" at bounding box center [463, 656] width 35 height 24
click at [455, 659] on div "11" at bounding box center [463, 656] width 35 height 24
type input "11:00 PM"
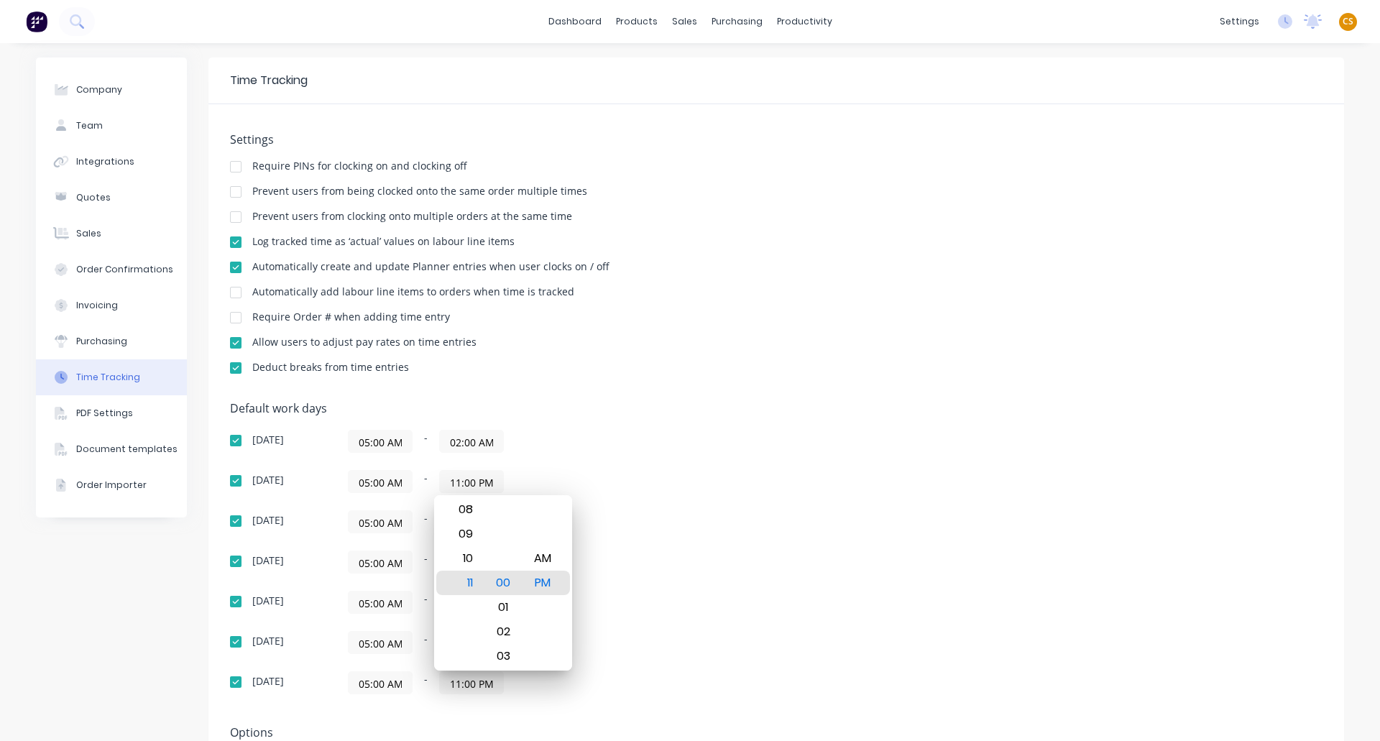
click at [722, 553] on div "Wednesday 05:00 AM - 11:00 PM" at bounding box center [481, 562] width 503 height 23
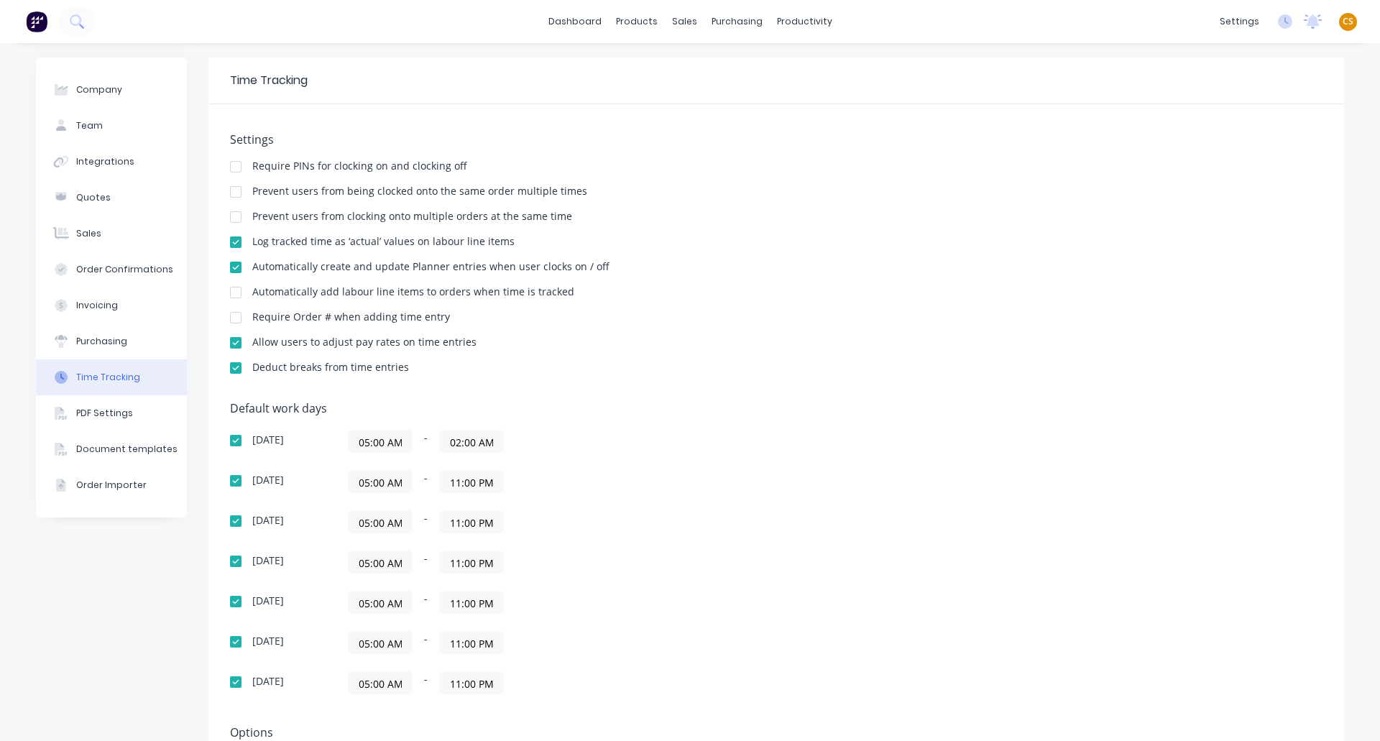
click at [463, 441] on input "02:00 AM" at bounding box center [471, 442] width 63 height 22
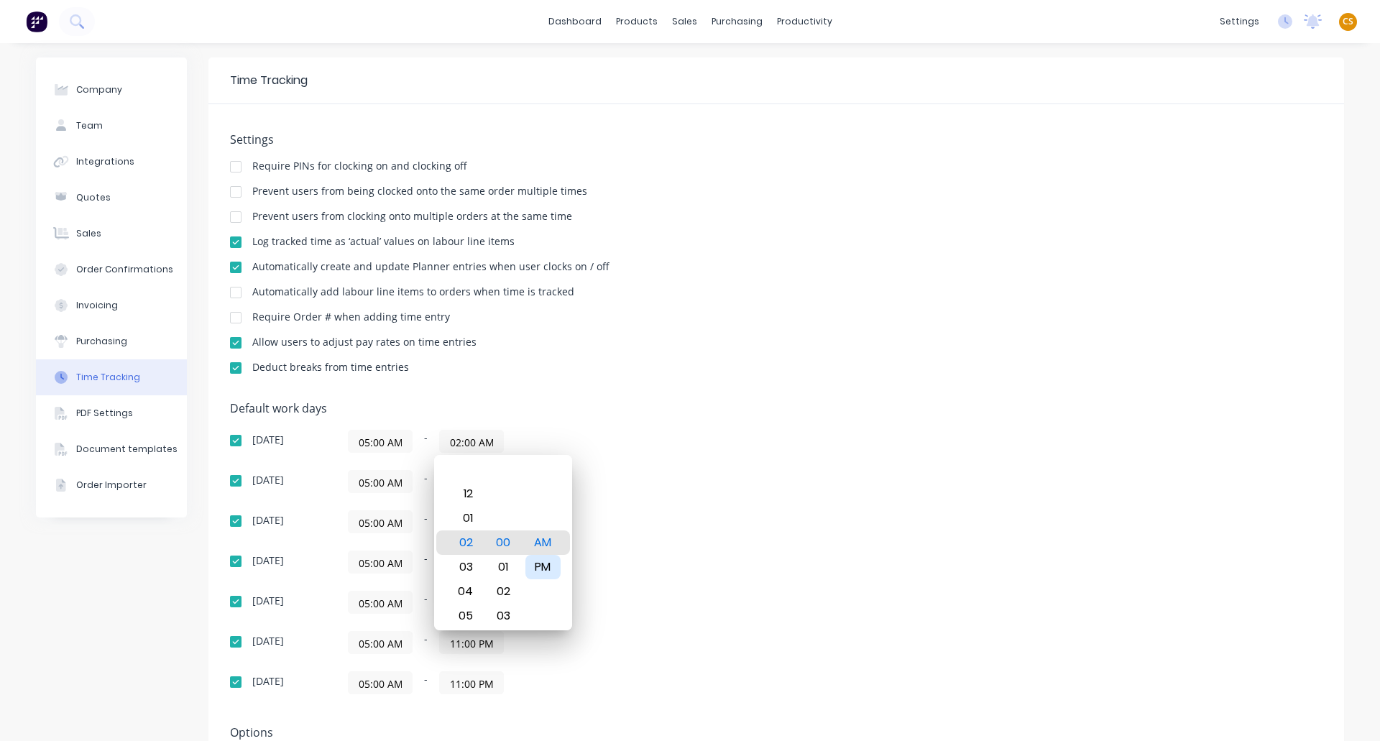
click at [549, 563] on div "PM" at bounding box center [542, 567] width 35 height 24
click at [463, 624] on div "05" at bounding box center [463, 616] width 35 height 24
click at [463, 624] on div "08" at bounding box center [463, 616] width 35 height 24
click at [463, 620] on div "11" at bounding box center [463, 616] width 35 height 24
type input "11:00 PM"
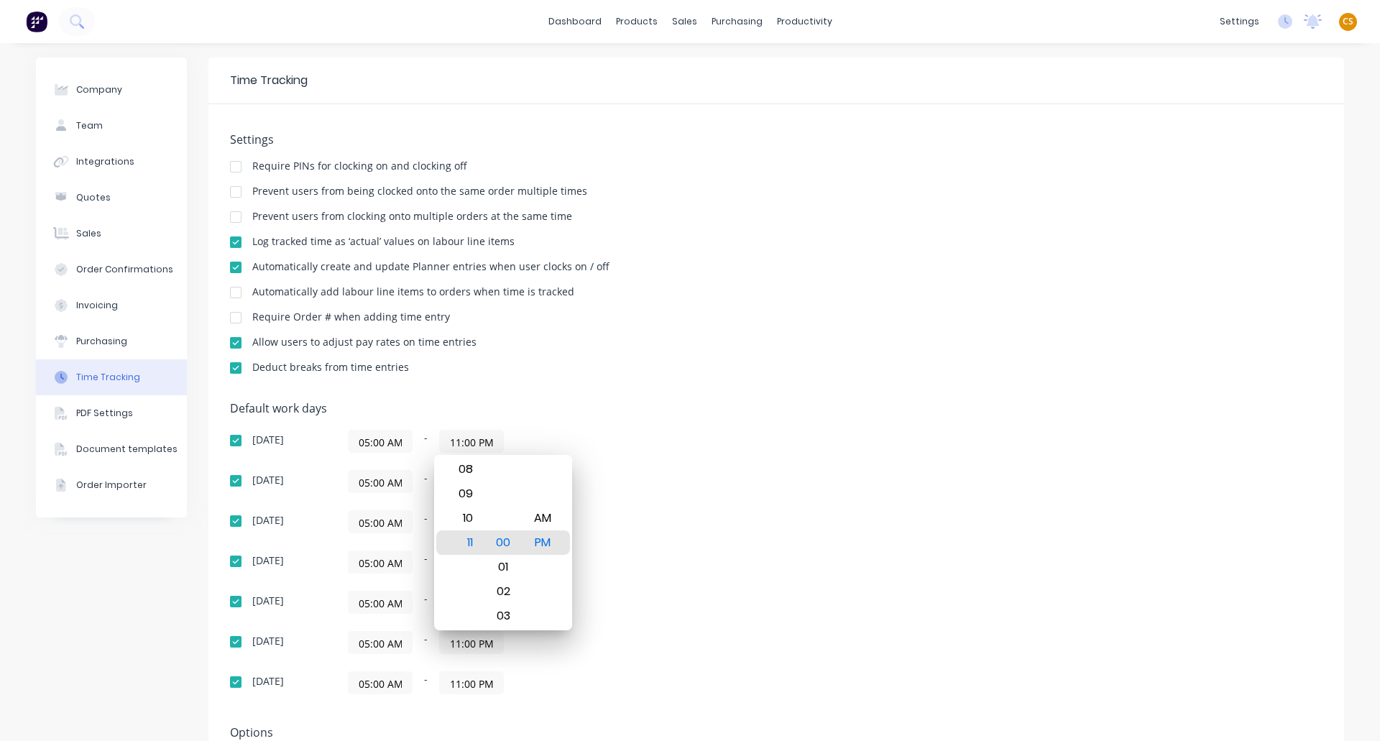
click at [842, 543] on div "Default work days Sunday 05:00 AM - 11:00 PM Monday 05:00 AM - 11:00 PM Tuesday…" at bounding box center [776, 557] width 1093 height 310
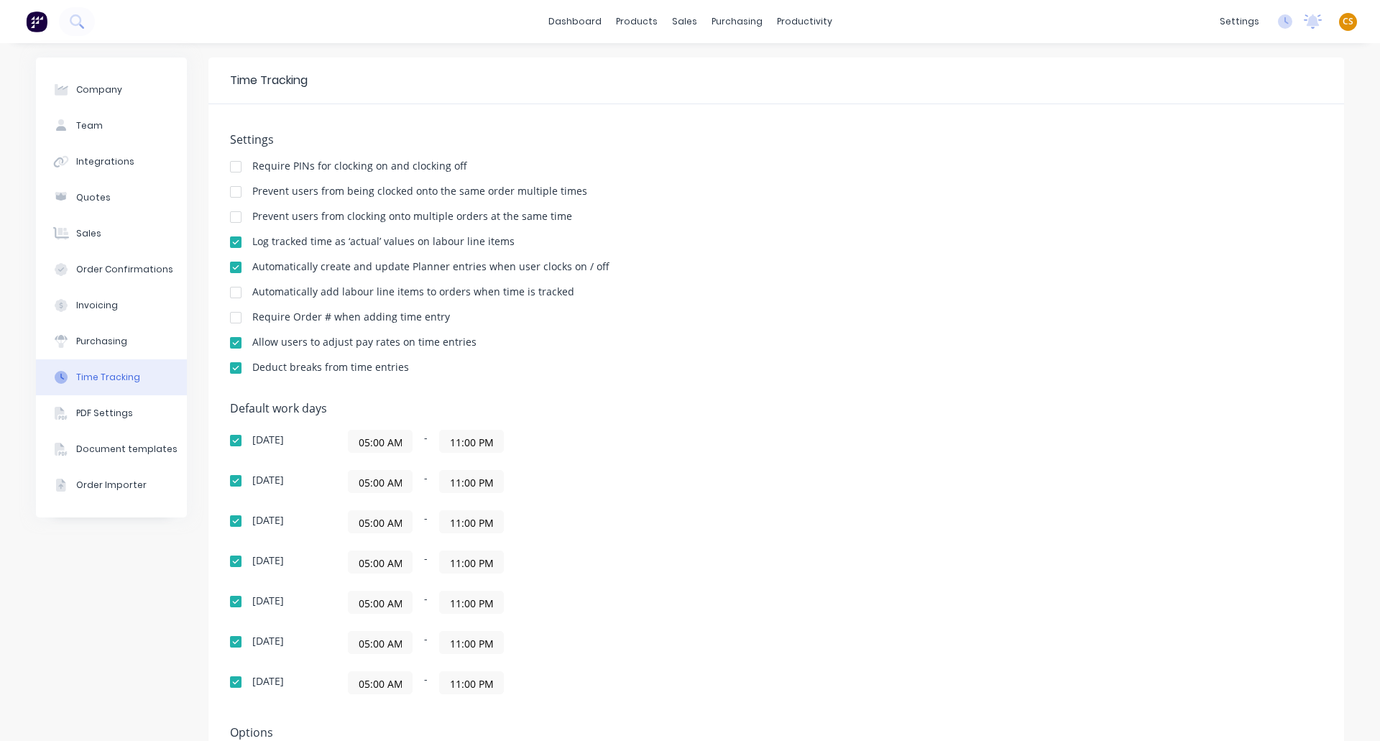
click at [263, 290] on div "Automatically add labour line items to orders when time is tracked" at bounding box center [413, 292] width 322 height 10
drag, startPoint x: 263, startPoint y: 290, endPoint x: 536, endPoint y: 298, distance: 273.3
click at [536, 298] on div "Automatically add labour line items to orders when time is tracked" at bounding box center [413, 294] width 322 height 14
click at [267, 316] on div "Require Order # when adding time entry" at bounding box center [351, 317] width 198 height 10
drag, startPoint x: 267, startPoint y: 316, endPoint x: 427, endPoint y: 315, distance: 160.3
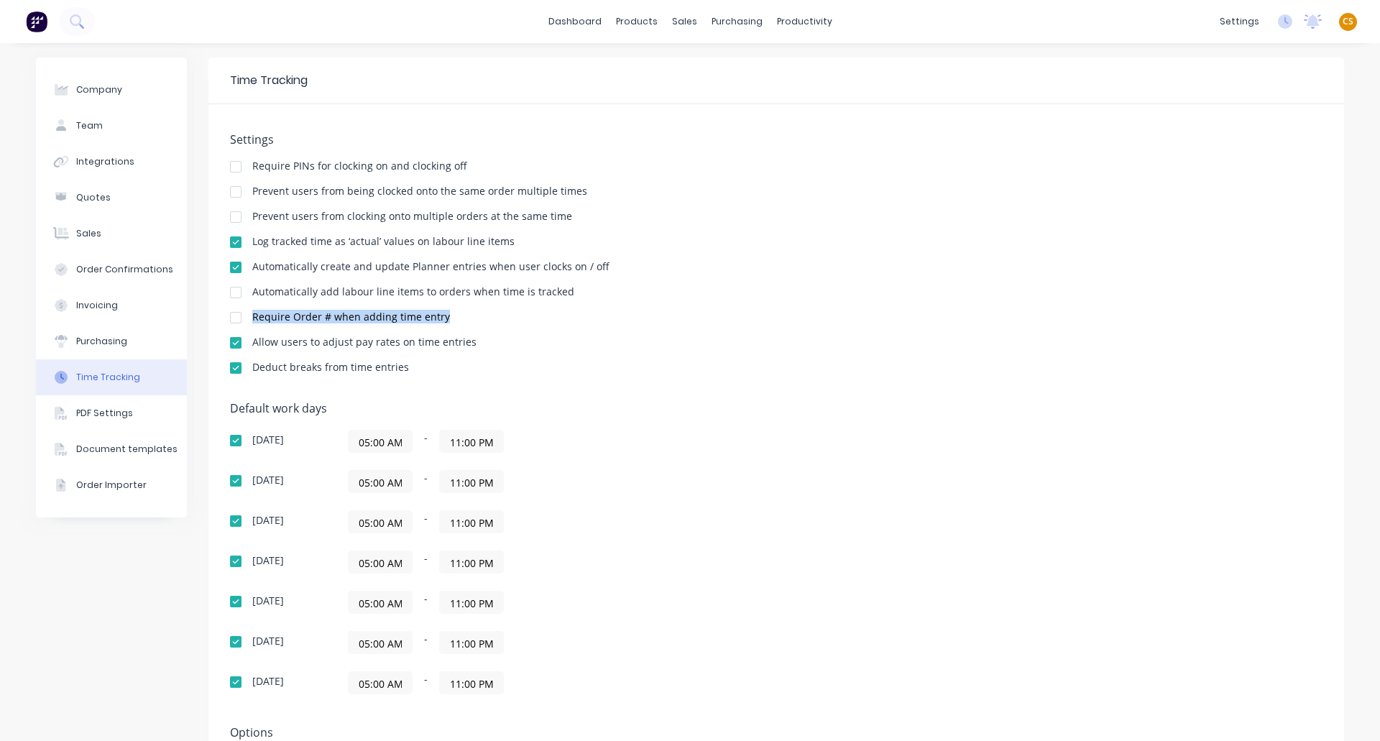
click at [427, 315] on div "Require Order # when adding time entry" at bounding box center [351, 317] width 198 height 10
copy div "Require Order # when adding time entry"
click at [252, 337] on div "Allow users to adjust pay rates on time entries" at bounding box center [364, 342] width 224 height 10
drag, startPoint x: 249, startPoint y: 336, endPoint x: 446, endPoint y: 346, distance: 197.9
click at [446, 346] on div "Allow users to adjust pay rates on time entries" at bounding box center [364, 342] width 224 height 10
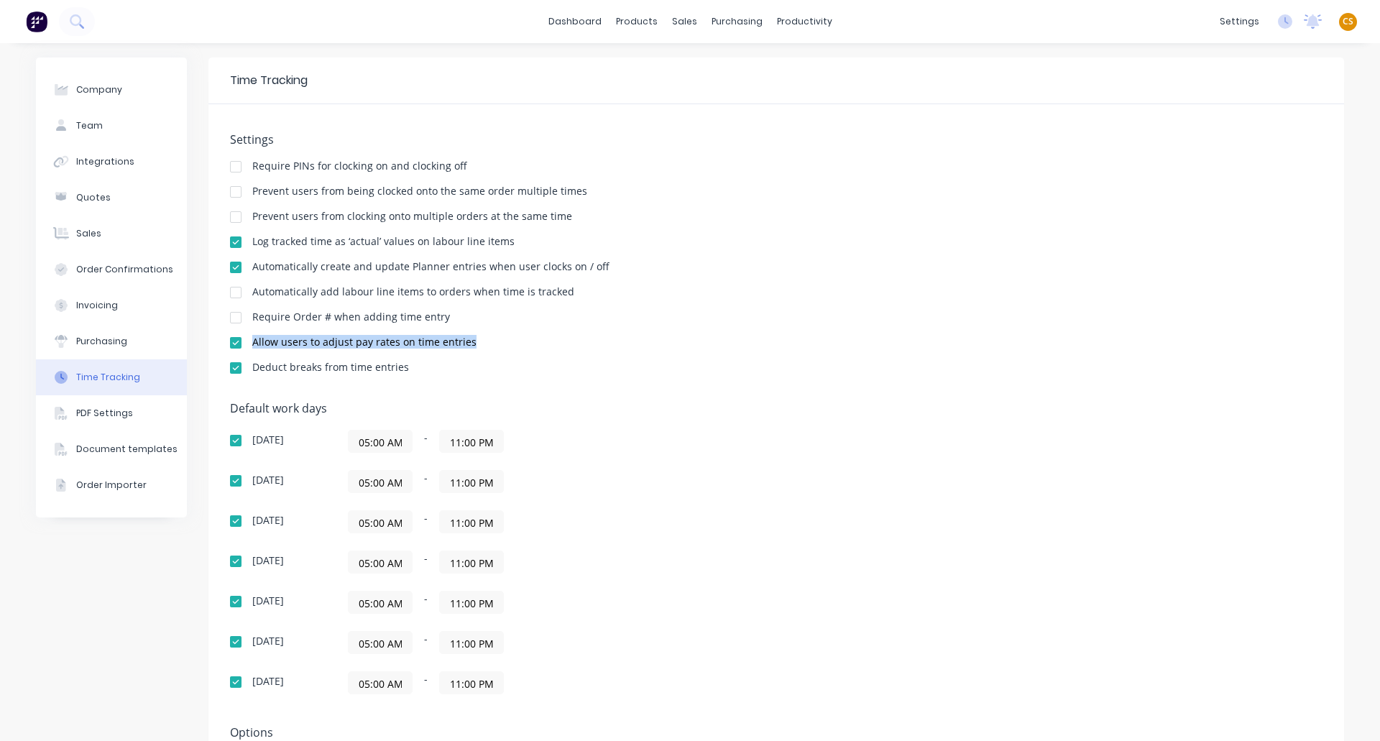
copy div "Allow users to adjust pay rates on time entries"
click at [269, 370] on div "Deduct breaks from time entries" at bounding box center [330, 367] width 157 height 10
drag, startPoint x: 269, startPoint y: 370, endPoint x: 381, endPoint y: 371, distance: 112.1
click at [381, 371] on div "Deduct breaks from time entries" at bounding box center [330, 367] width 157 height 10
copy div "Deduct breaks from time entries"
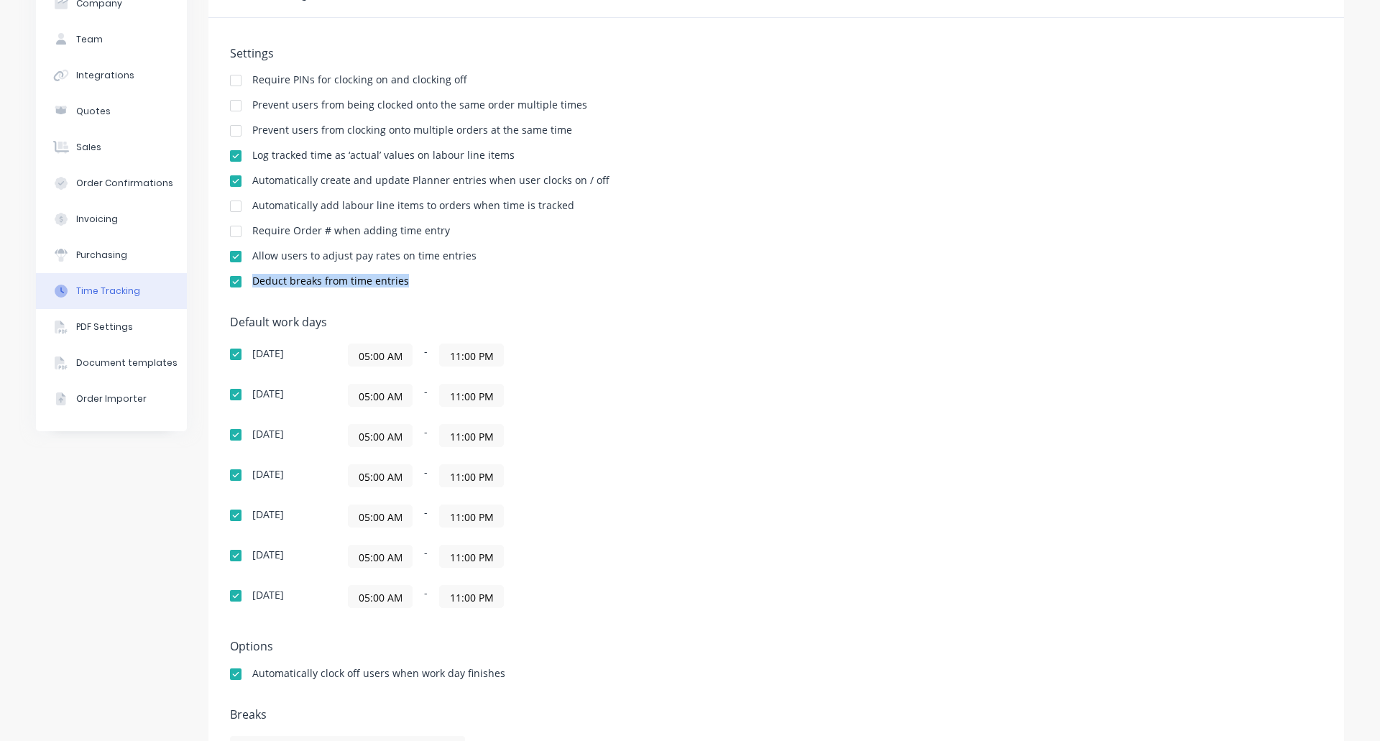
scroll to position [141, 0]
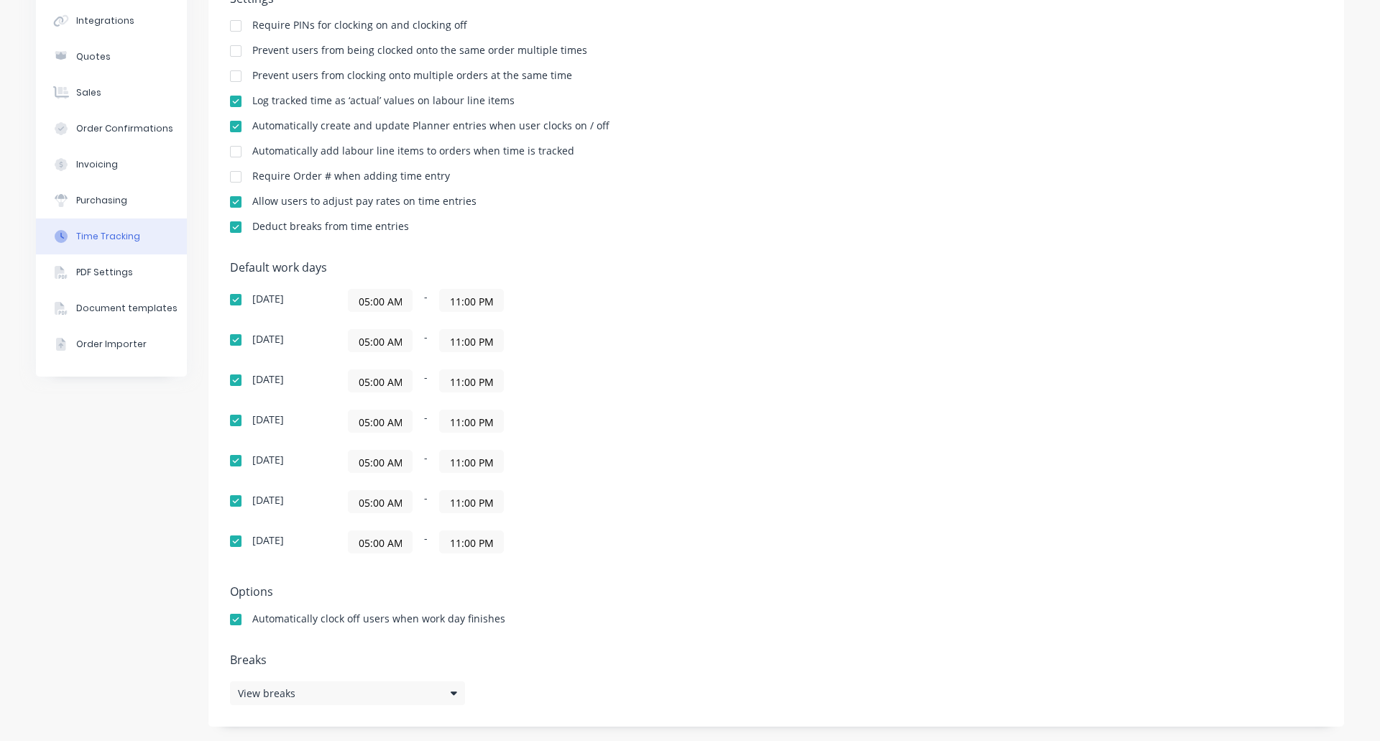
click at [261, 620] on div "Automatically clock off users when work day finishes" at bounding box center [378, 619] width 253 height 10
drag, startPoint x: 261, startPoint y: 620, endPoint x: 492, endPoint y: 612, distance: 231.6
click at [492, 614] on div "Automatically clock off users when work day finishes" at bounding box center [378, 619] width 253 height 10
copy div "Automatically clock off users when work day finishes"
click at [441, 691] on div "View breaks" at bounding box center [347, 693] width 235 height 24
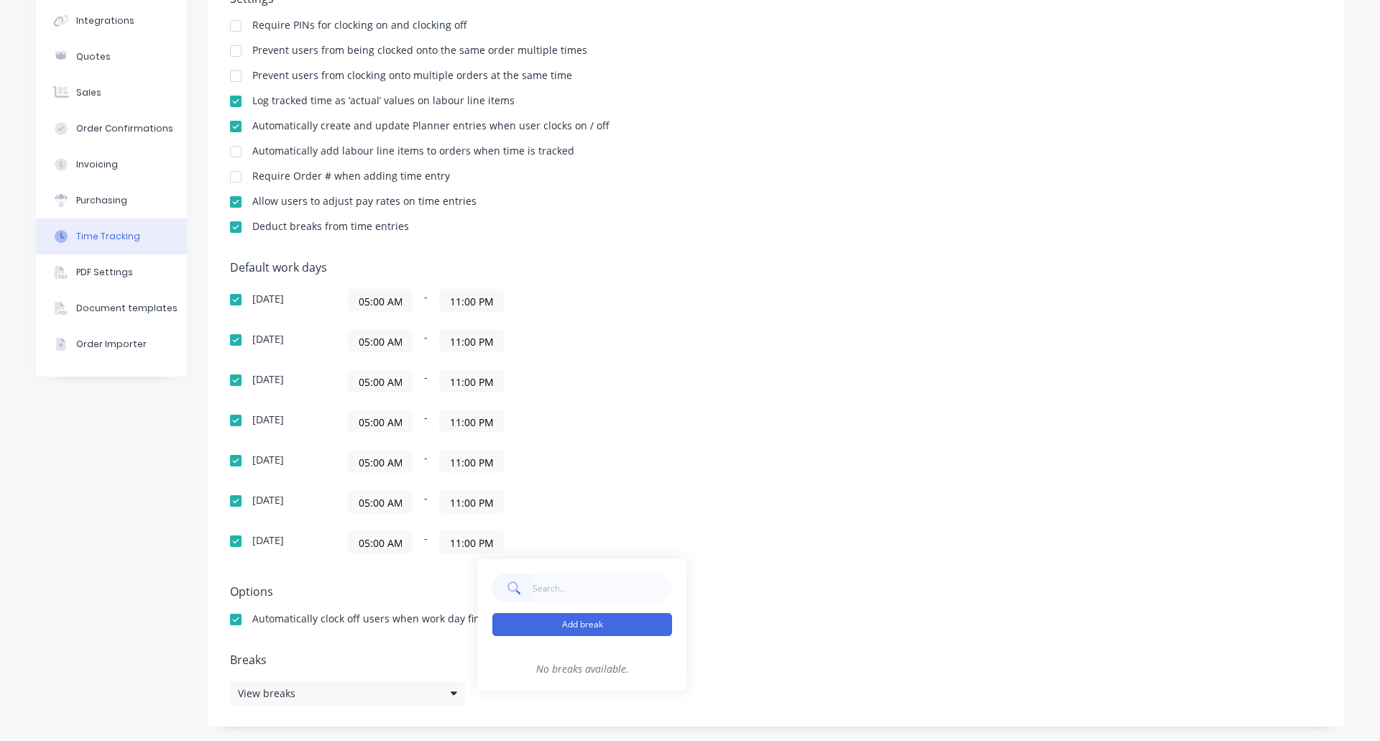
click at [569, 625] on button "Add break" at bounding box center [582, 624] width 180 height 23
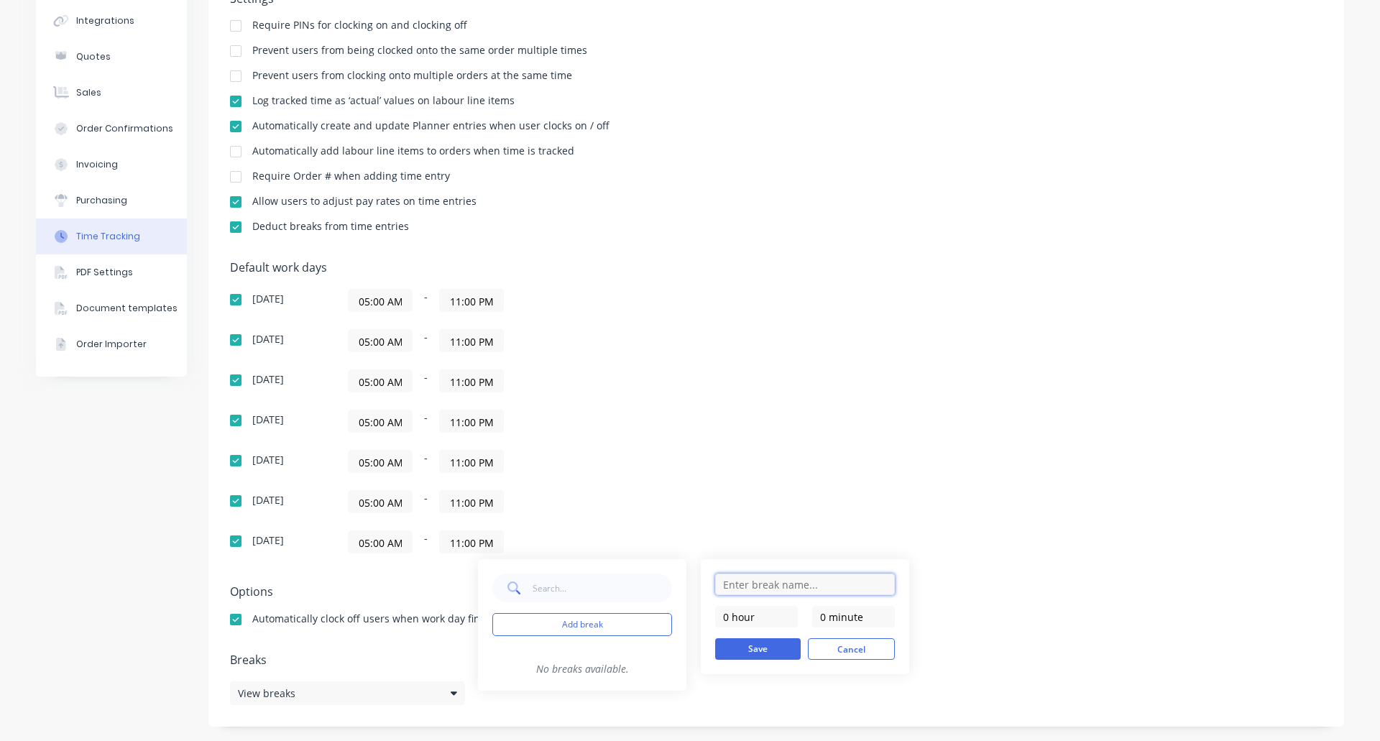
click at [743, 586] on input "text" at bounding box center [805, 585] width 180 height 22
type input "Morning break"
click at [1049, 535] on div "Default work days Sunday 05:00 AM - 11:00 PM Monday 05:00 AM - 11:00 PM Tuesday…" at bounding box center [776, 416] width 1093 height 310
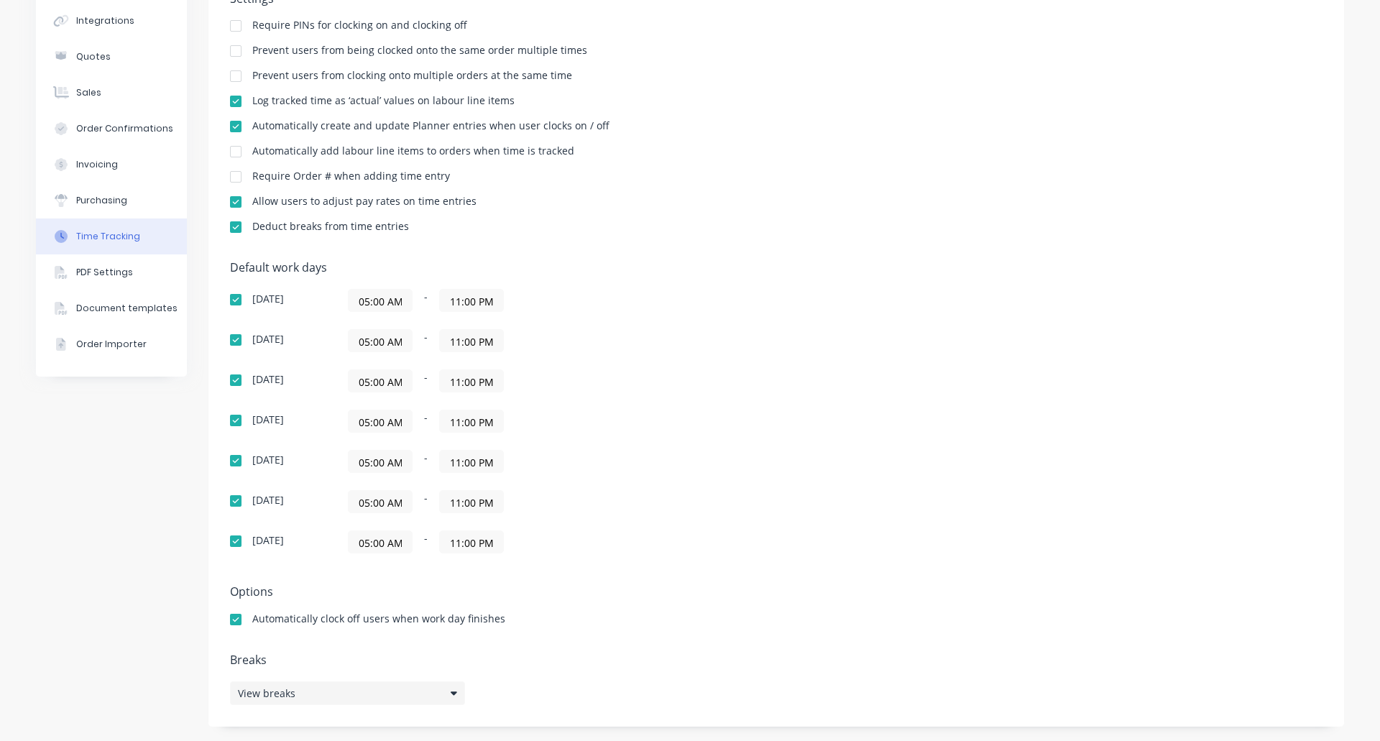
click at [355, 688] on div "View breaks" at bounding box center [347, 693] width 235 height 24
click at [569, 628] on button "Add break" at bounding box center [582, 624] width 180 height 23
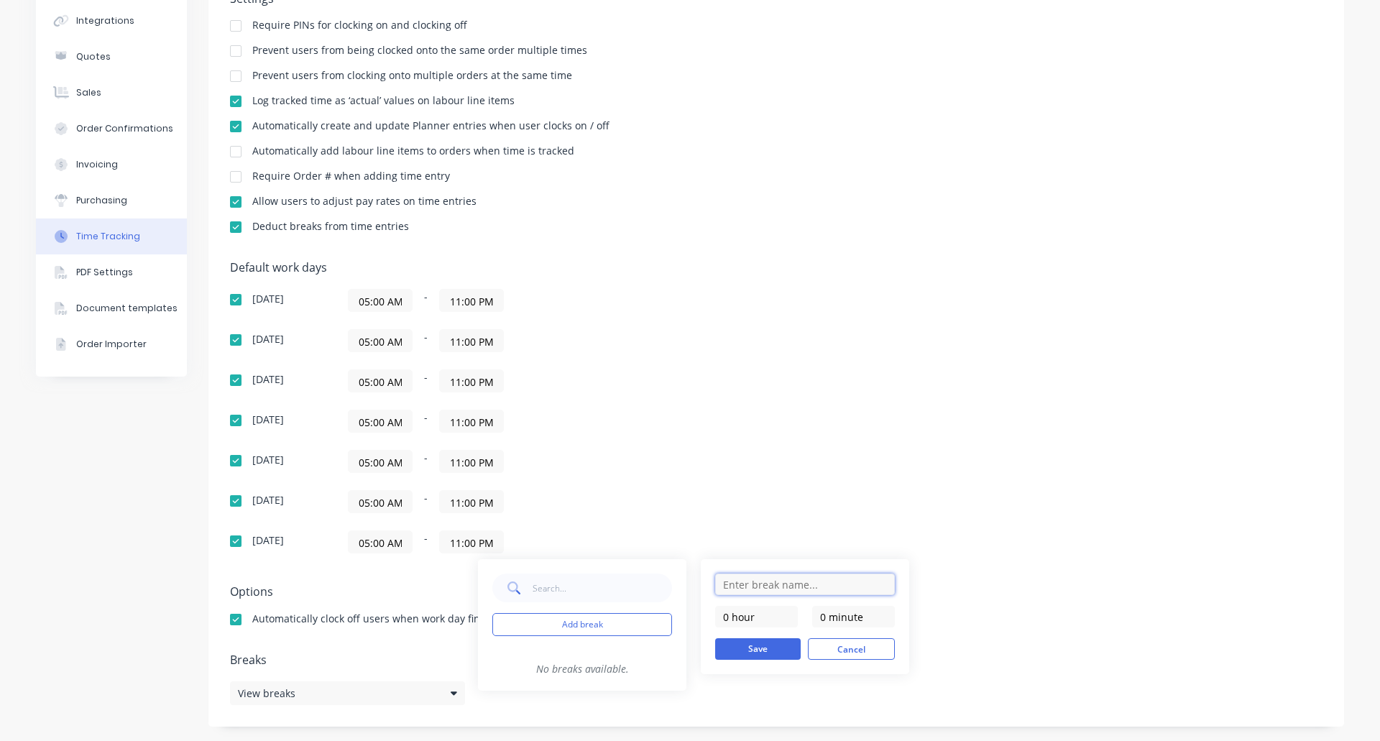
click at [743, 587] on input "text" at bounding box center [805, 585] width 180 height 22
type input "Morning break"
click at [748, 653] on button "Save" at bounding box center [758, 649] width 86 height 22
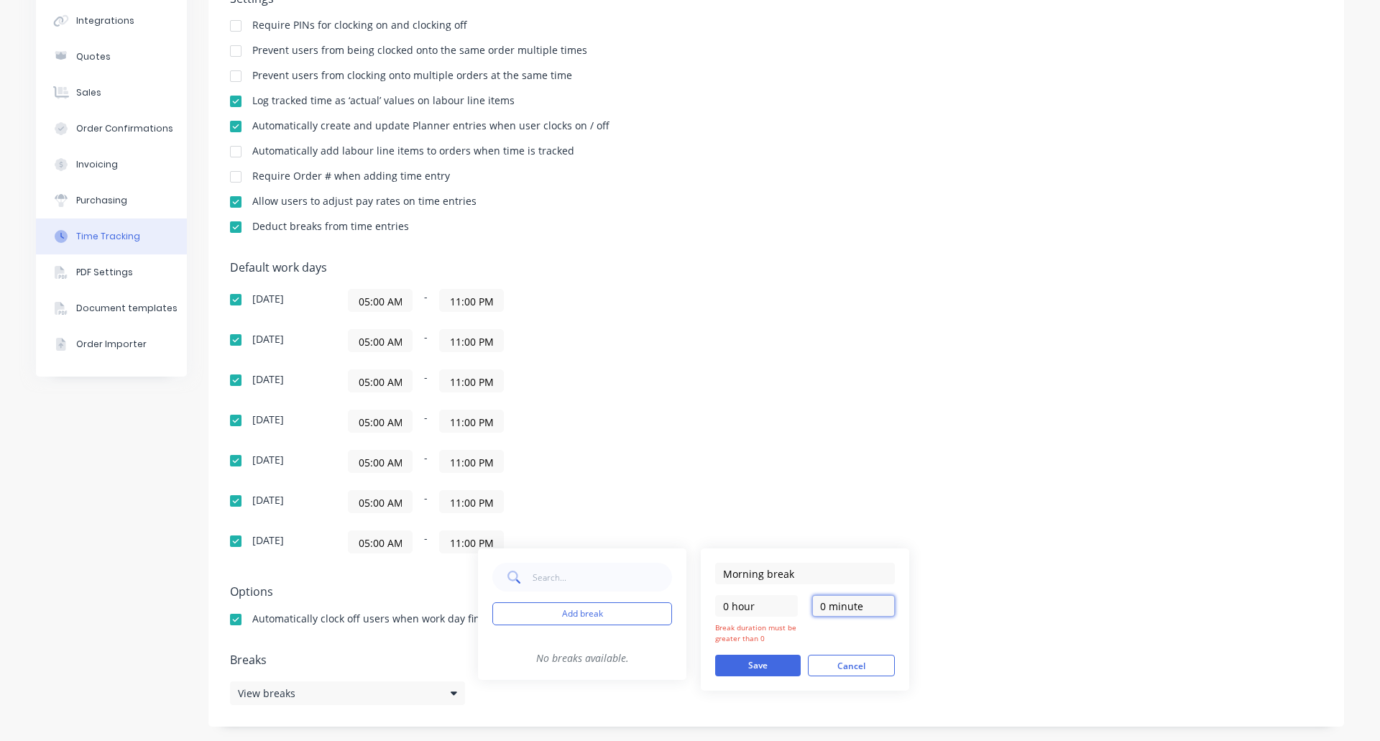
drag, startPoint x: 824, startPoint y: 605, endPoint x: 810, endPoint y: 603, distance: 13.8
click at [810, 603] on div "0 hour Break duration must be greater than 0 0 minute" at bounding box center [805, 619] width 180 height 49
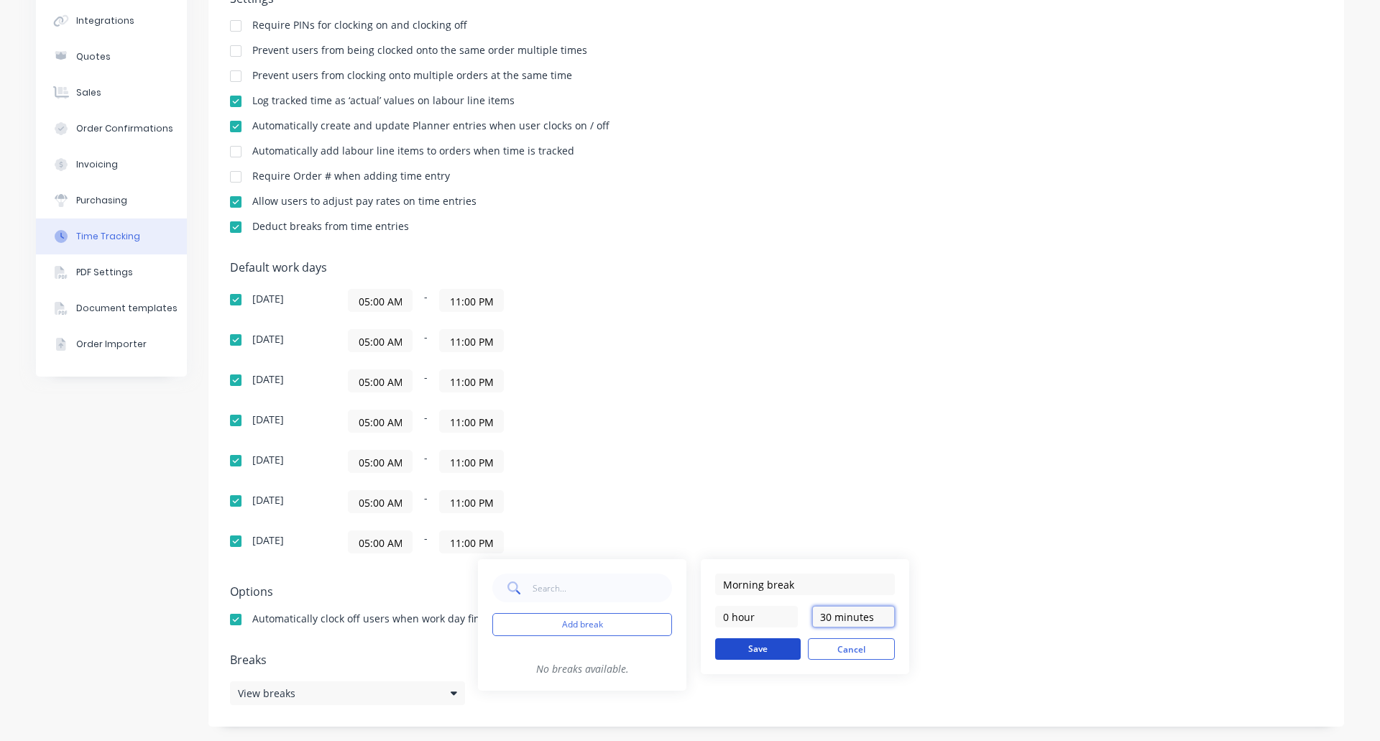
type input "30 minutes"
click at [765, 648] on button "Save" at bounding box center [758, 649] width 86 height 22
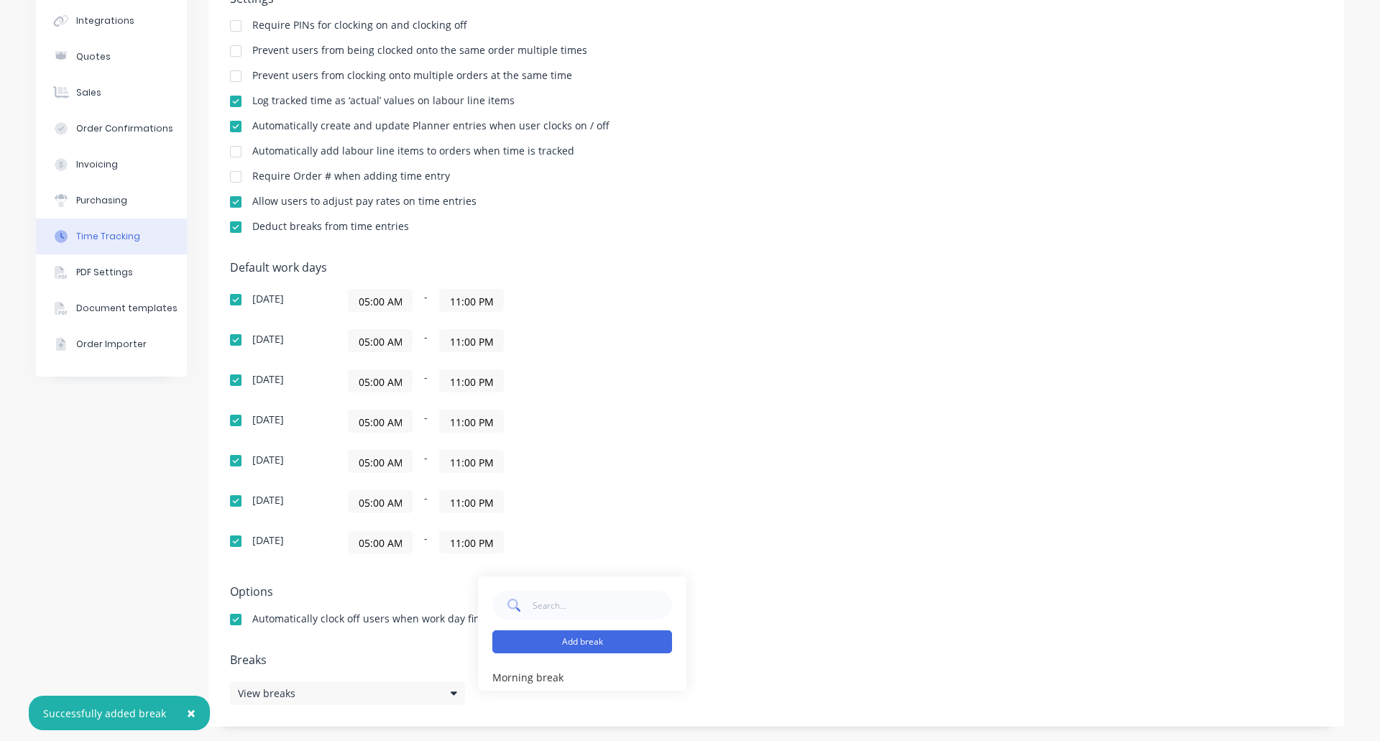
click at [552, 640] on button "Add break" at bounding box center [582, 641] width 180 height 23
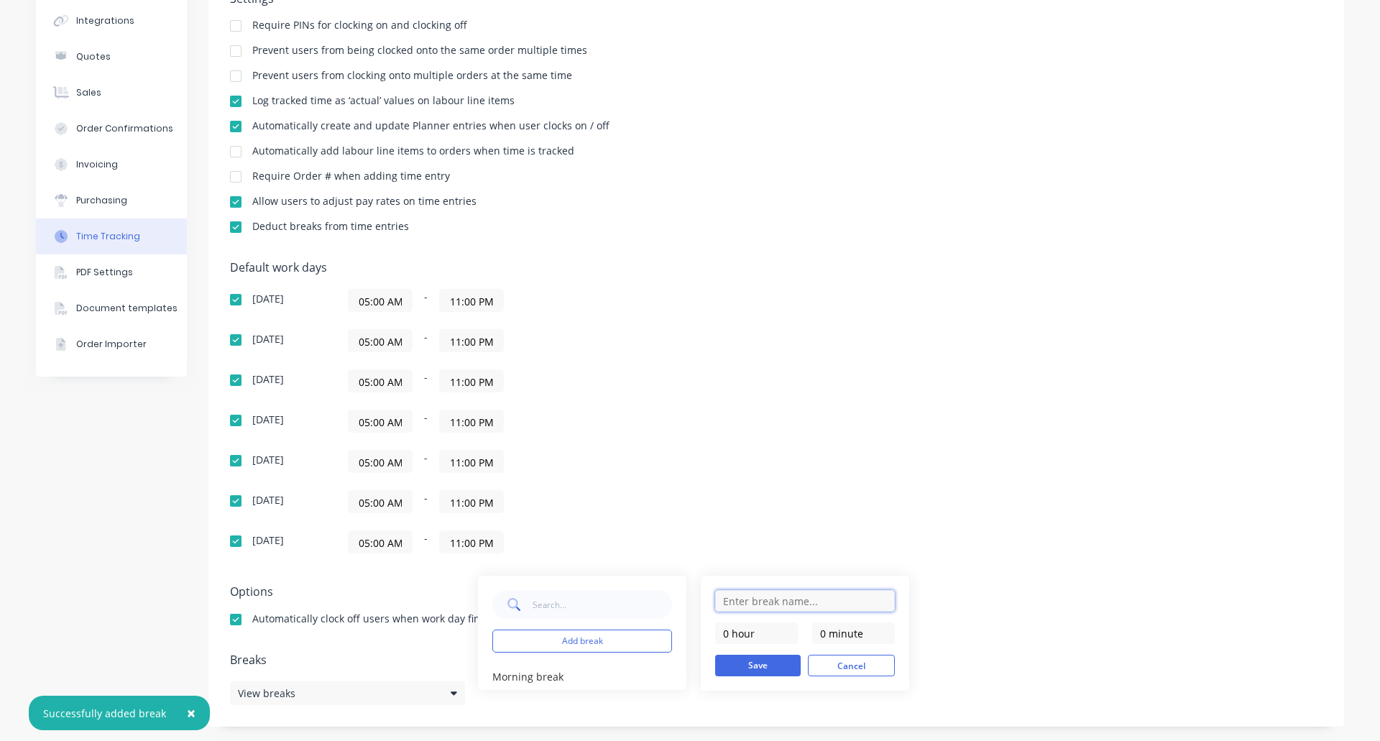
click at [732, 601] on input "text" at bounding box center [805, 601] width 180 height 22
type input "Lunch"
click at [710, 647] on div "Lunch 0 hour 0 minute Save Cancel" at bounding box center [805, 633] width 208 height 115
drag, startPoint x: 873, startPoint y: 637, endPoint x: 776, endPoint y: 630, distance: 97.2
click at [776, 630] on div "0 hour 0 minute" at bounding box center [805, 633] width 180 height 22
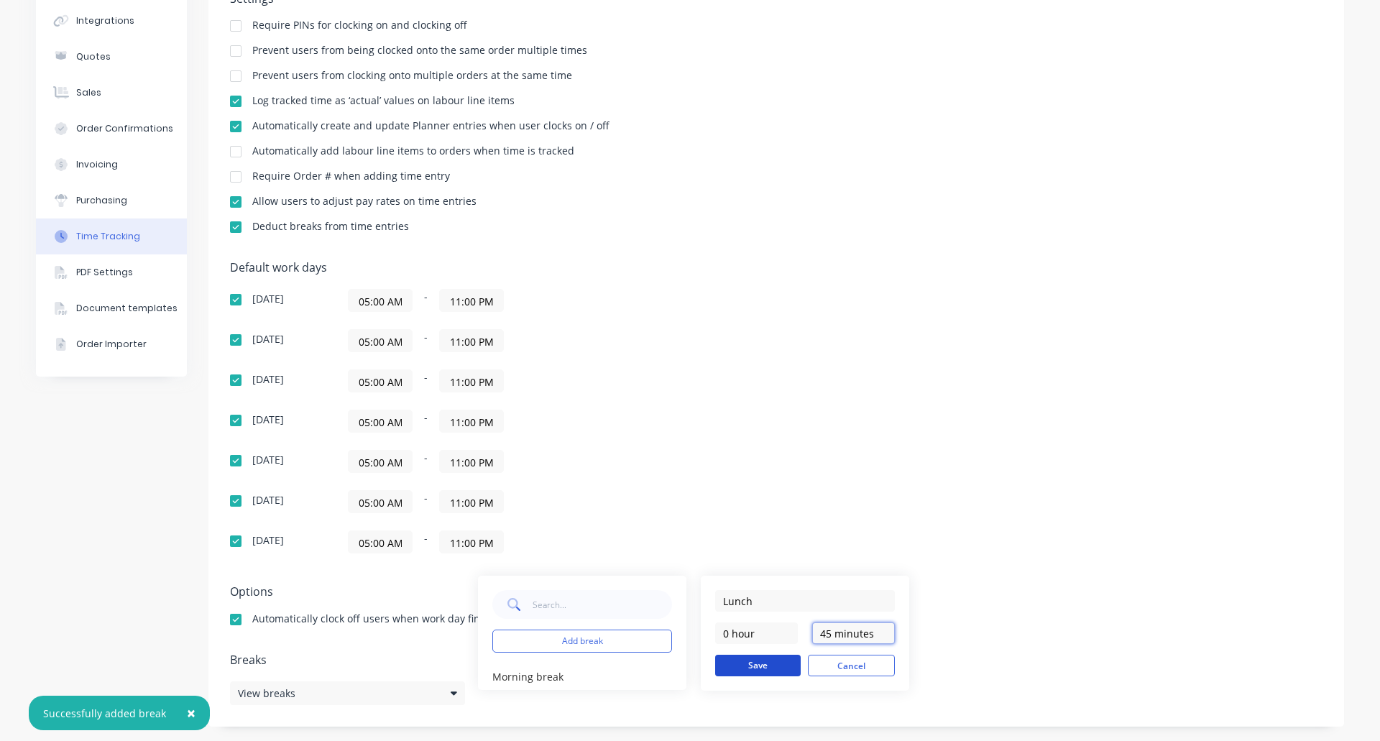
type input "45 minutes"
click at [760, 667] on button "Save" at bounding box center [758, 666] width 86 height 22
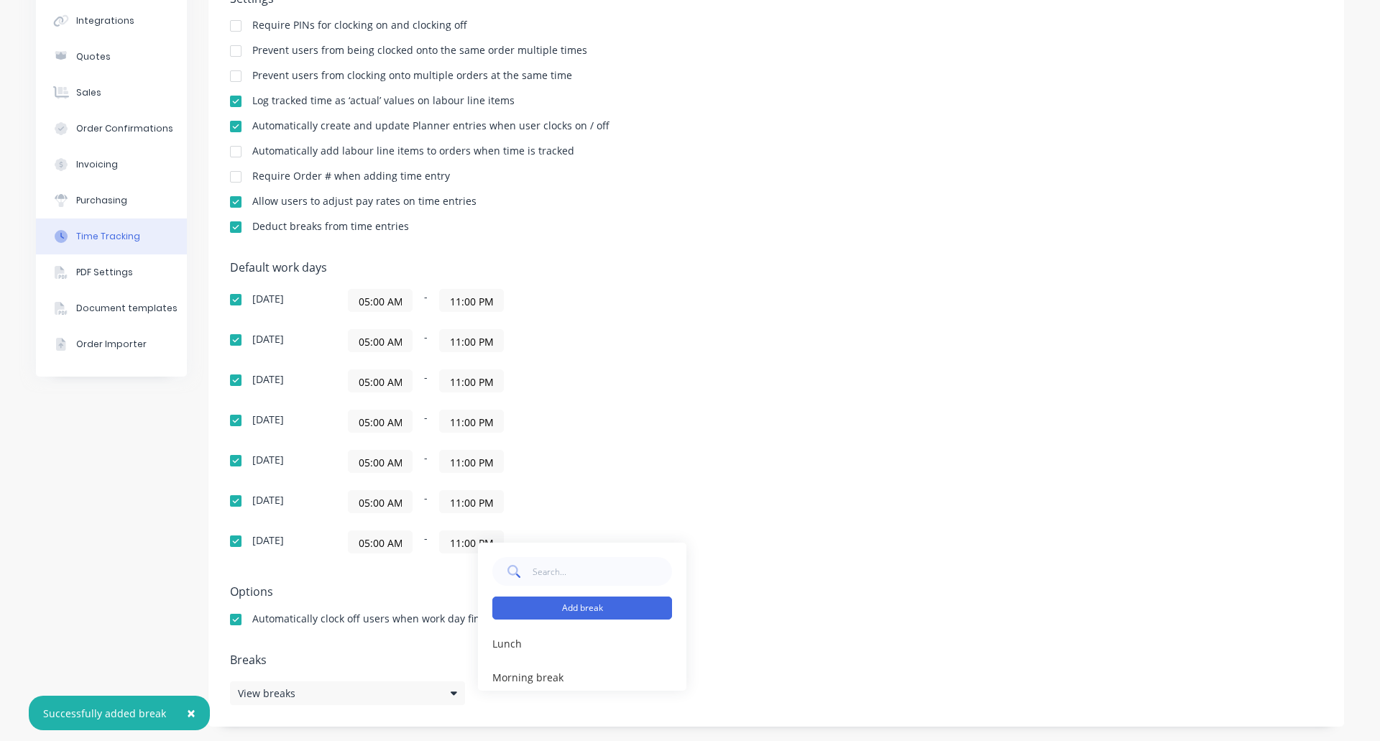
click at [572, 608] on button "Add break" at bounding box center [582, 608] width 180 height 23
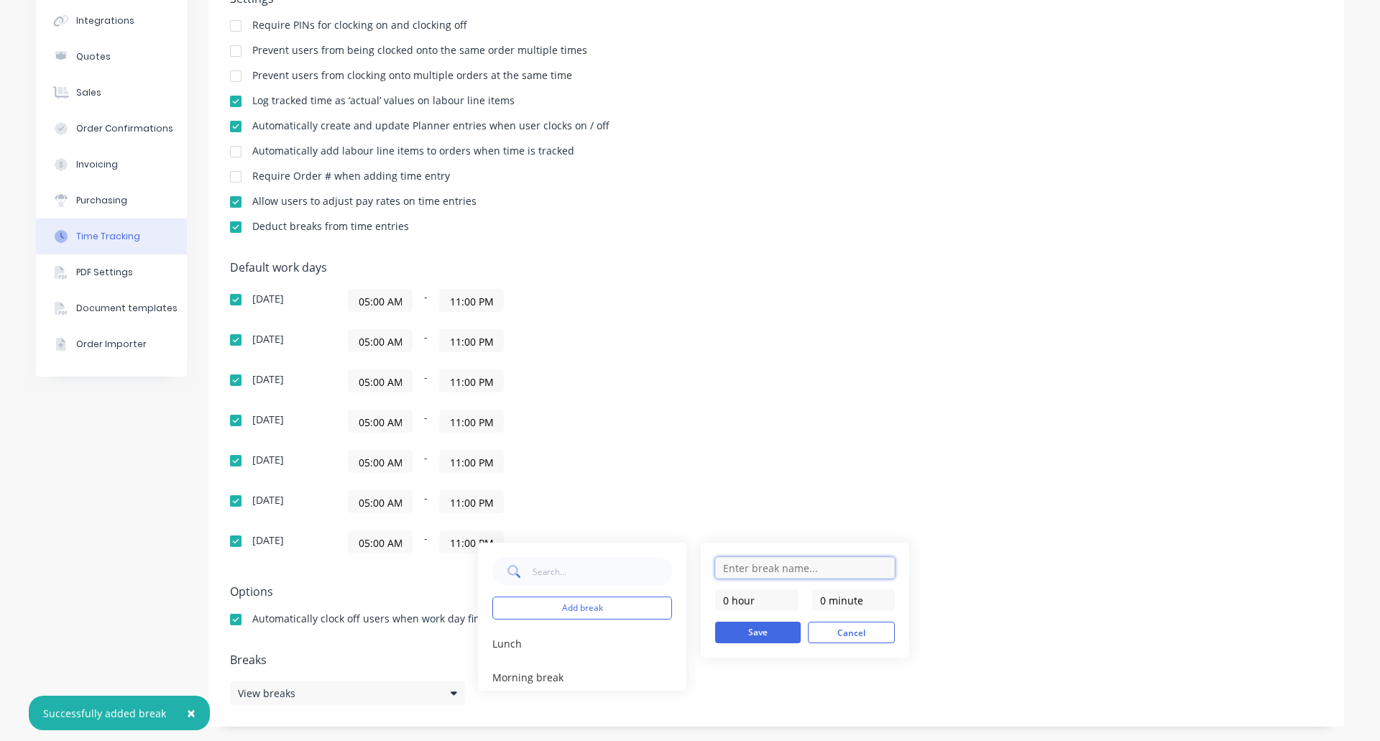
click at [730, 570] on input "text" at bounding box center [805, 568] width 180 height 22
type input "Afternoon"
click at [709, 602] on div "Afternoon 0 hour 0 minute Save Cancel" at bounding box center [805, 600] width 208 height 115
click at [869, 600] on input "0 minute" at bounding box center [853, 600] width 83 height 22
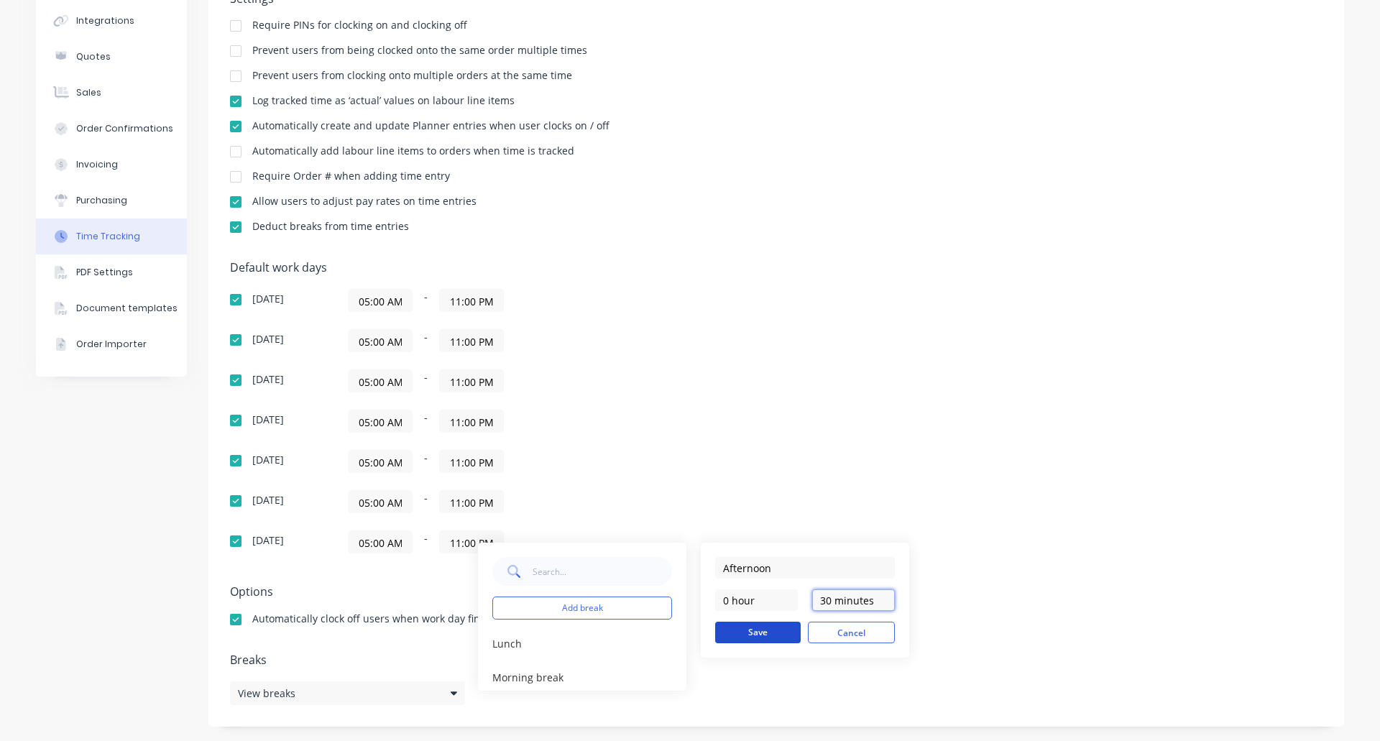
type input "30 minutes"
click at [750, 636] on button "Save" at bounding box center [758, 633] width 86 height 22
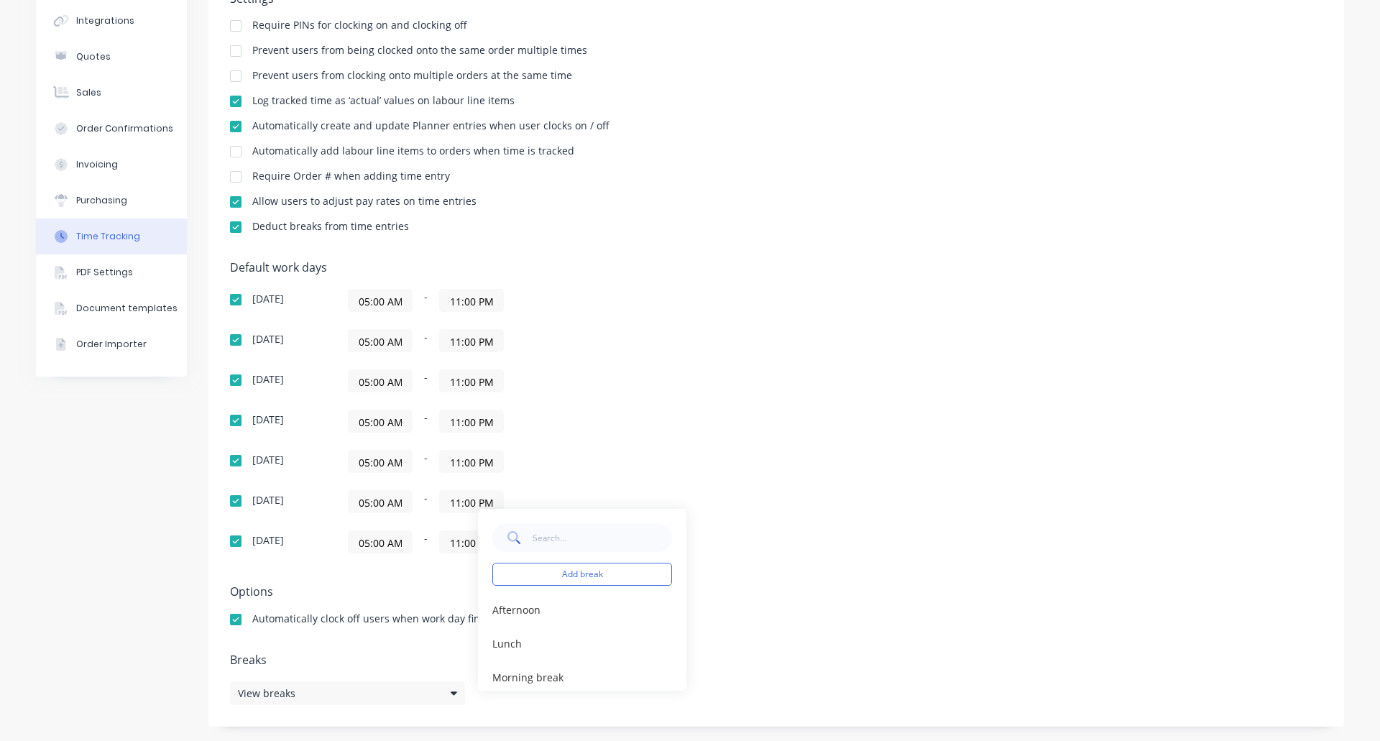
click at [852, 526] on div "Add break Afternoon edit Lunch edit Morning break edit" at bounding box center [686, 600] width 417 height 182
click at [832, 438] on div "Default work days Sunday 05:00 AM - 11:00 PM Monday 05:00 AM - 11:00 PM Tuesday…" at bounding box center [776, 416] width 1093 height 310
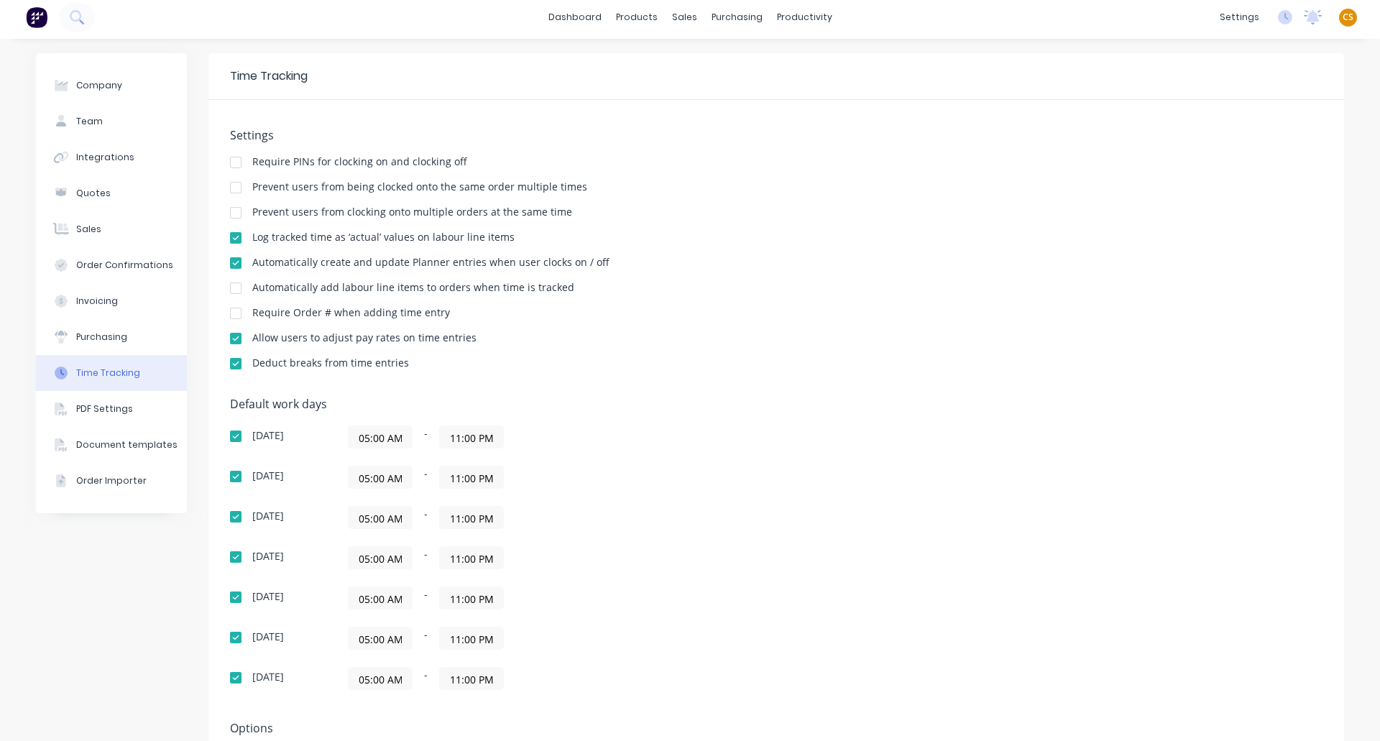
scroll to position [0, 0]
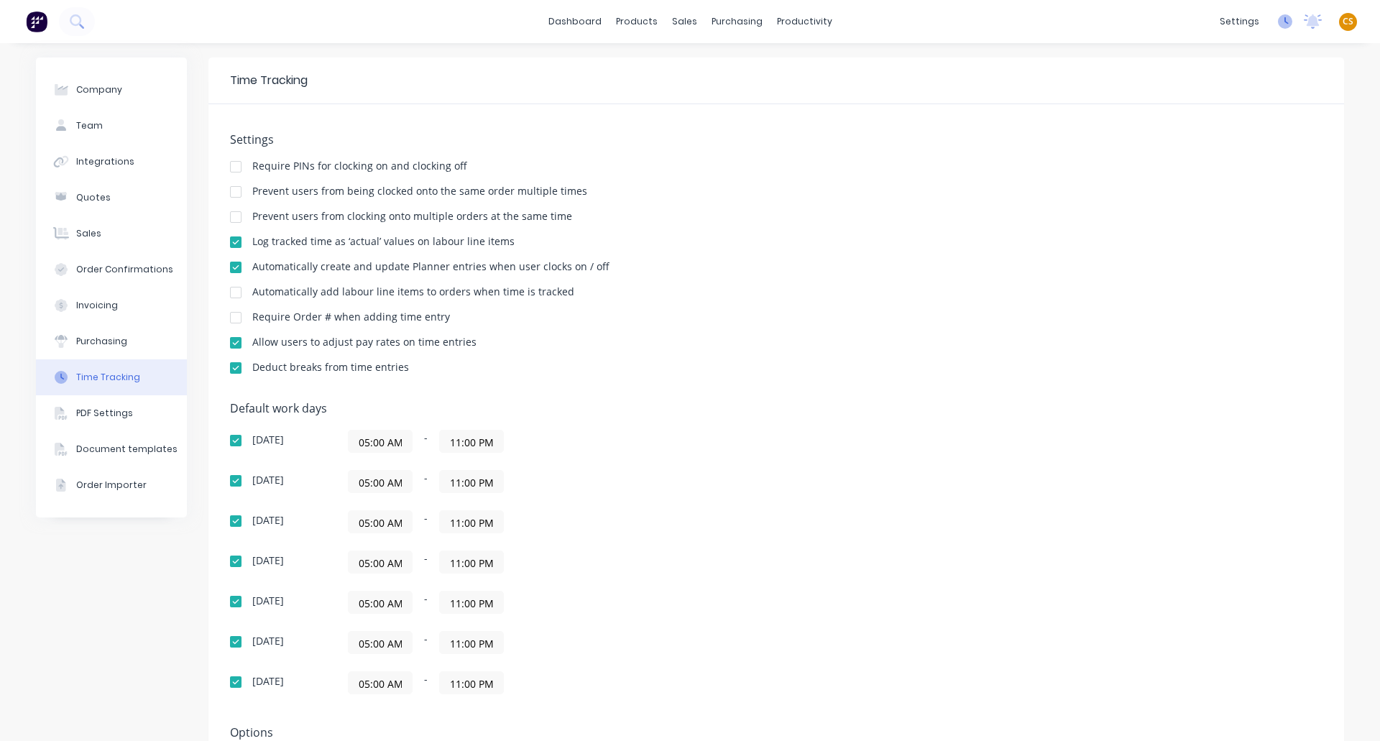
click at [1278, 20] on icon at bounding box center [1285, 21] width 14 height 14
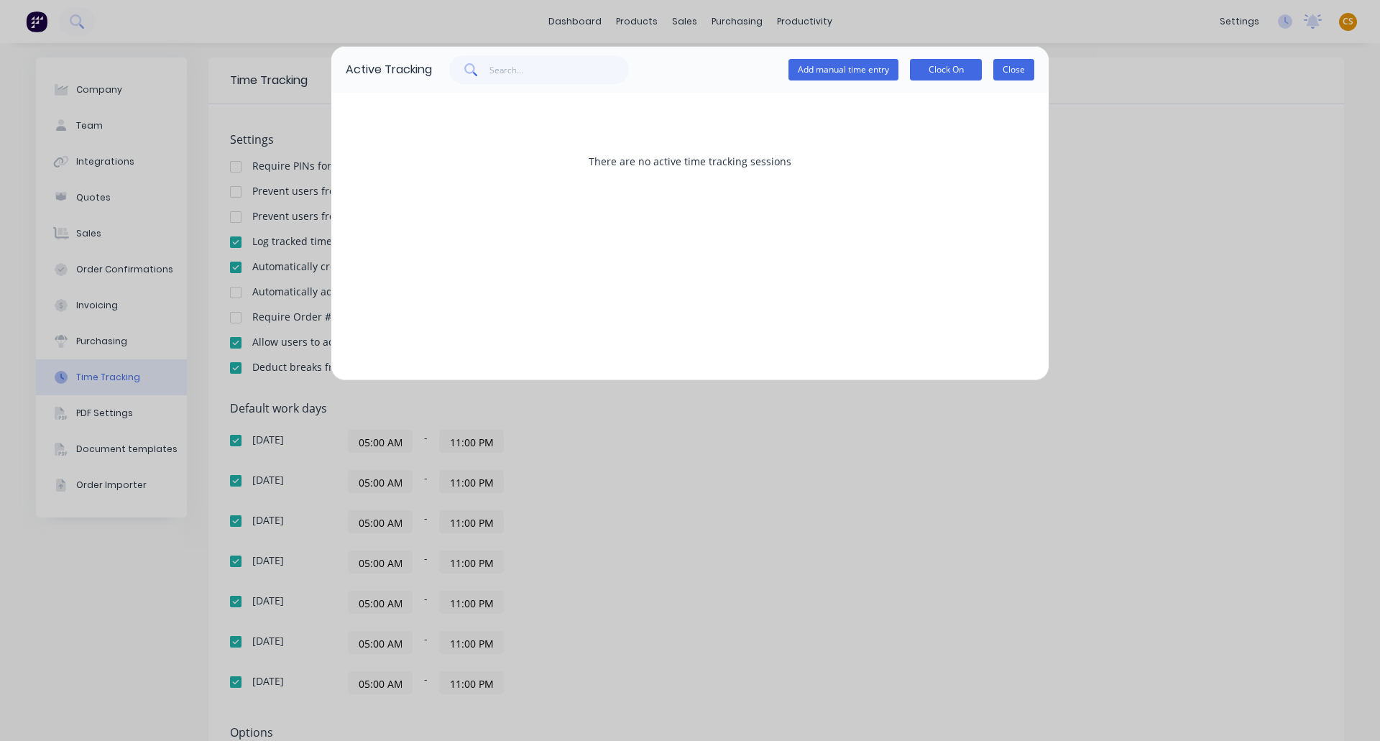
click at [1004, 65] on button "Close" at bounding box center [1013, 70] width 41 height 22
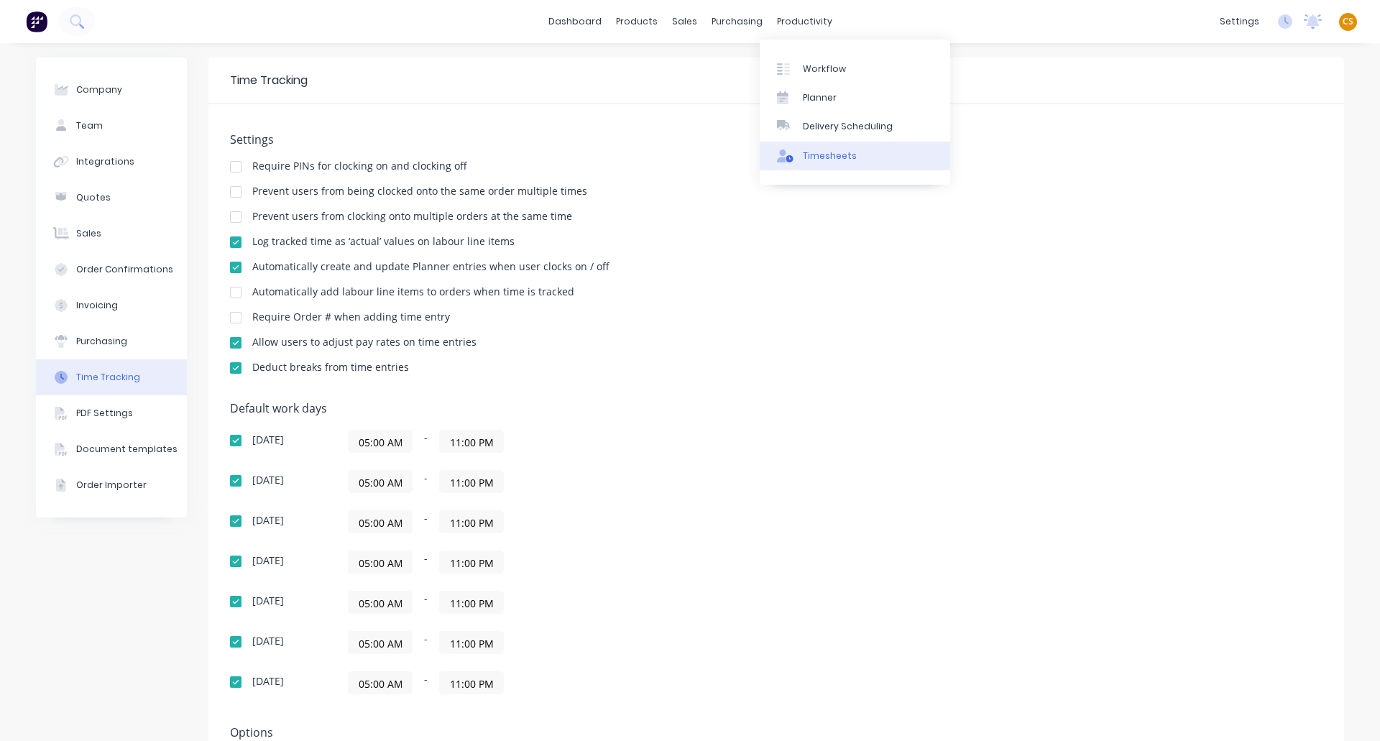
click at [831, 162] on link "Timesheets" at bounding box center [855, 156] width 190 height 29
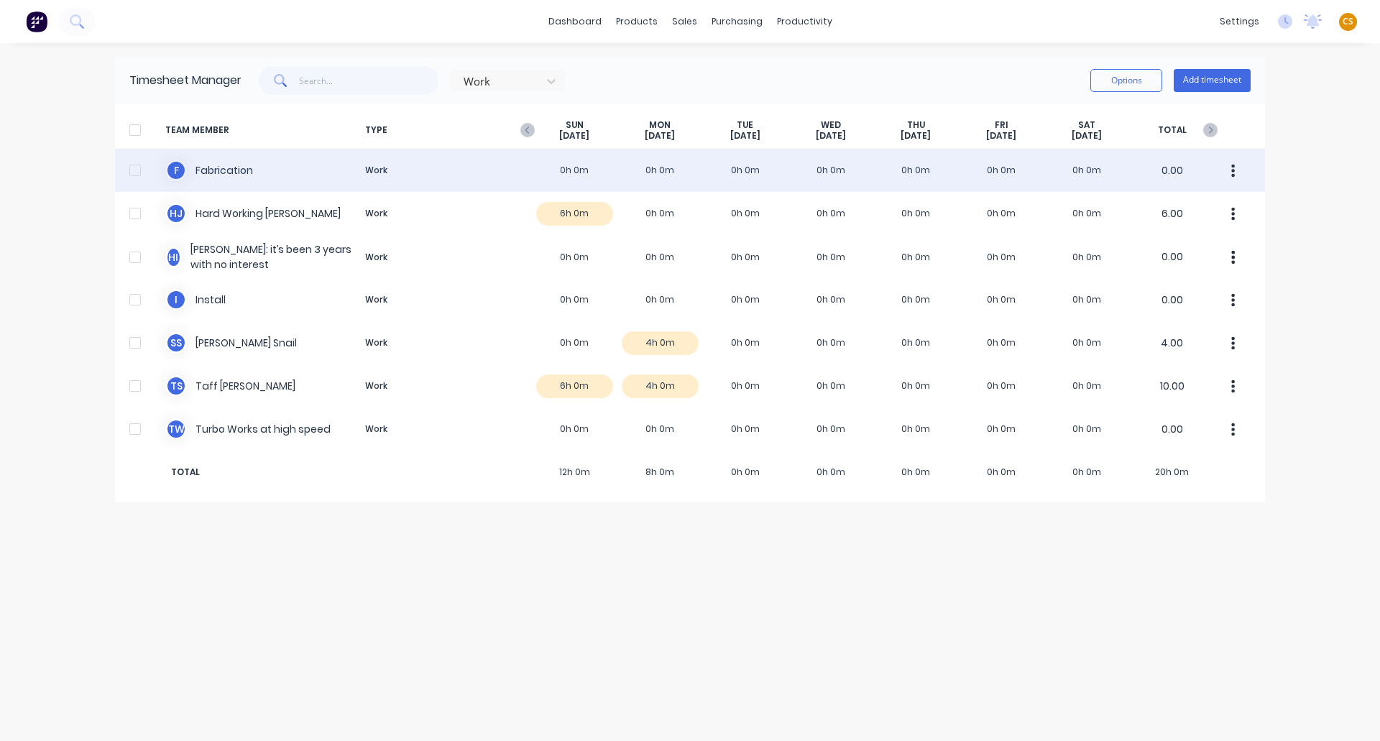
click at [1231, 170] on button "button" at bounding box center [1233, 170] width 30 height 29
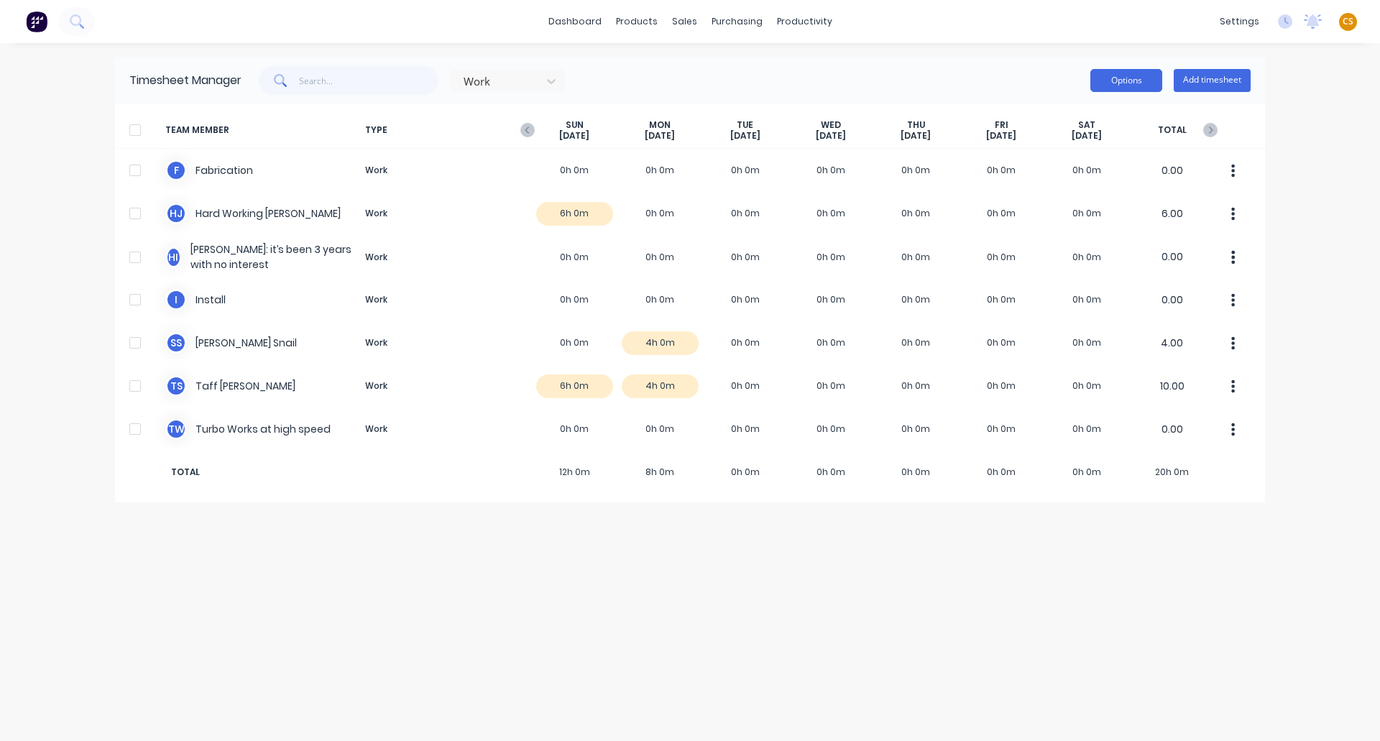
click at [1117, 72] on button "Options" at bounding box center [1126, 80] width 72 height 23
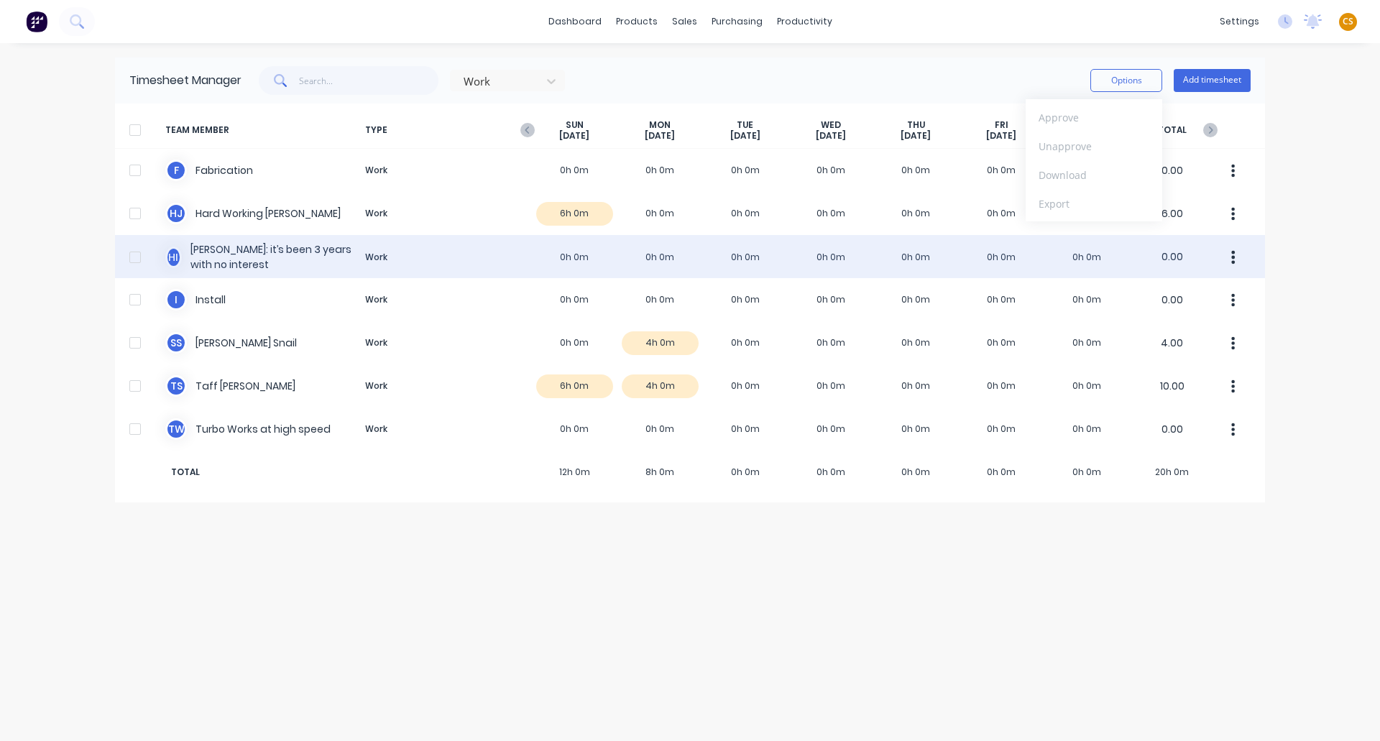
click at [267, 268] on div "H i Harvey Norman: it’s been 3 years with no interest Work 0h 0m 0h 0m 0h 0m 0h…" at bounding box center [690, 256] width 1150 height 43
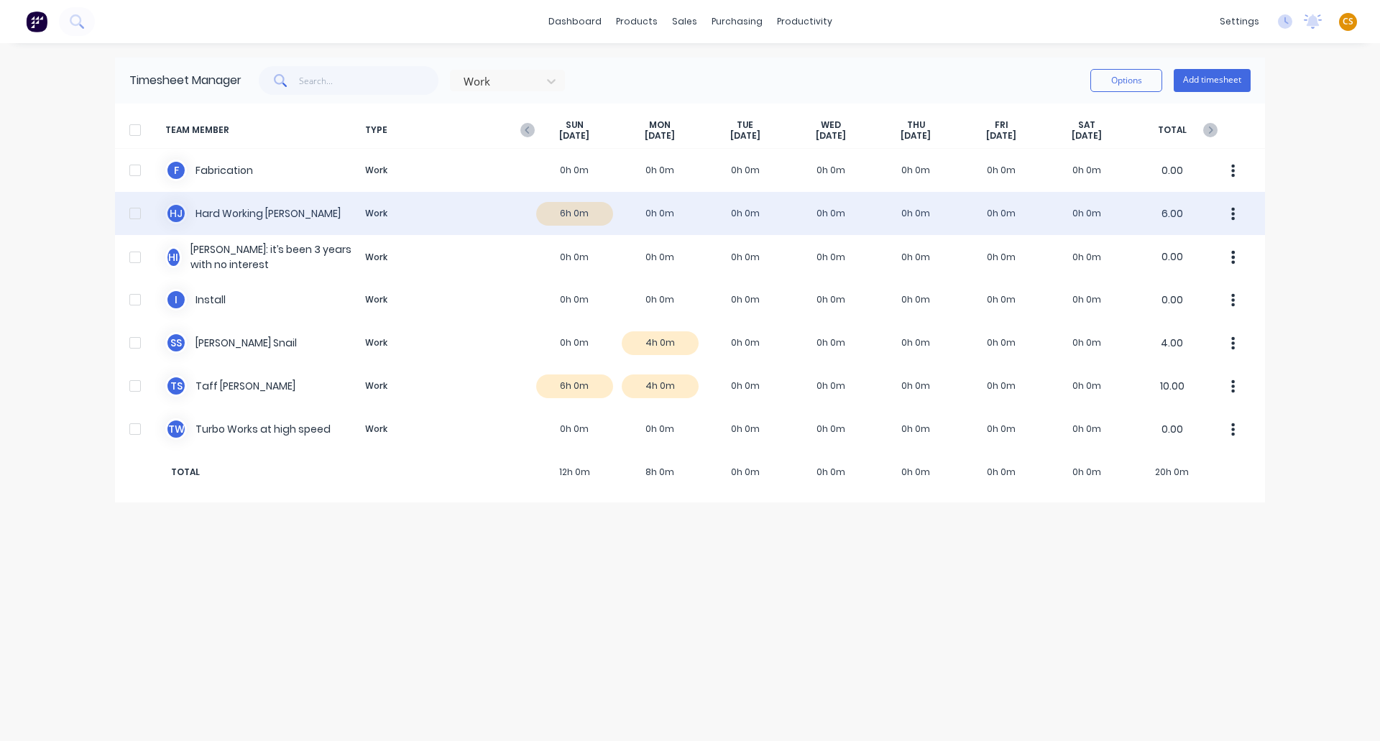
click at [230, 213] on div "H J Hard Working Joe Work 6h 0m 0h 0m 0h 0m 0h 0m 0h 0m 0h 0m 0h 0m 6.00" at bounding box center [690, 213] width 1150 height 43
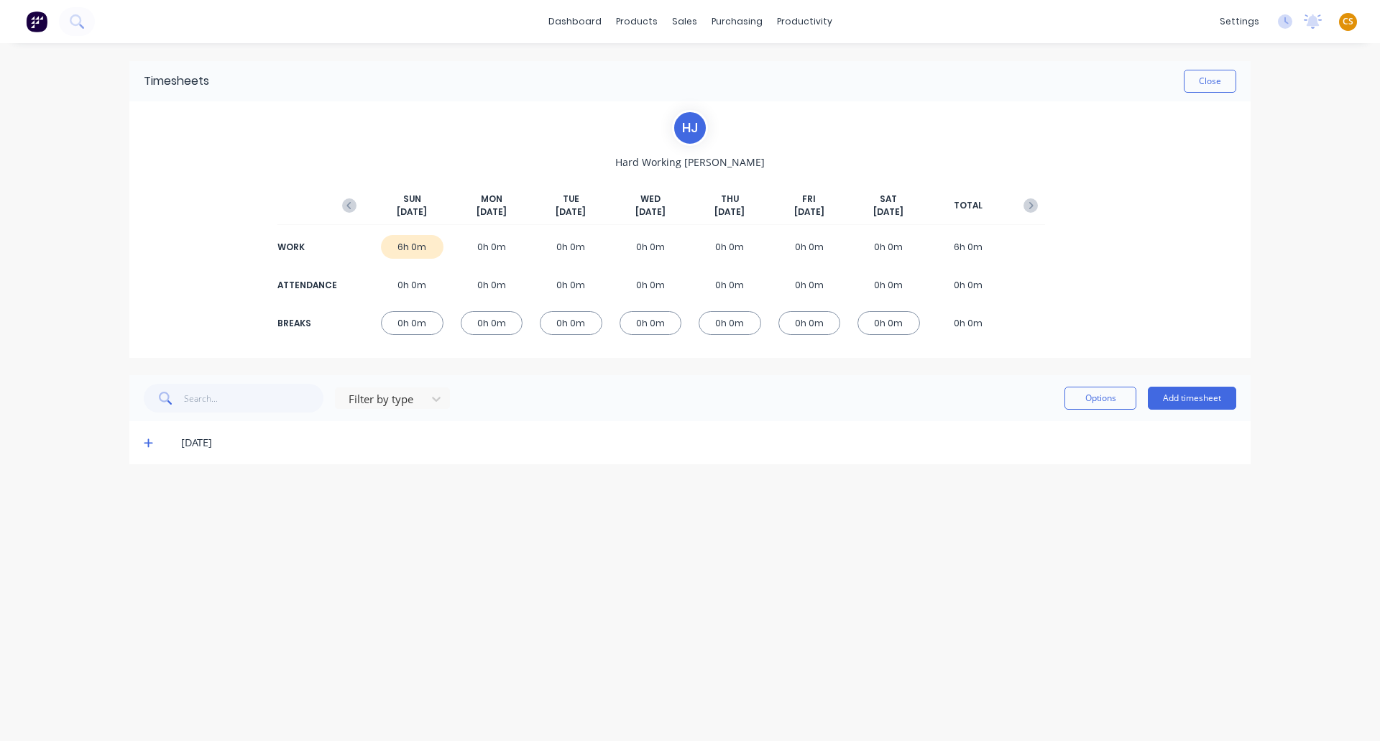
click at [147, 451] on div "12/10/25" at bounding box center [689, 442] width 1121 height 43
click at [147, 443] on icon at bounding box center [148, 443] width 9 height 9
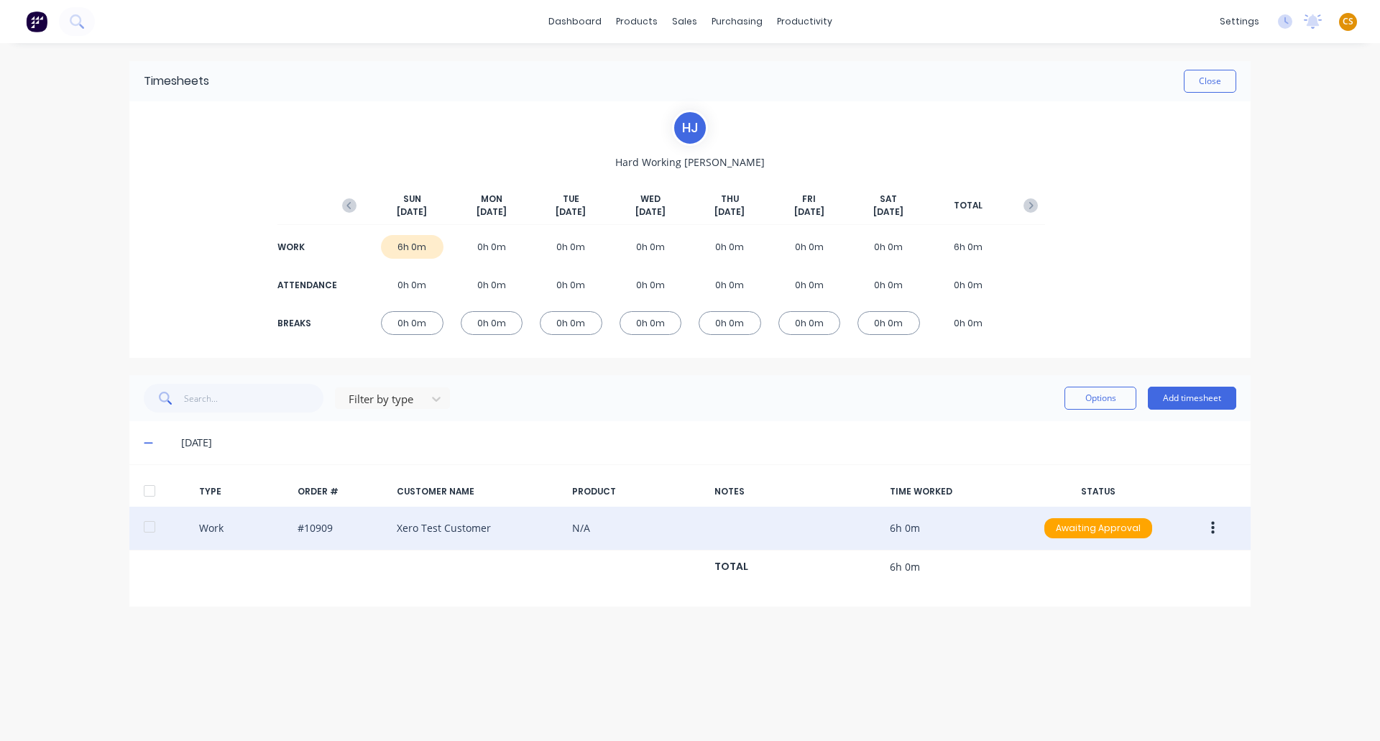
click at [1215, 528] on button "button" at bounding box center [1213, 528] width 34 height 26
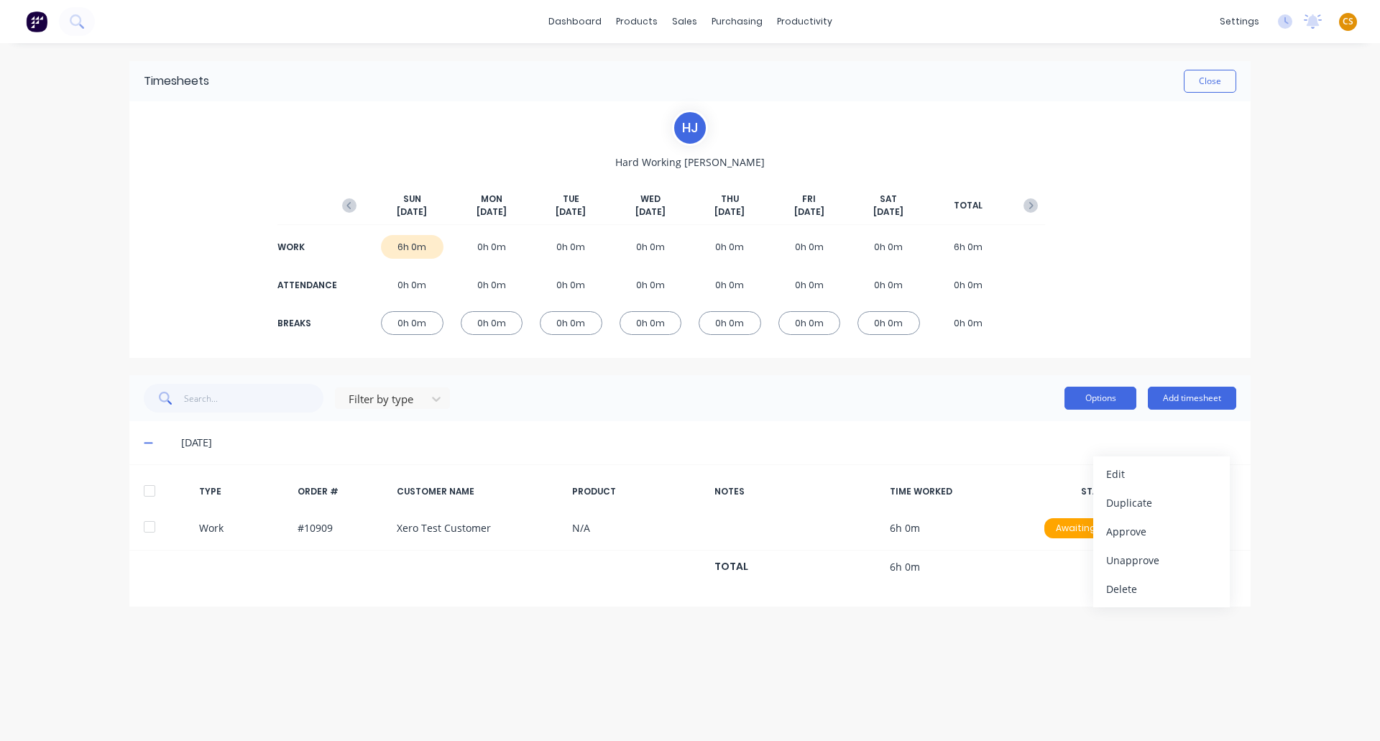
click at [1086, 390] on button "Options" at bounding box center [1100, 398] width 72 height 23
click at [145, 492] on div at bounding box center [149, 491] width 29 height 29
click at [1080, 397] on button "Options" at bounding box center [1100, 398] width 72 height 23
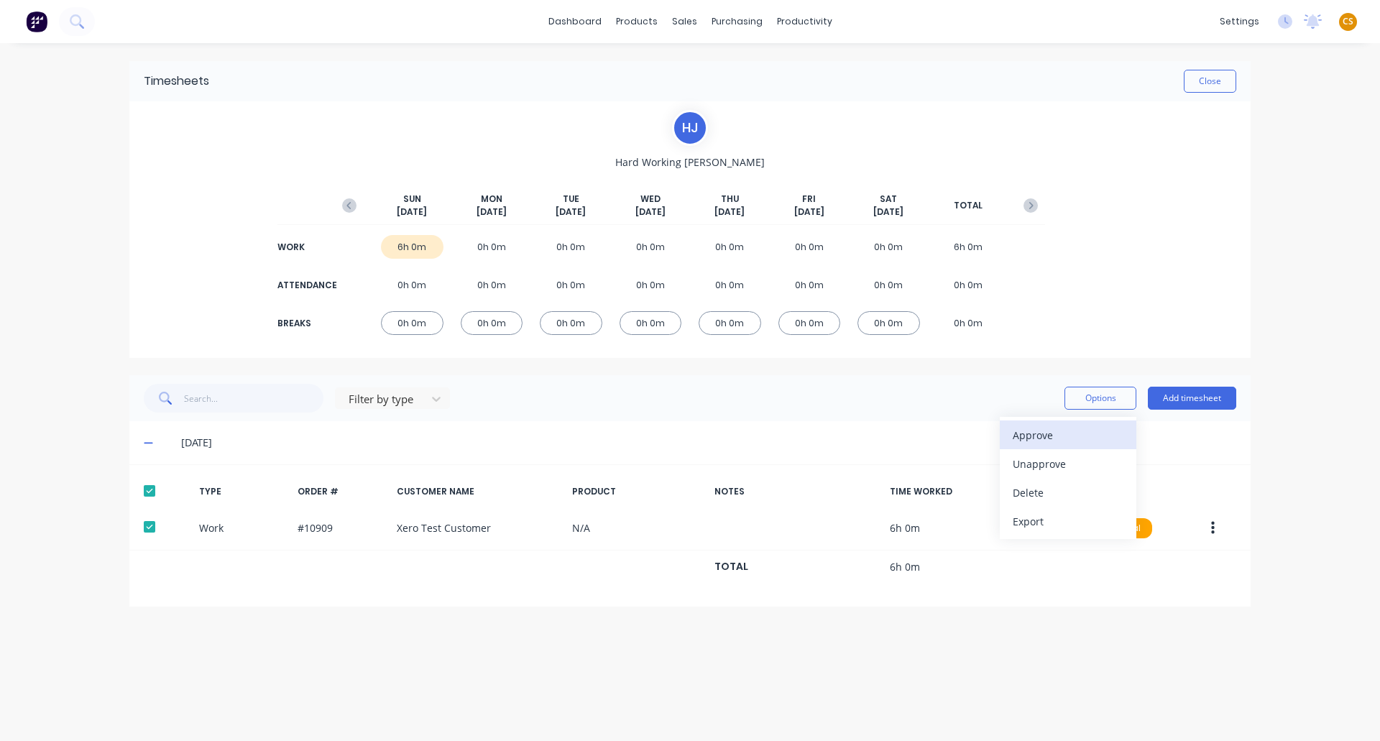
click at [1025, 441] on div "Approve" at bounding box center [1068, 435] width 111 height 21
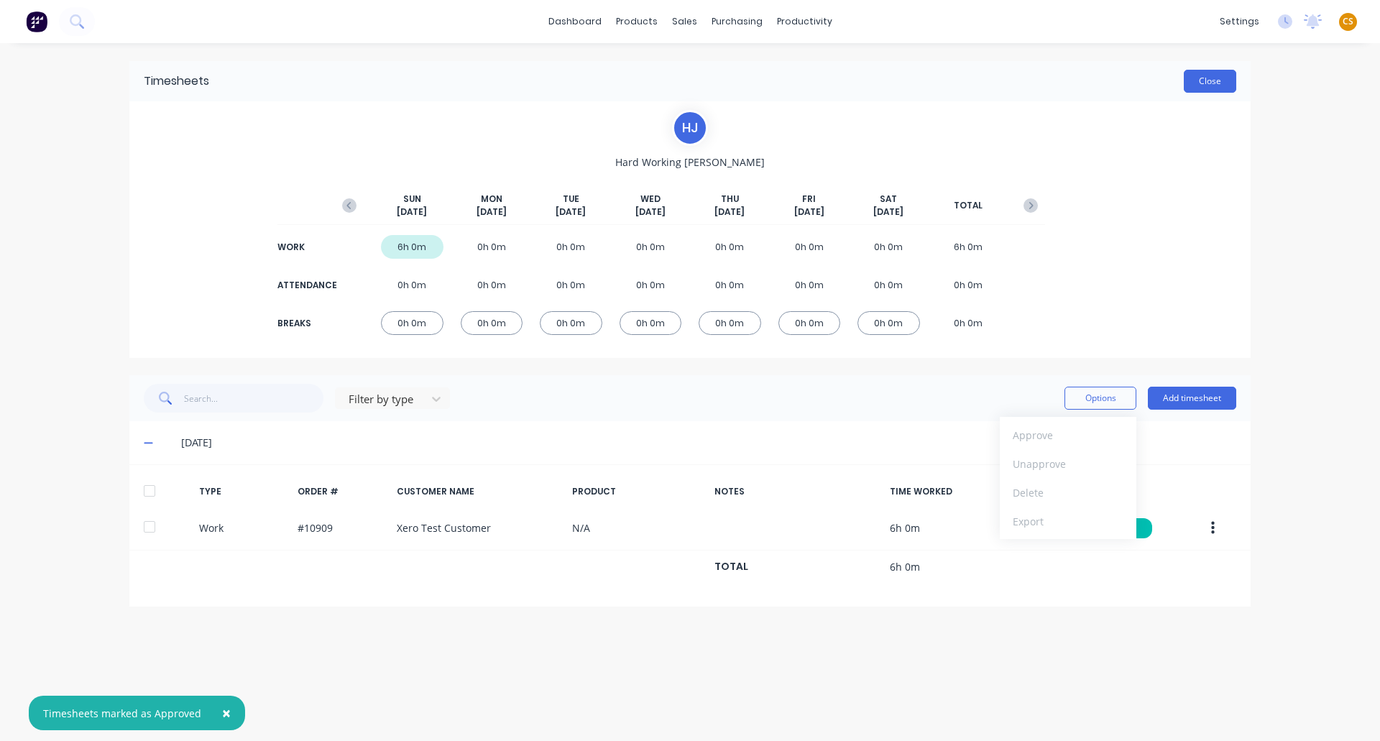
click at [1211, 86] on button "Close" at bounding box center [1210, 81] width 52 height 23
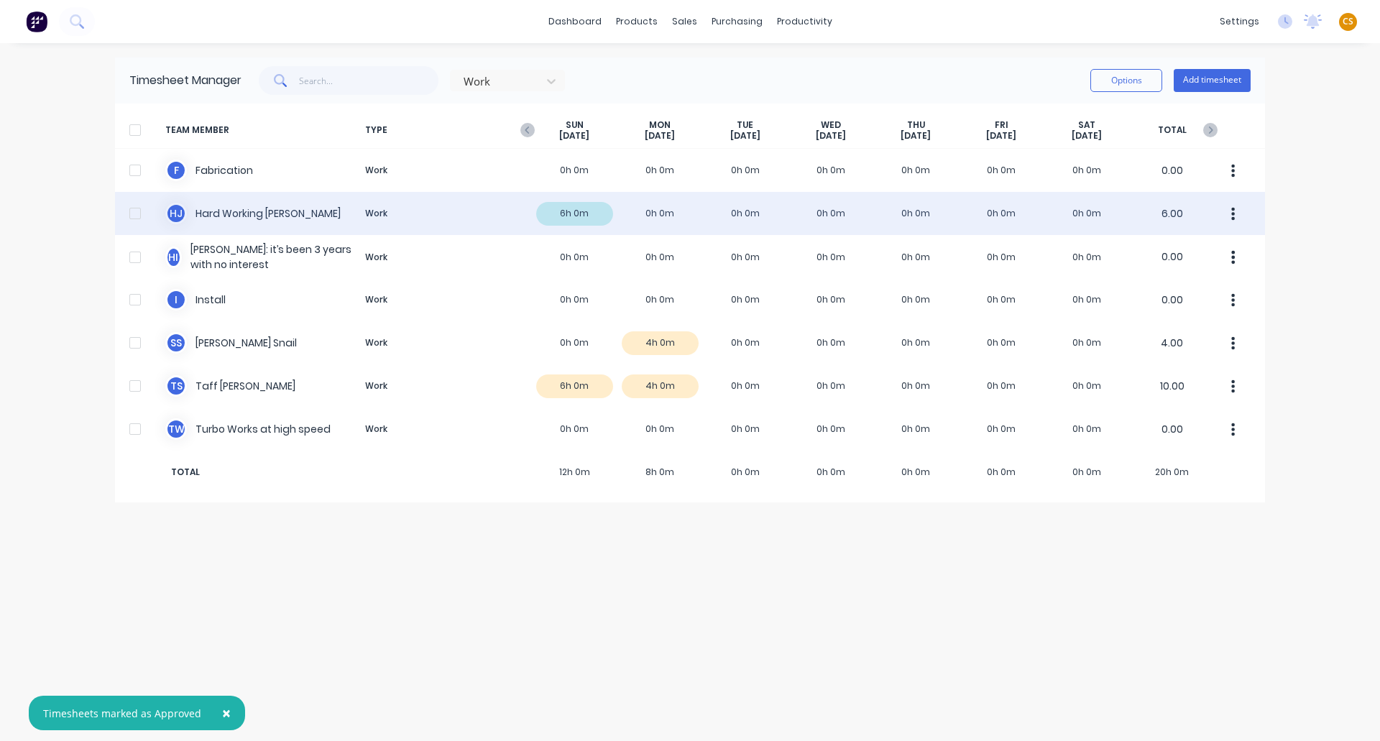
click at [134, 214] on div at bounding box center [135, 213] width 29 height 29
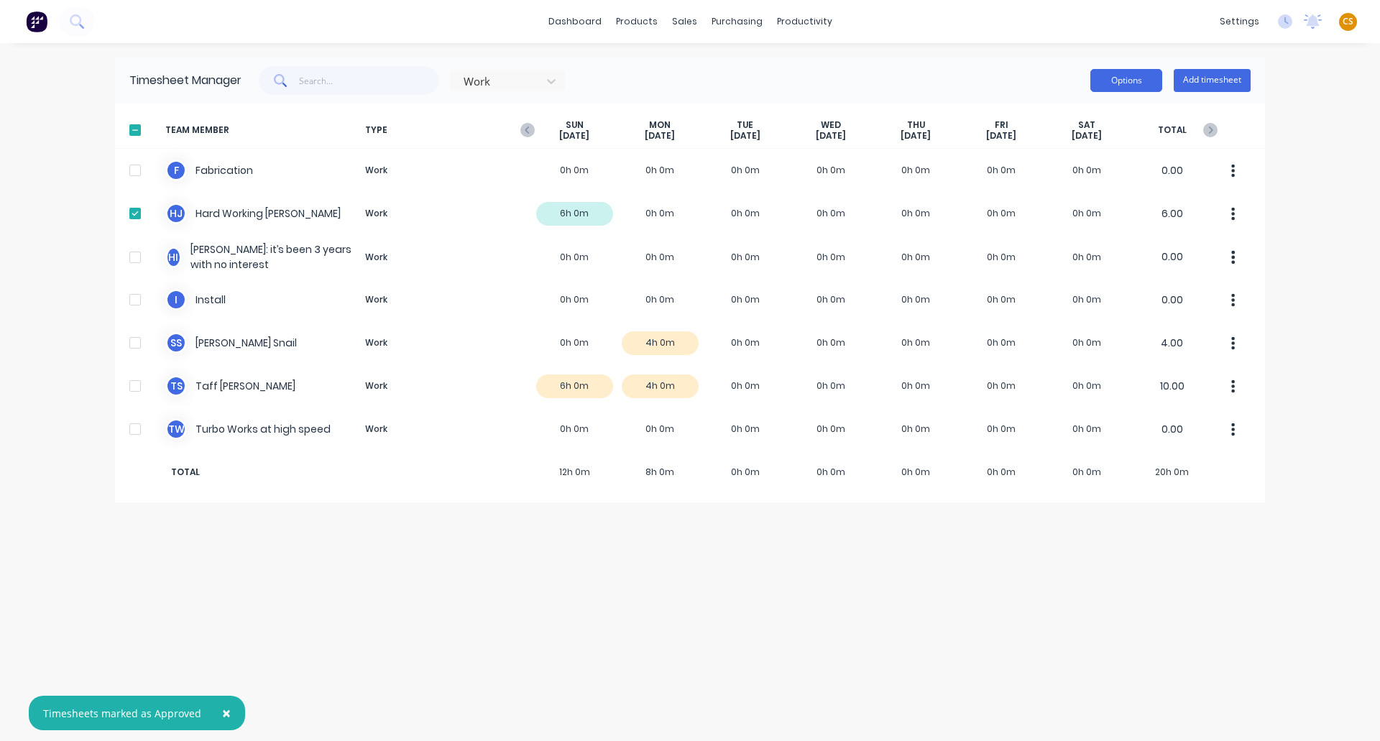
click at [1114, 78] on button "Options" at bounding box center [1126, 80] width 72 height 23
